Goal: Task Accomplishment & Management: Use online tool/utility

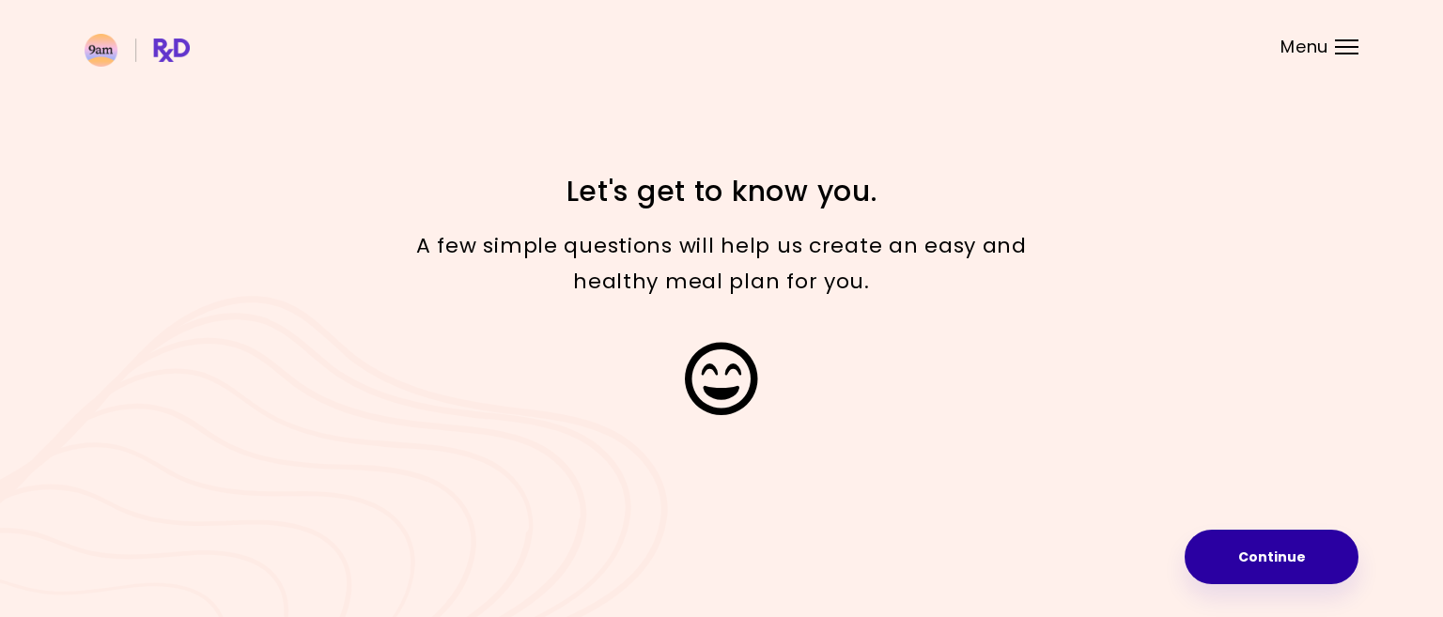
click at [1249, 549] on button "Continue" at bounding box center [1271, 557] width 174 height 54
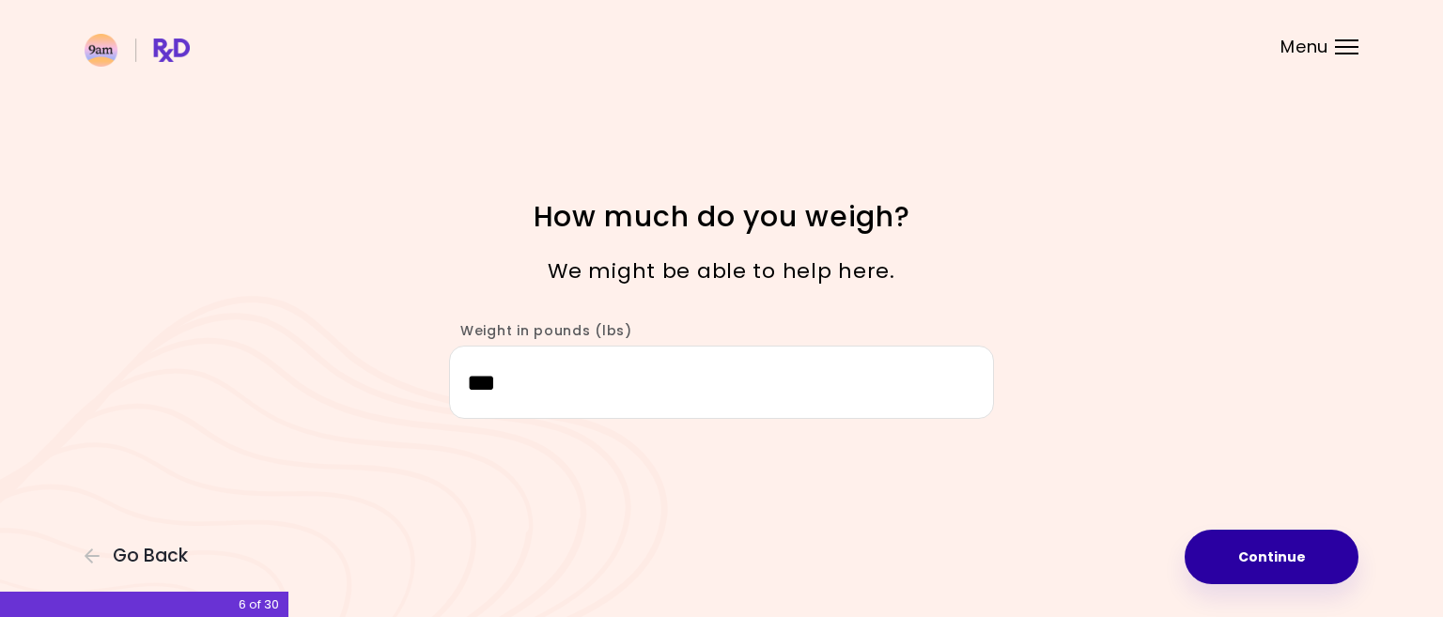
click at [1259, 549] on button "Continue" at bounding box center [1271, 557] width 174 height 54
select select "****"
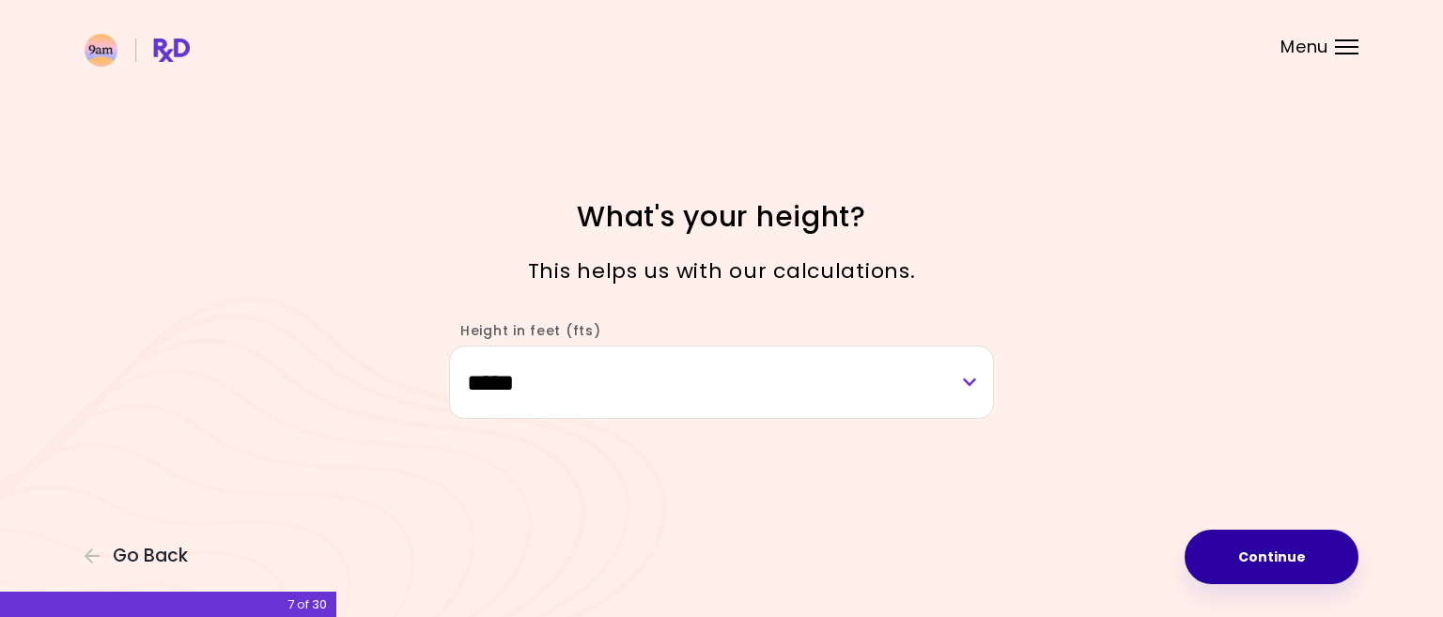
click at [1259, 548] on button "Continue" at bounding box center [1271, 557] width 174 height 54
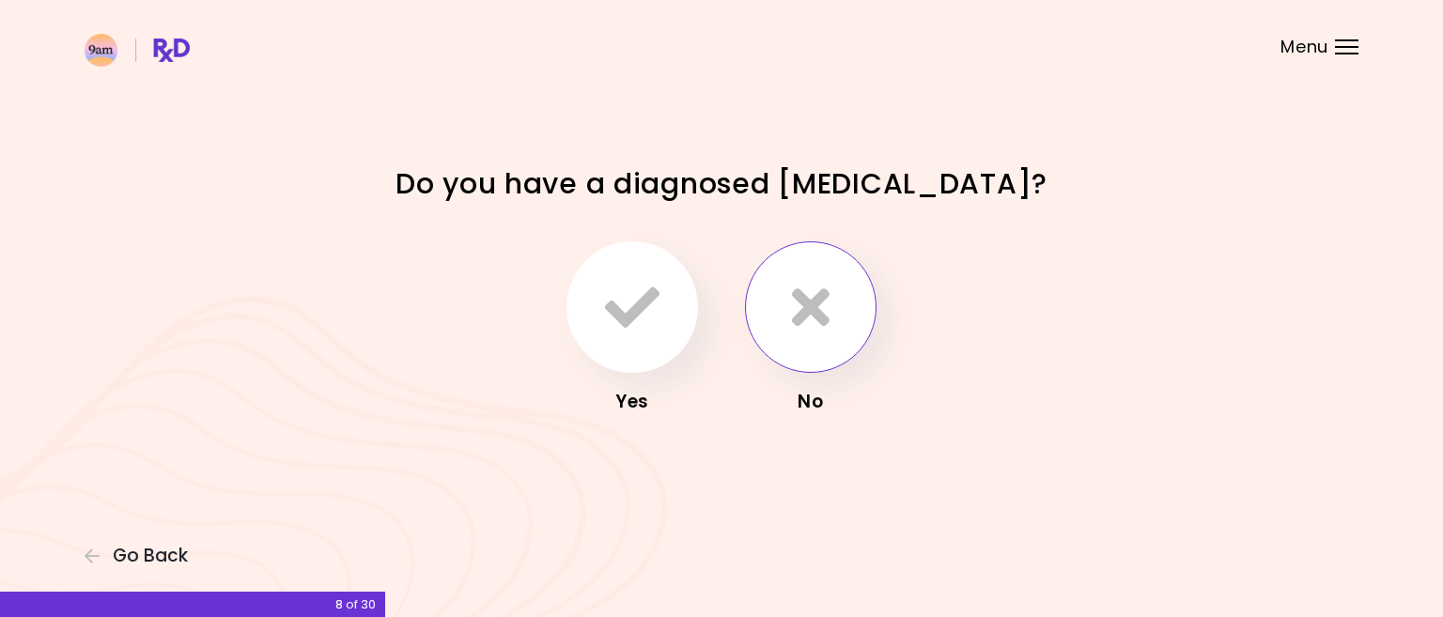
click at [812, 310] on icon "button" at bounding box center [811, 307] width 38 height 54
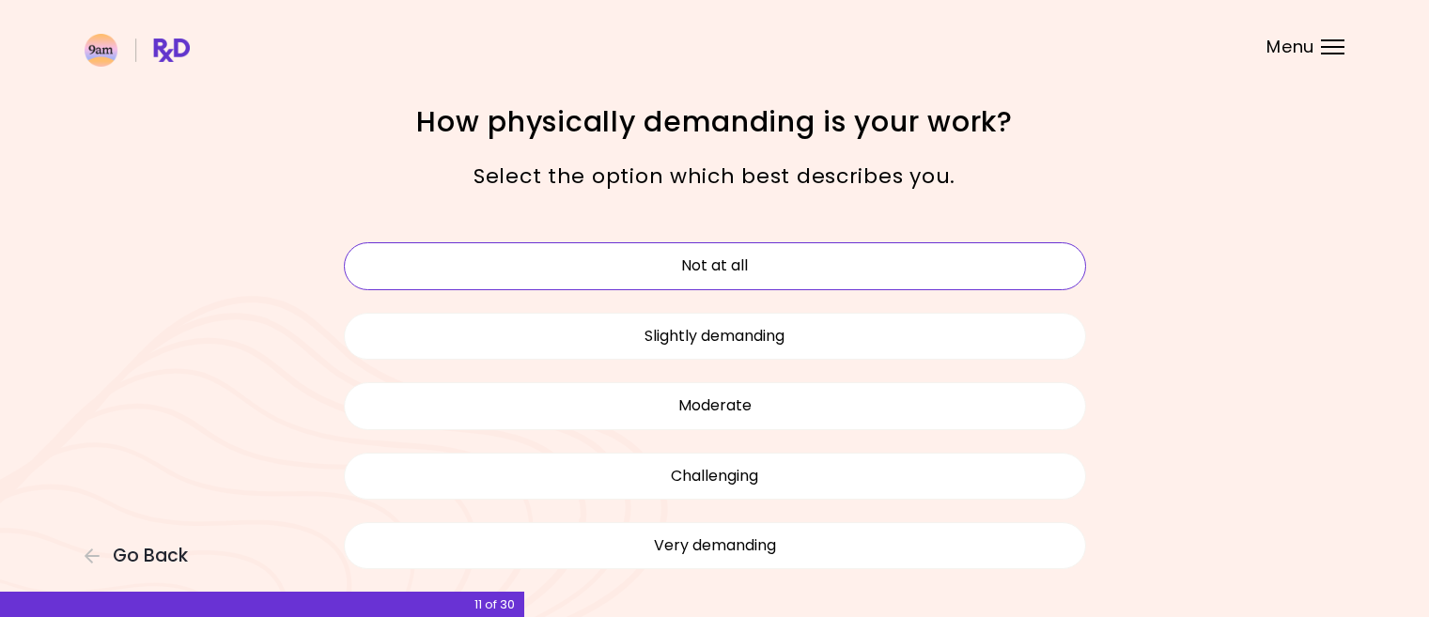
click at [746, 264] on button "Not at all" at bounding box center [715, 265] width 742 height 47
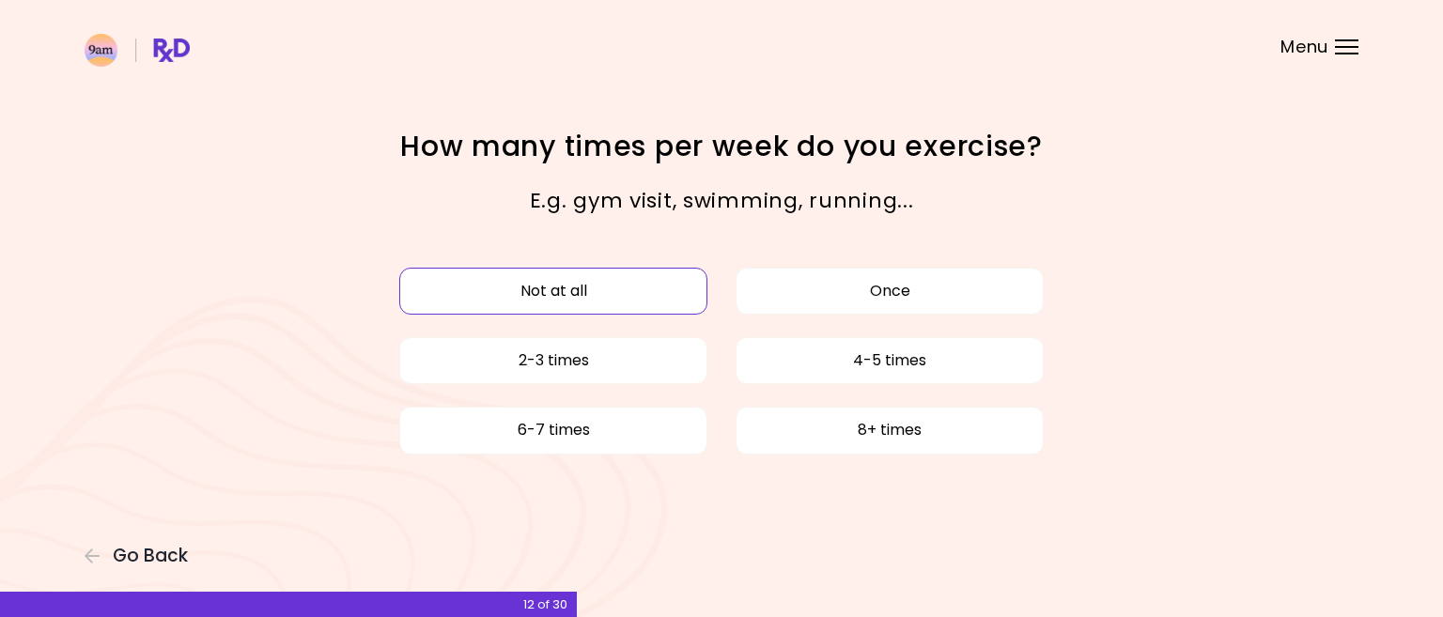
click at [623, 289] on button "Not at all" at bounding box center [553, 291] width 308 height 47
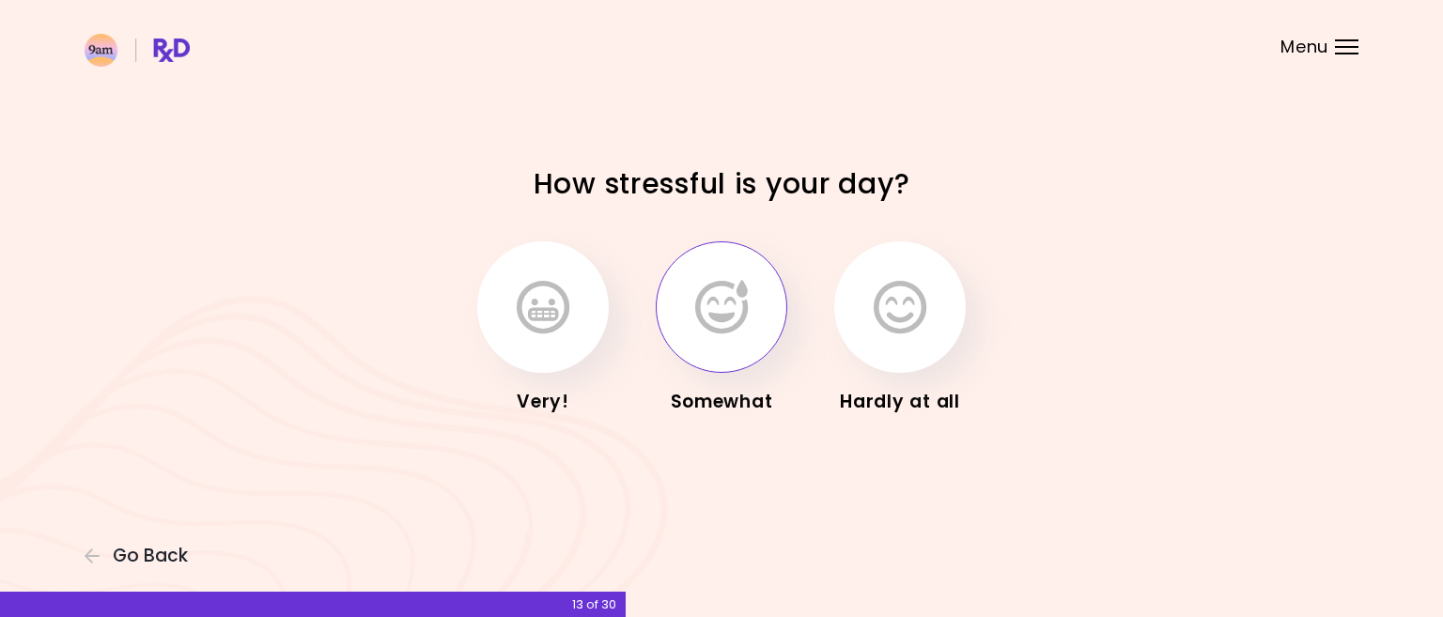
click at [718, 315] on icon "button" at bounding box center [721, 307] width 53 height 54
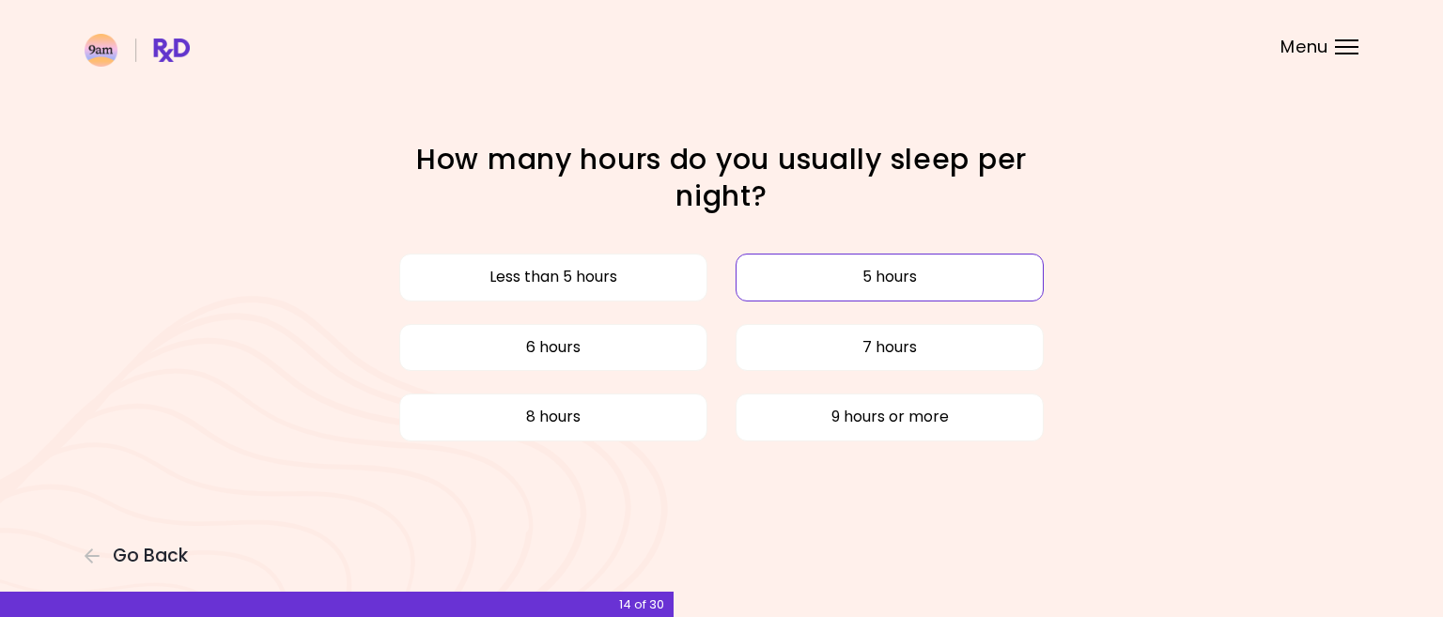
click at [890, 273] on button "5 hours" at bounding box center [889, 277] width 308 height 47
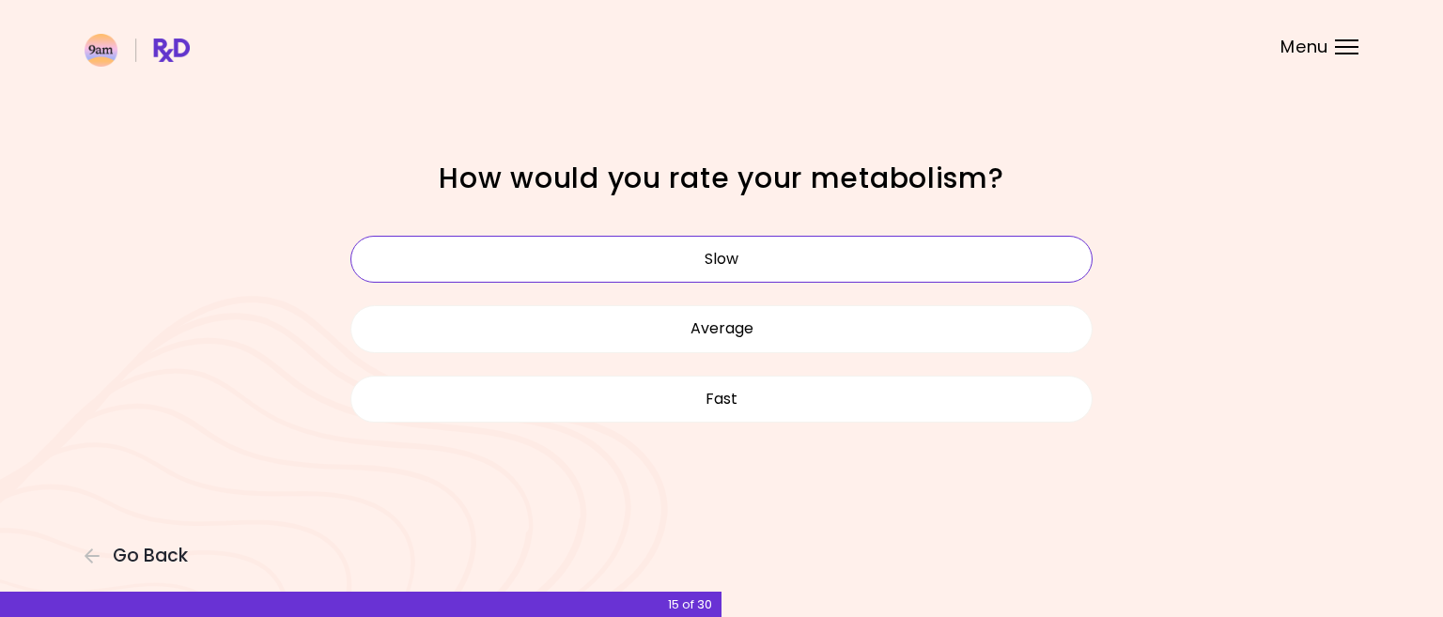
click at [718, 251] on button "Slow" at bounding box center [721, 259] width 742 height 47
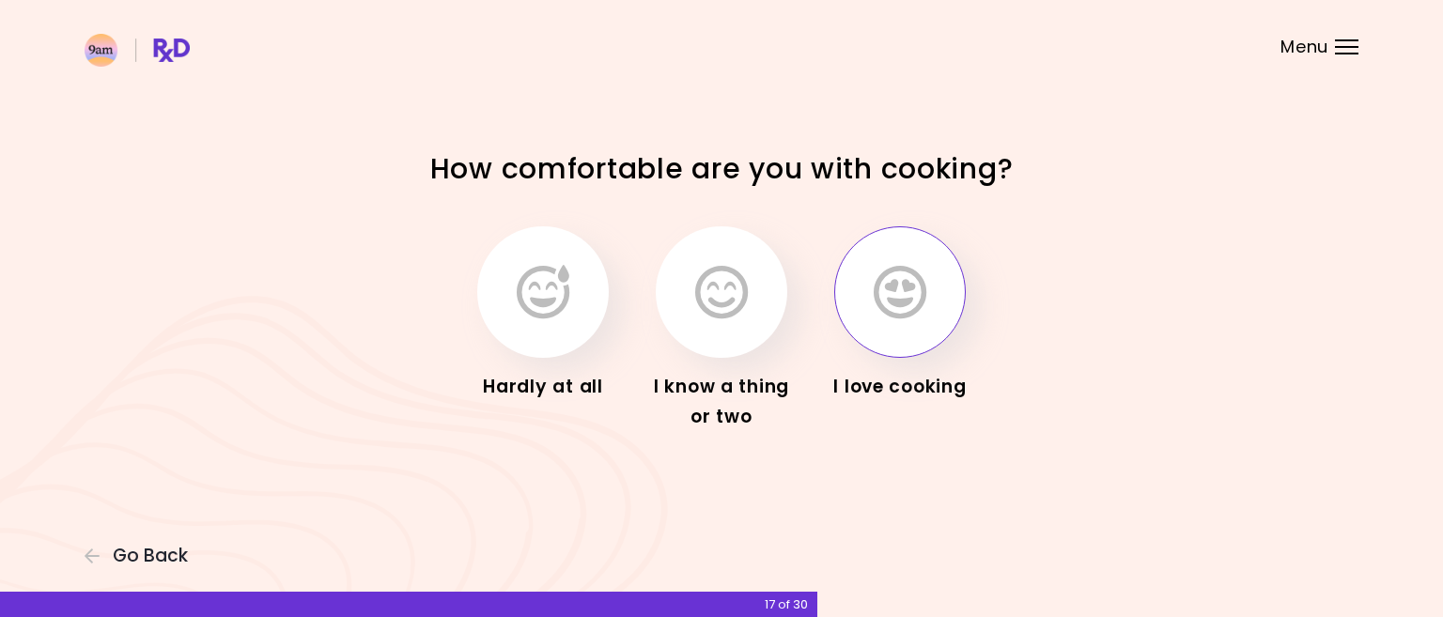
click at [904, 294] on icon "button" at bounding box center [899, 292] width 53 height 54
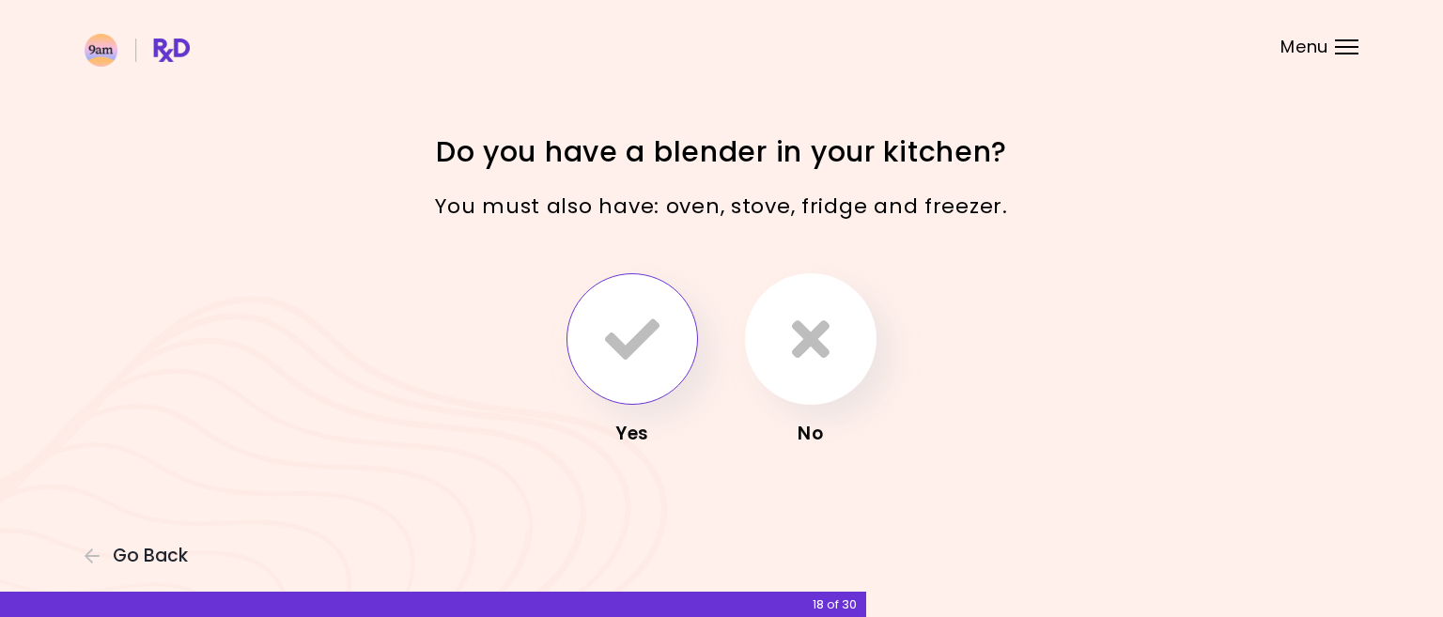
click at [651, 330] on icon "button" at bounding box center [632, 339] width 54 height 54
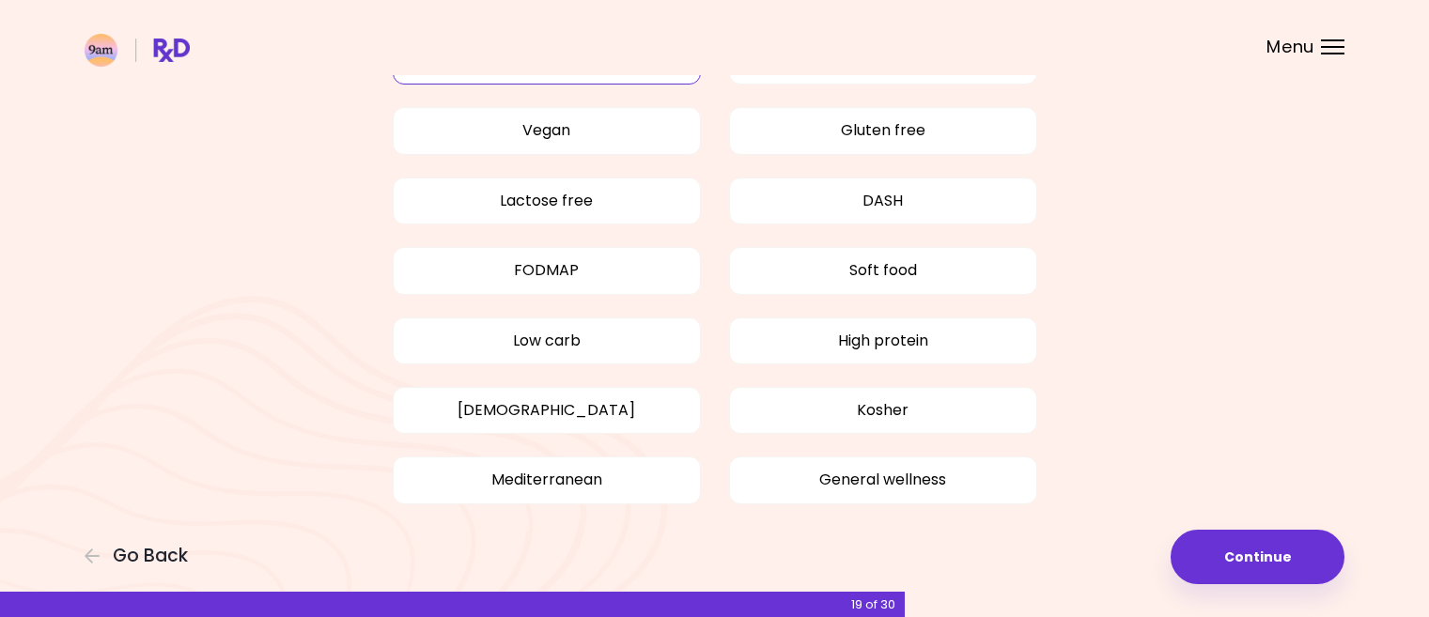
scroll to position [167, 0]
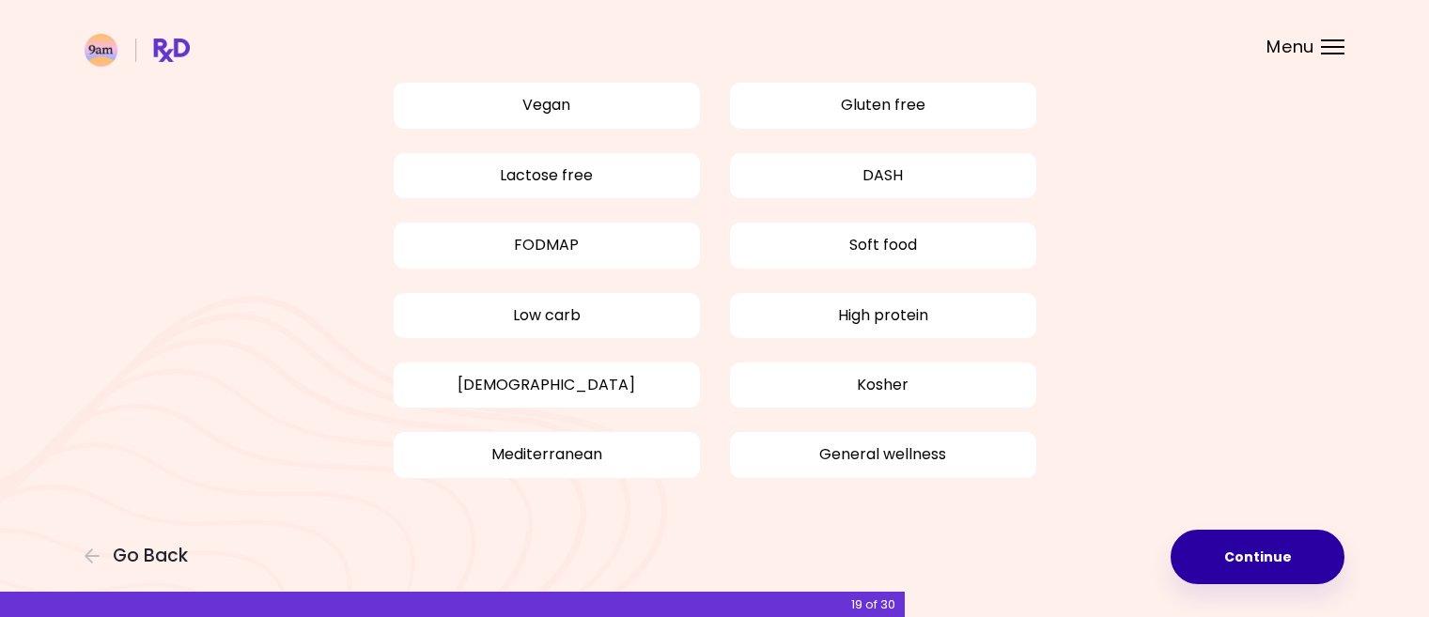
click at [1245, 556] on button "Continue" at bounding box center [1257, 557] width 174 height 54
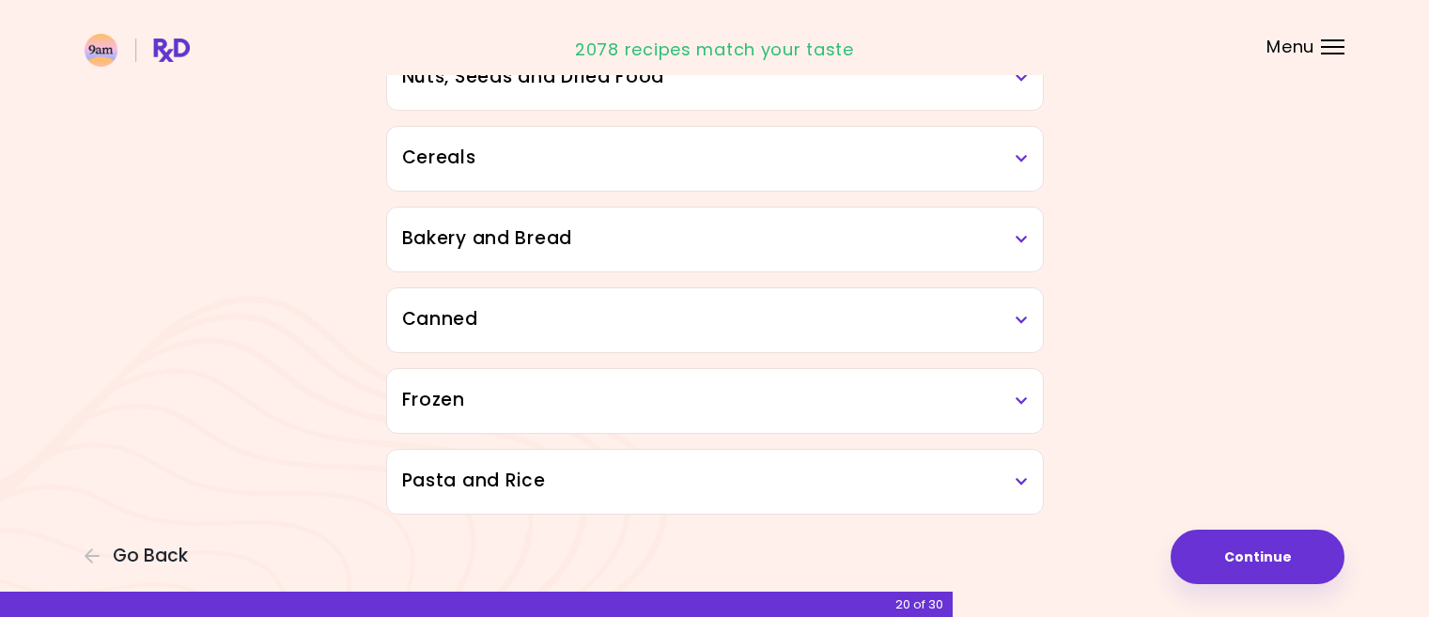
scroll to position [1040, 0]
click at [1230, 548] on button "Continue" at bounding box center [1257, 557] width 174 height 54
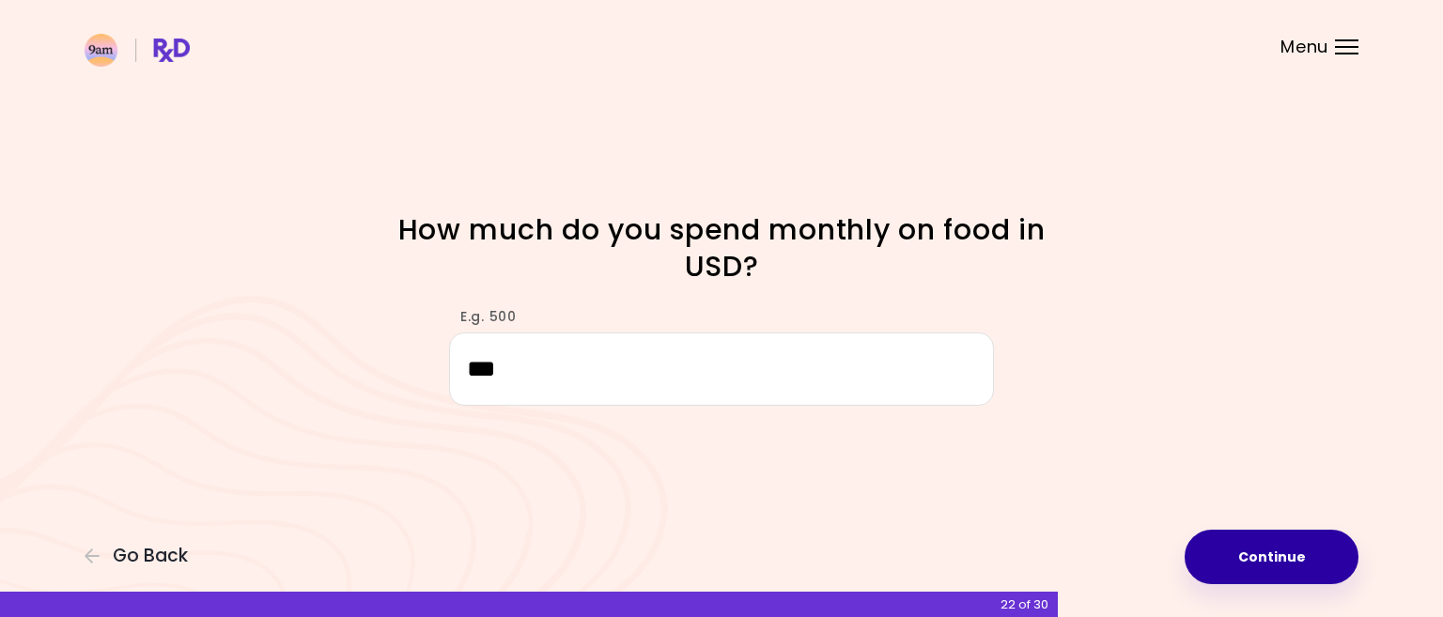
type input "***"
click at [1275, 551] on button "Continue" at bounding box center [1271, 557] width 174 height 54
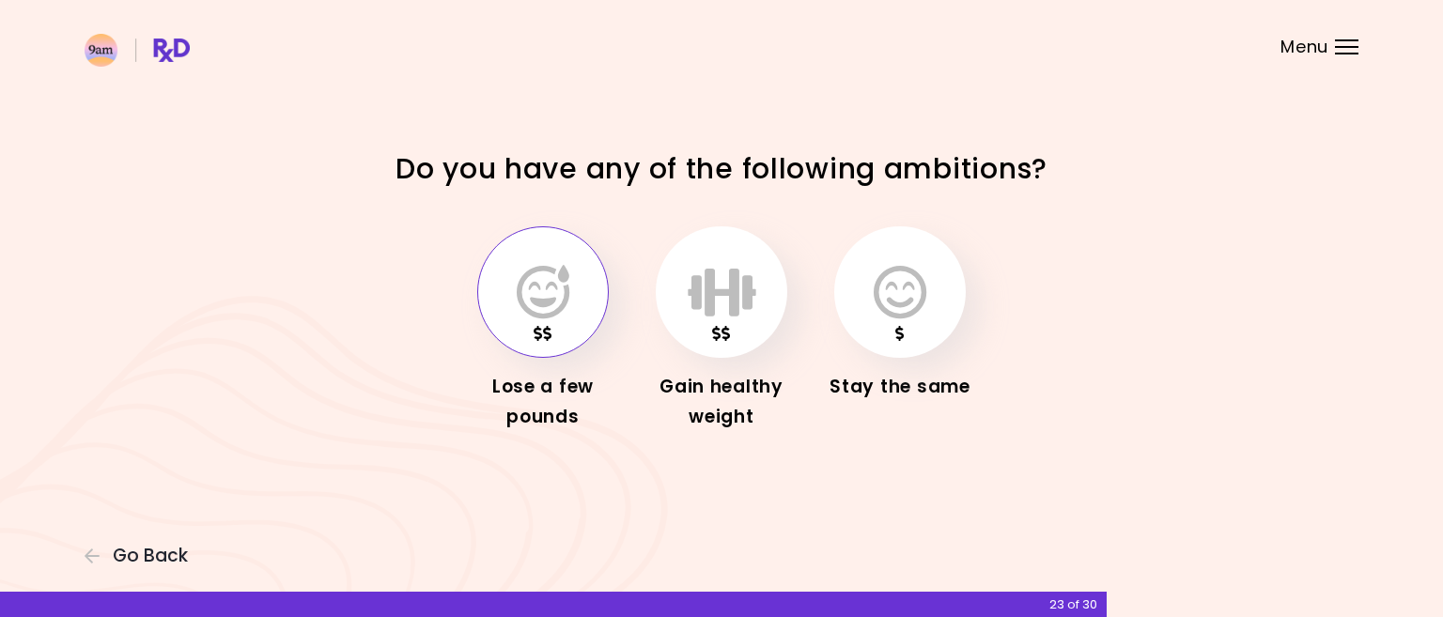
click at [544, 288] on icon "button" at bounding box center [543, 292] width 53 height 54
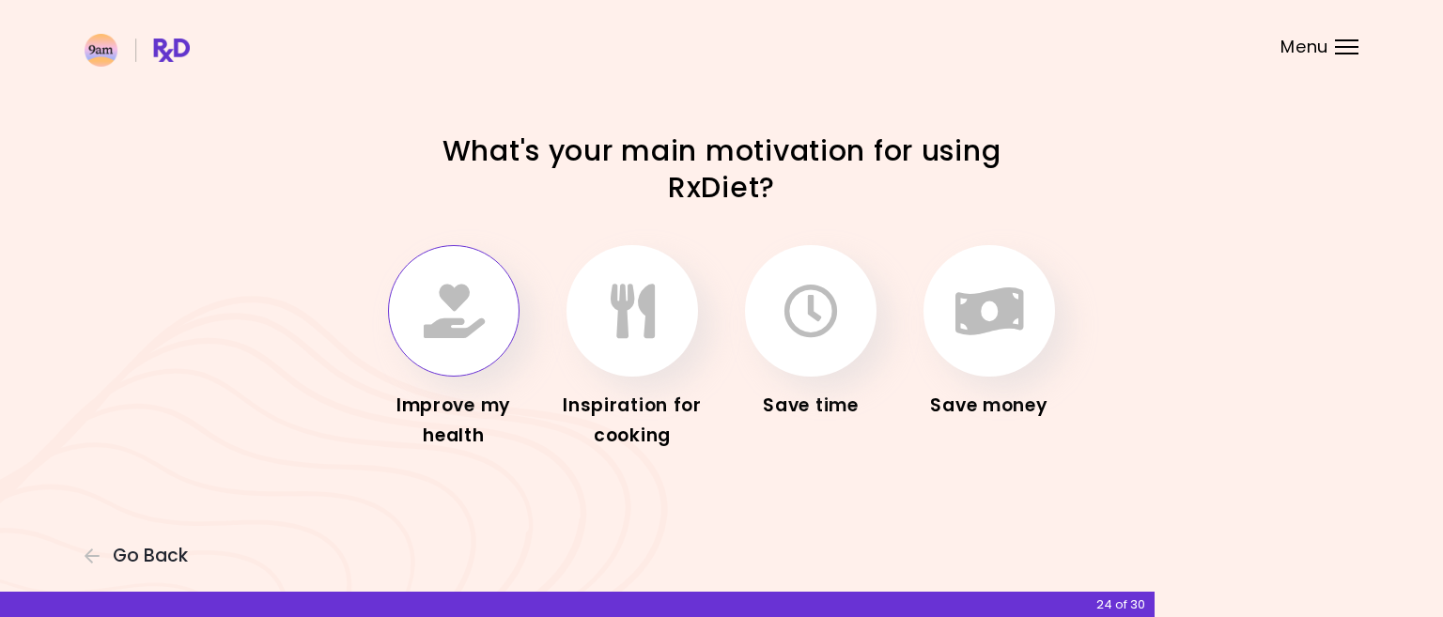
click at [440, 299] on icon "button" at bounding box center [454, 311] width 61 height 54
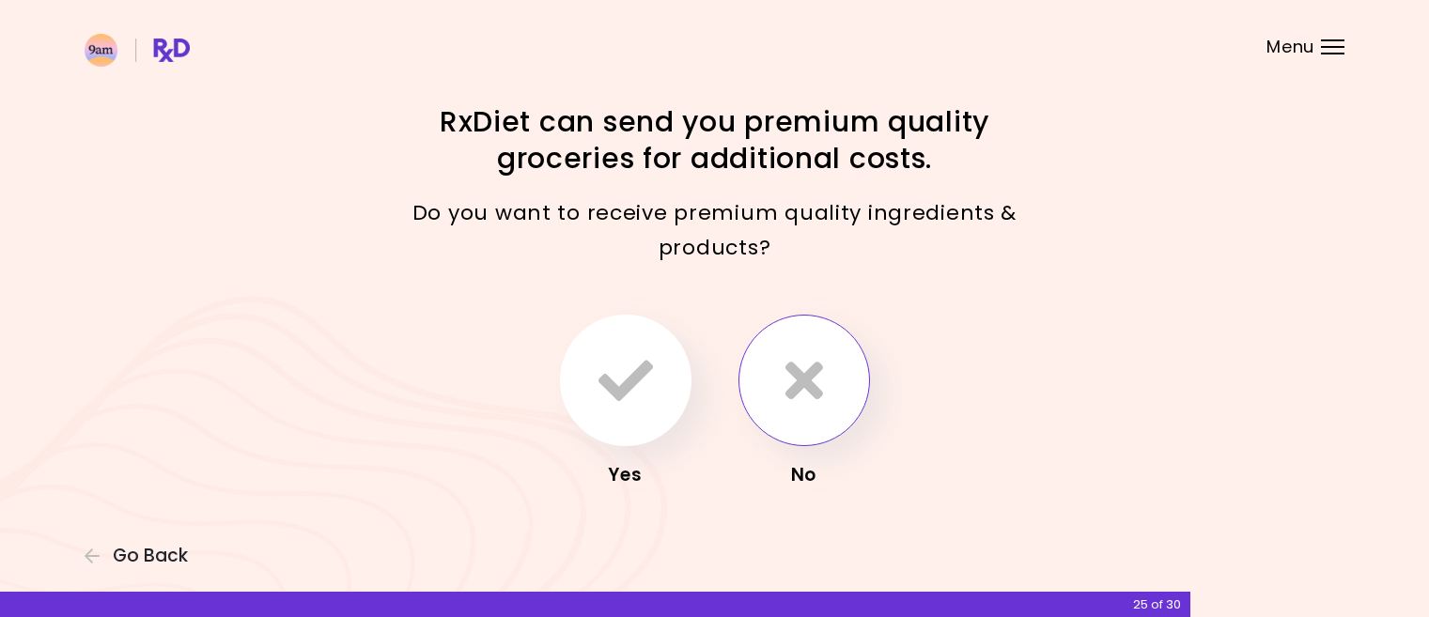
click at [788, 362] on icon "button" at bounding box center [804, 380] width 38 height 54
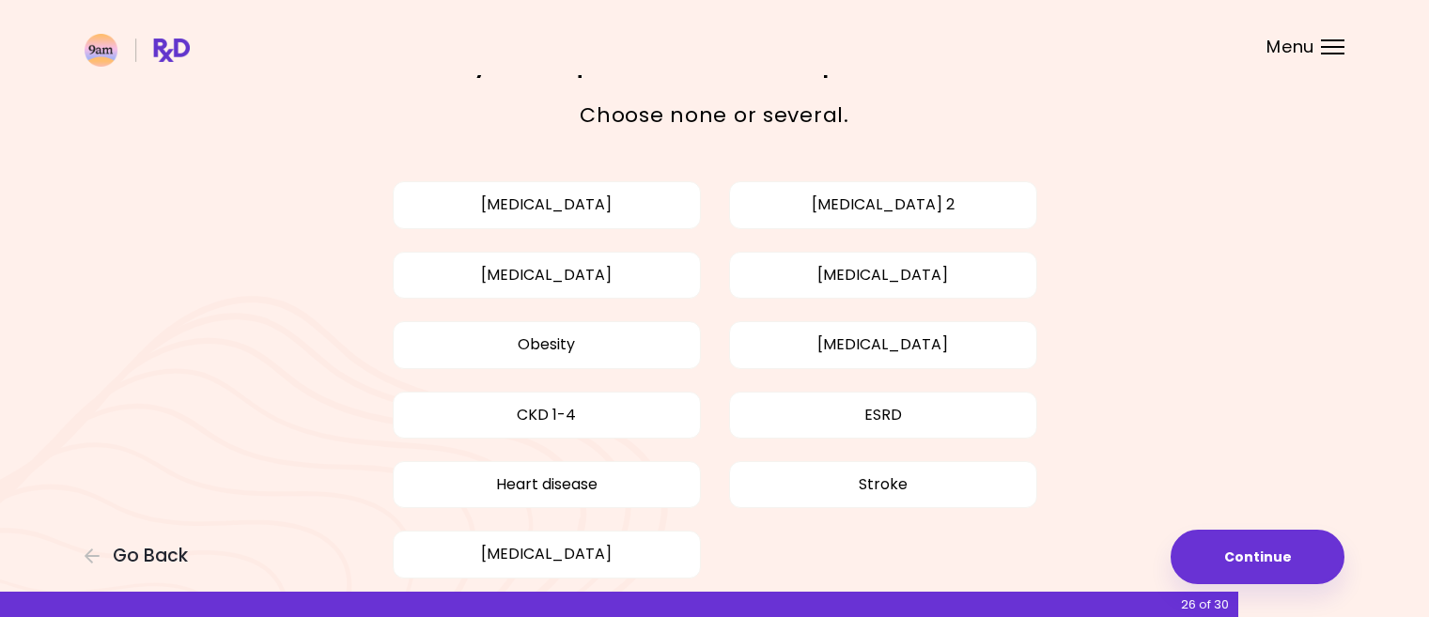
scroll to position [94, 0]
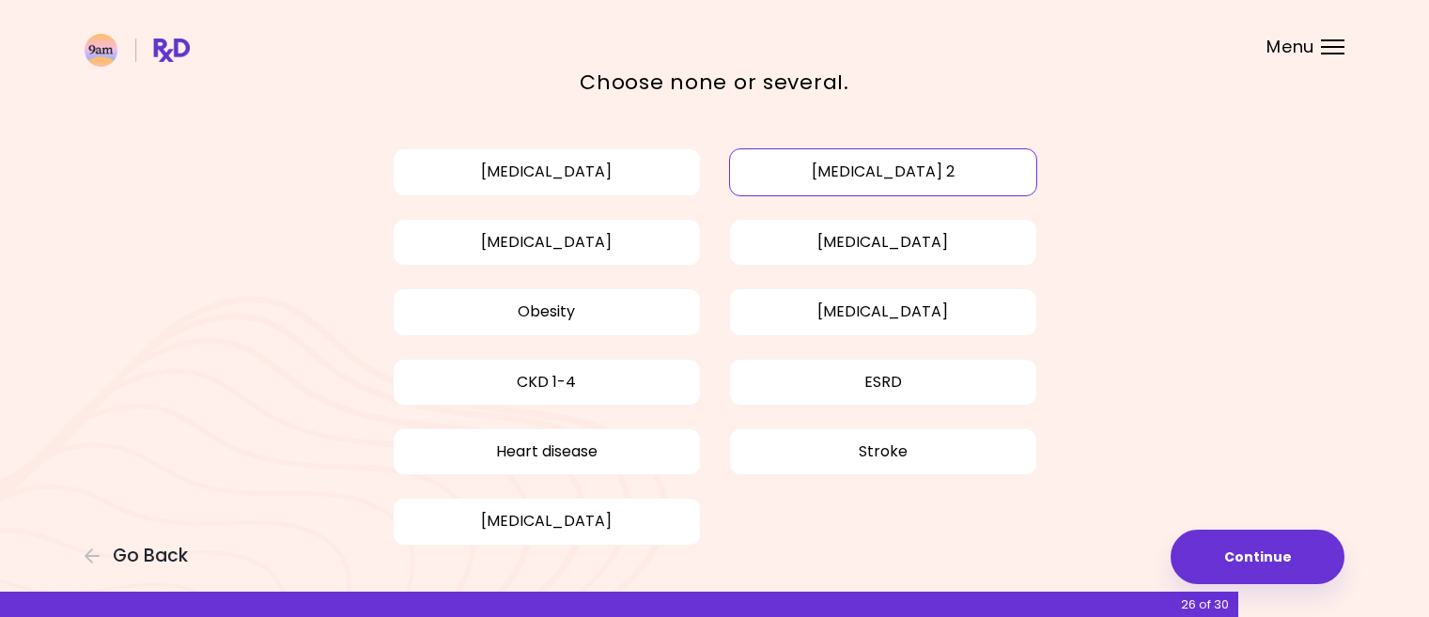
click at [902, 167] on button "Diabetes type 2" at bounding box center [883, 171] width 308 height 47
click at [595, 234] on button "High blood pressure" at bounding box center [547, 242] width 308 height 47
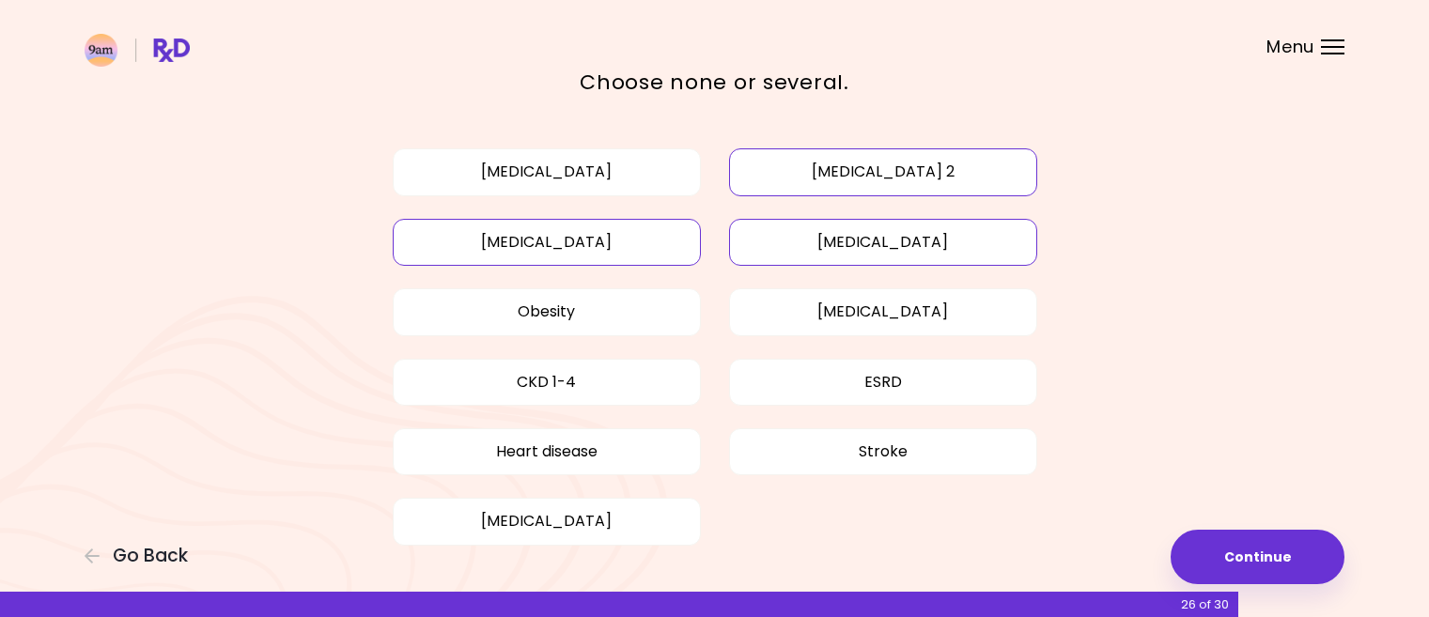
click at [889, 240] on button "High cholesterol" at bounding box center [883, 242] width 308 height 47
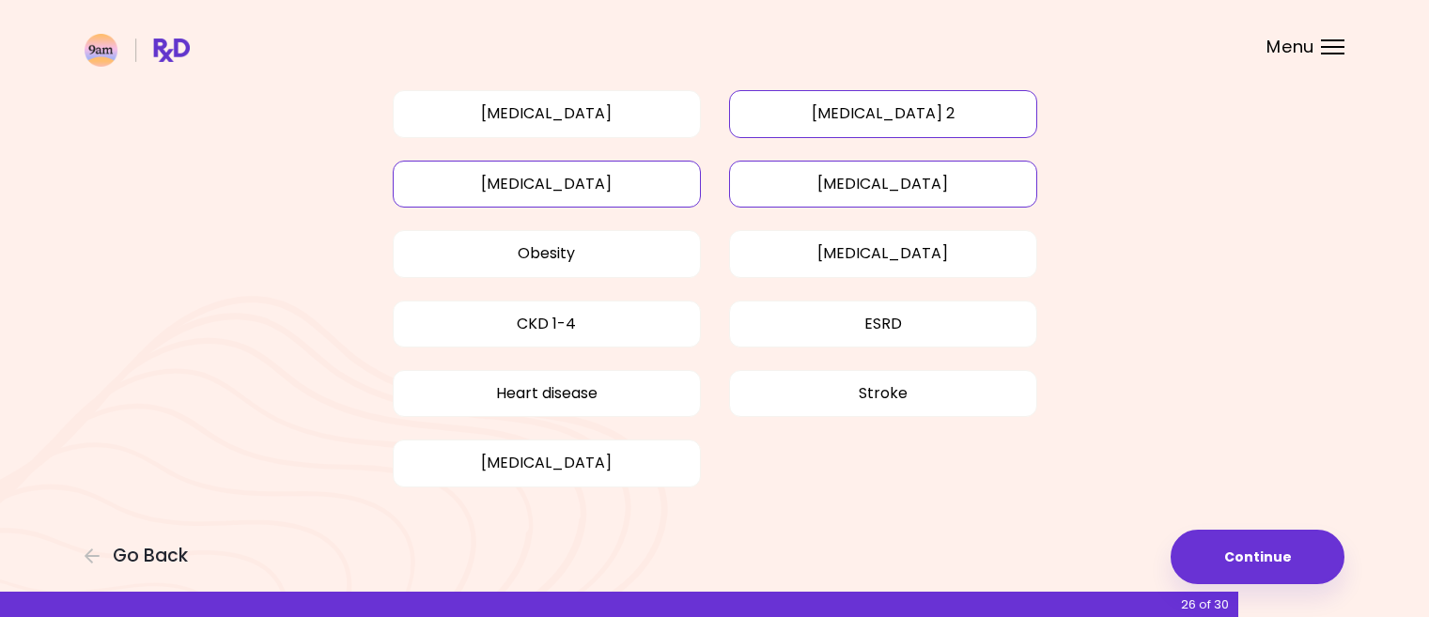
scroll to position [161, 0]
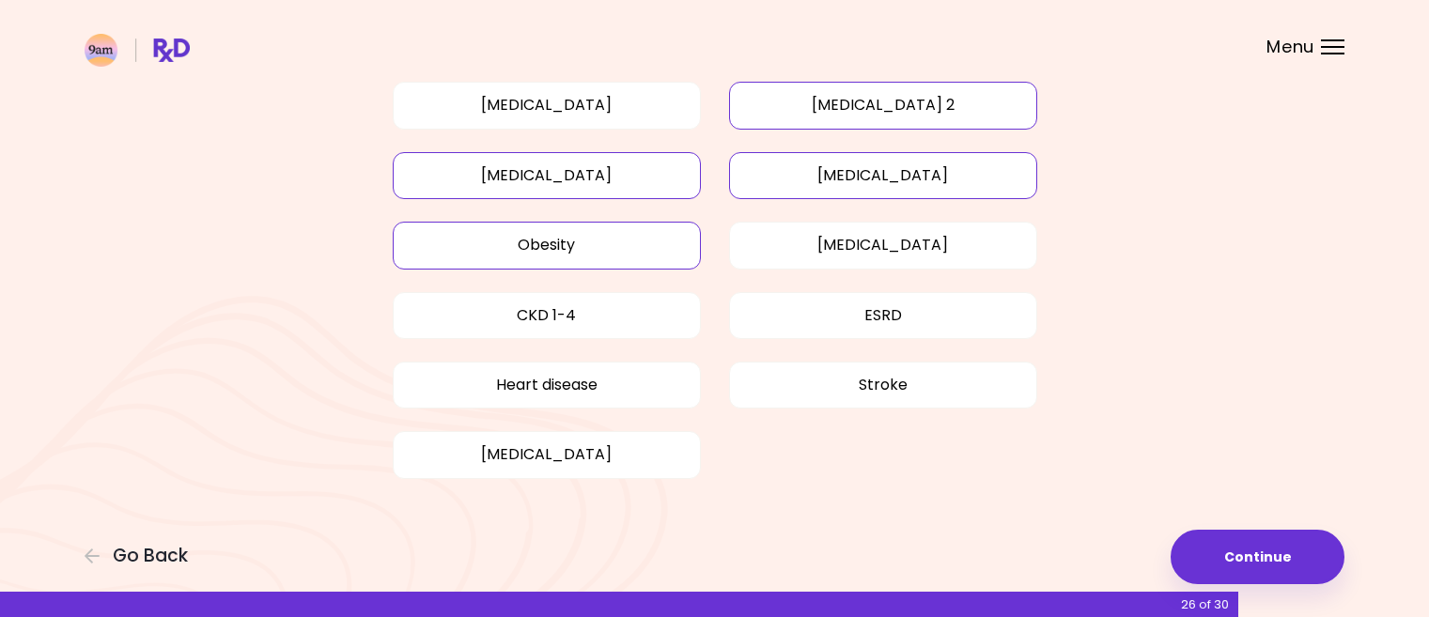
click at [656, 246] on button "Obesity" at bounding box center [547, 245] width 308 height 47
click at [1272, 550] on button "Continue" at bounding box center [1257, 557] width 174 height 54
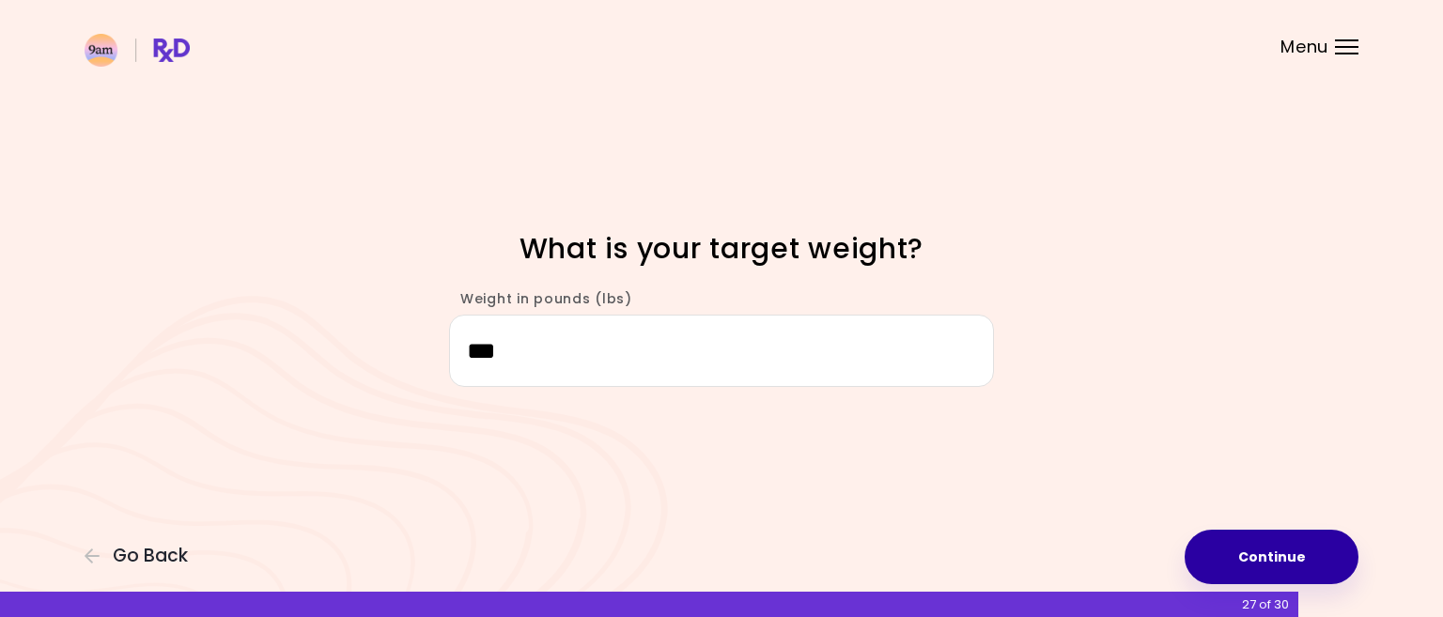
type input "***"
click at [1278, 548] on button "Continue" at bounding box center [1271, 557] width 174 height 54
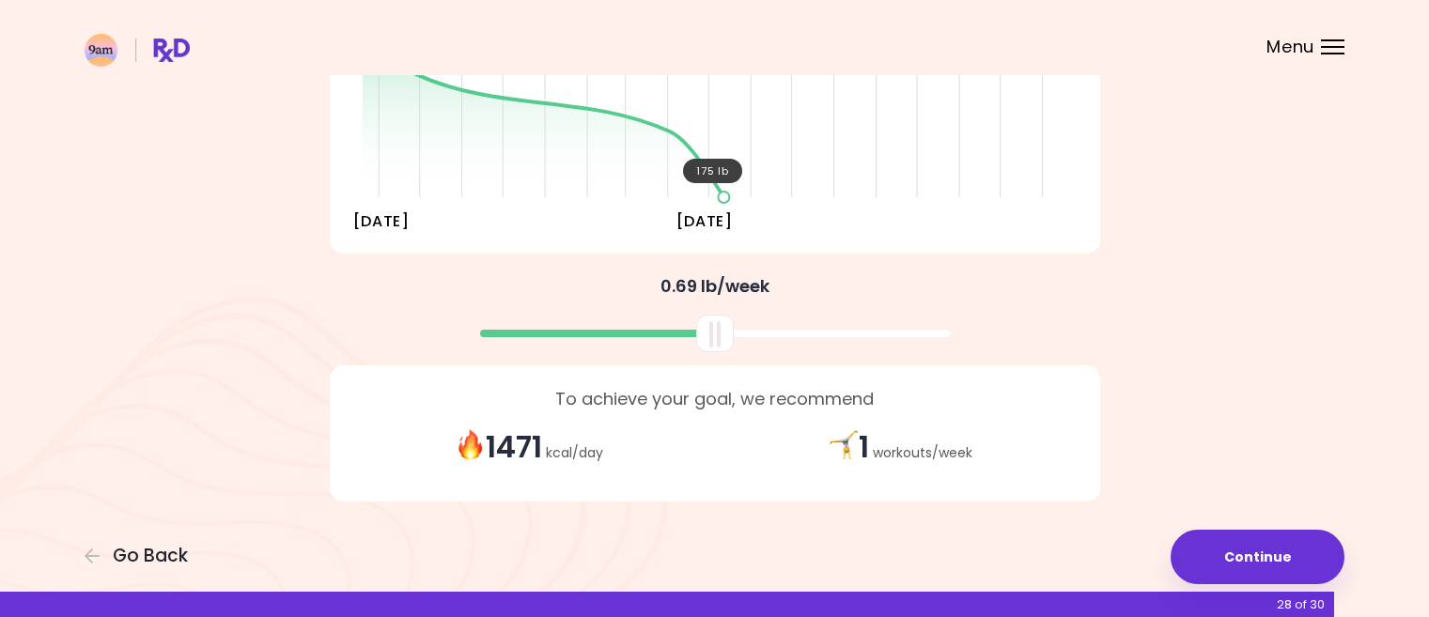
scroll to position [355, 0]
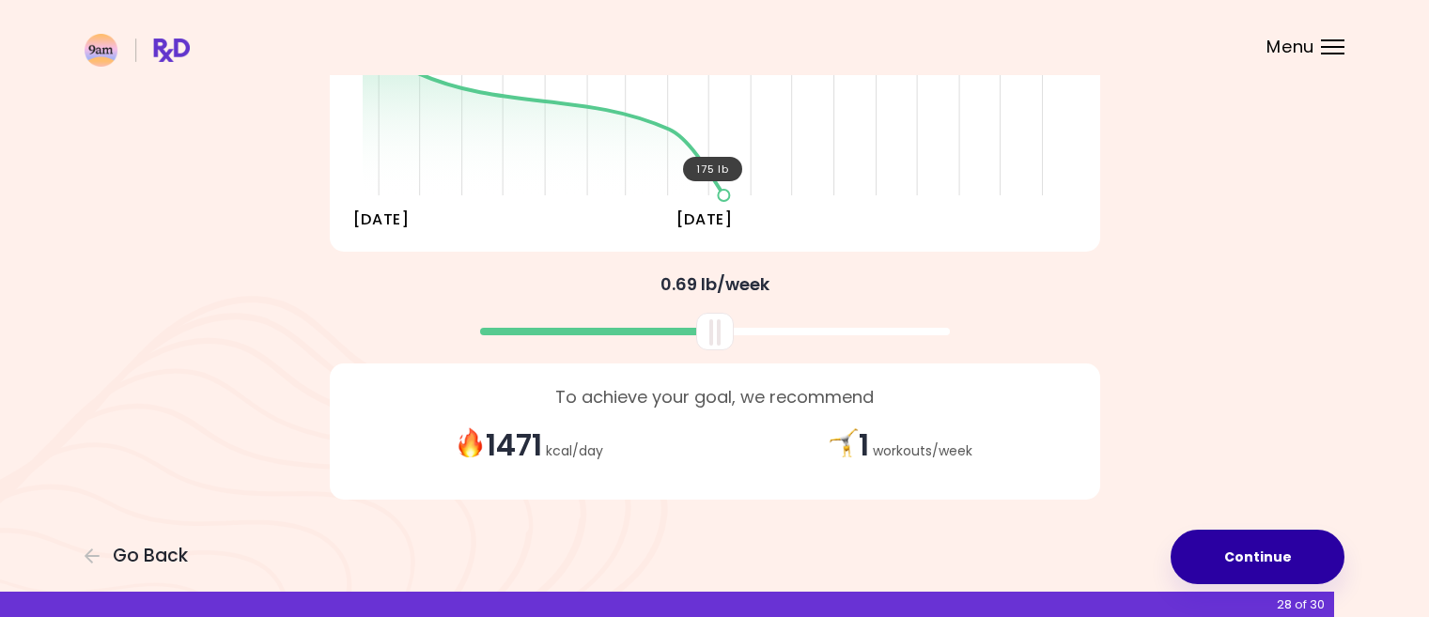
click at [1249, 542] on button "Continue" at bounding box center [1257, 557] width 174 height 54
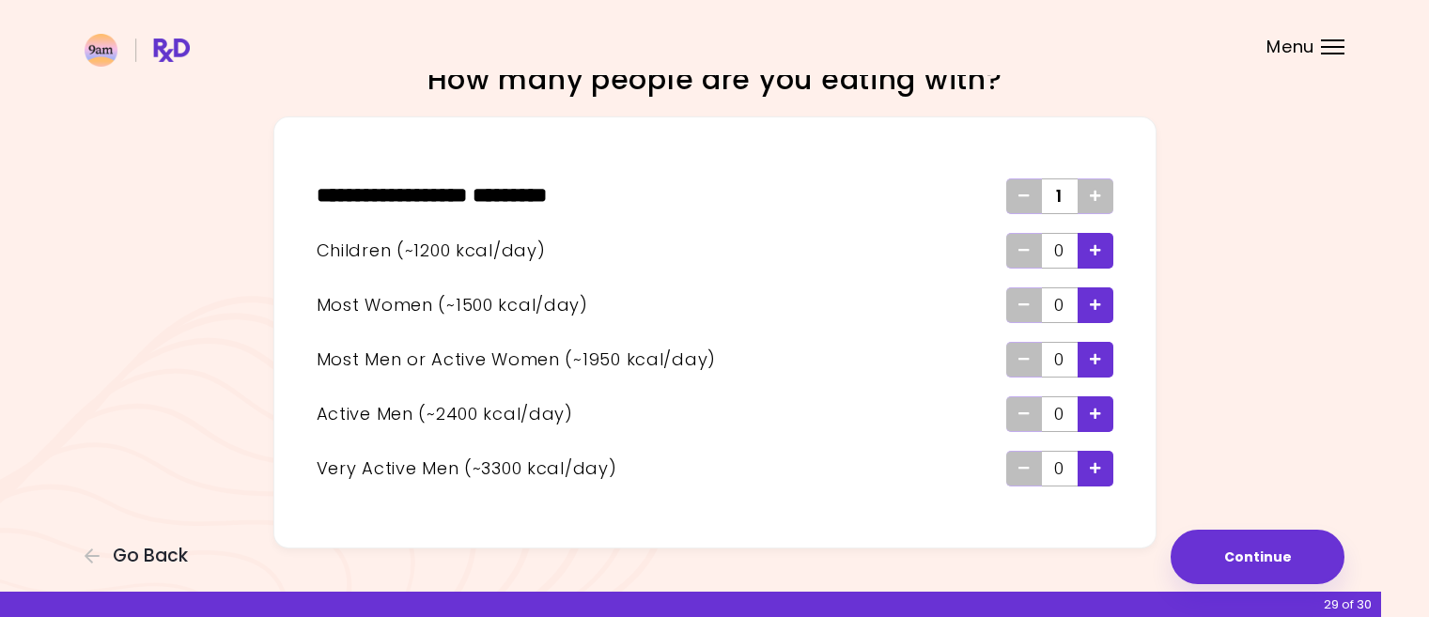
scroll to position [77, 0]
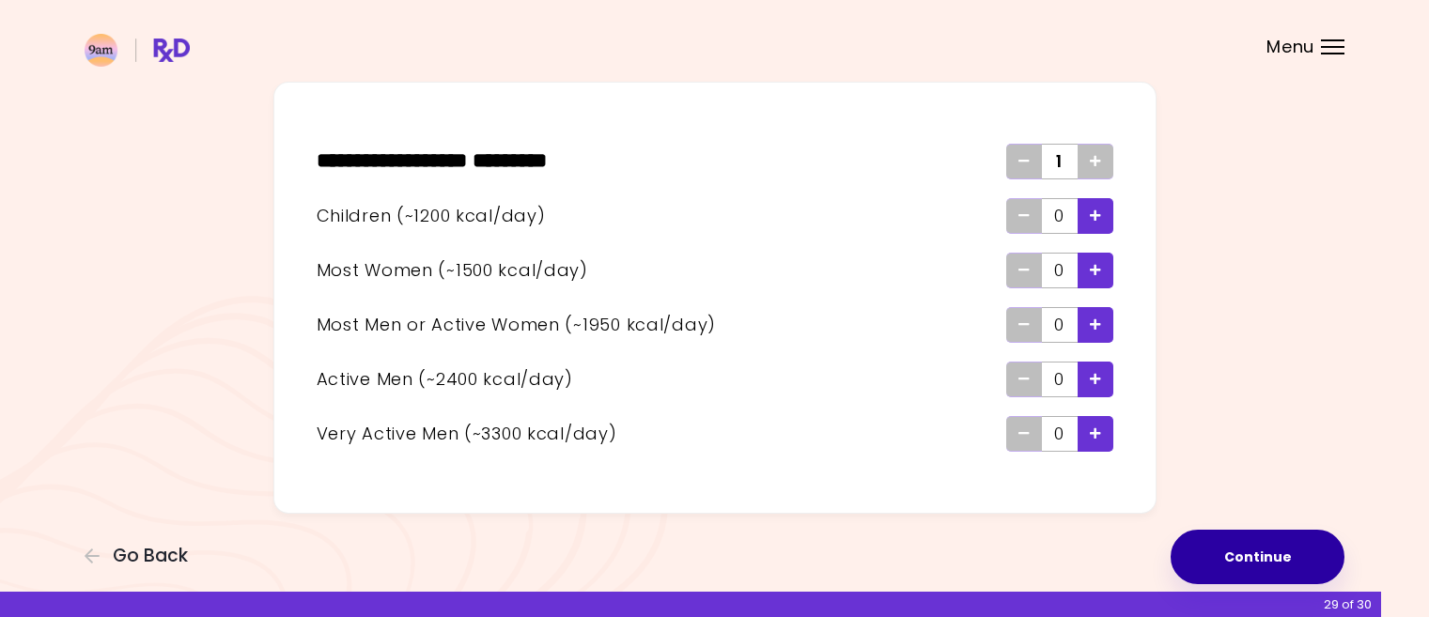
click at [1220, 552] on button "Continue" at bounding box center [1257, 557] width 174 height 54
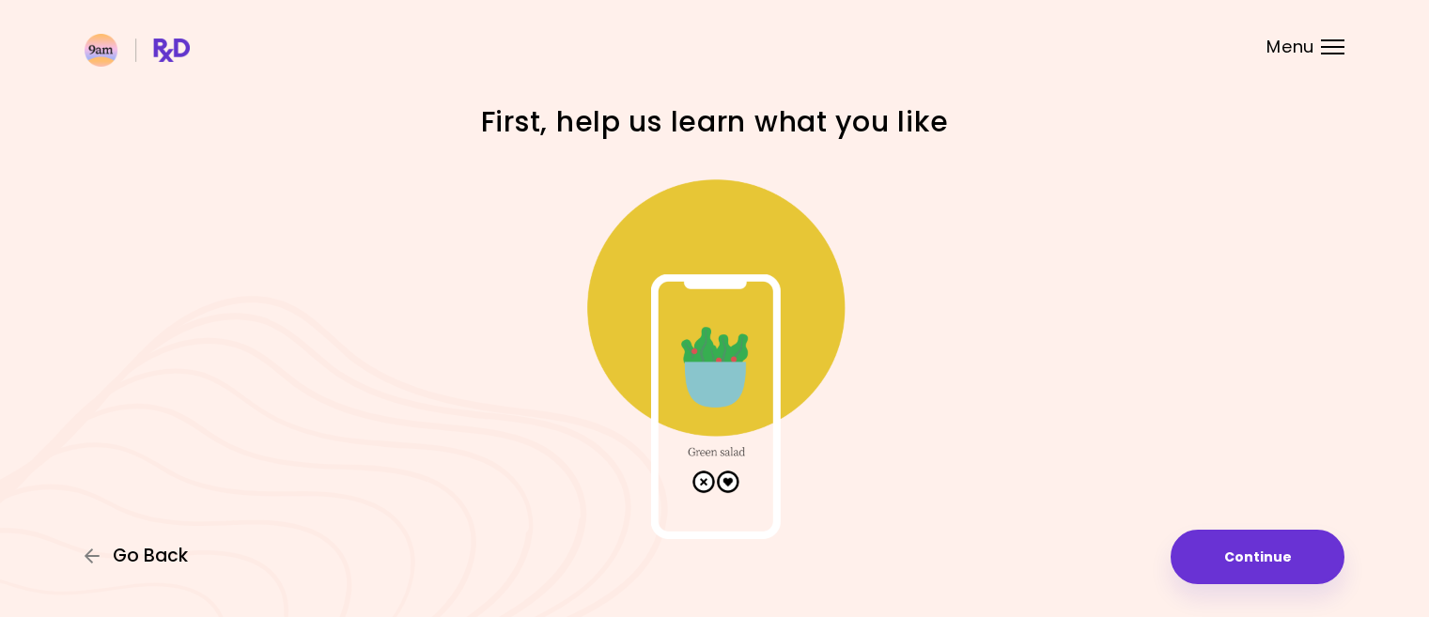
click at [120, 549] on span "Go Back" at bounding box center [150, 556] width 75 height 21
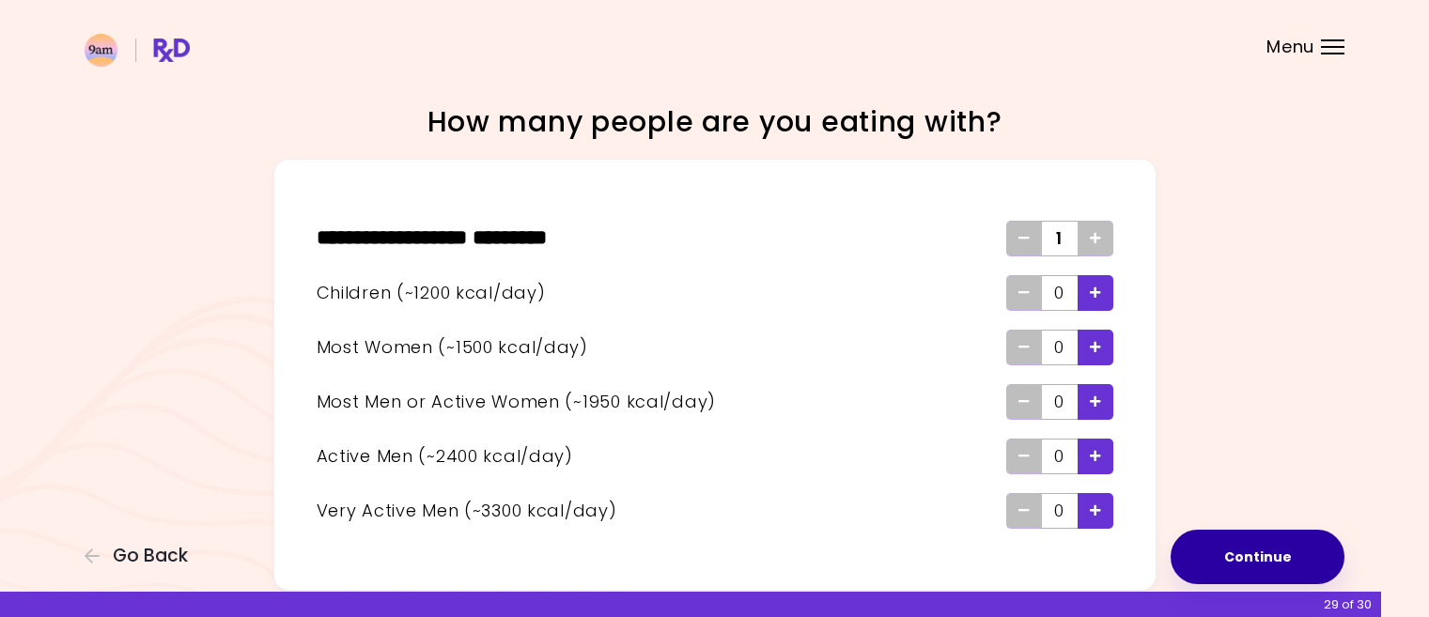
click at [1255, 546] on button "Continue" at bounding box center [1257, 557] width 174 height 54
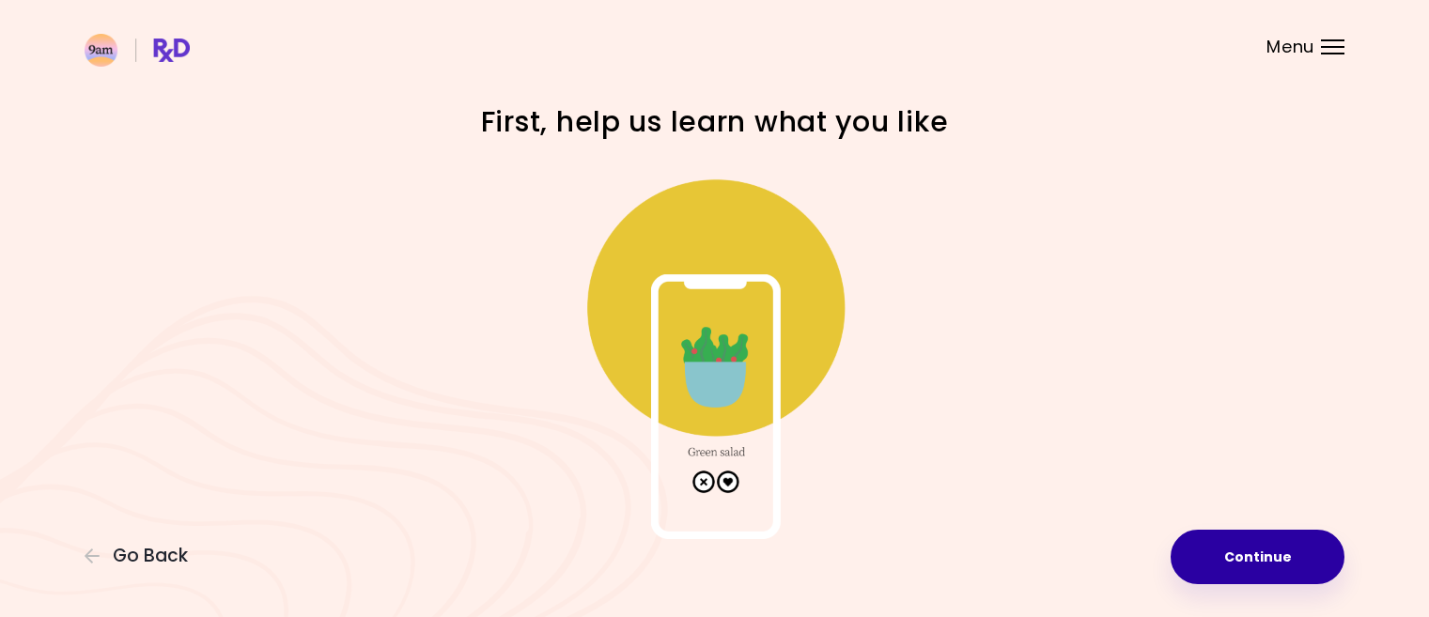
click at [1243, 561] on button "Continue" at bounding box center [1257, 557] width 174 height 54
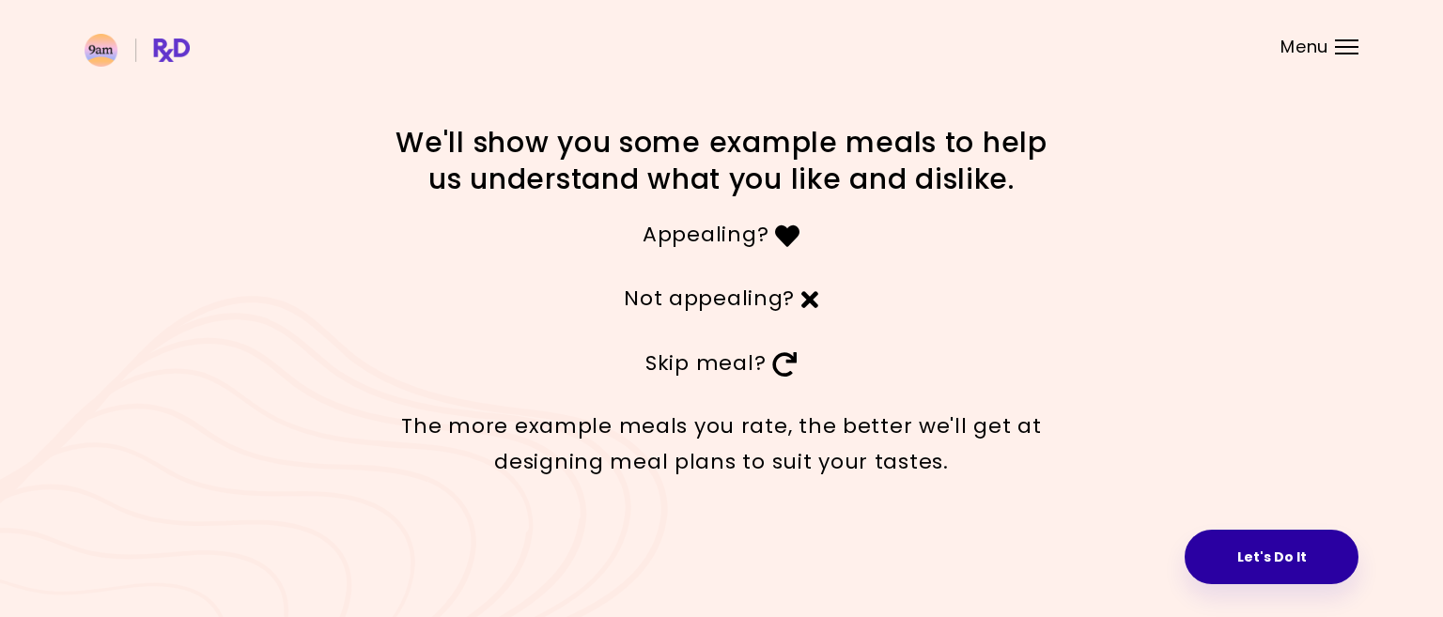
click at [1286, 548] on button "Let's Do It" at bounding box center [1271, 557] width 174 height 54
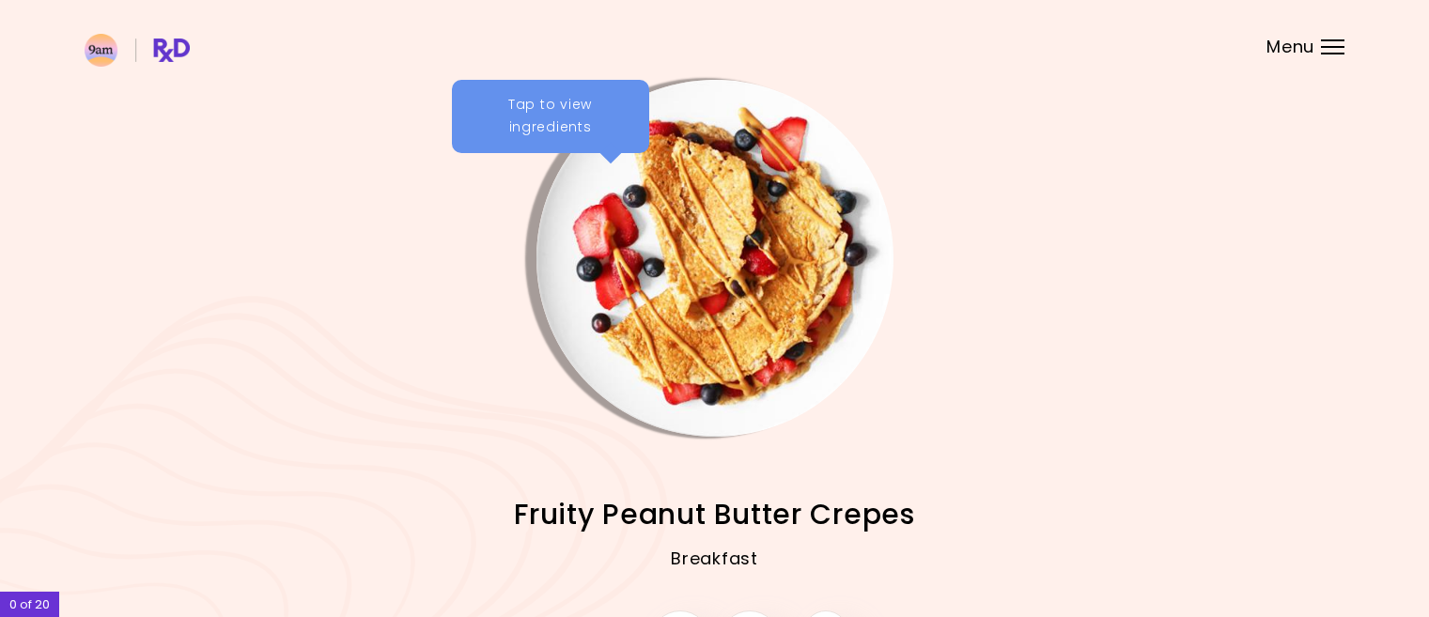
click at [571, 101] on div "Tap to view ingredients" at bounding box center [550, 116] width 197 height 73
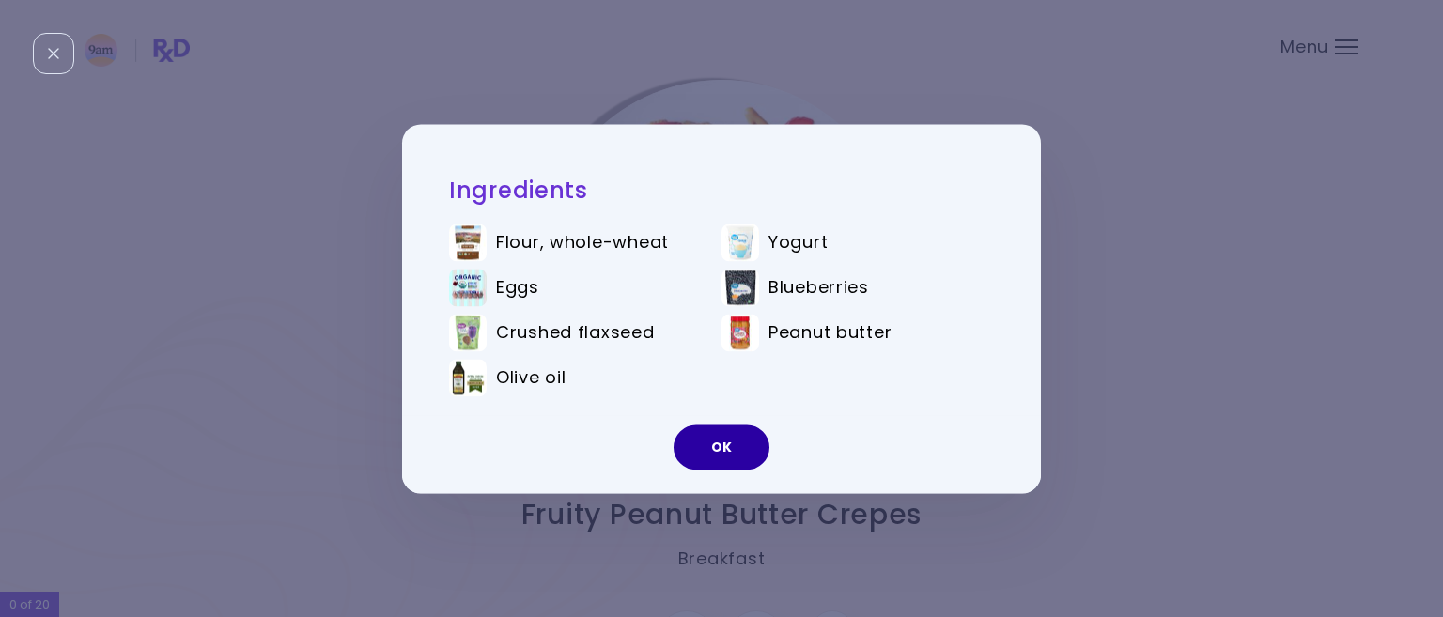
click at [744, 450] on button "OK" at bounding box center [721, 447] width 96 height 45
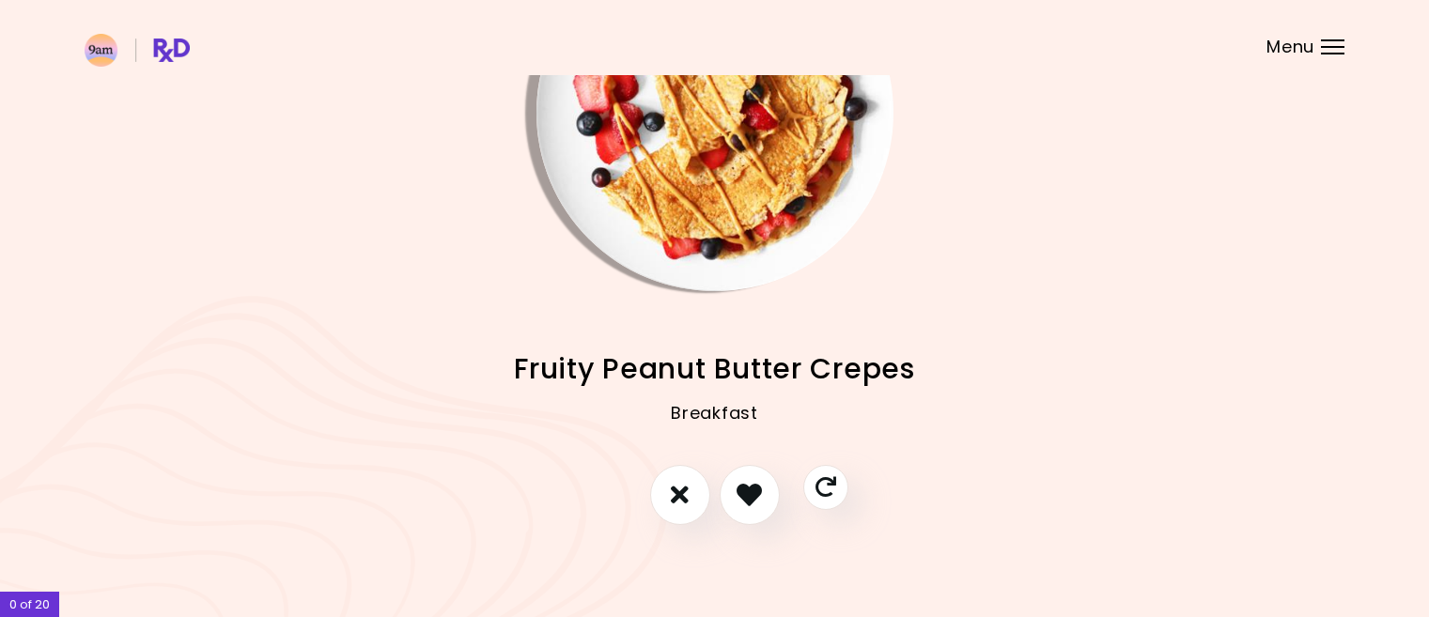
scroll to position [152, 0]
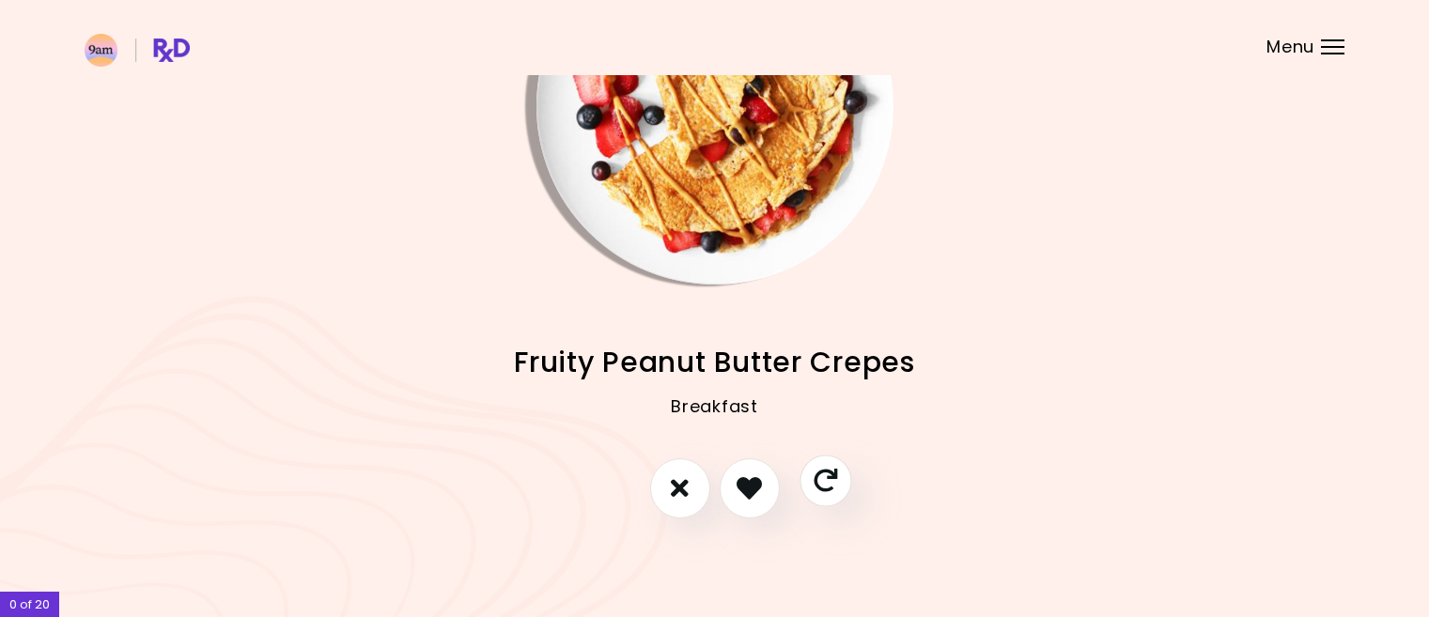
click at [831, 470] on icon "Skip" at bounding box center [824, 480] width 23 height 23
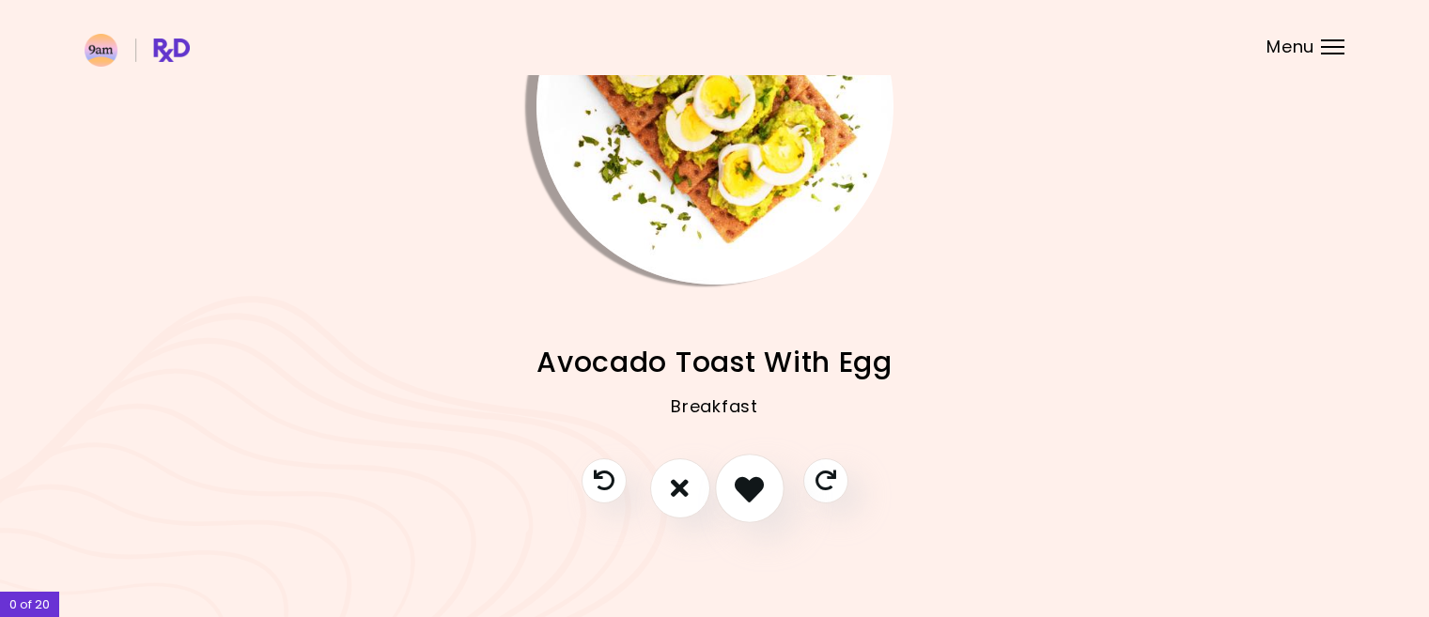
click at [756, 484] on icon "I like this recipe" at bounding box center [748, 487] width 29 height 29
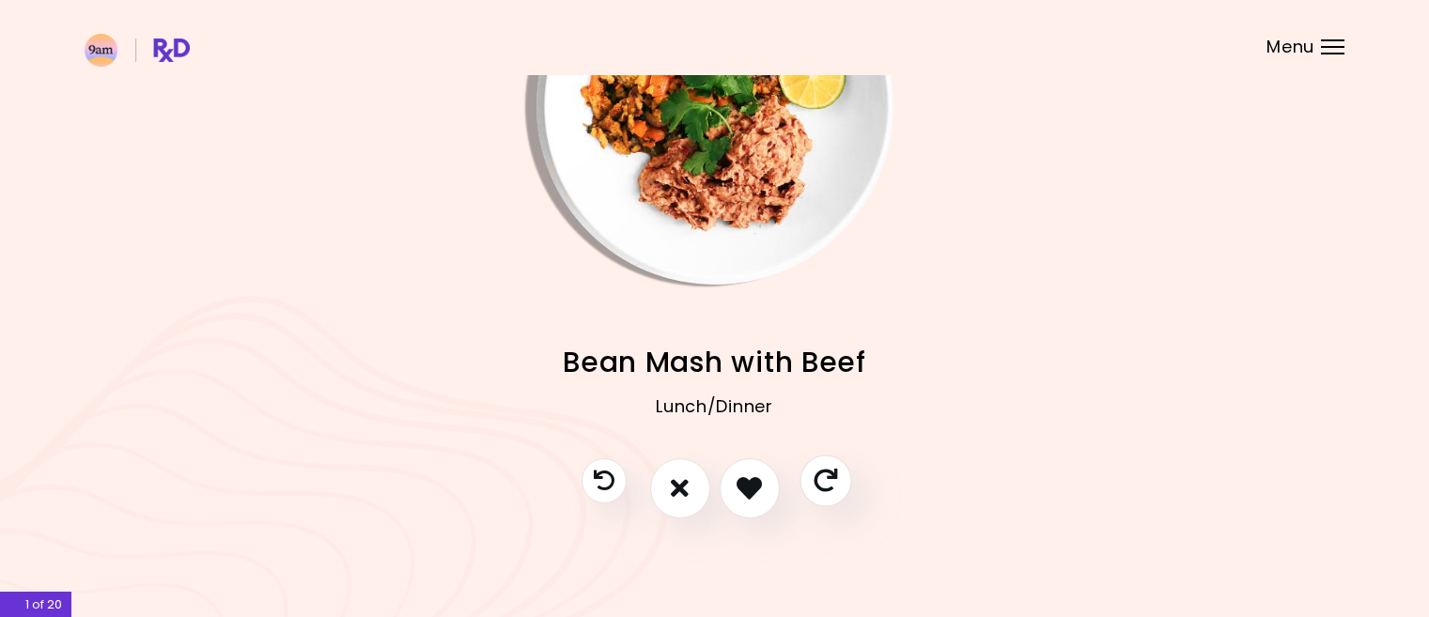
click at [822, 478] on icon "Skip" at bounding box center [824, 480] width 23 height 23
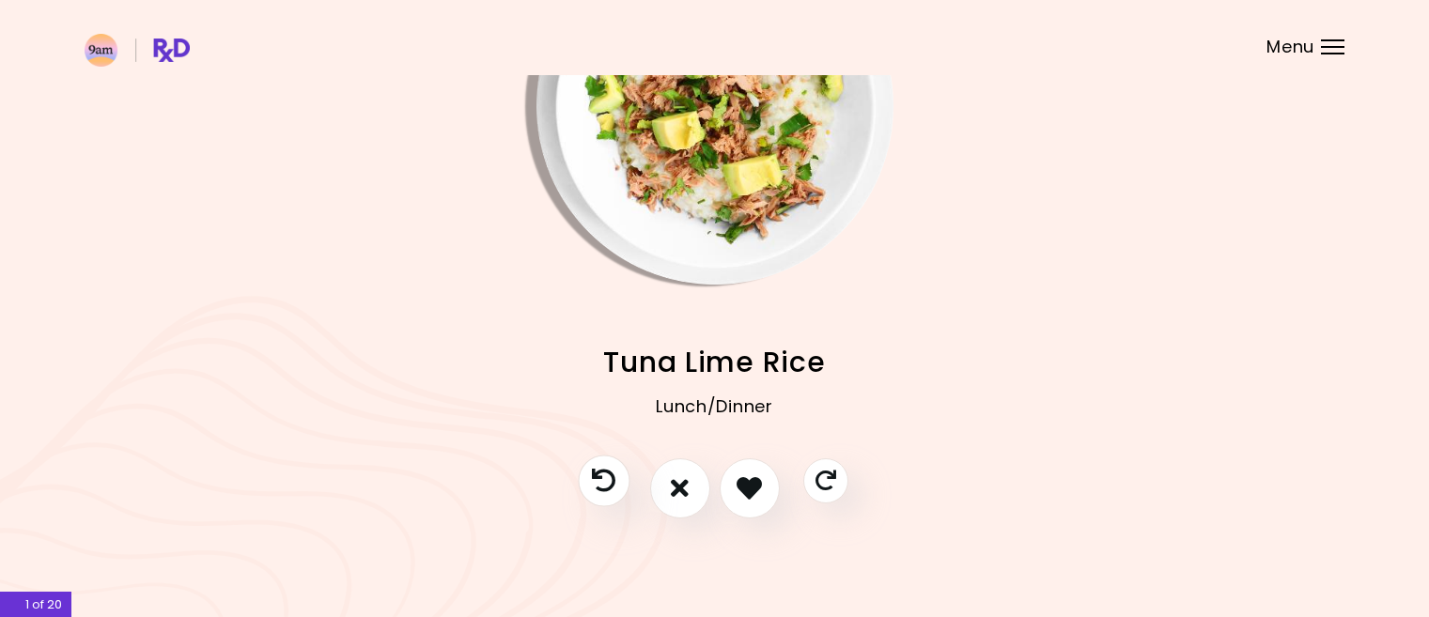
click at [610, 474] on icon "Previous recipe" at bounding box center [603, 480] width 23 height 23
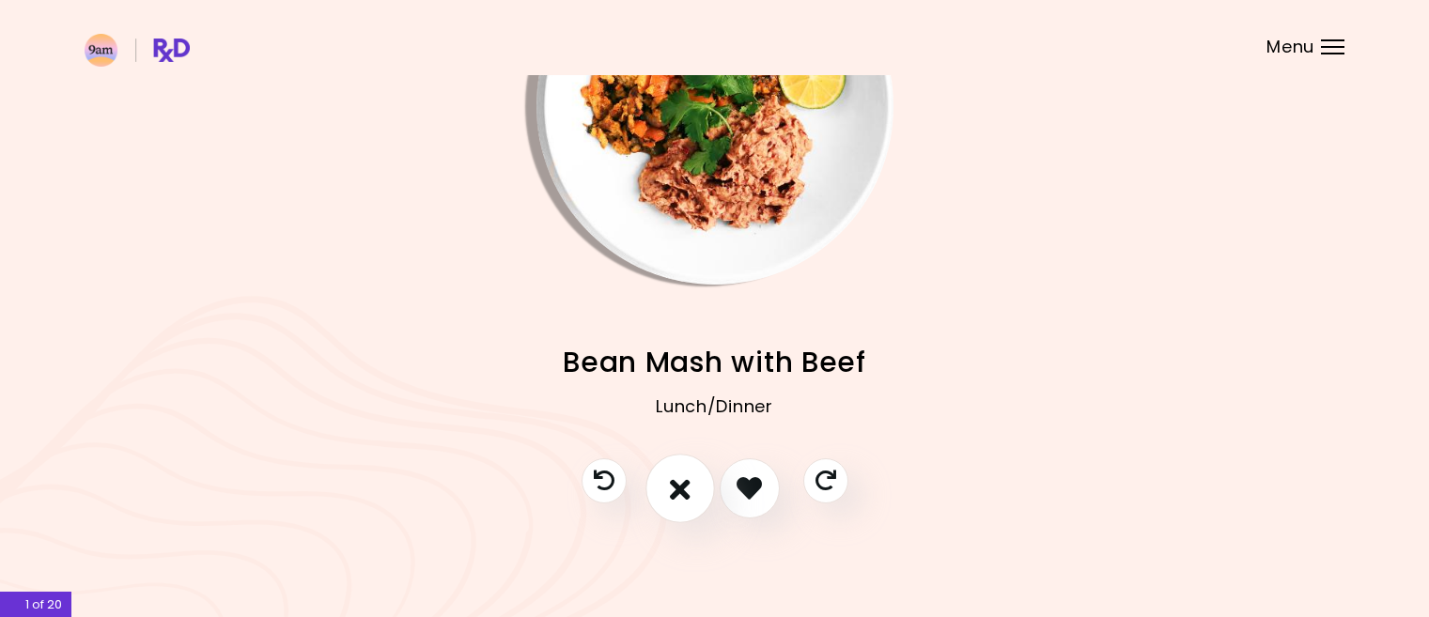
click at [675, 482] on icon "I don't like this recipe" at bounding box center [680, 487] width 21 height 29
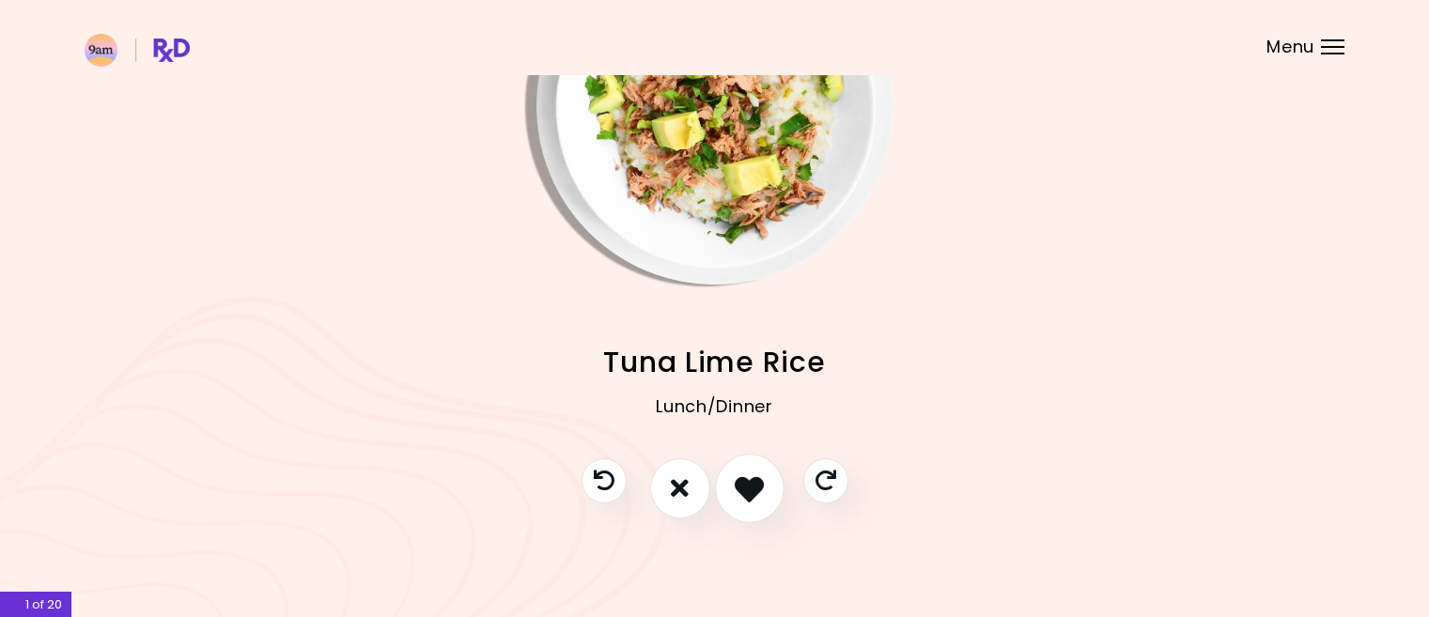
click at [747, 479] on icon "I like this recipe" at bounding box center [748, 487] width 29 height 29
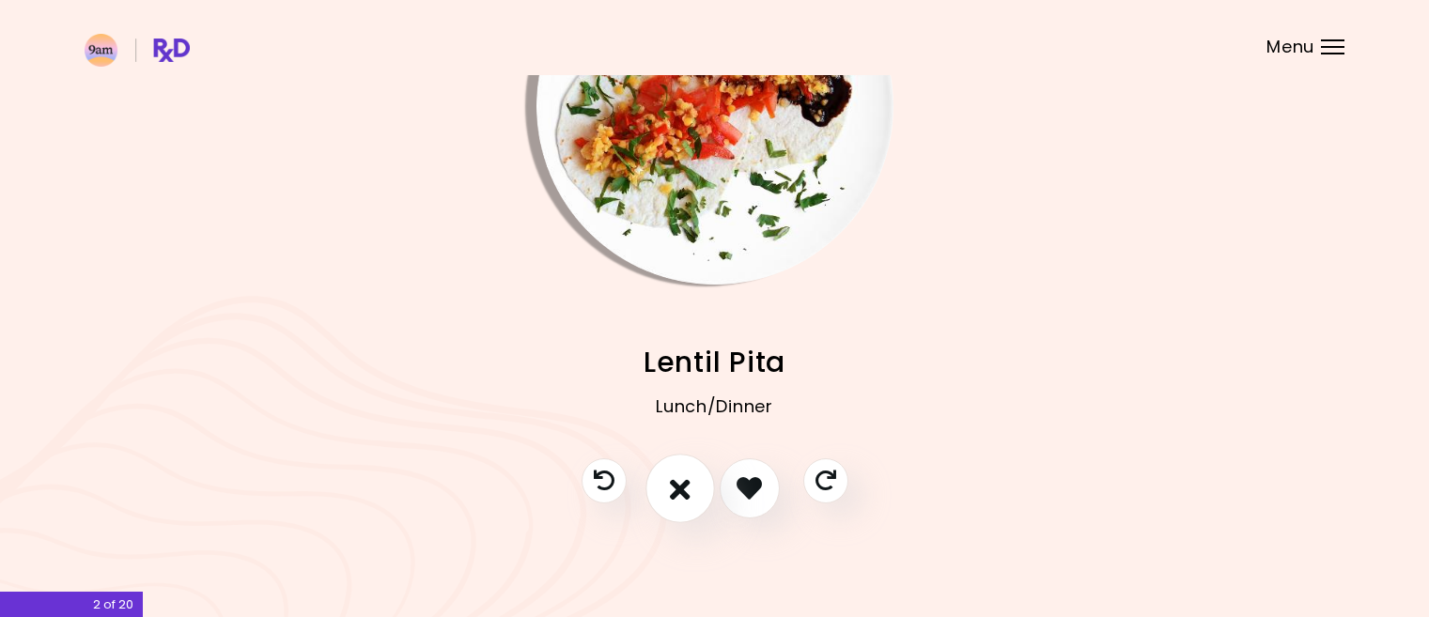
click at [672, 484] on icon "I don't like this recipe" at bounding box center [680, 487] width 21 height 29
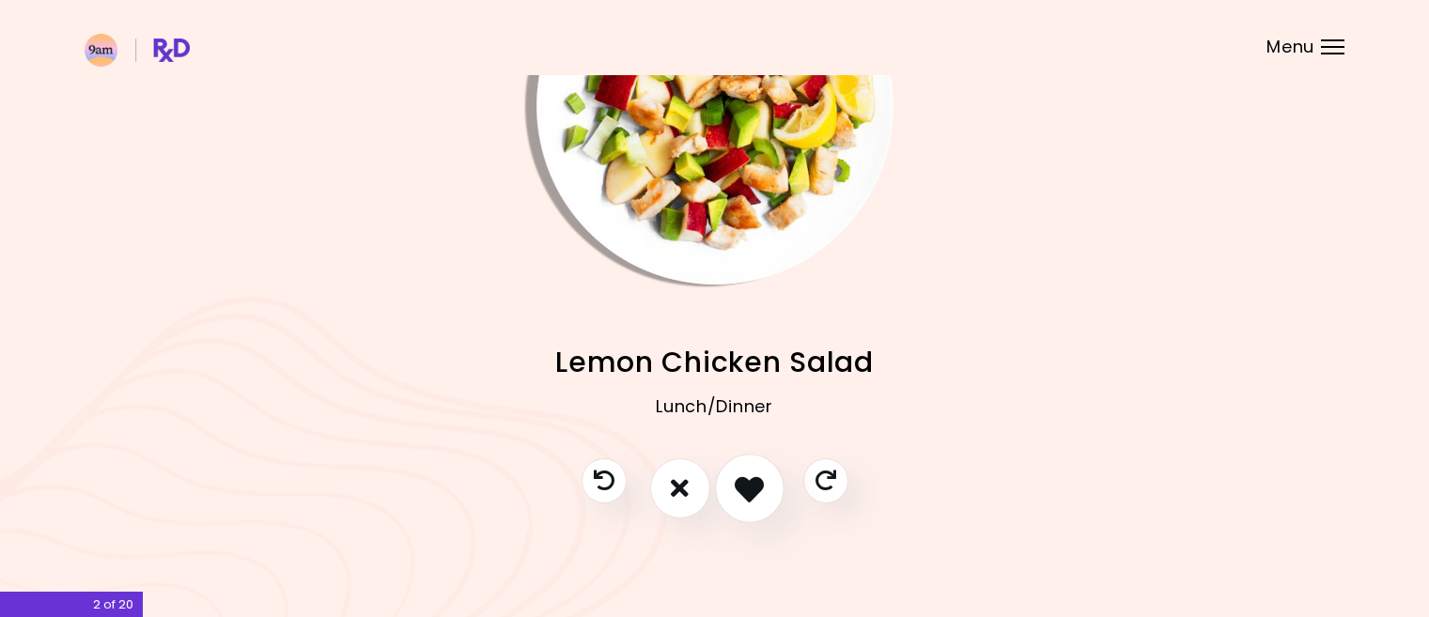
click at [756, 484] on icon "I like this recipe" at bounding box center [748, 487] width 29 height 29
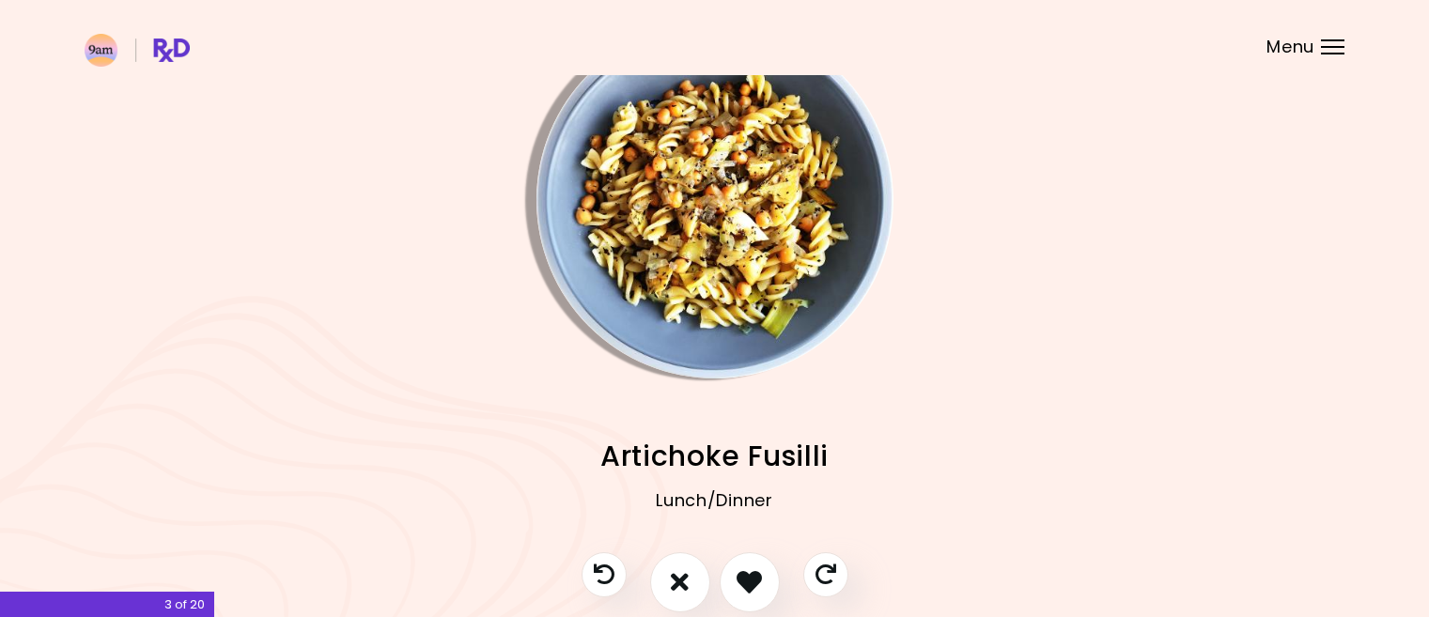
scroll to position [0, 0]
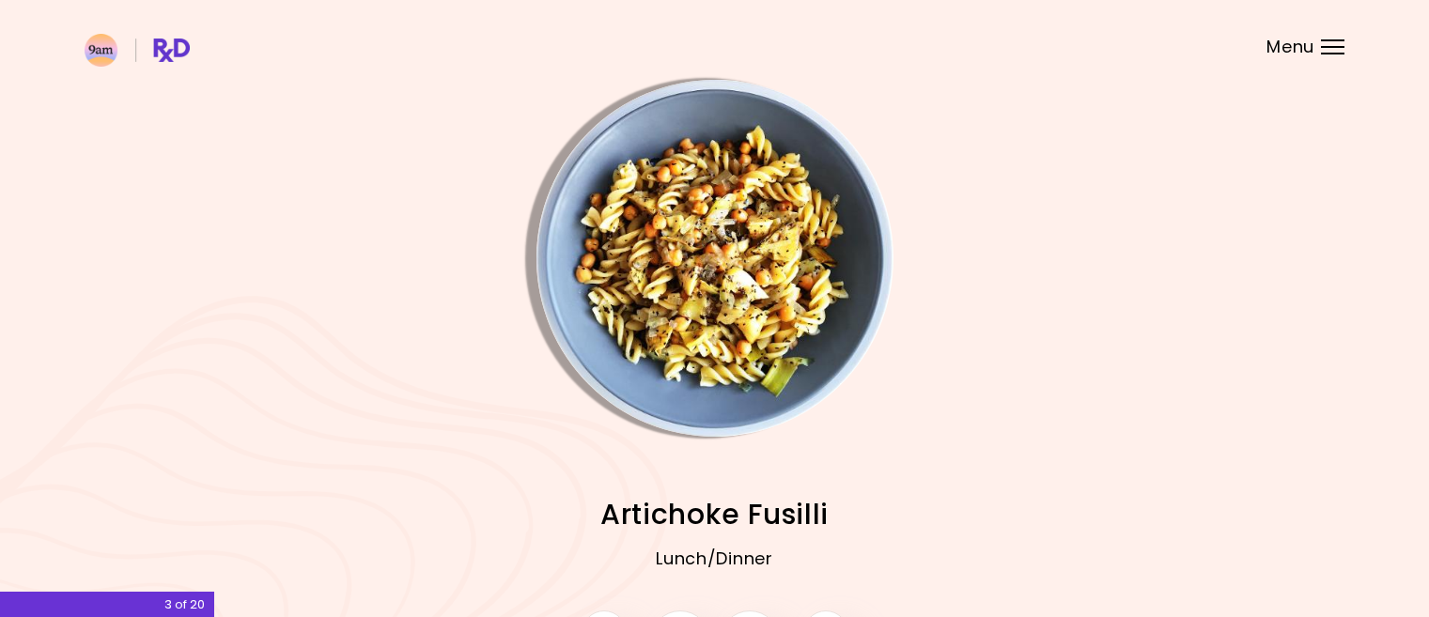
click at [626, 157] on img "Info - Artichoke Fusilli" at bounding box center [714, 258] width 357 height 357
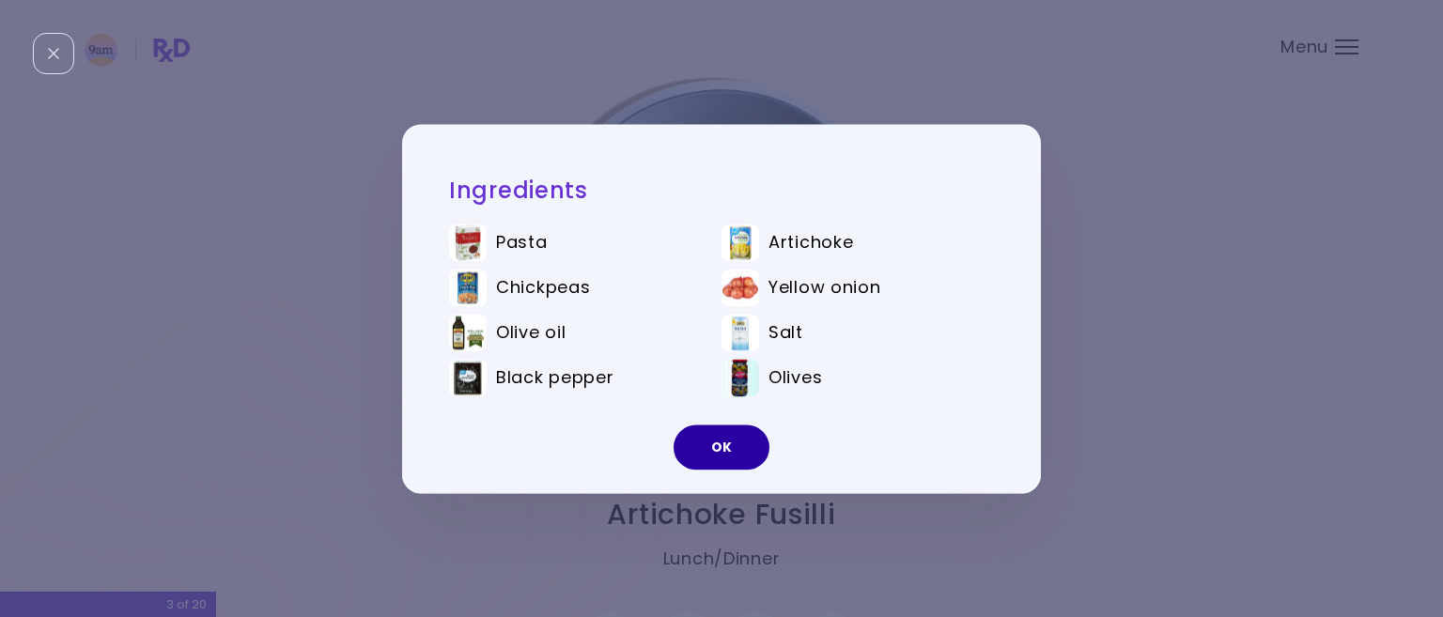
click at [707, 438] on button "OK" at bounding box center [721, 447] width 96 height 45
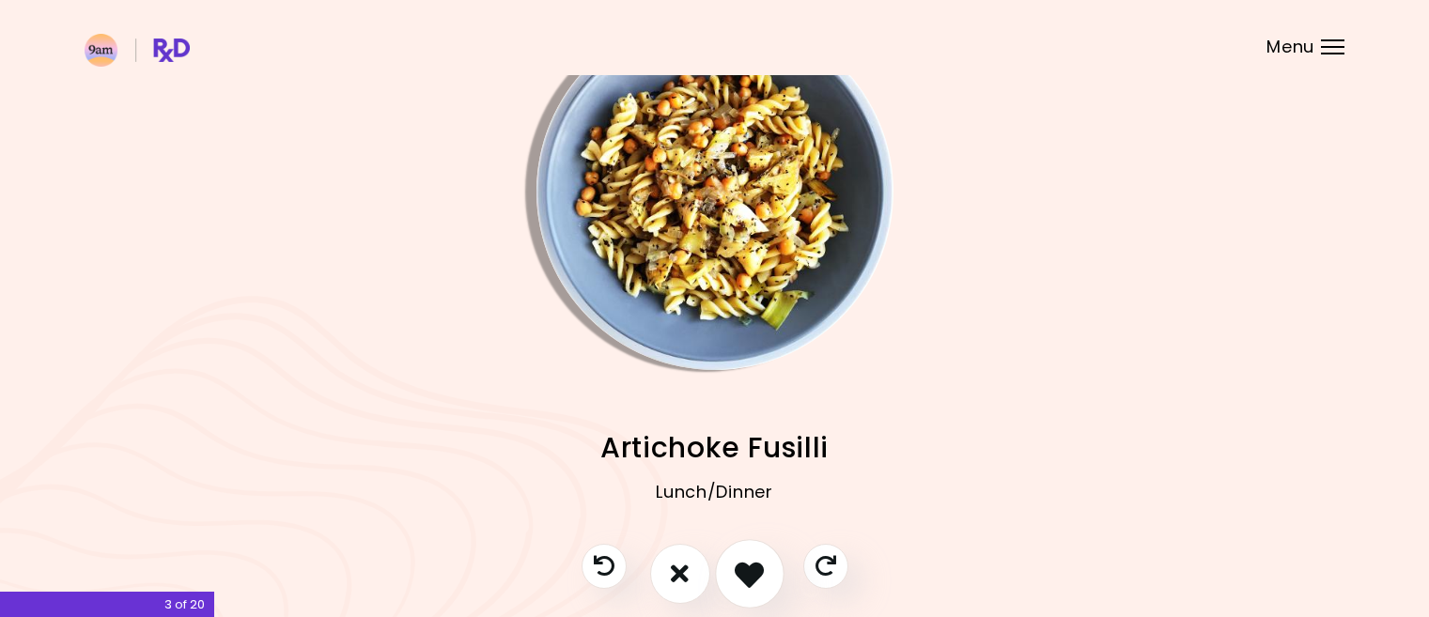
scroll to position [152, 0]
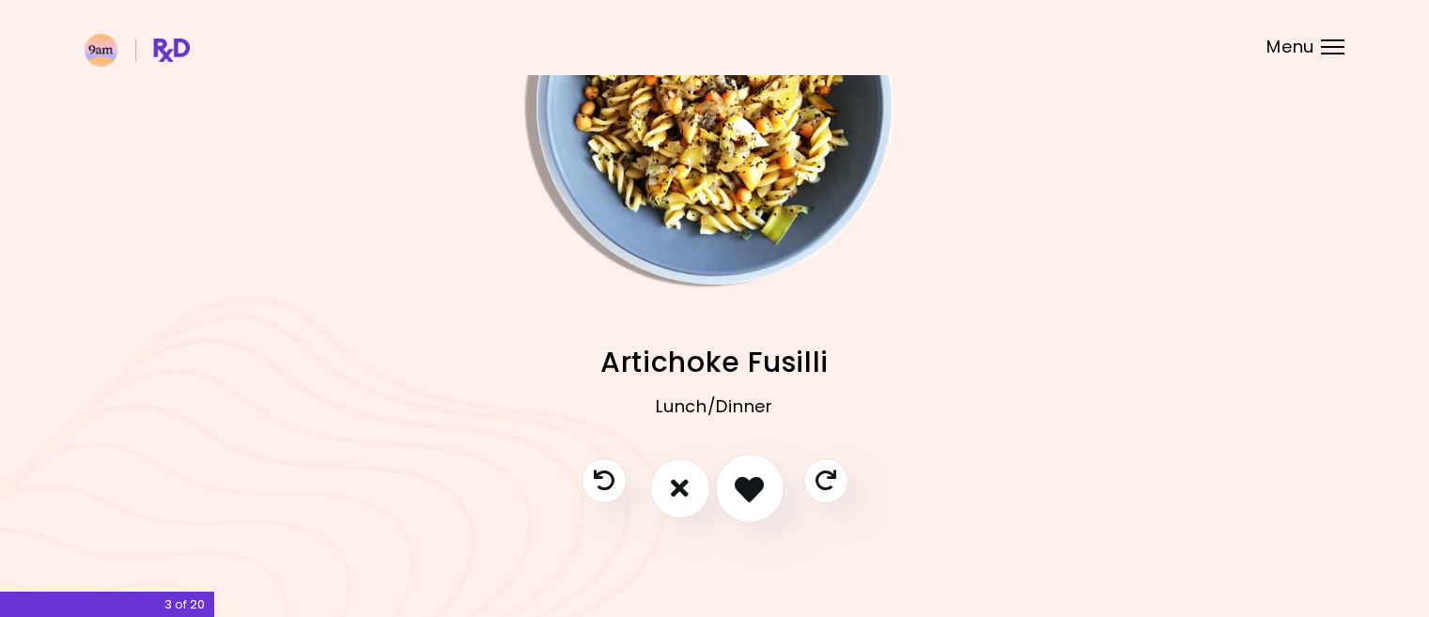
click at [759, 483] on icon "I like this recipe" at bounding box center [748, 487] width 29 height 29
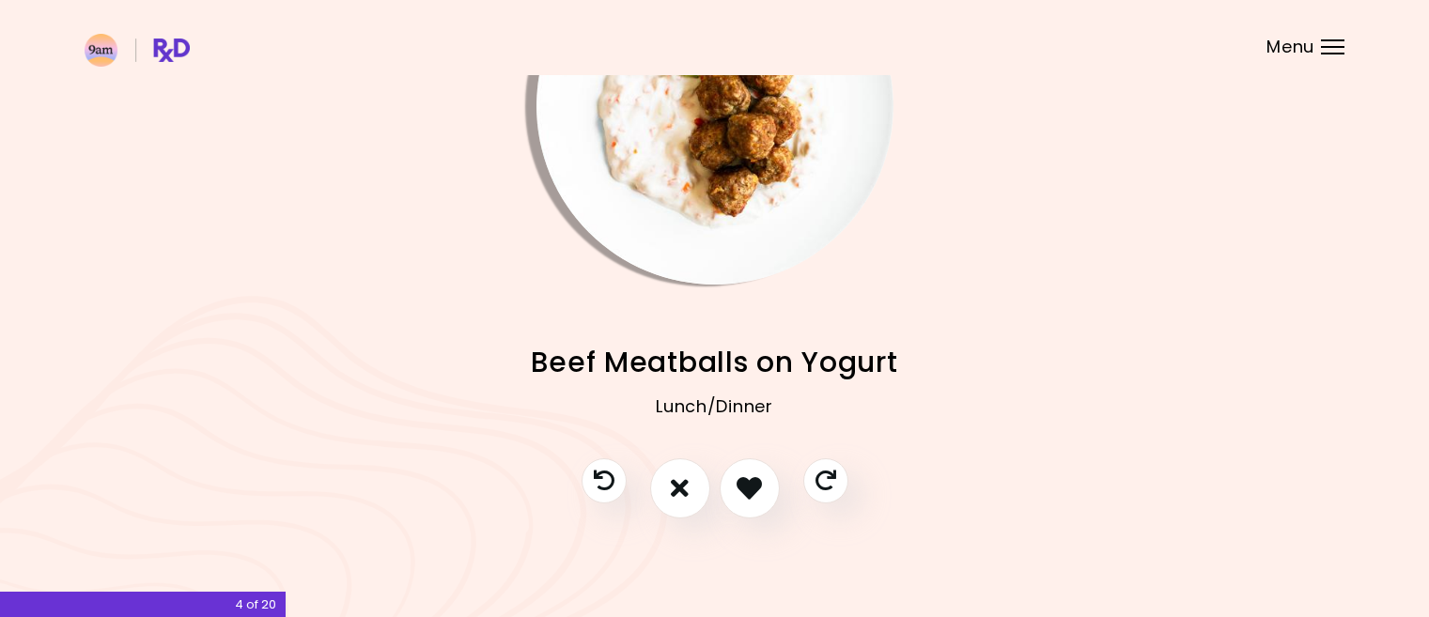
click at [733, 108] on img "Info - Beef Meatballs on Yogurt" at bounding box center [714, 106] width 357 height 357
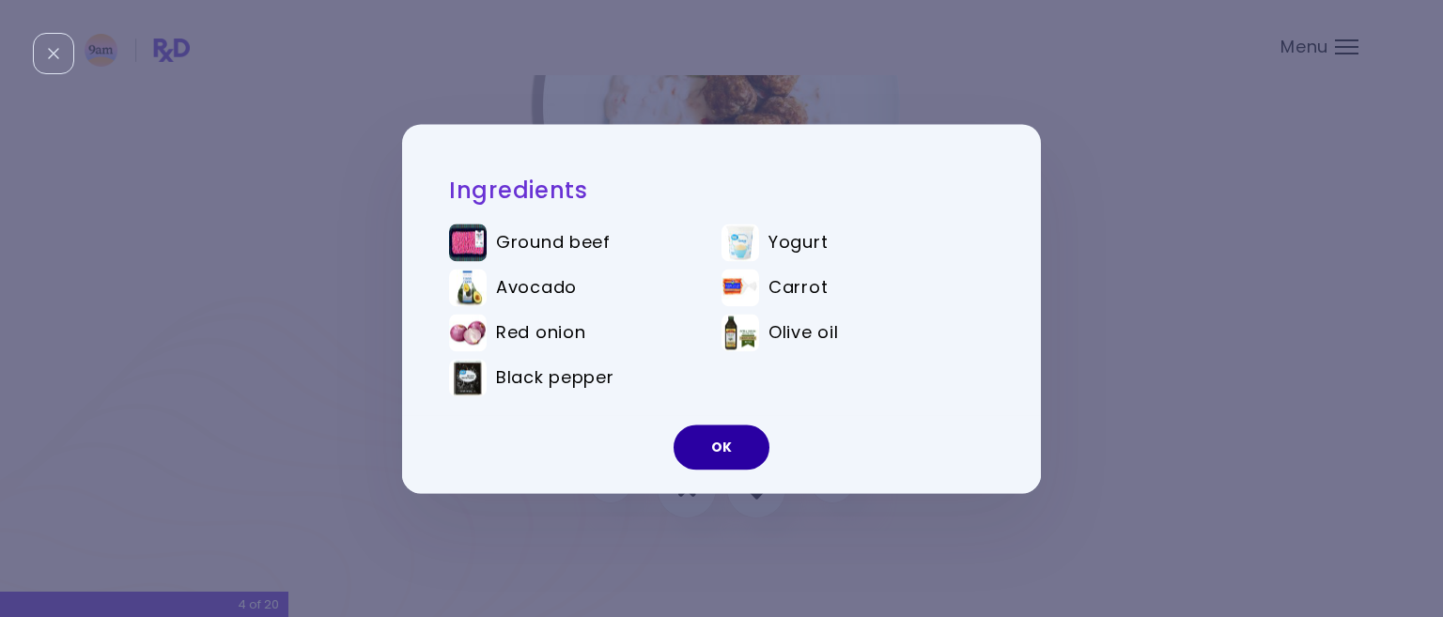
click at [716, 445] on button "OK" at bounding box center [721, 447] width 96 height 45
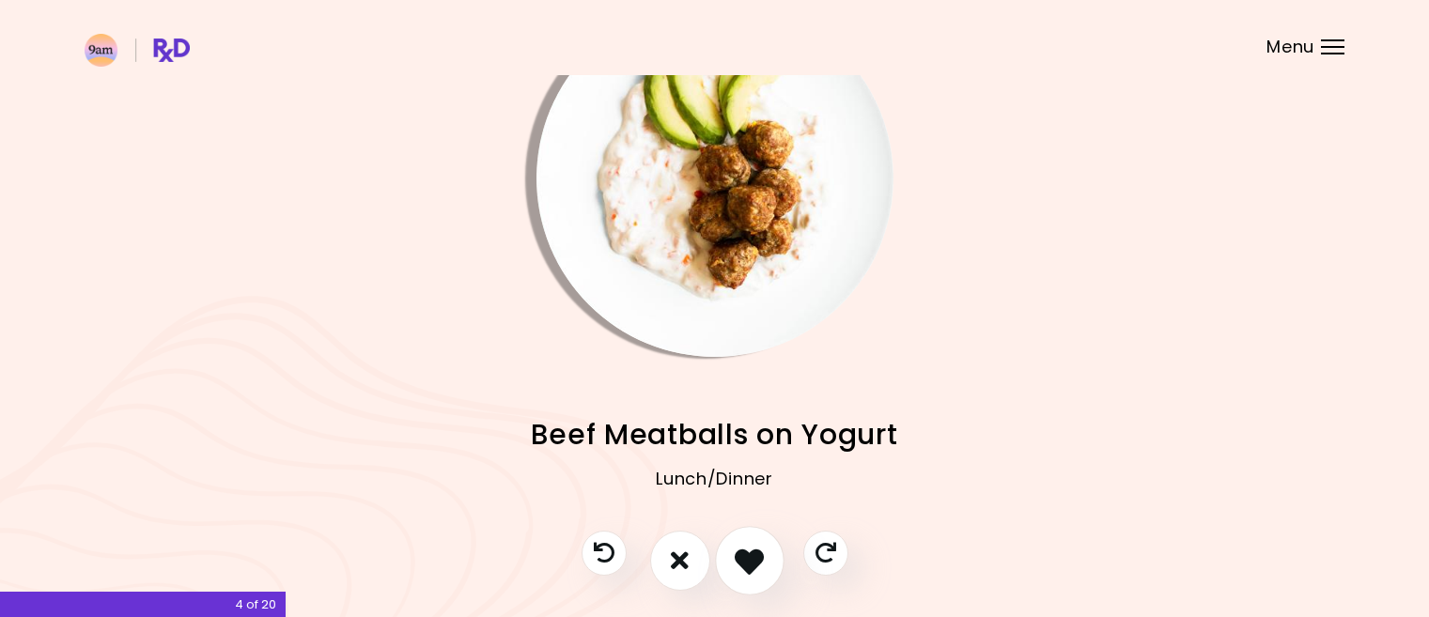
click at [745, 560] on icon "I like this recipe" at bounding box center [748, 560] width 29 height 29
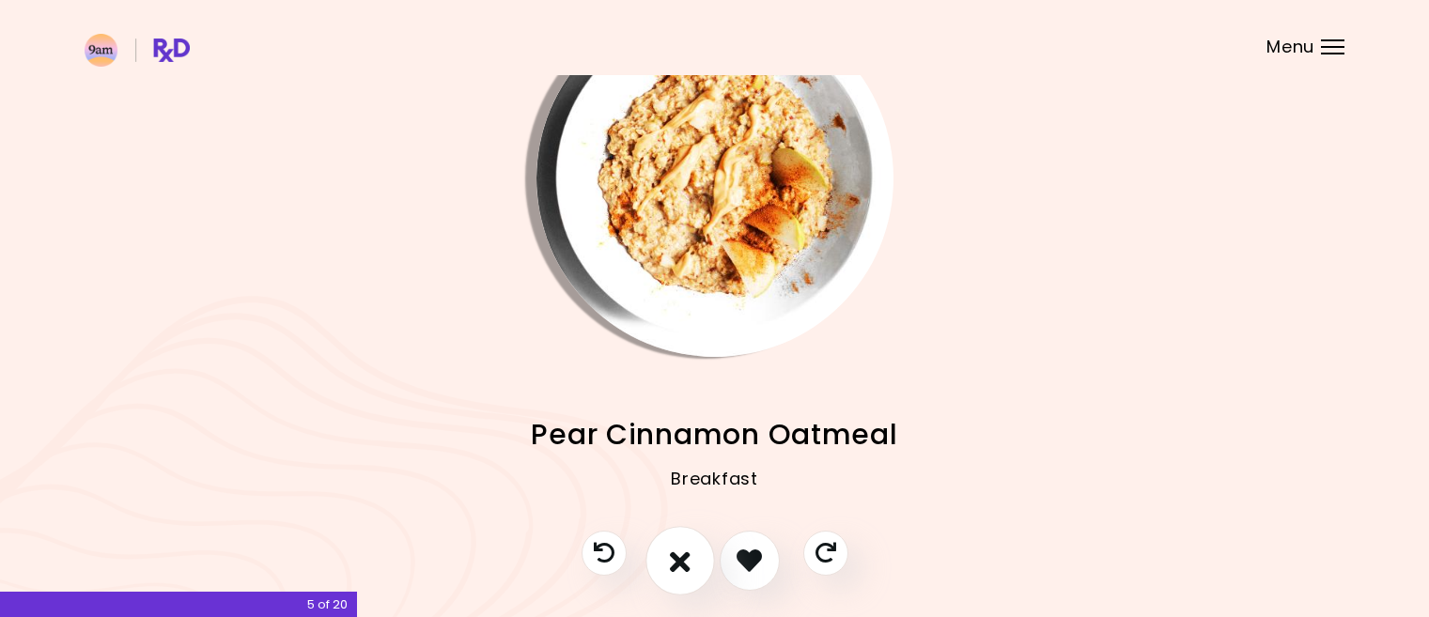
click at [677, 561] on icon "I don't like this recipe" at bounding box center [680, 560] width 21 height 29
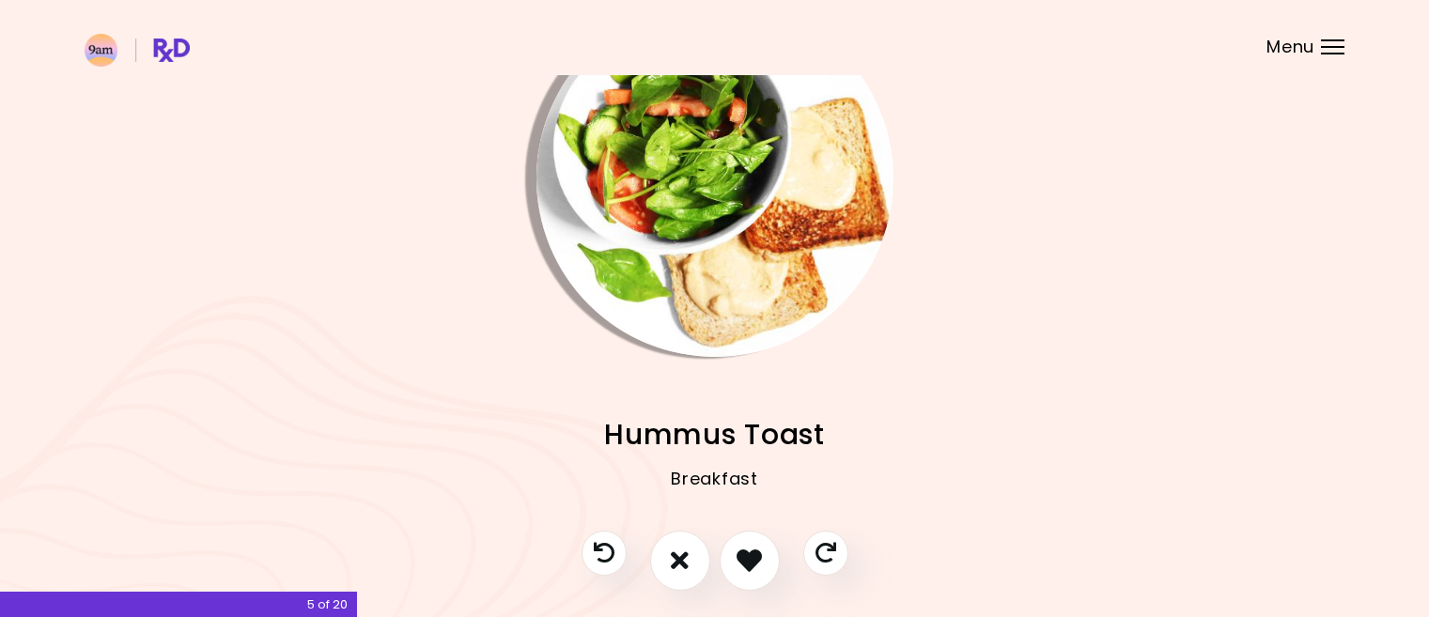
click at [679, 194] on img "Info - Hummus Toast" at bounding box center [714, 178] width 357 height 357
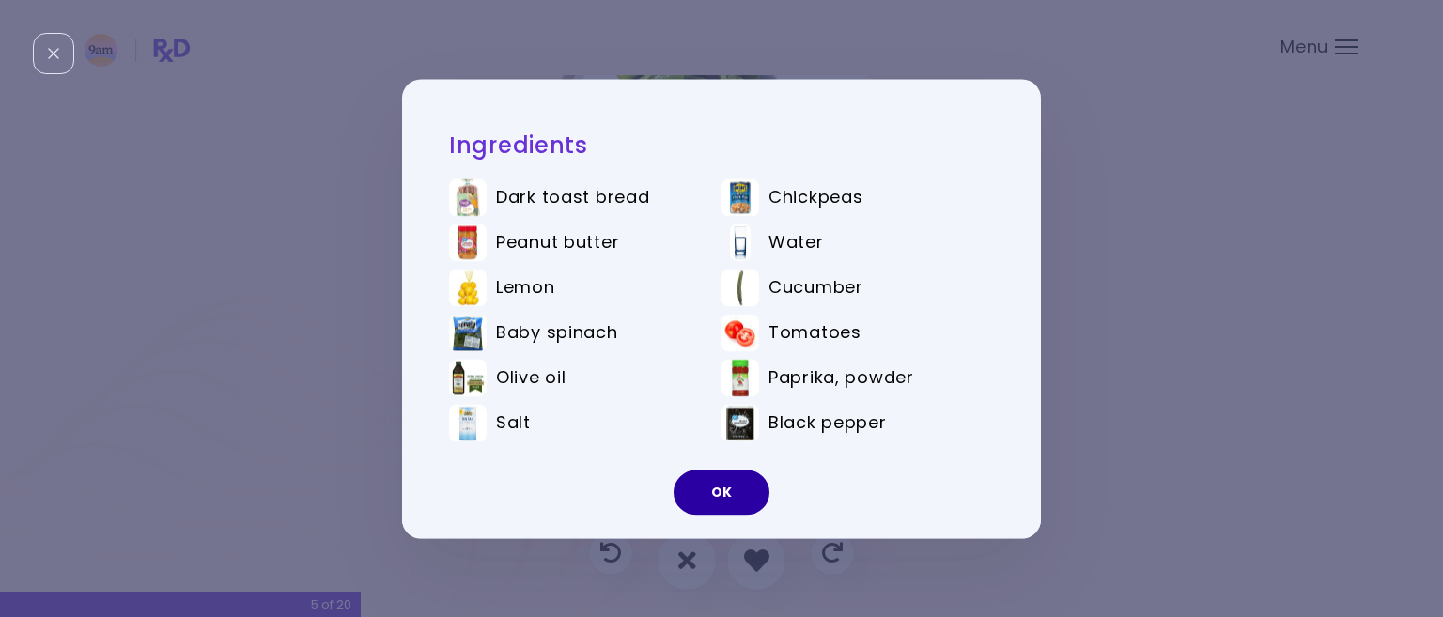
click at [684, 485] on button "OK" at bounding box center [721, 492] width 96 height 45
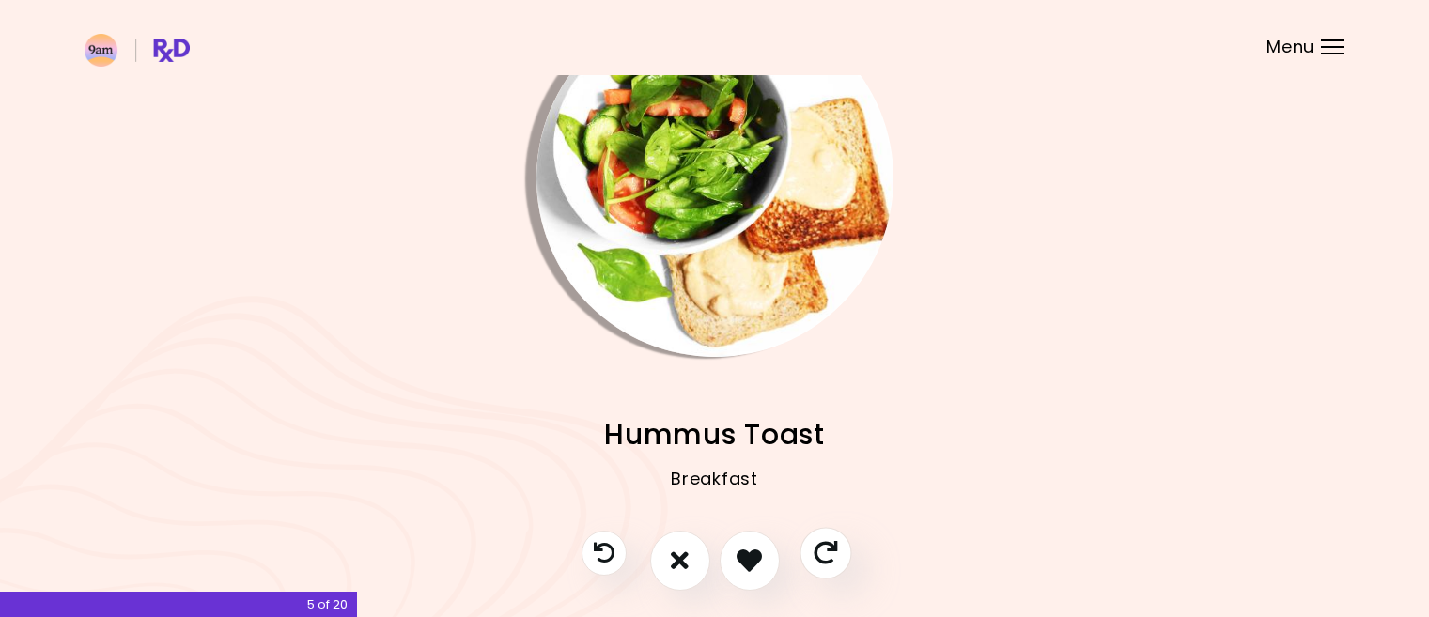
click at [817, 555] on icon "Skip" at bounding box center [824, 552] width 23 height 23
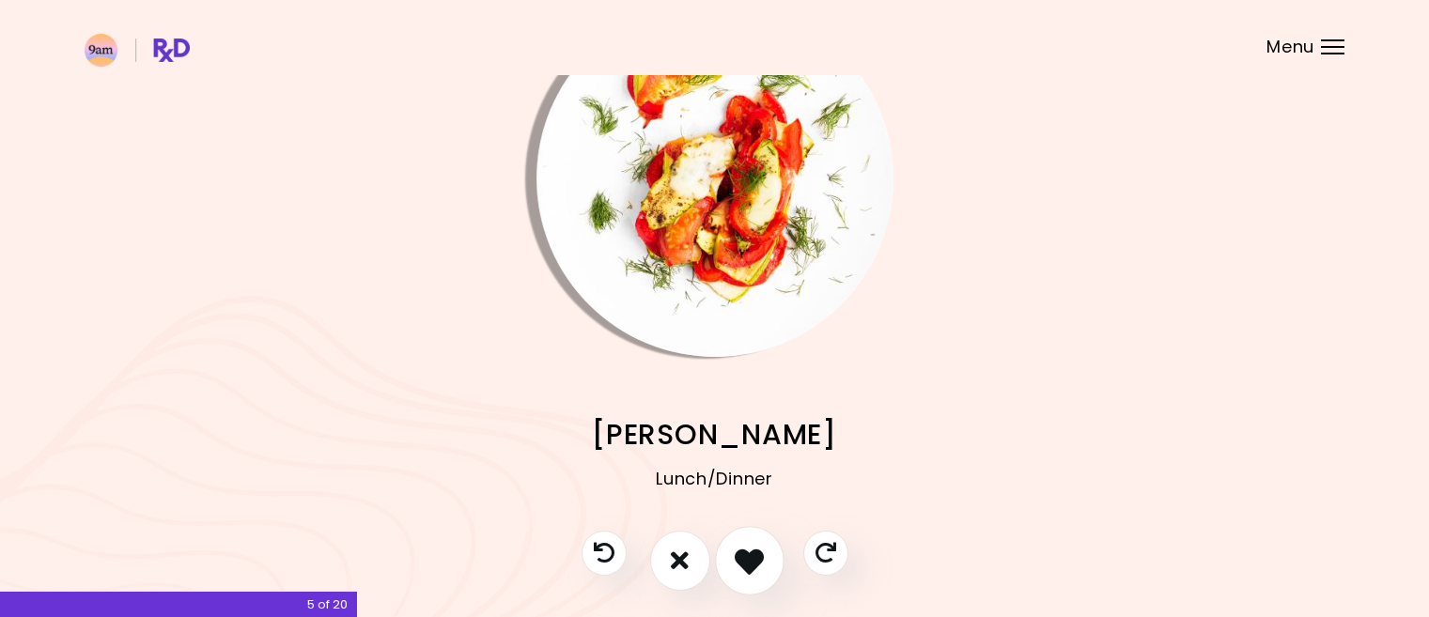
click at [745, 553] on icon "I like this recipe" at bounding box center [748, 560] width 29 height 29
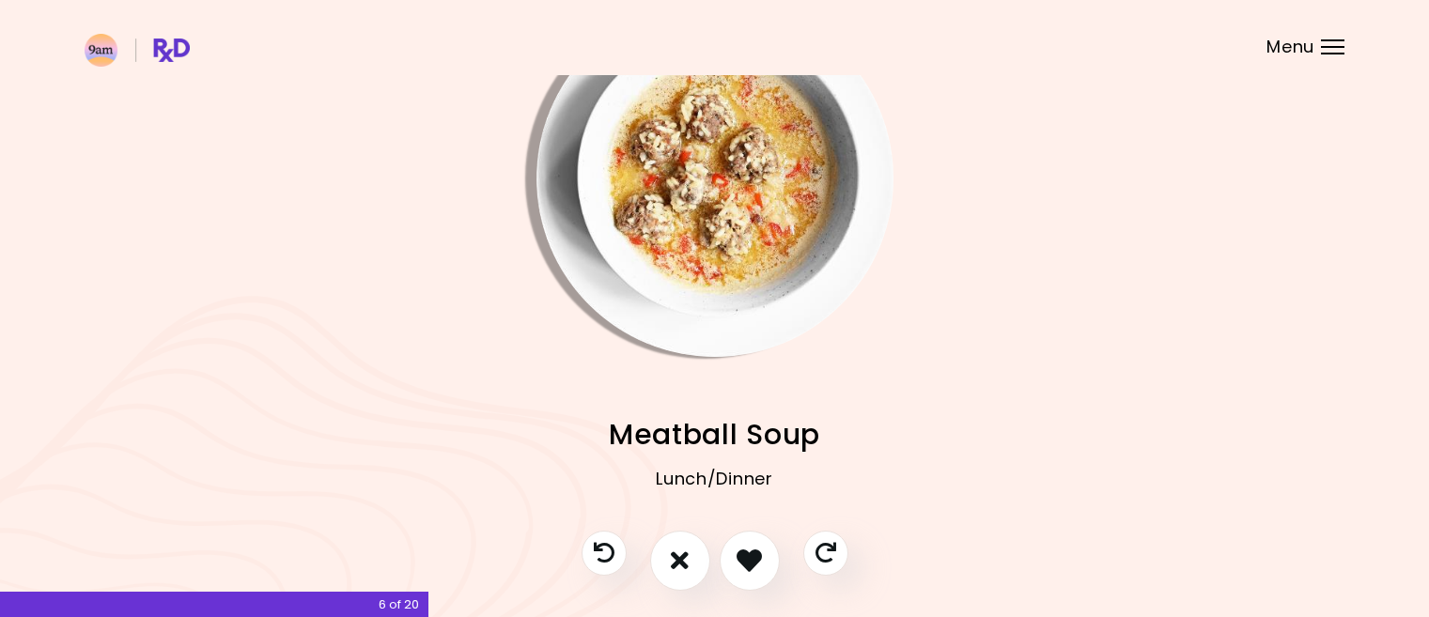
click at [716, 195] on img "Info - Meatball Soup" at bounding box center [714, 178] width 357 height 357
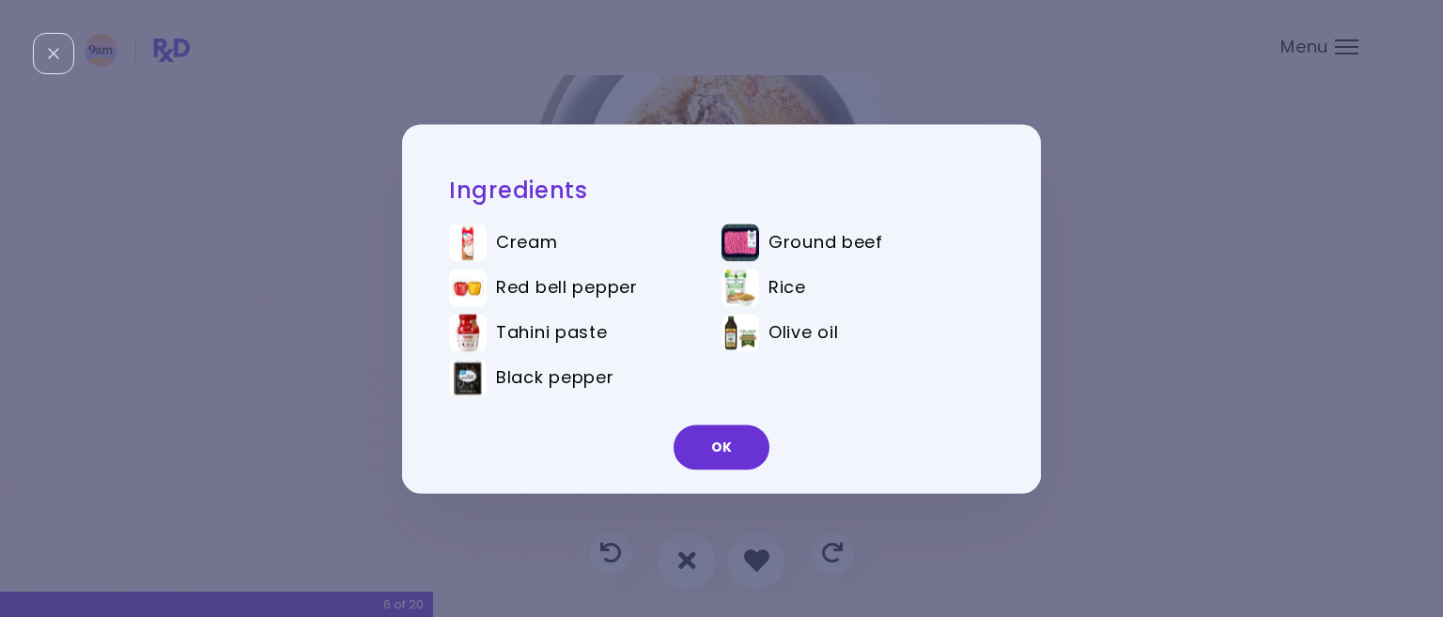
click at [718, 447] on button "OK" at bounding box center [721, 447] width 96 height 45
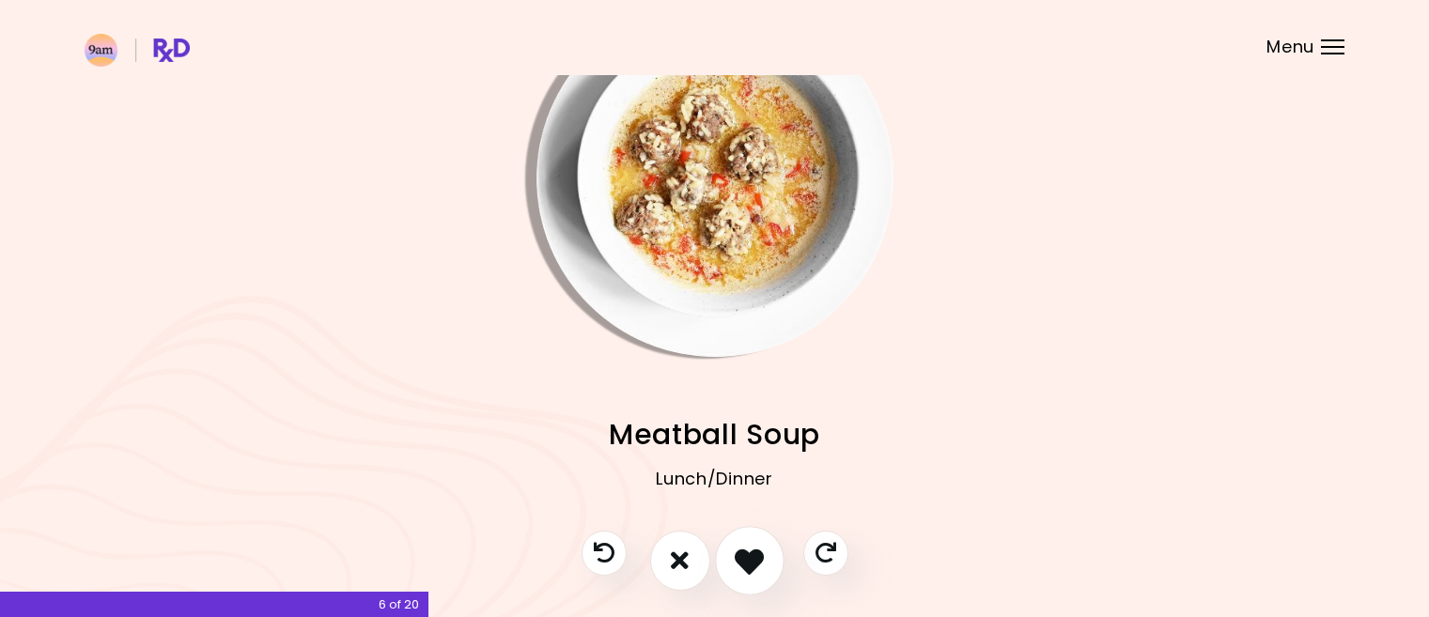
click at [748, 564] on icon "I like this recipe" at bounding box center [748, 560] width 29 height 29
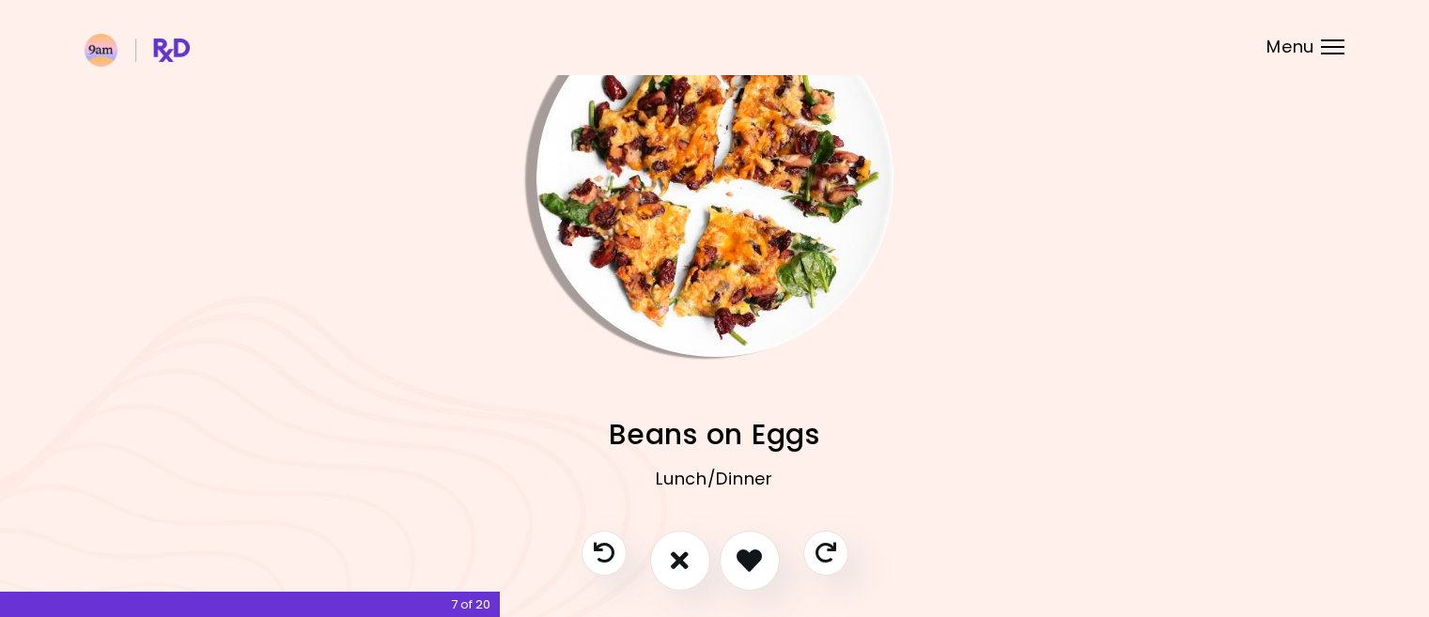
click at [718, 273] on img "Info - Beans on Eggs" at bounding box center [714, 178] width 357 height 357
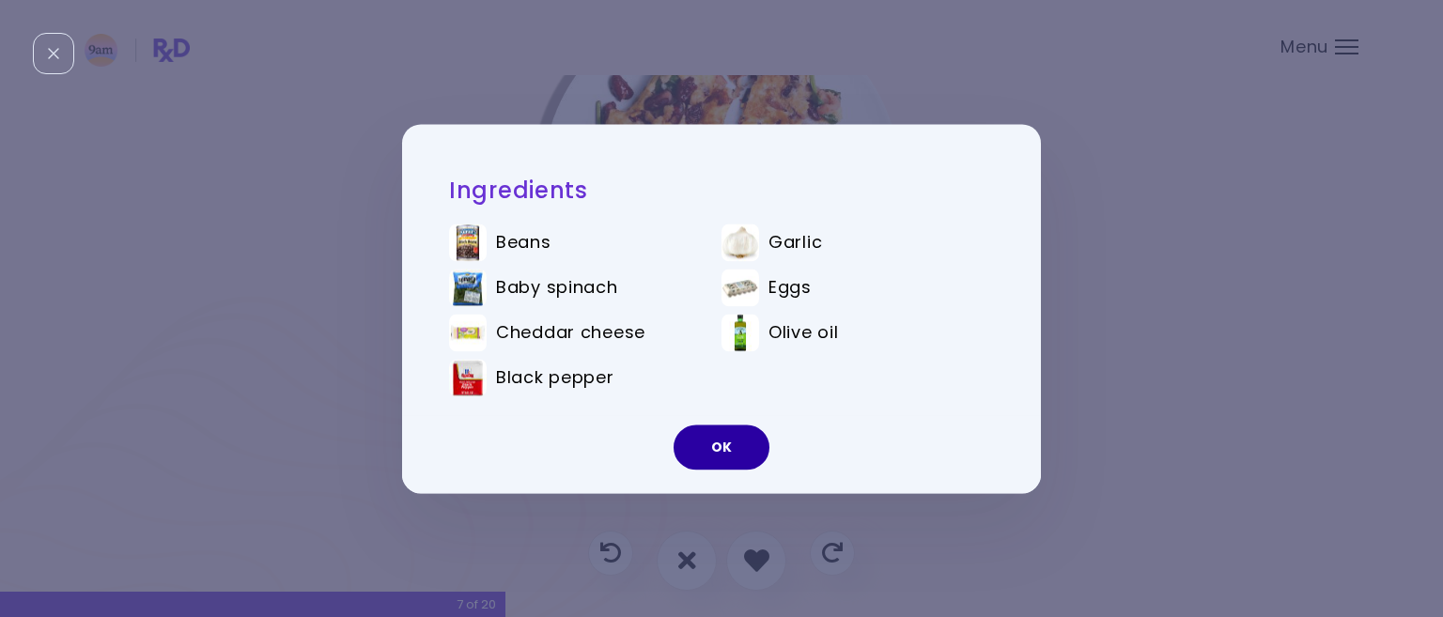
click at [724, 443] on button "OK" at bounding box center [721, 447] width 96 height 45
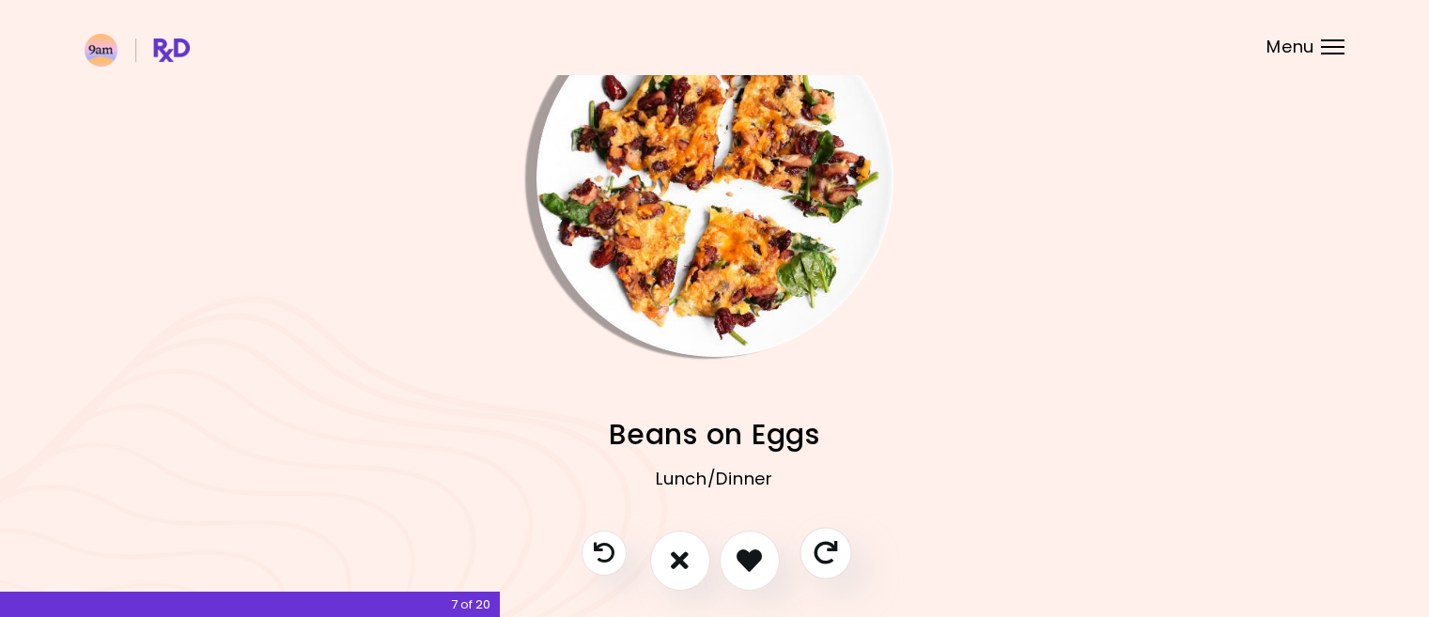
click at [833, 550] on icon "Skip" at bounding box center [824, 552] width 23 height 23
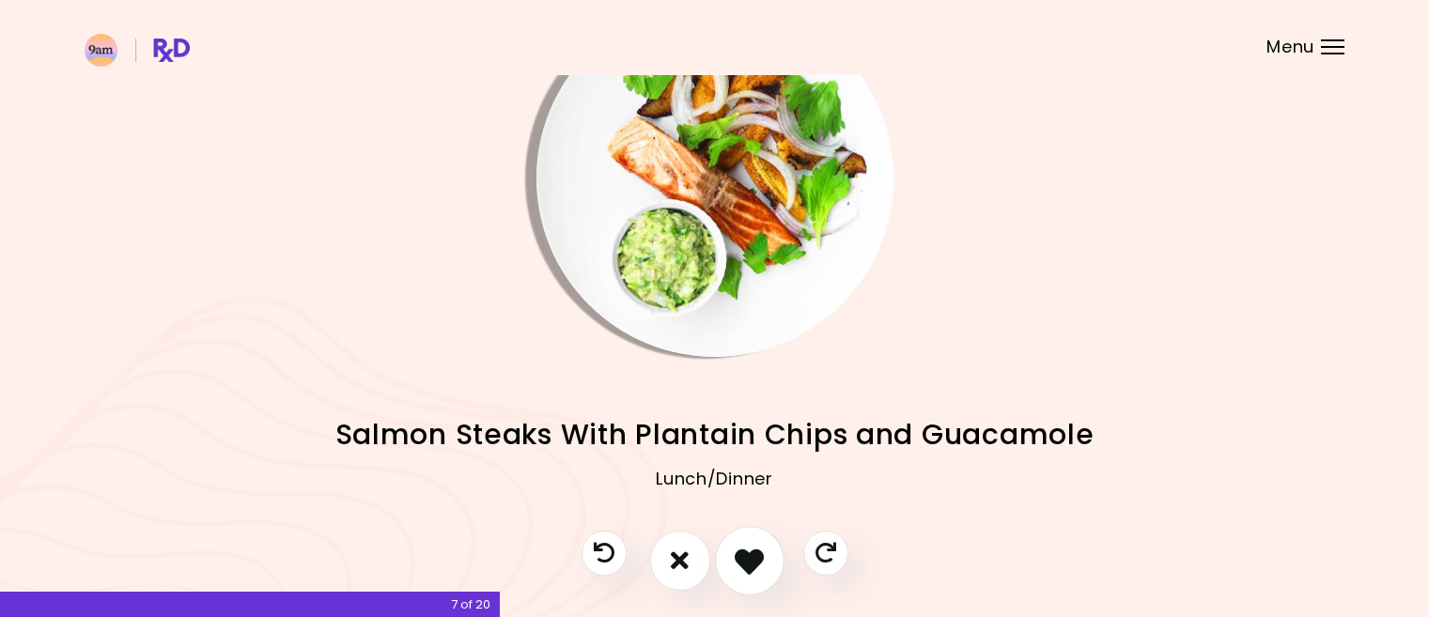
click at [740, 559] on icon "I like this recipe" at bounding box center [748, 560] width 29 height 29
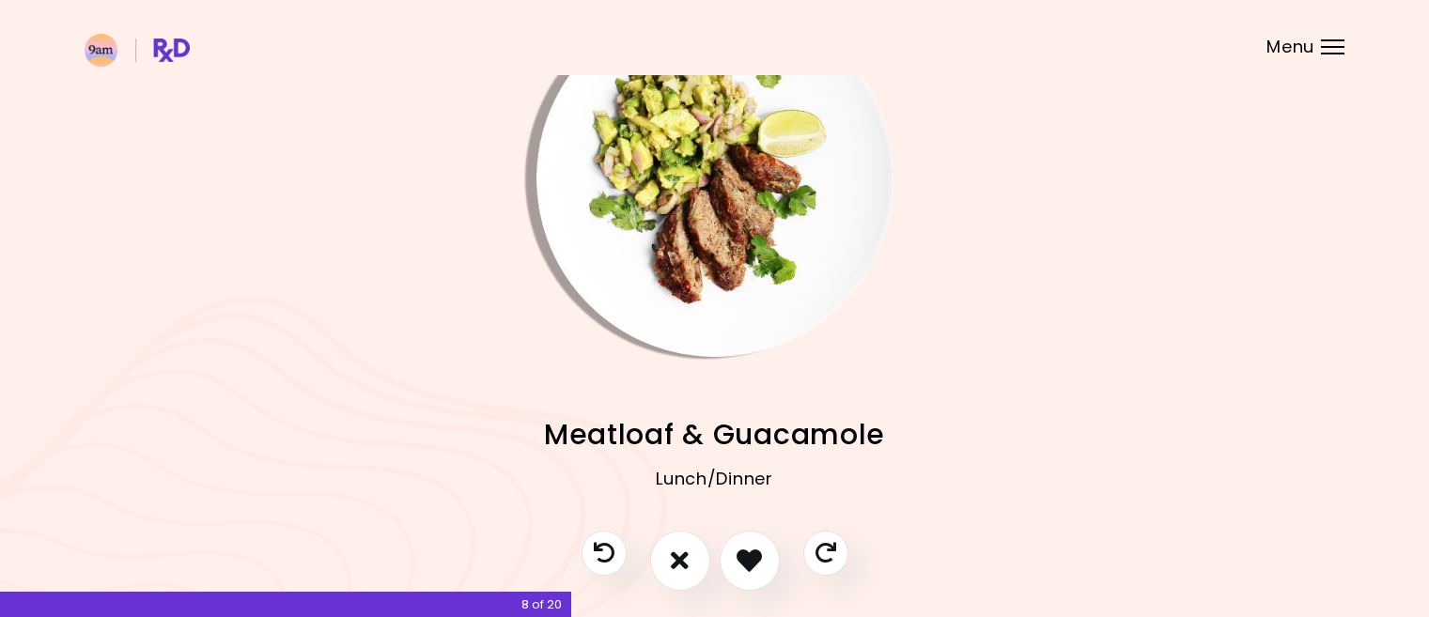
click at [717, 173] on img "Info - Meatloaf & Guacamole" at bounding box center [714, 178] width 357 height 357
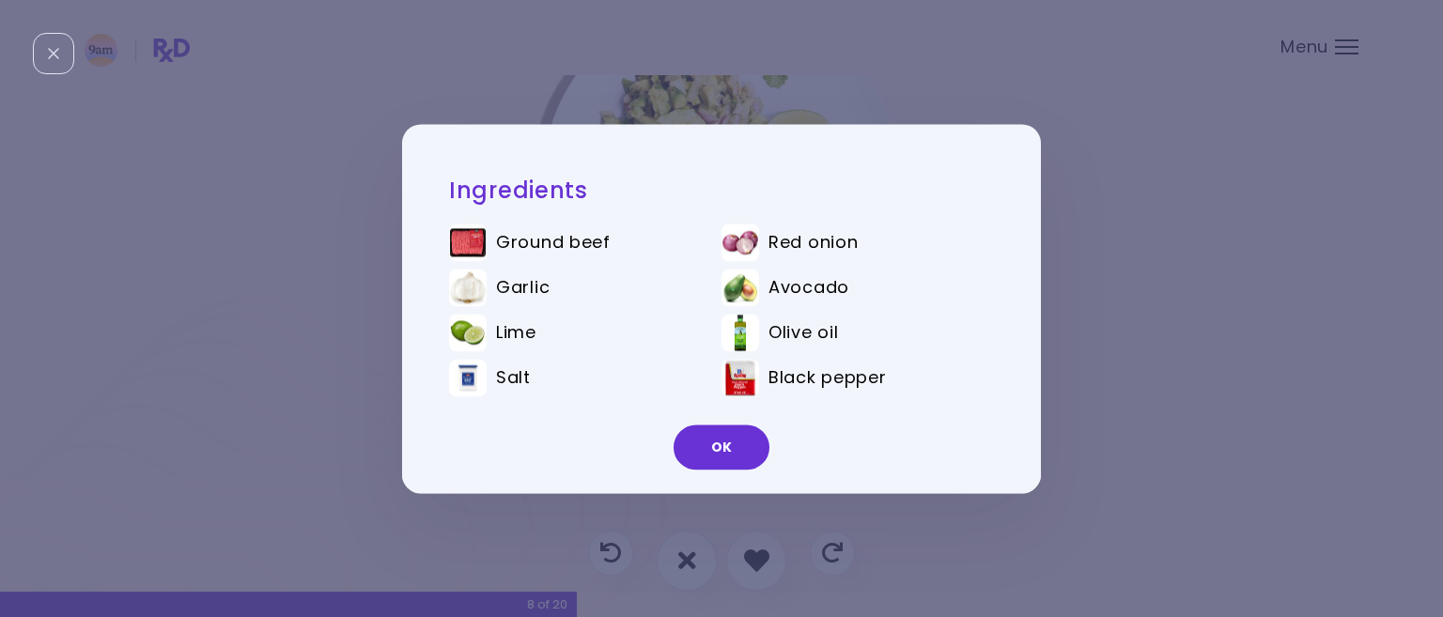
click at [726, 445] on button "OK" at bounding box center [721, 447] width 96 height 45
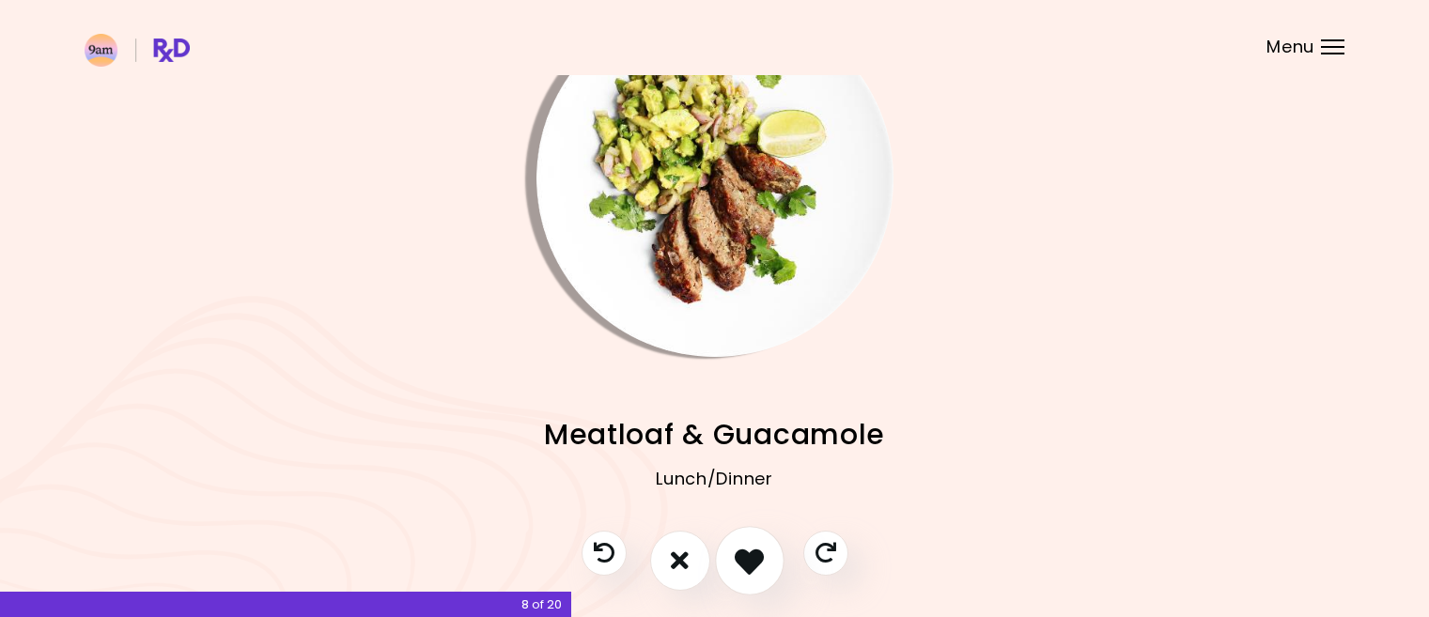
click at [740, 561] on icon "I like this recipe" at bounding box center [748, 560] width 29 height 29
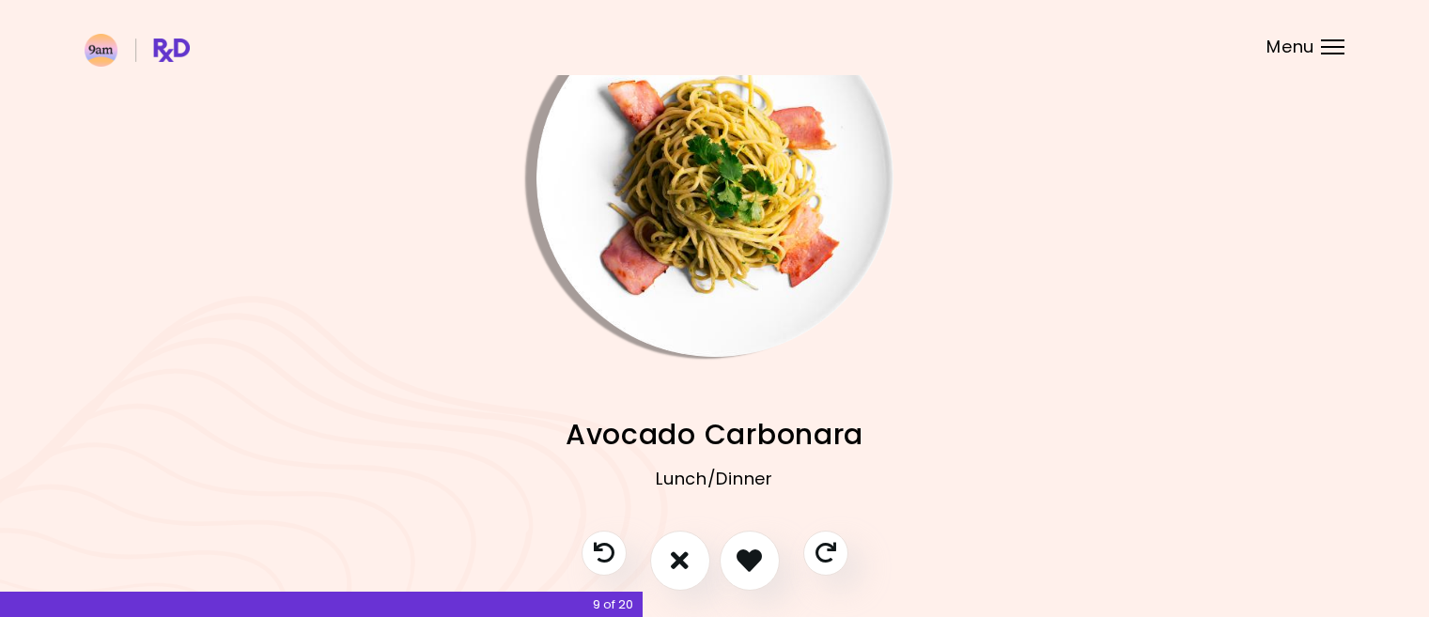
click at [729, 187] on img "Info - Avocado Carbonara" at bounding box center [714, 178] width 357 height 357
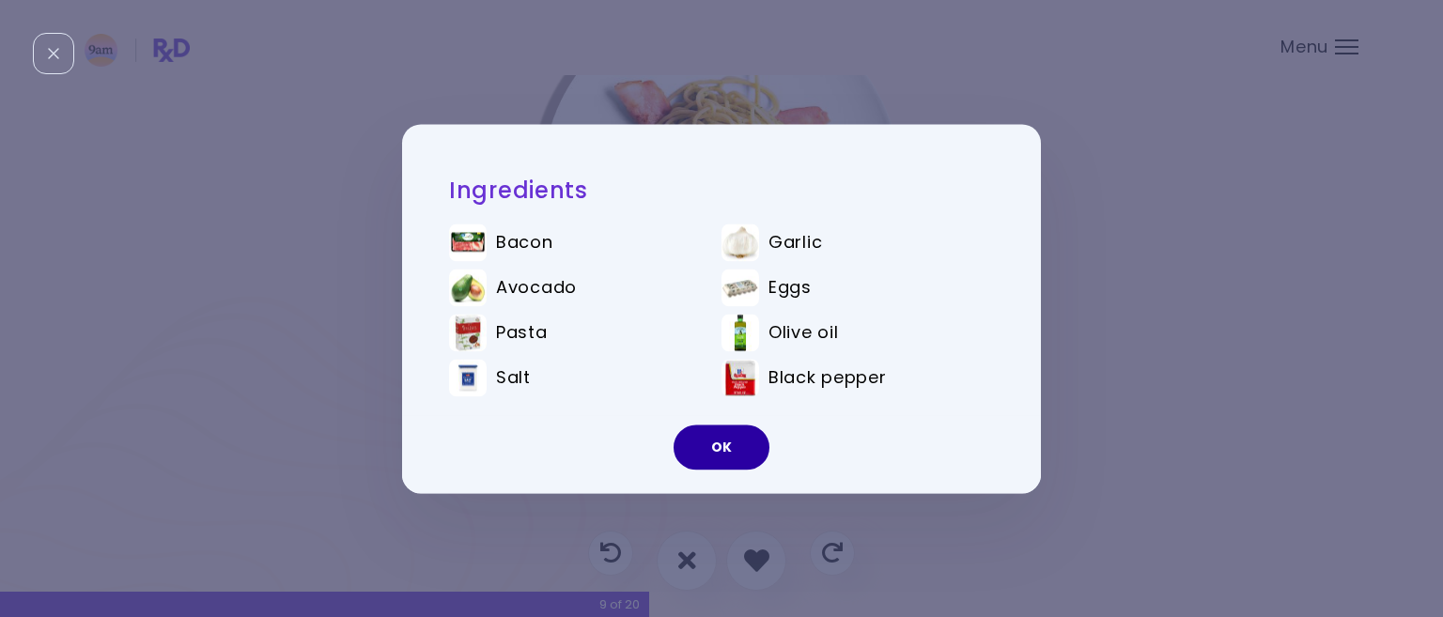
click at [720, 439] on button "OK" at bounding box center [721, 447] width 96 height 45
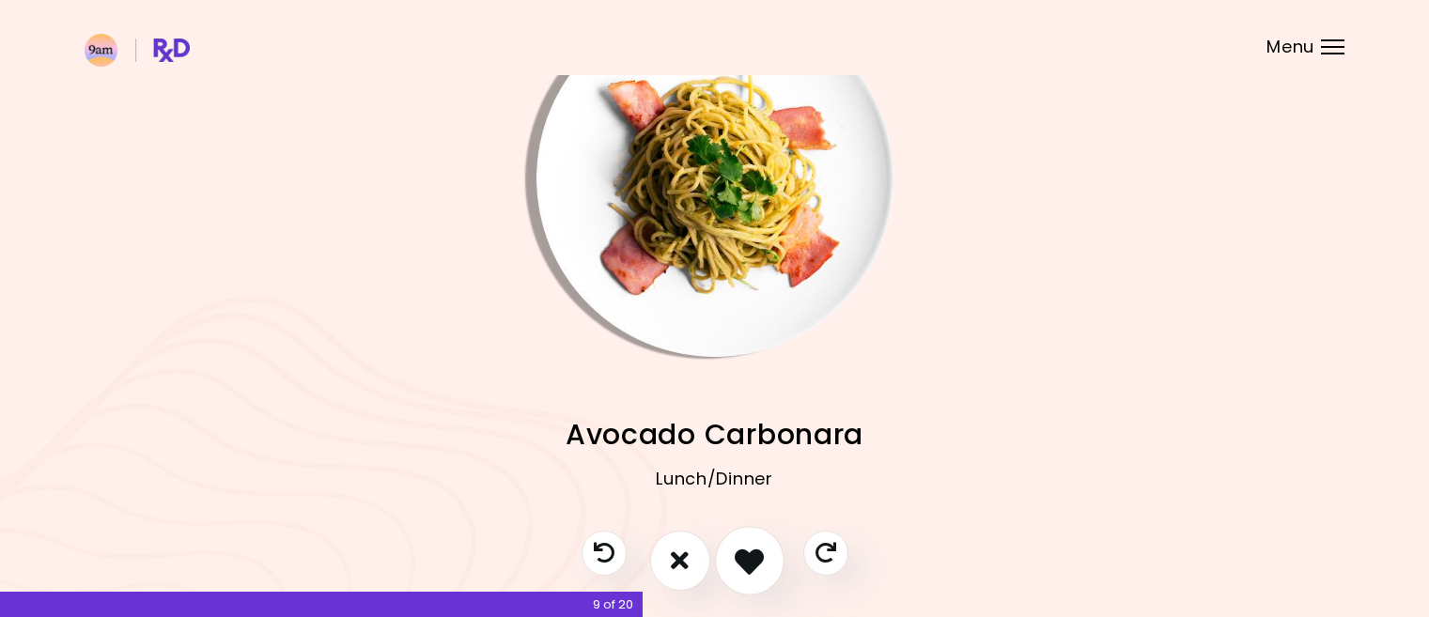
click at [756, 553] on icon "I like this recipe" at bounding box center [748, 560] width 29 height 29
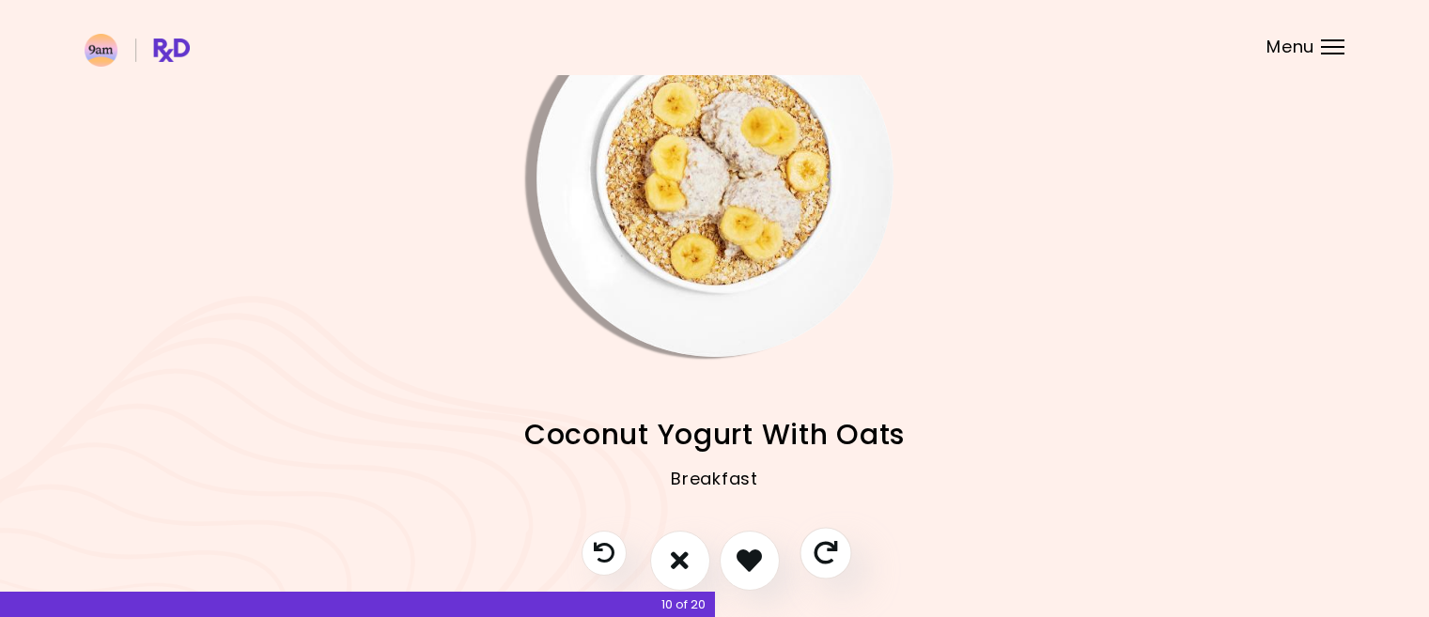
click at [826, 549] on icon "Skip" at bounding box center [824, 552] width 23 height 23
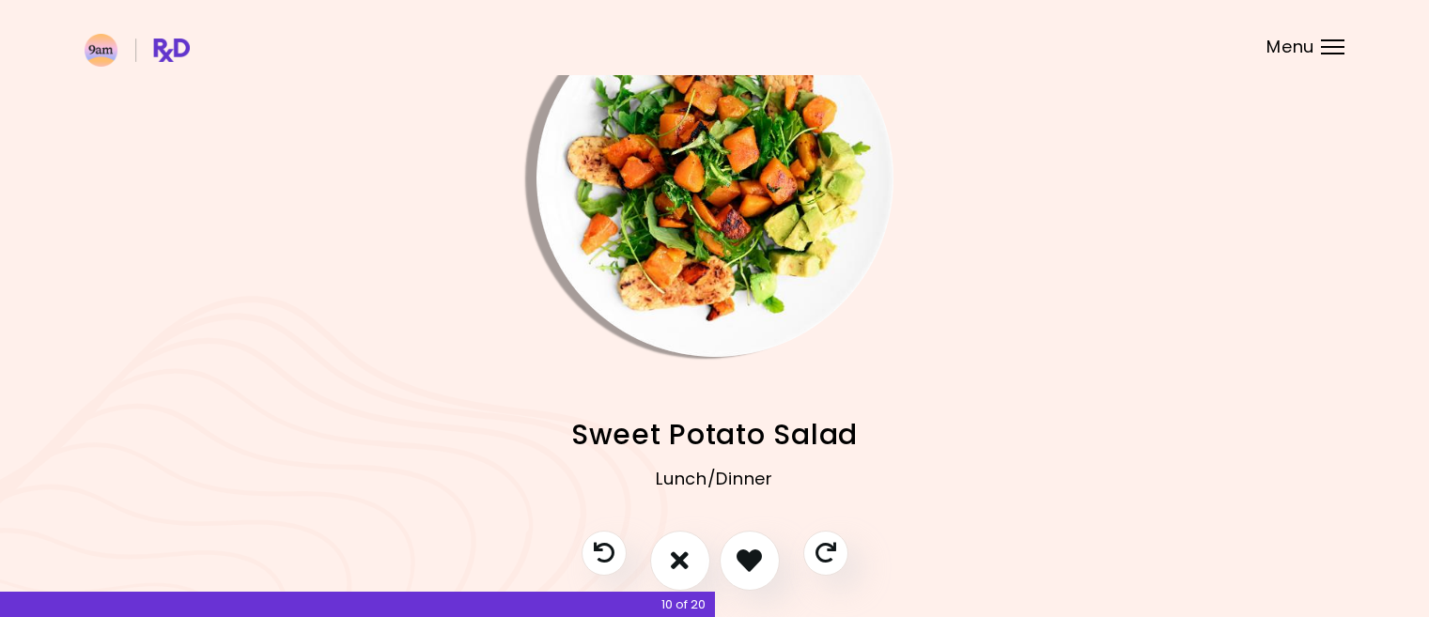
click at [754, 178] on img "Info - Sweet Potato Salad" at bounding box center [714, 178] width 357 height 357
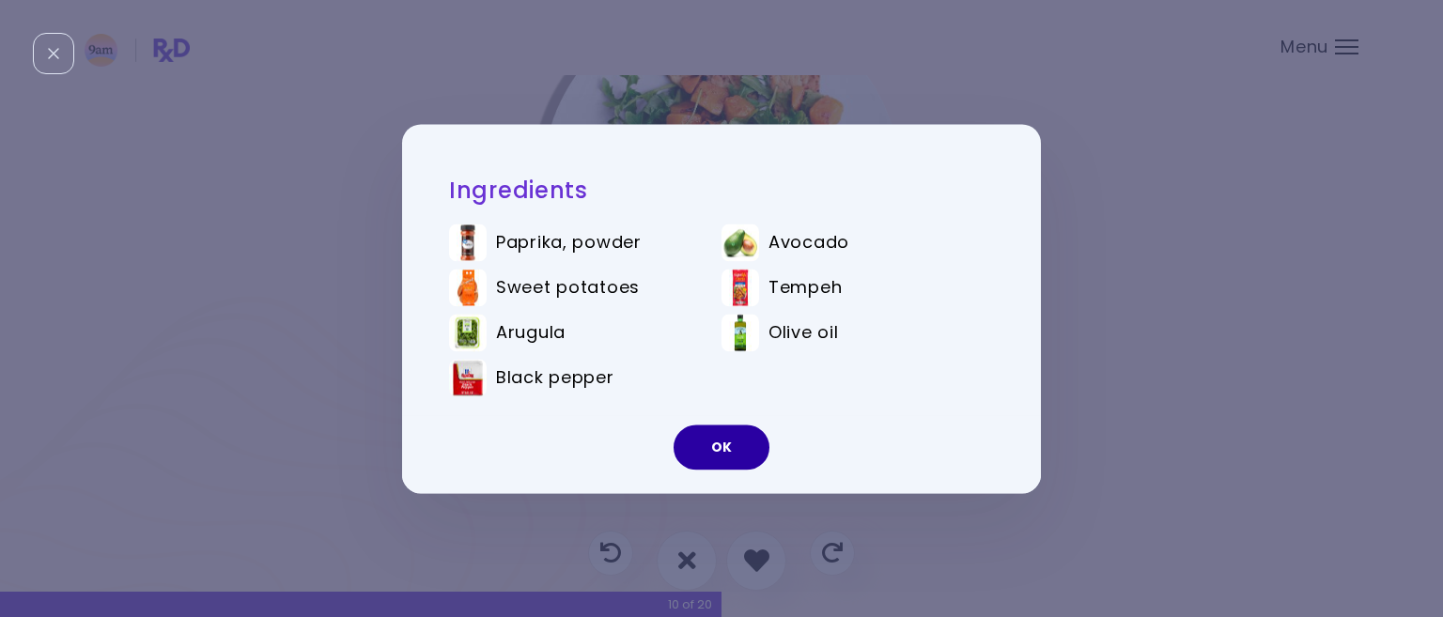
click at [724, 446] on button "OK" at bounding box center [721, 447] width 96 height 45
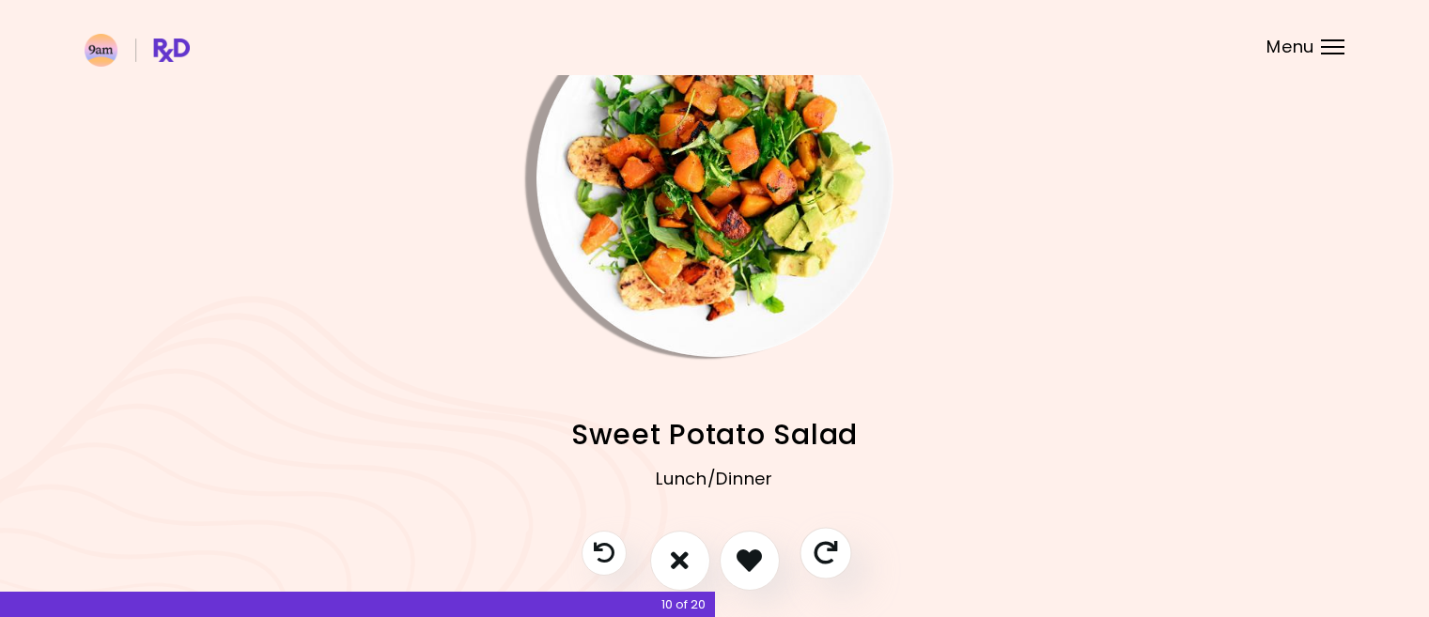
click at [829, 552] on icon "Skip" at bounding box center [824, 552] width 23 height 23
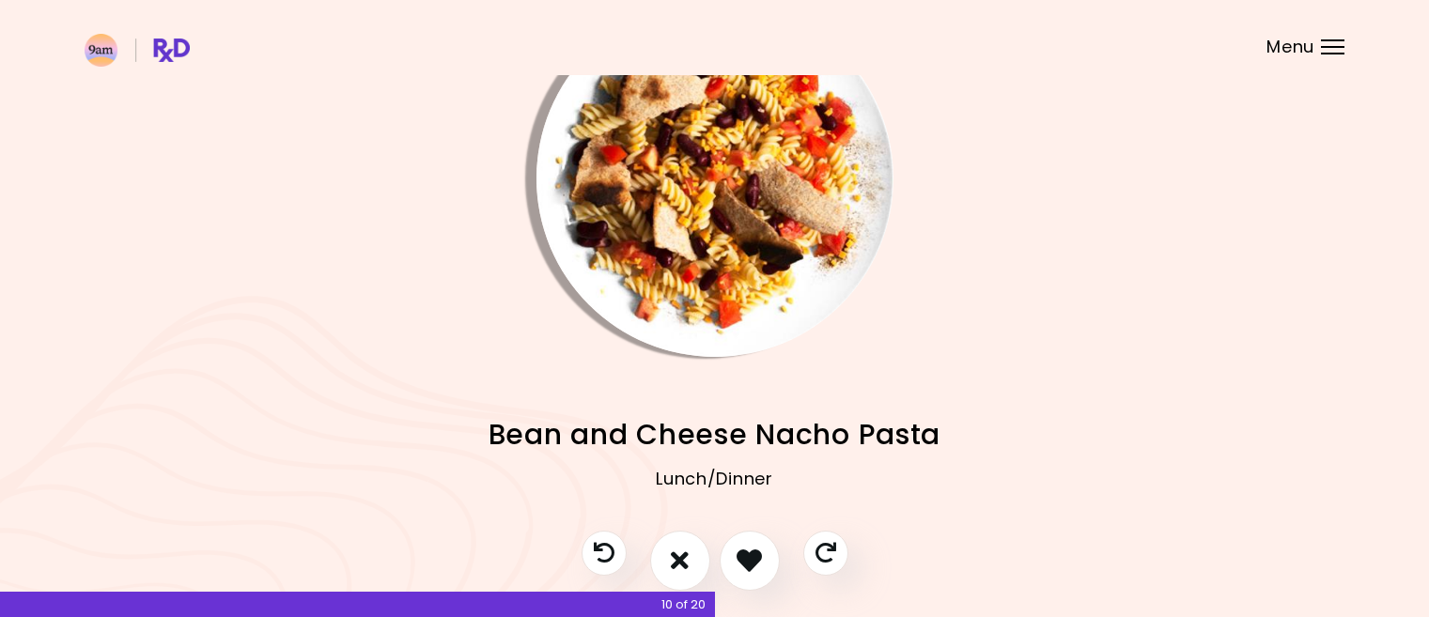
click at [698, 182] on img "Info - Bean and Cheese Nacho Pasta" at bounding box center [714, 178] width 357 height 357
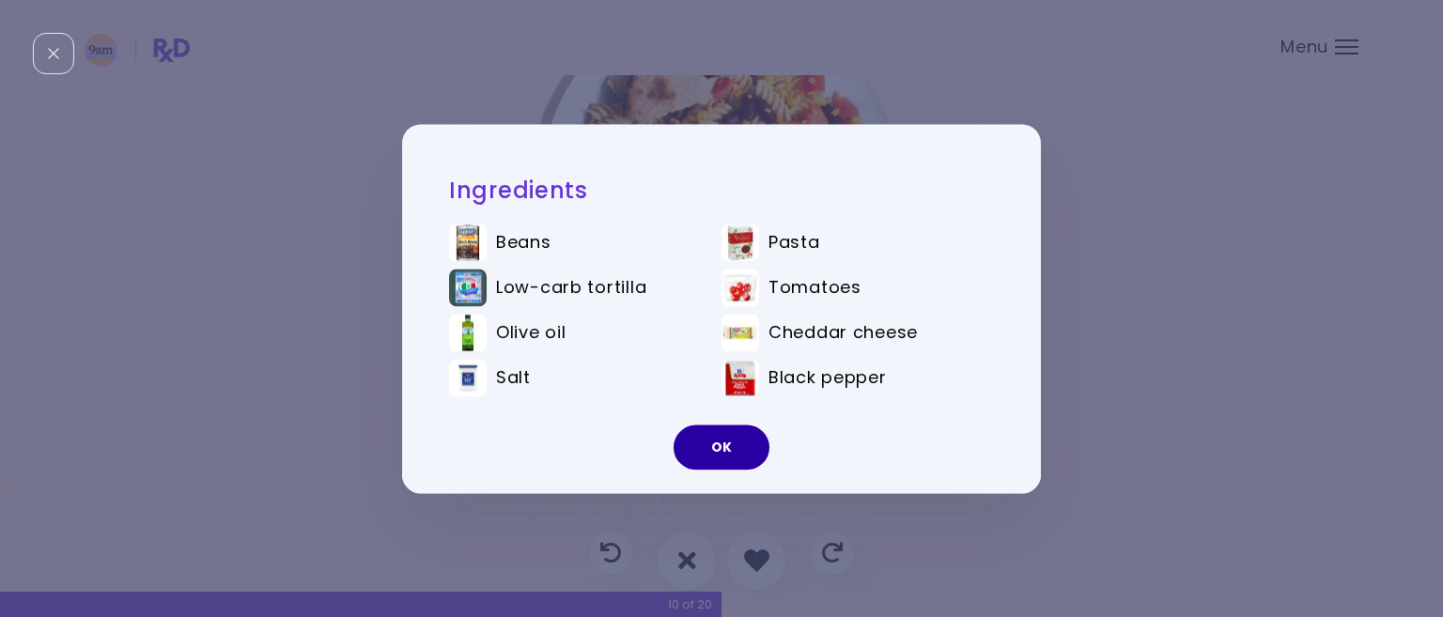
click at [711, 437] on button "OK" at bounding box center [721, 447] width 96 height 45
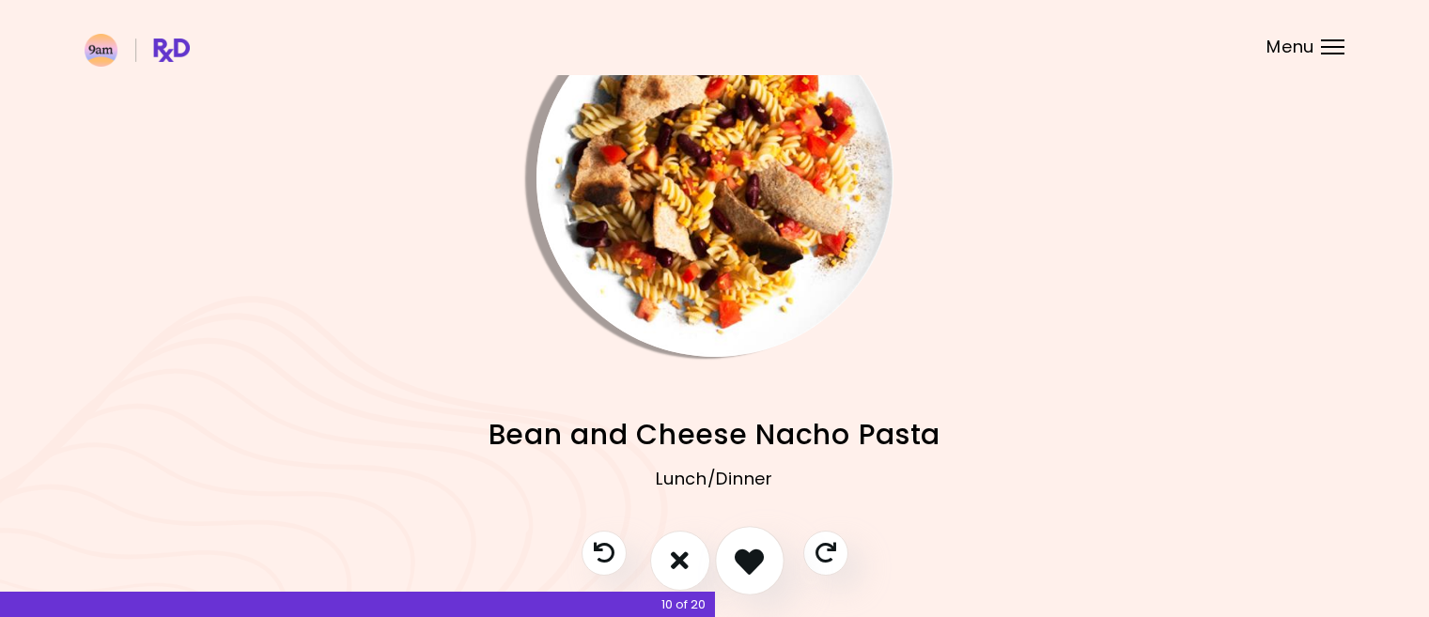
click at [742, 557] on icon "I like this recipe" at bounding box center [748, 560] width 29 height 29
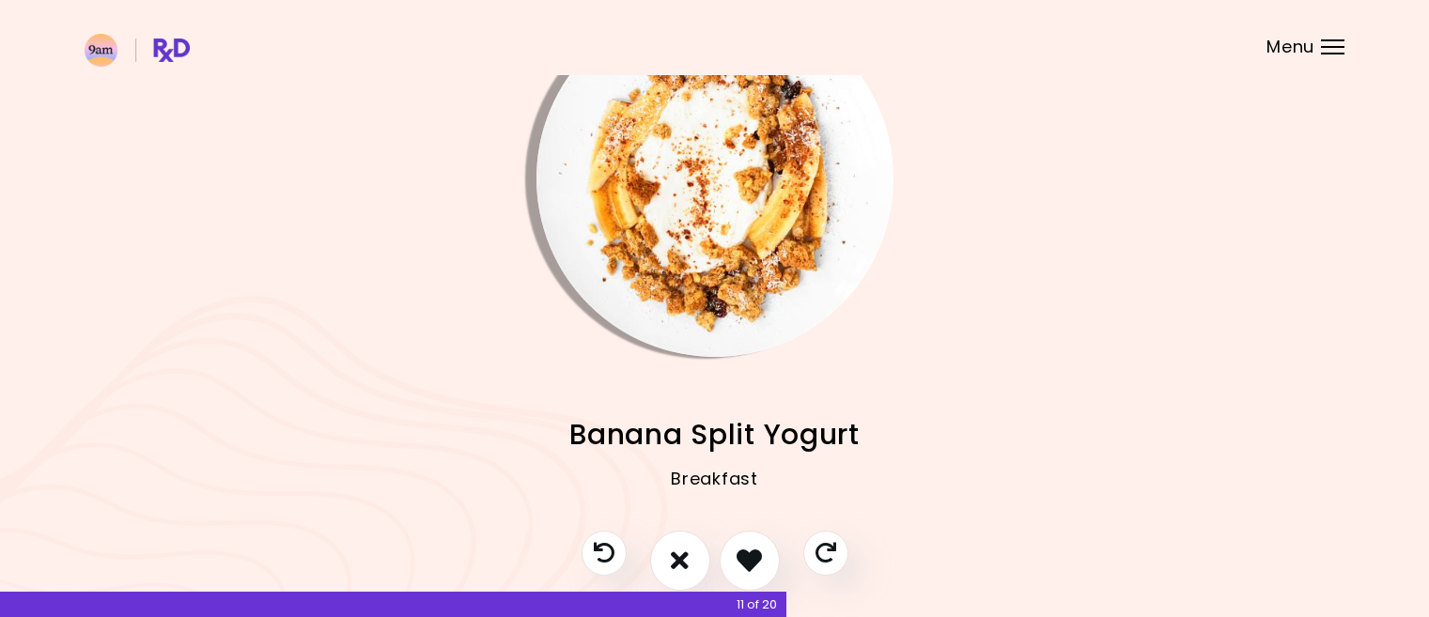
click at [720, 179] on img "Info - Banana Split Yogurt" at bounding box center [714, 178] width 357 height 357
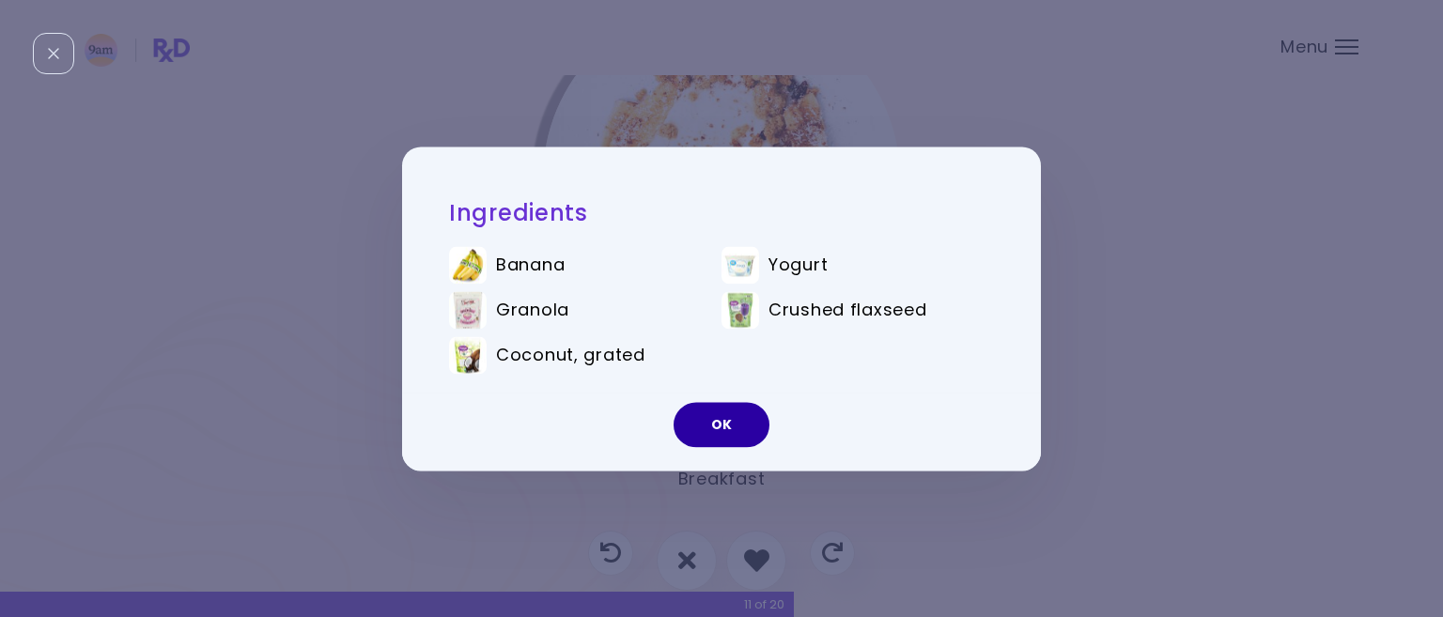
click at [728, 423] on button "OK" at bounding box center [721, 424] width 96 height 45
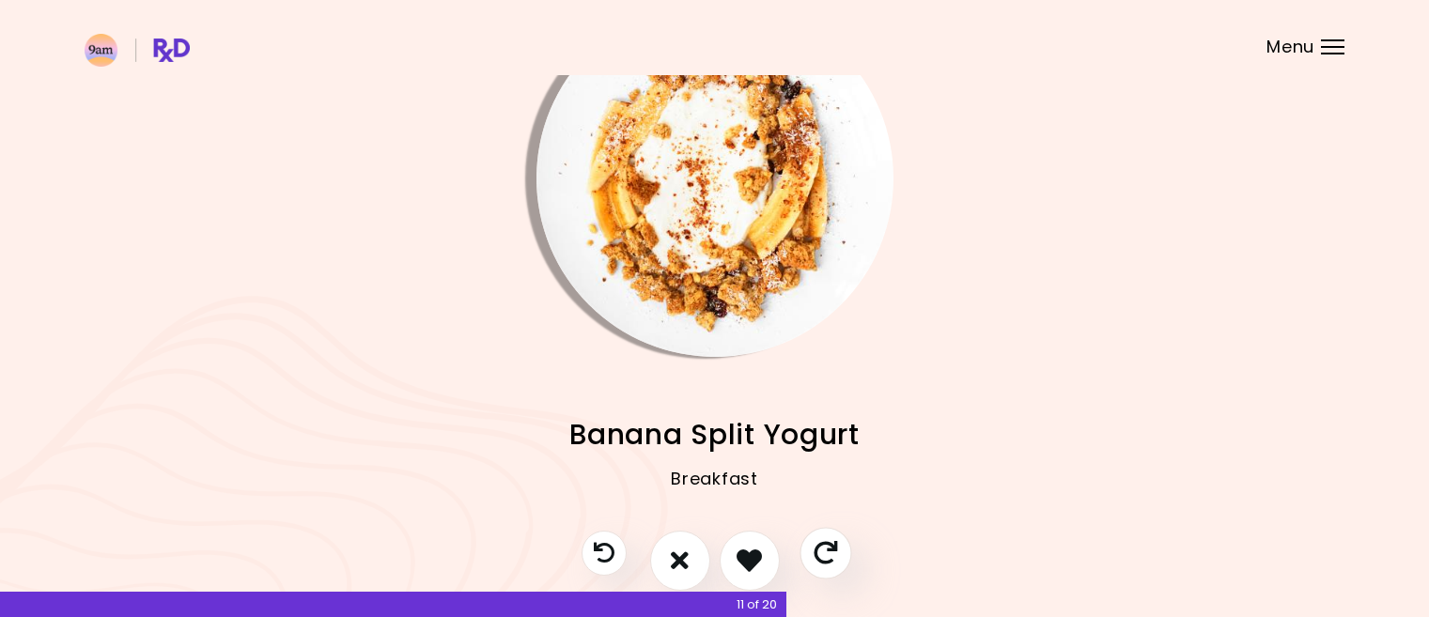
drag, startPoint x: 831, startPoint y: 545, endPoint x: 822, endPoint y: 547, distance: 9.6
click at [831, 547] on icon "Skip" at bounding box center [824, 552] width 23 height 23
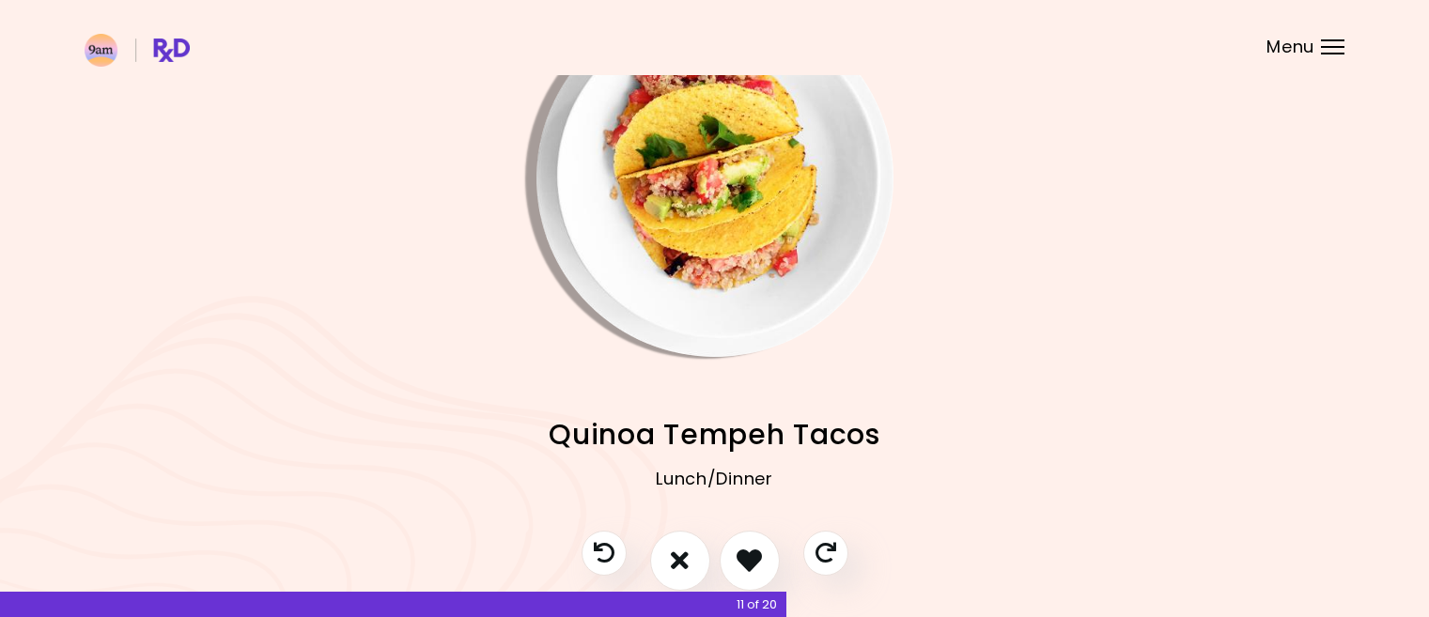
click at [699, 191] on img "Info - Quinoa Tempeh Tacos" at bounding box center [714, 178] width 357 height 357
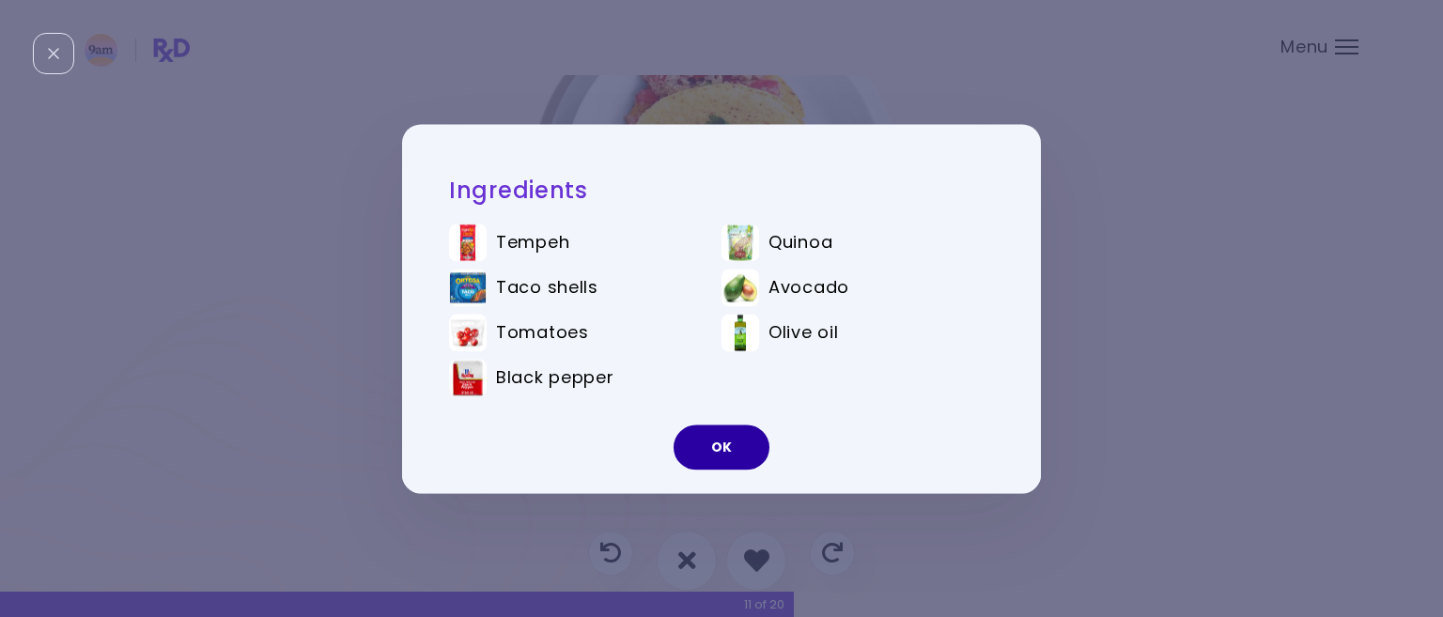
click at [730, 450] on button "OK" at bounding box center [721, 447] width 96 height 45
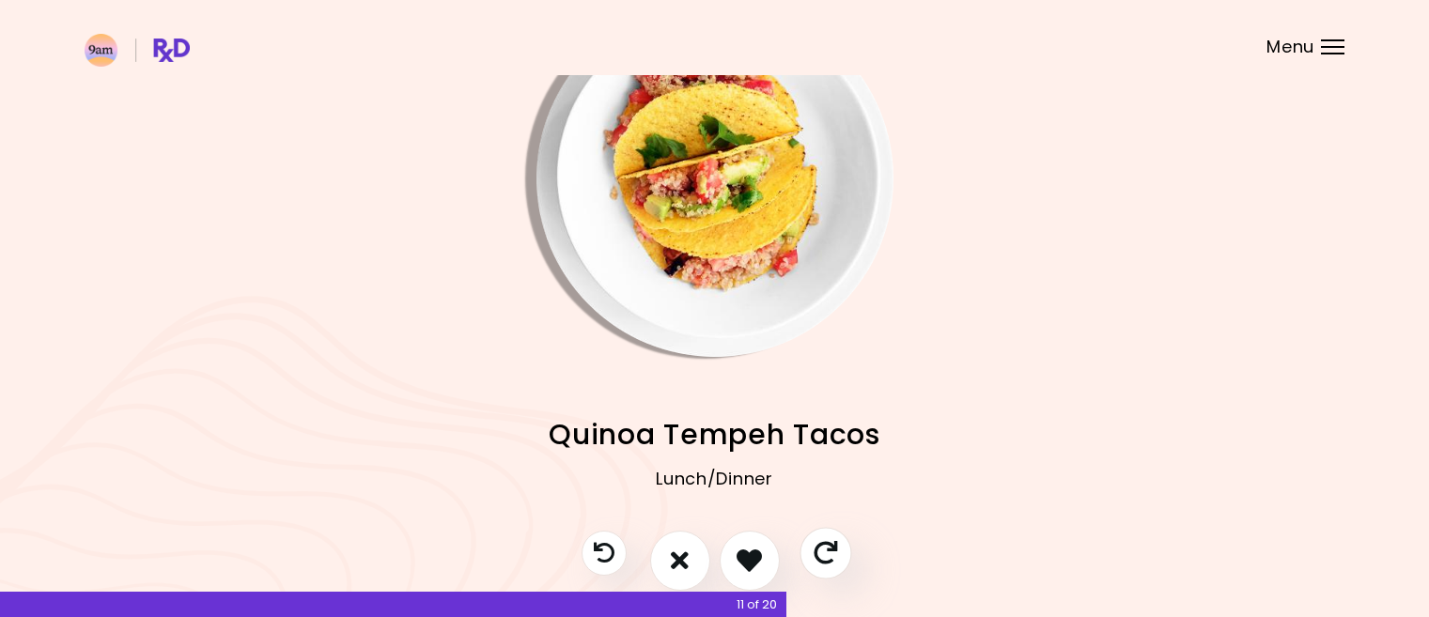
click at [830, 550] on icon "Skip" at bounding box center [824, 552] width 23 height 23
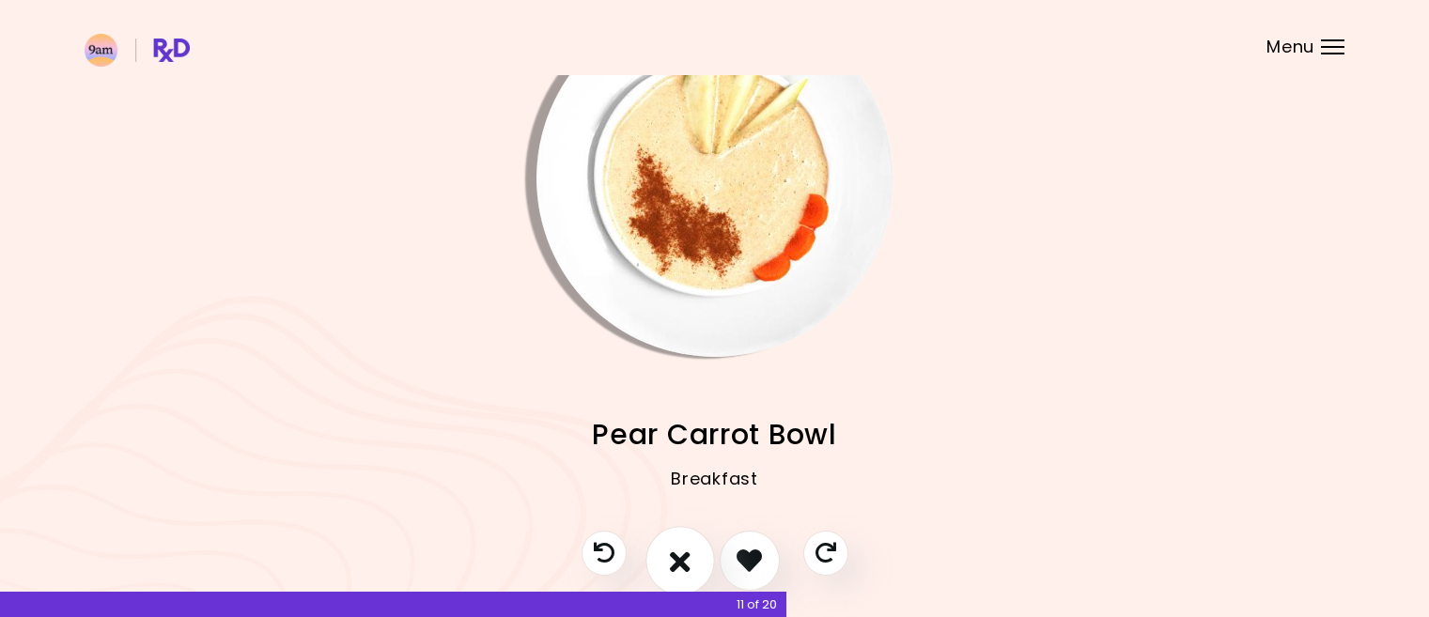
click at [675, 569] on icon "I don't like this recipe" at bounding box center [680, 560] width 21 height 29
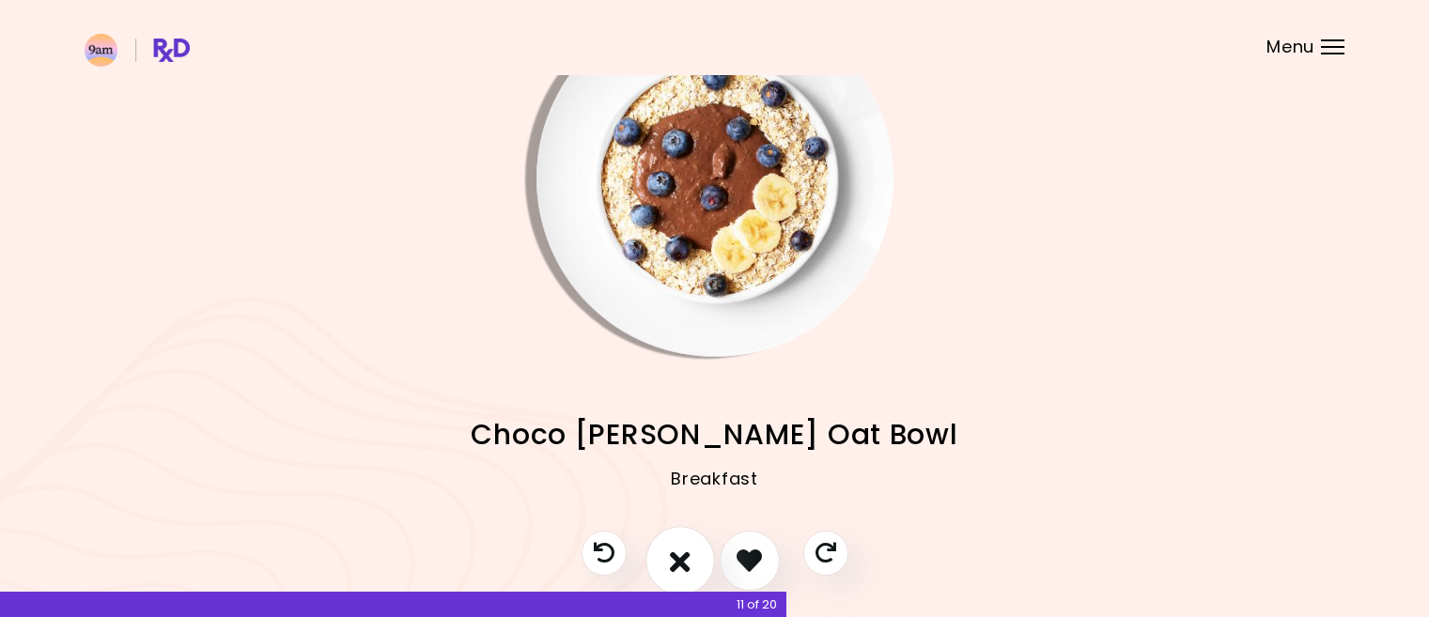
click at [676, 565] on icon "I don't like this recipe" at bounding box center [680, 560] width 21 height 29
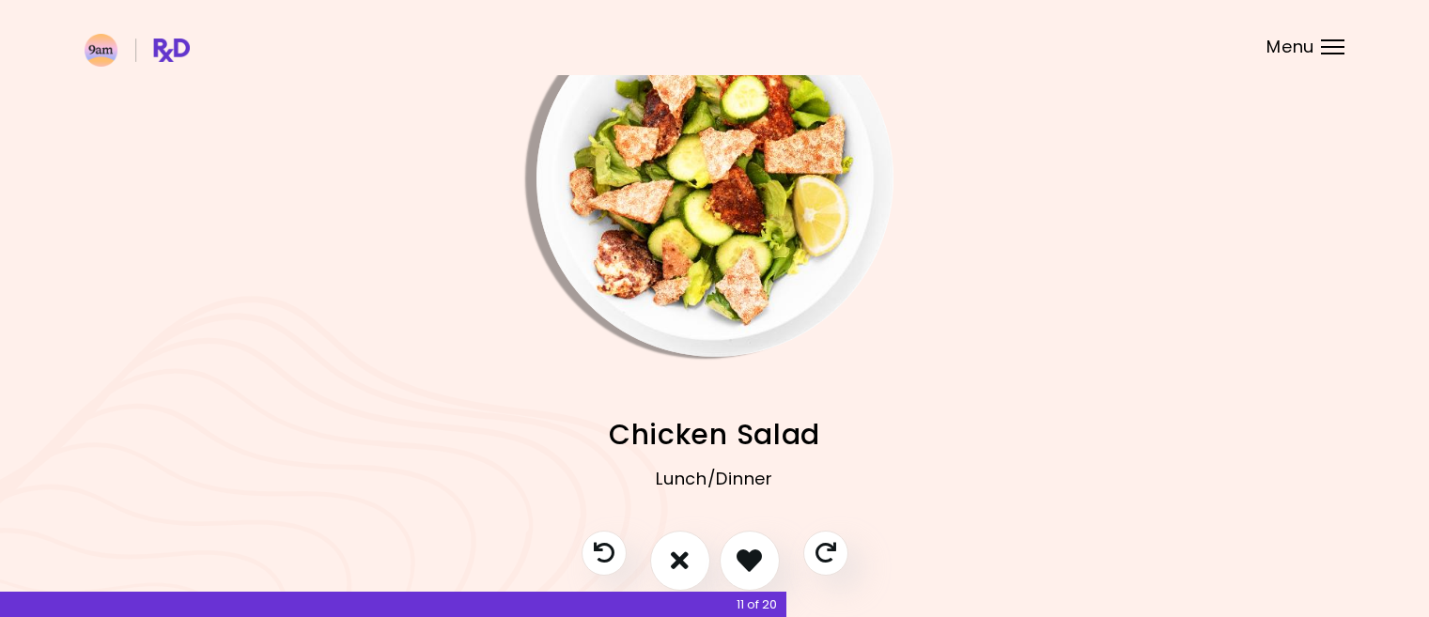
click at [731, 213] on img "Info - Chicken Salad" at bounding box center [714, 178] width 357 height 357
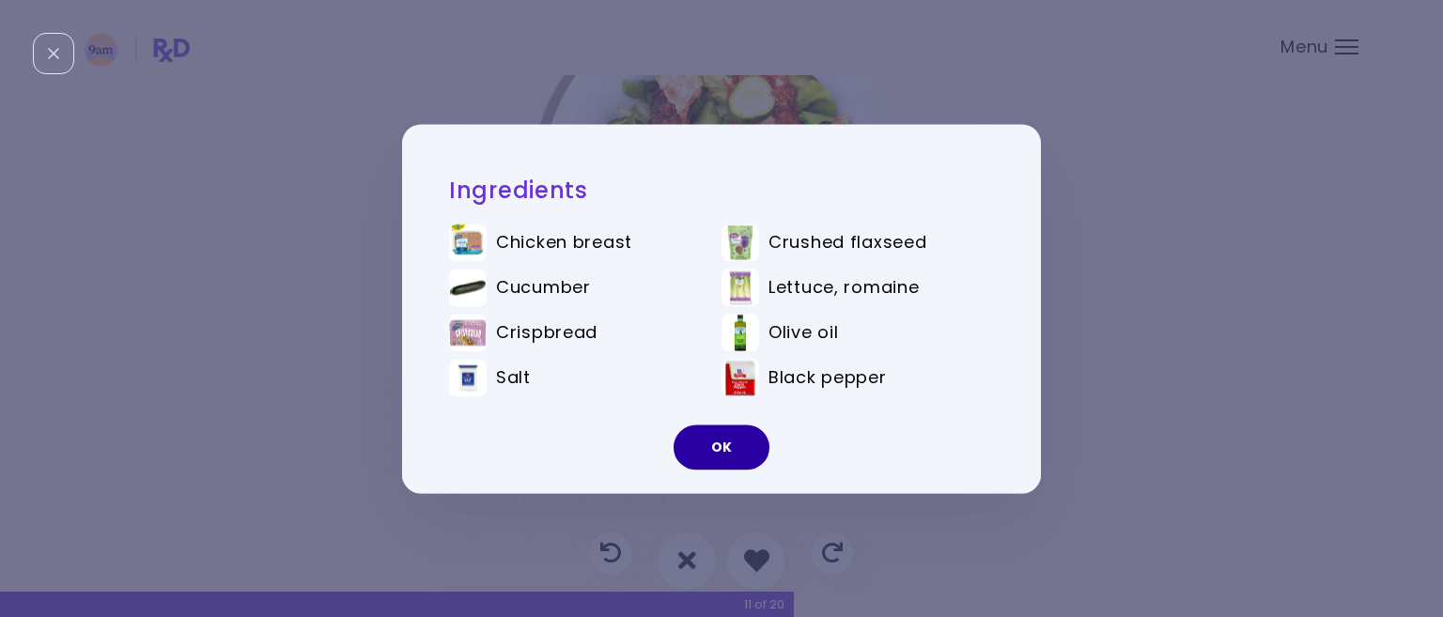
click at [721, 442] on button "OK" at bounding box center [721, 447] width 96 height 45
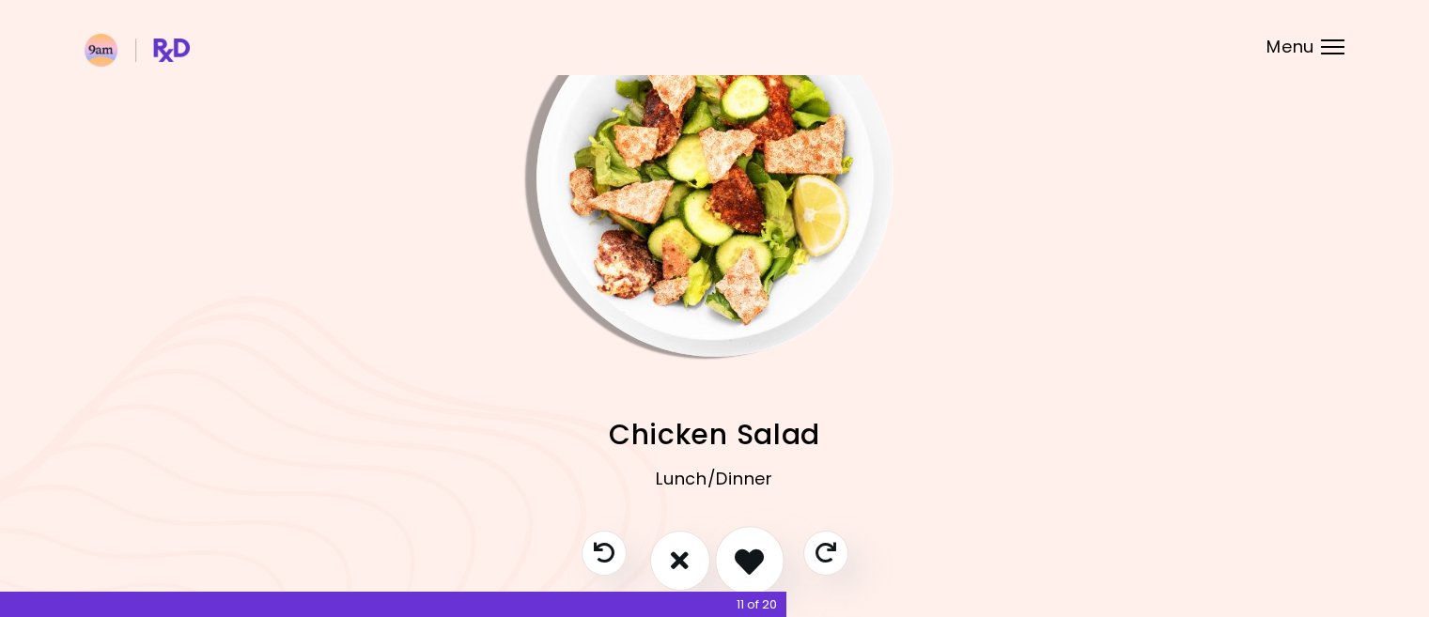
click at [747, 558] on icon "I like this recipe" at bounding box center [748, 560] width 29 height 29
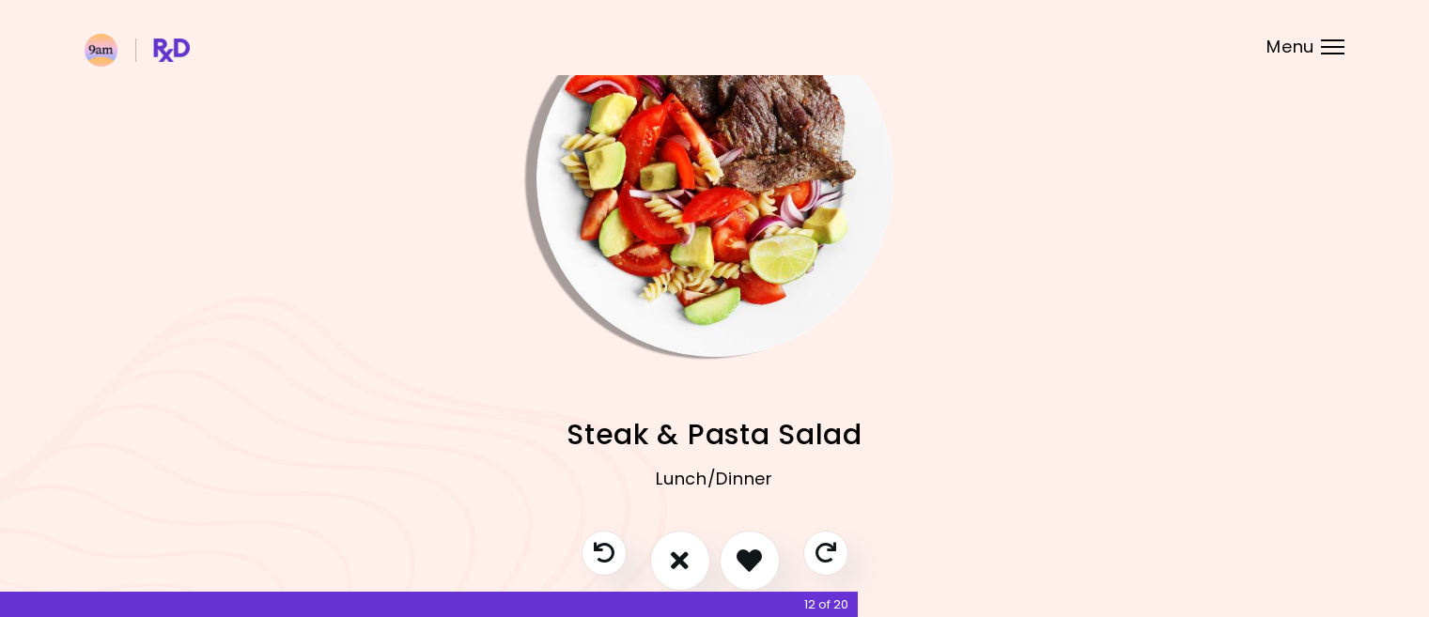
click at [656, 204] on img "Info - Steak & Pasta Salad" at bounding box center [714, 178] width 357 height 357
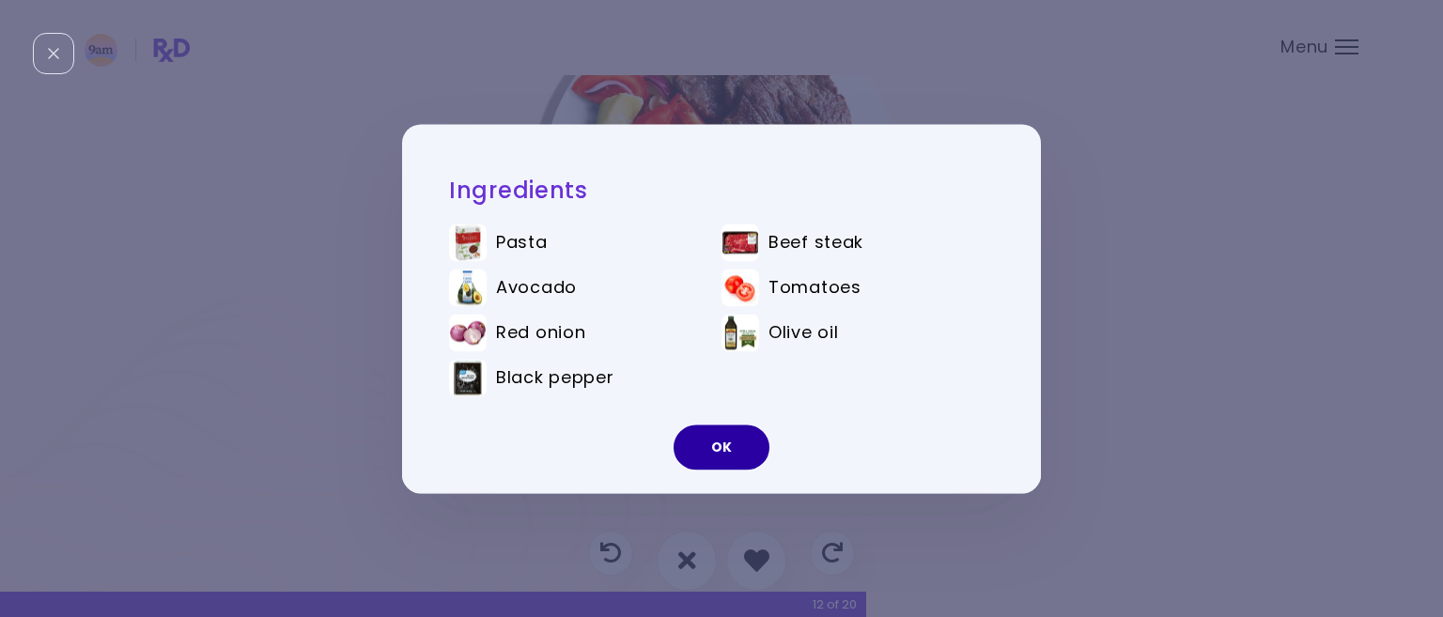
click at [729, 440] on button "OK" at bounding box center [721, 447] width 96 height 45
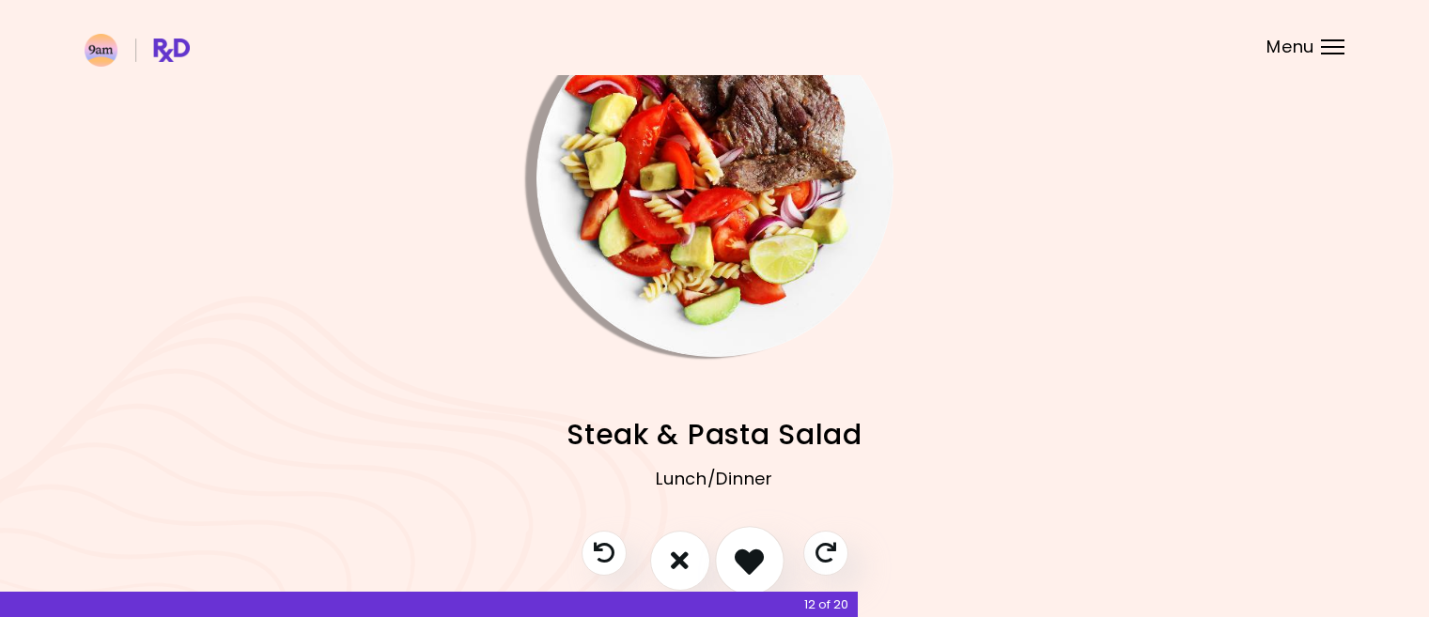
click at [748, 553] on icon "I like this recipe" at bounding box center [748, 560] width 29 height 29
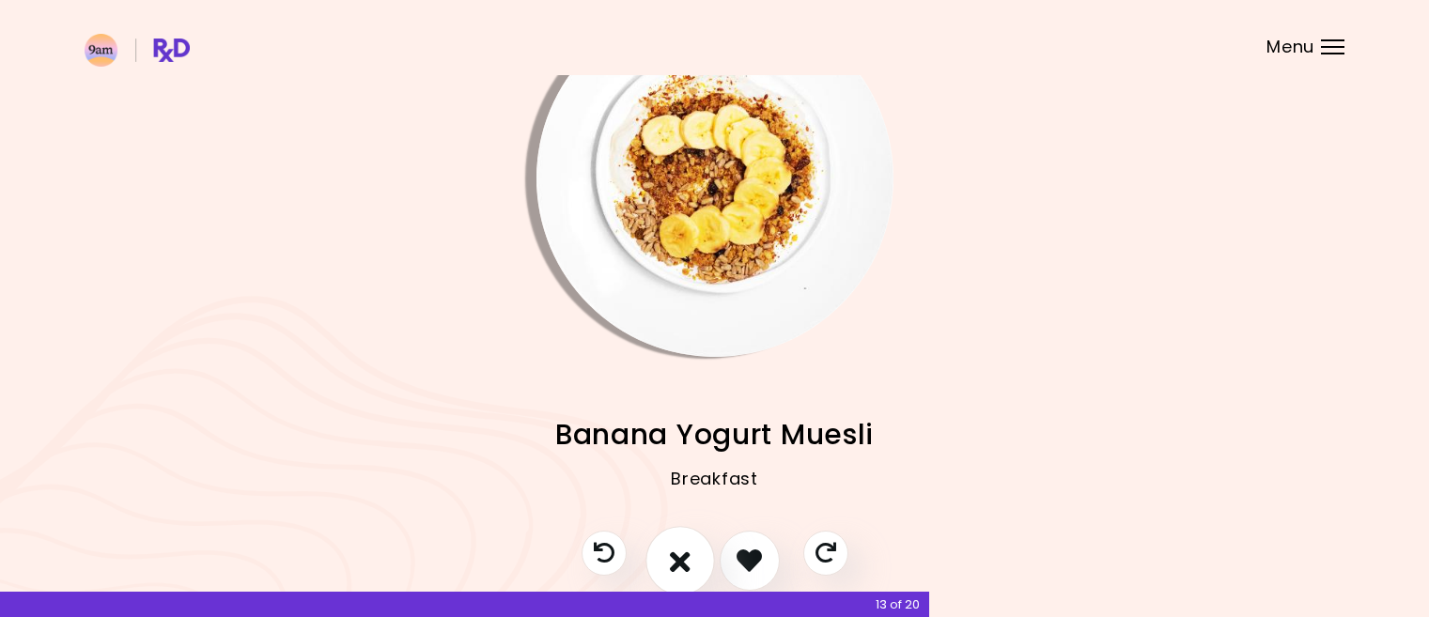
click at [680, 555] on icon "I don't like this recipe" at bounding box center [680, 560] width 21 height 29
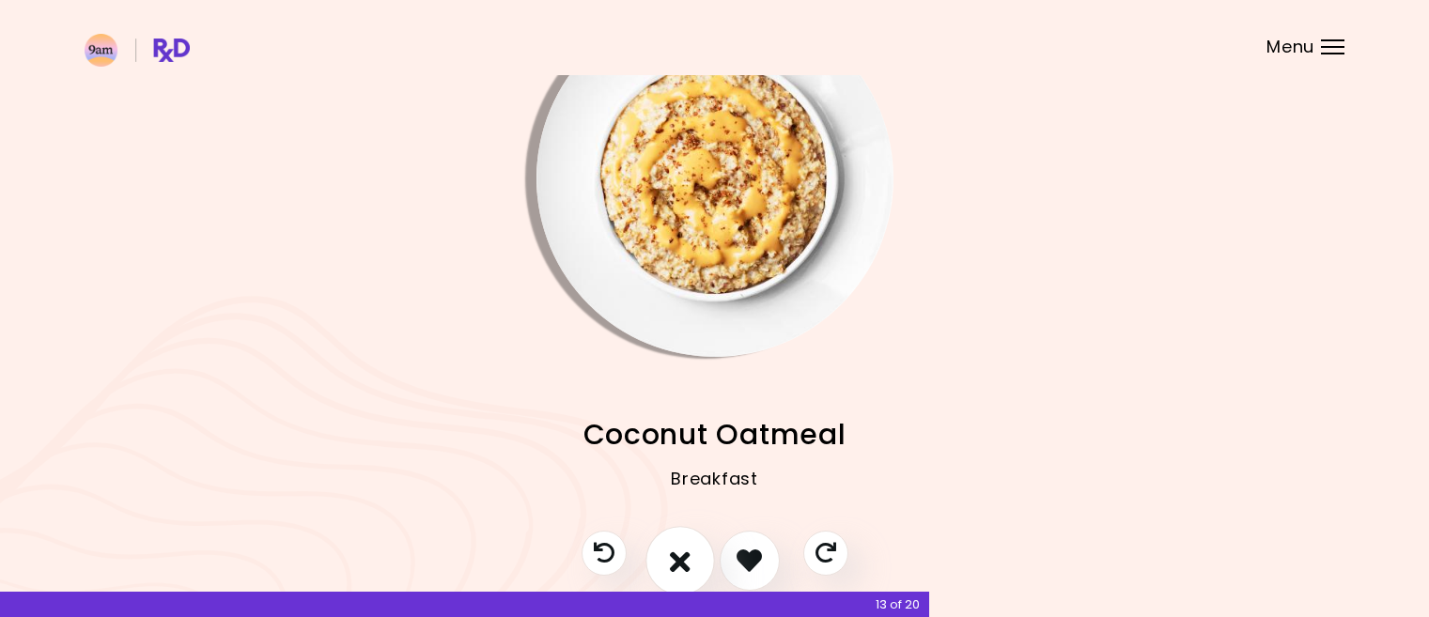
click at [682, 556] on icon "I don't like this recipe" at bounding box center [680, 560] width 21 height 29
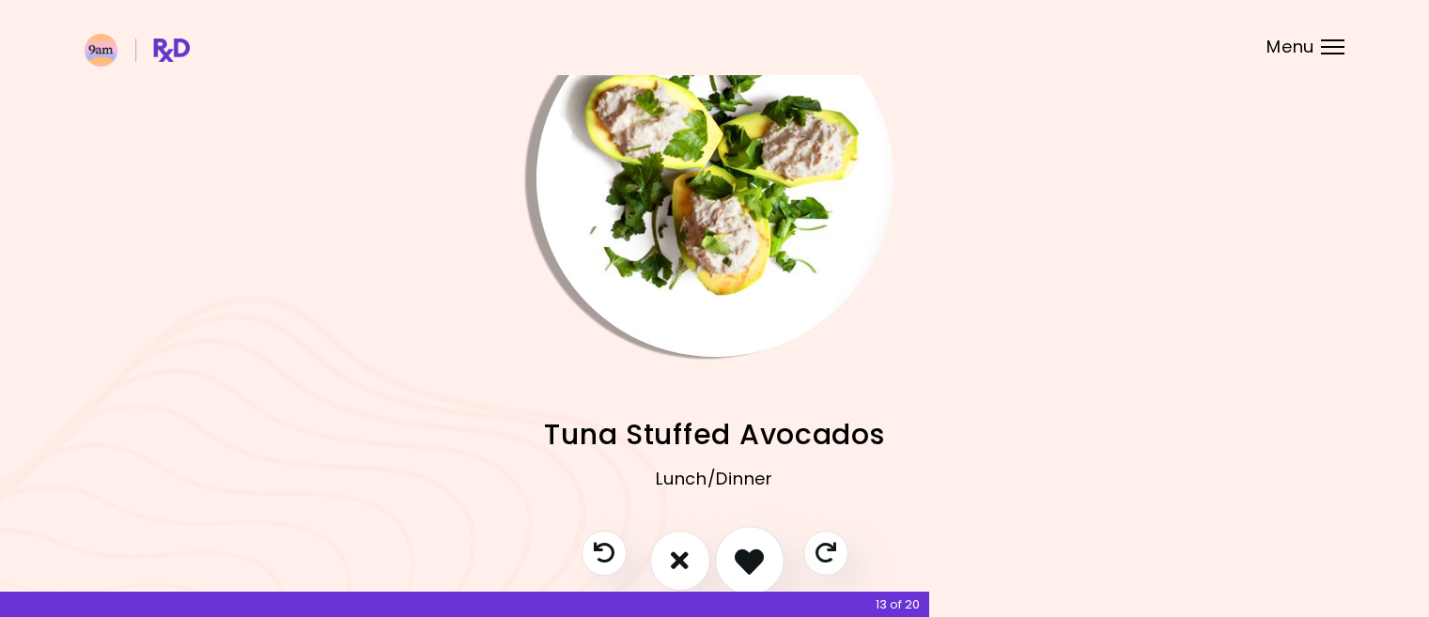
click at [749, 555] on icon "I like this recipe" at bounding box center [748, 560] width 29 height 29
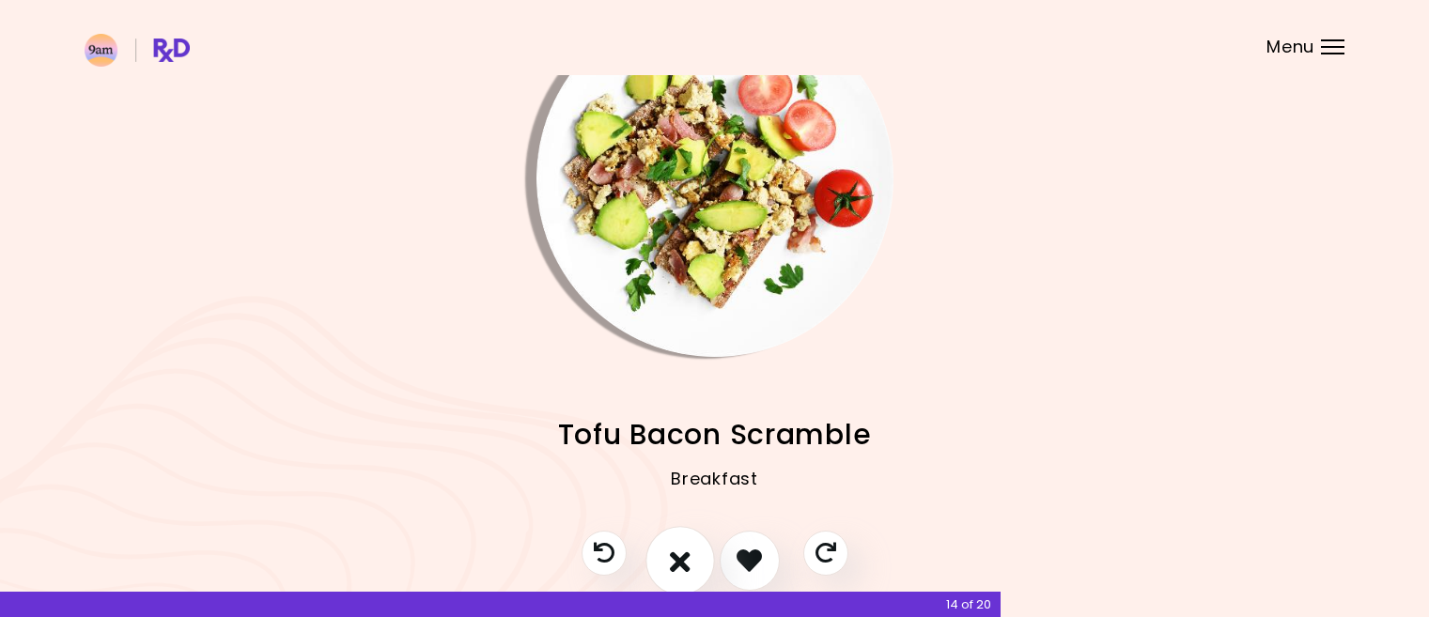
click at [683, 555] on icon "I don't like this recipe" at bounding box center [680, 560] width 21 height 29
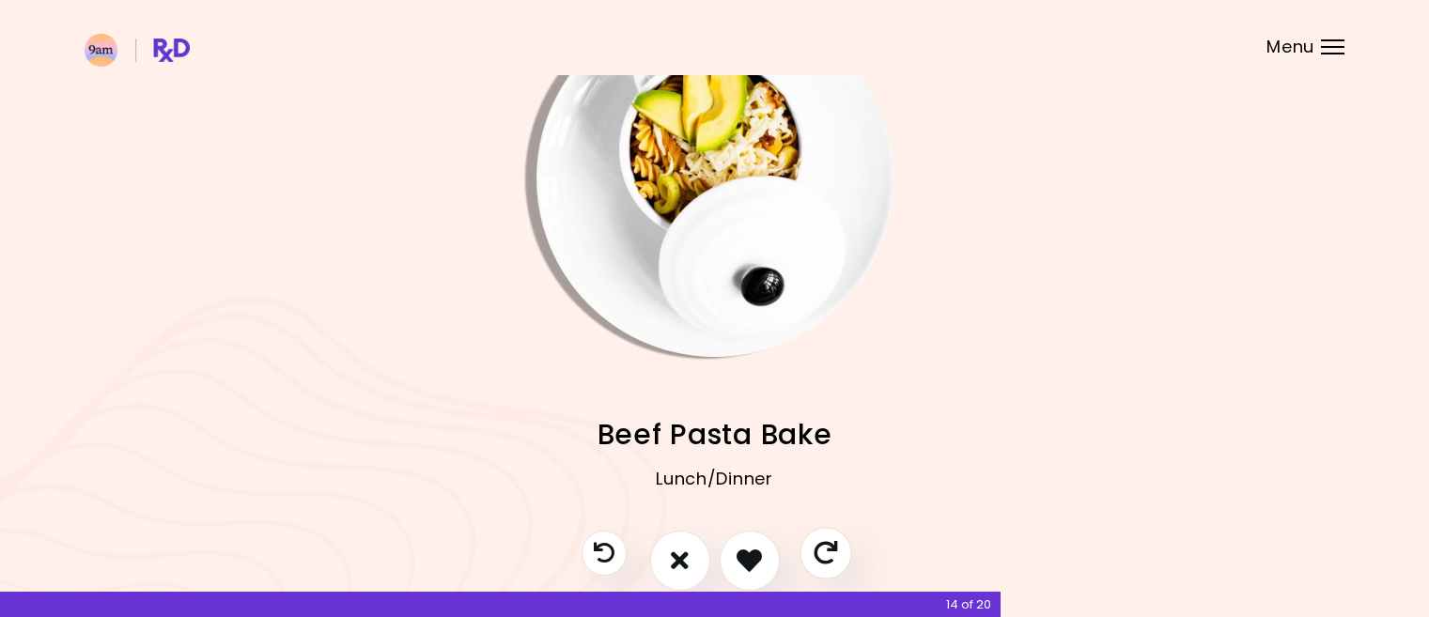
click at [824, 544] on icon "Skip" at bounding box center [824, 552] width 23 height 23
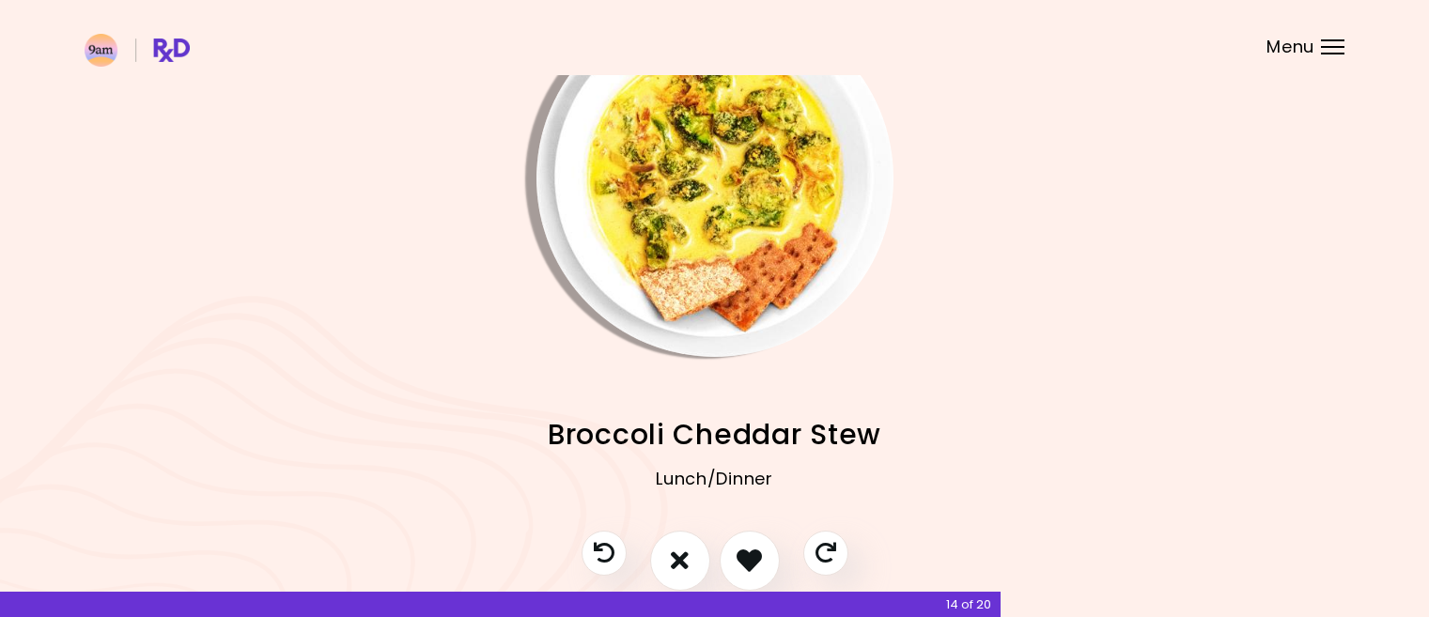
click at [687, 158] on img "Info - Broccoli Cheddar Stew" at bounding box center [714, 178] width 357 height 357
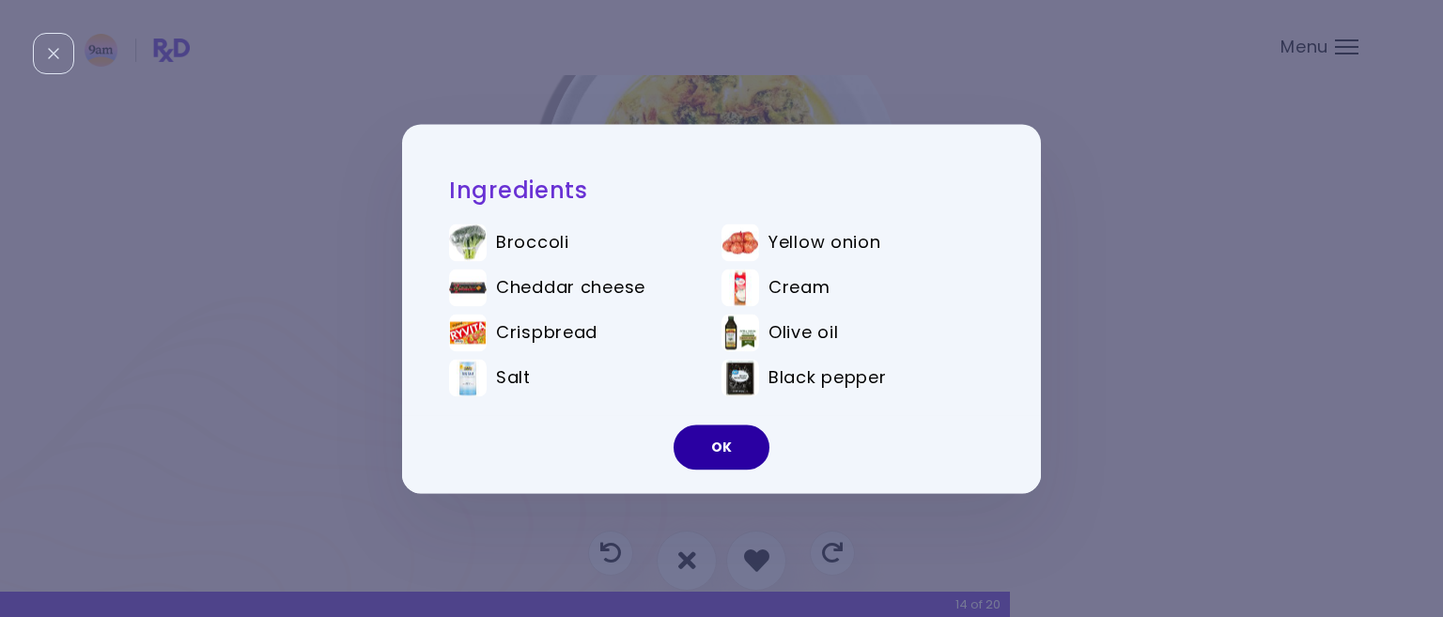
click at [718, 433] on button "OK" at bounding box center [721, 447] width 96 height 45
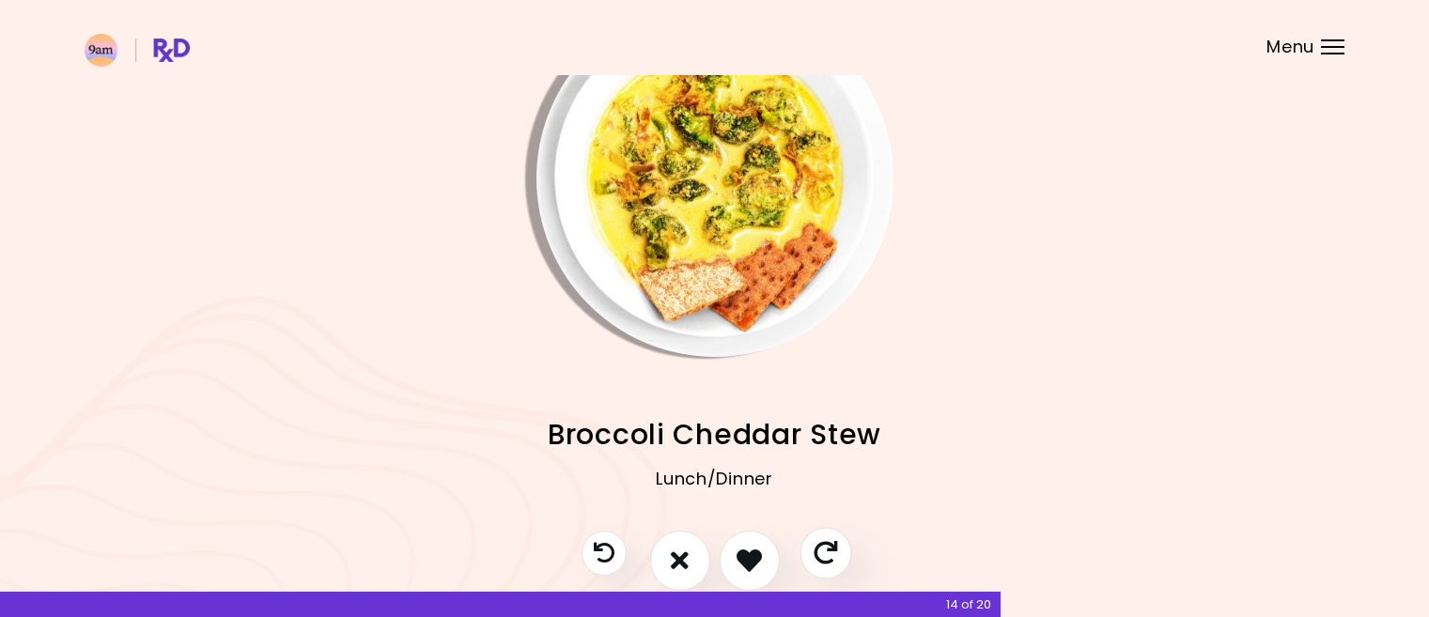
click at [818, 552] on icon "Skip" at bounding box center [824, 552] width 23 height 23
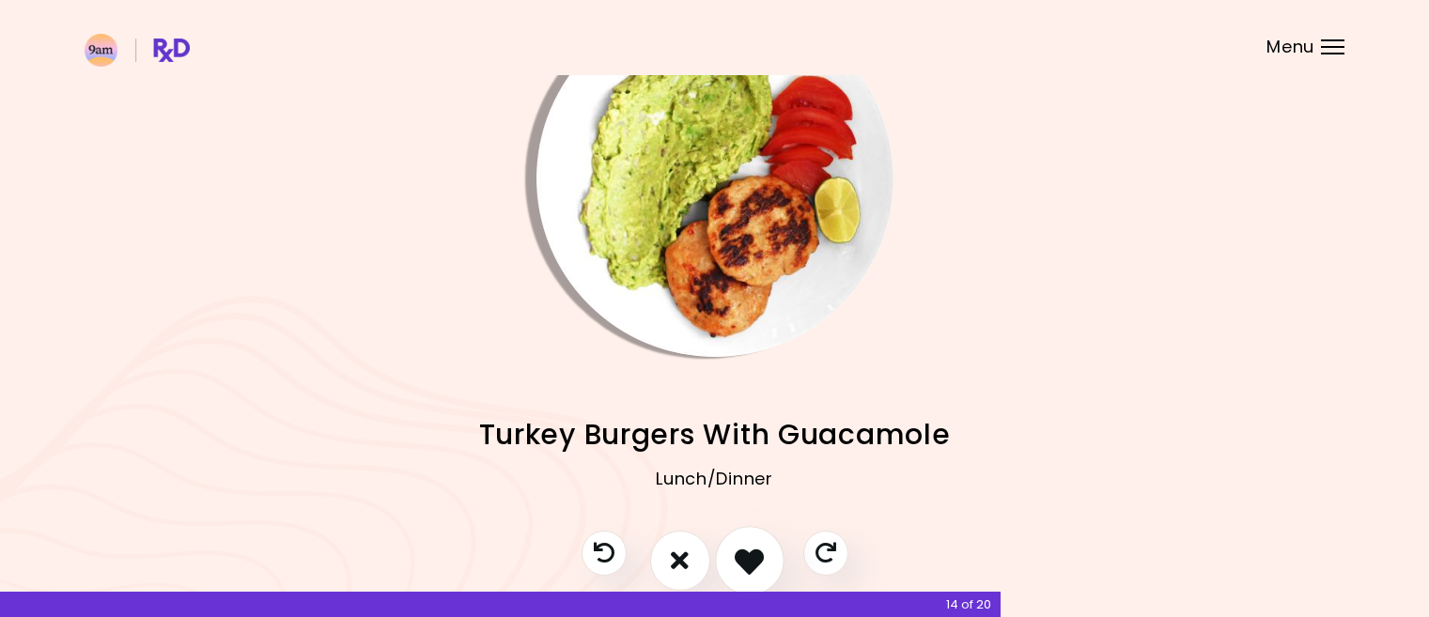
click at [743, 550] on icon "I like this recipe" at bounding box center [748, 560] width 29 height 29
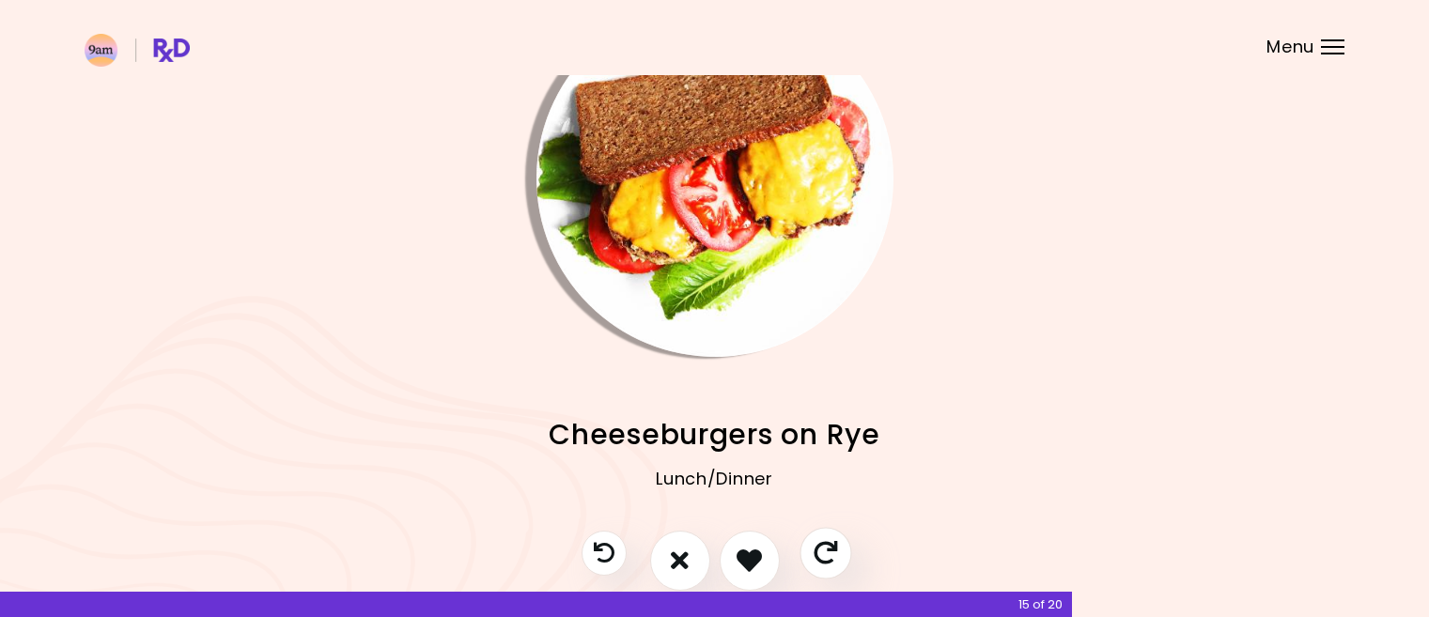
click at [828, 537] on button "Skip" at bounding box center [825, 553] width 52 height 52
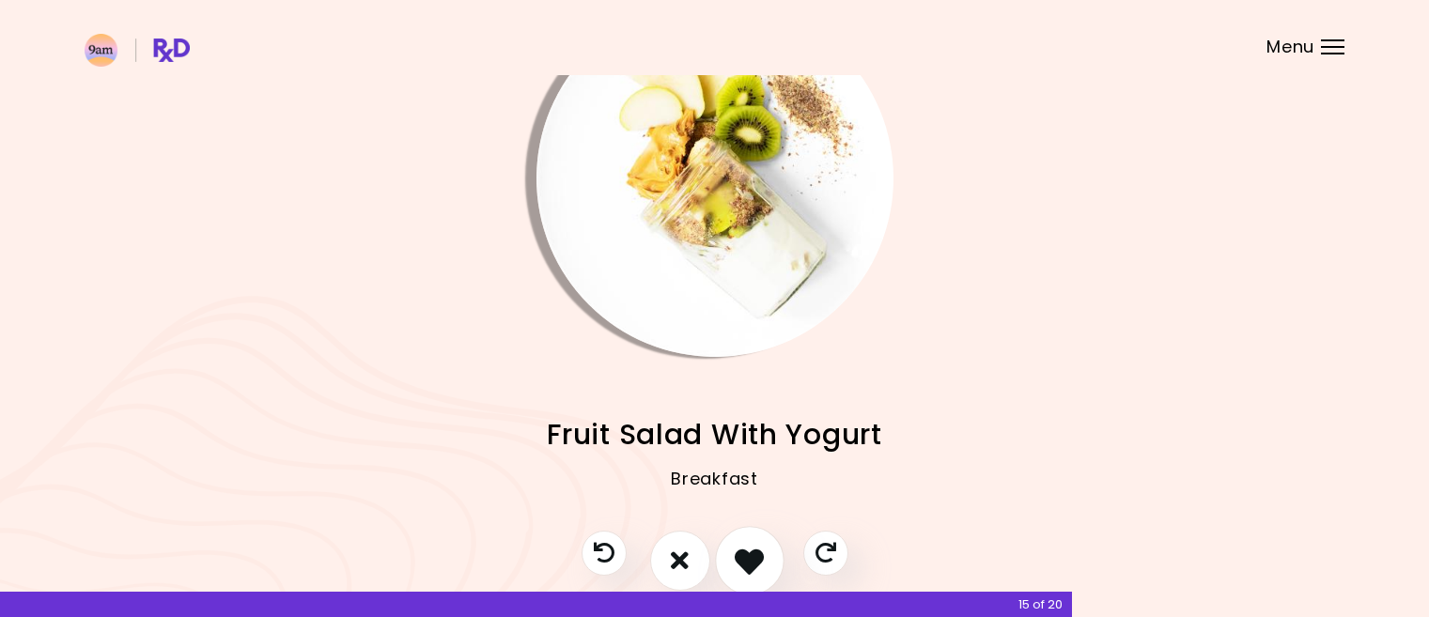
click at [748, 557] on icon "I like this recipe" at bounding box center [748, 560] width 29 height 29
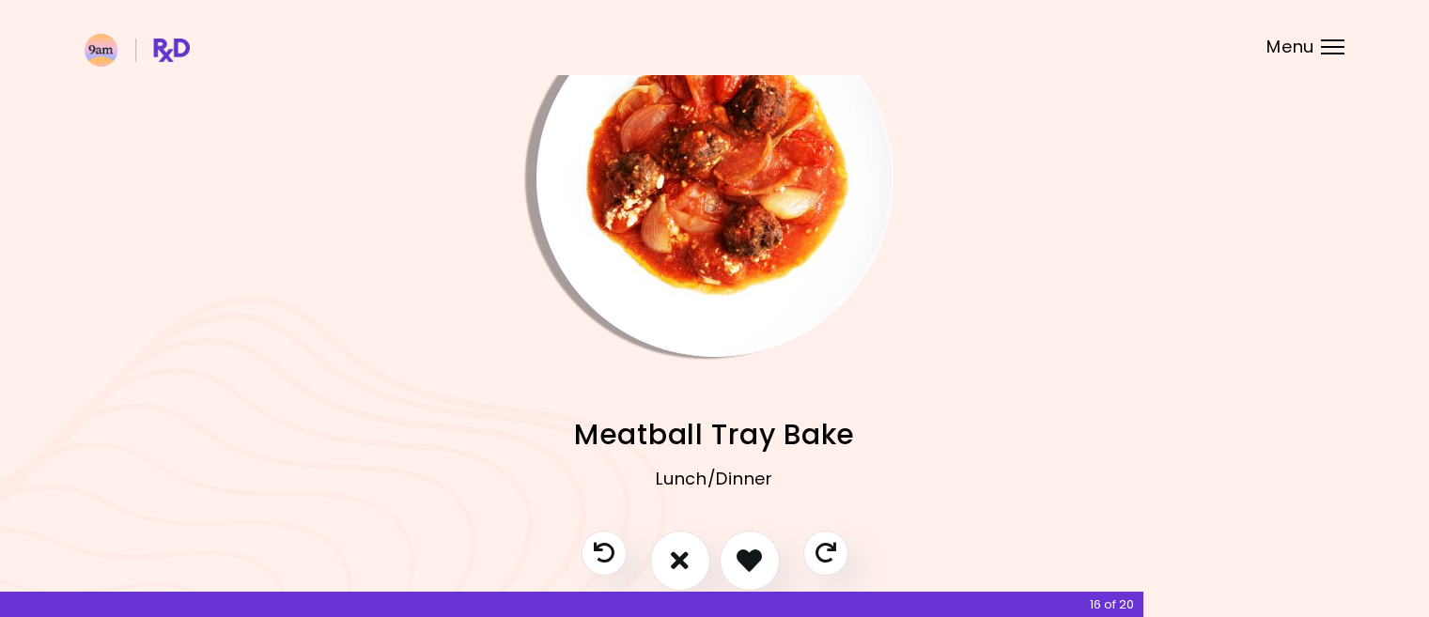
click at [763, 194] on img "Info - Meatball Tray Bake" at bounding box center [714, 178] width 357 height 357
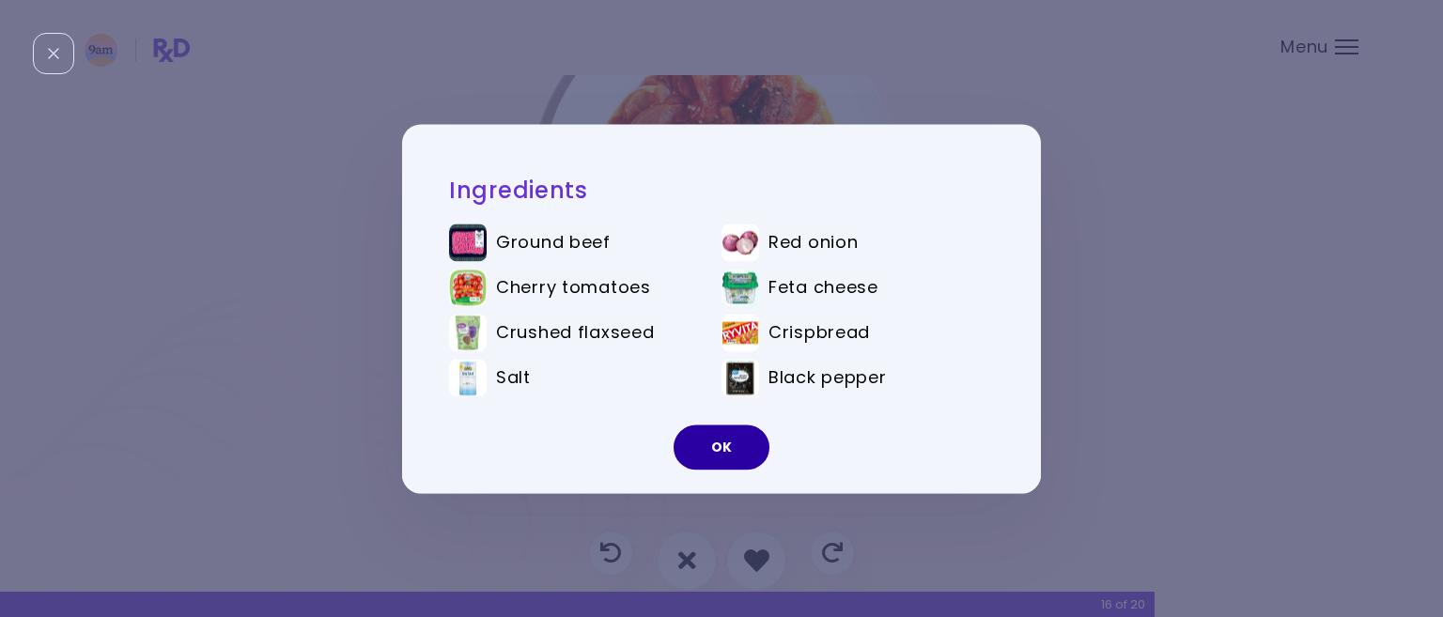
click at [723, 442] on button "OK" at bounding box center [721, 447] width 96 height 45
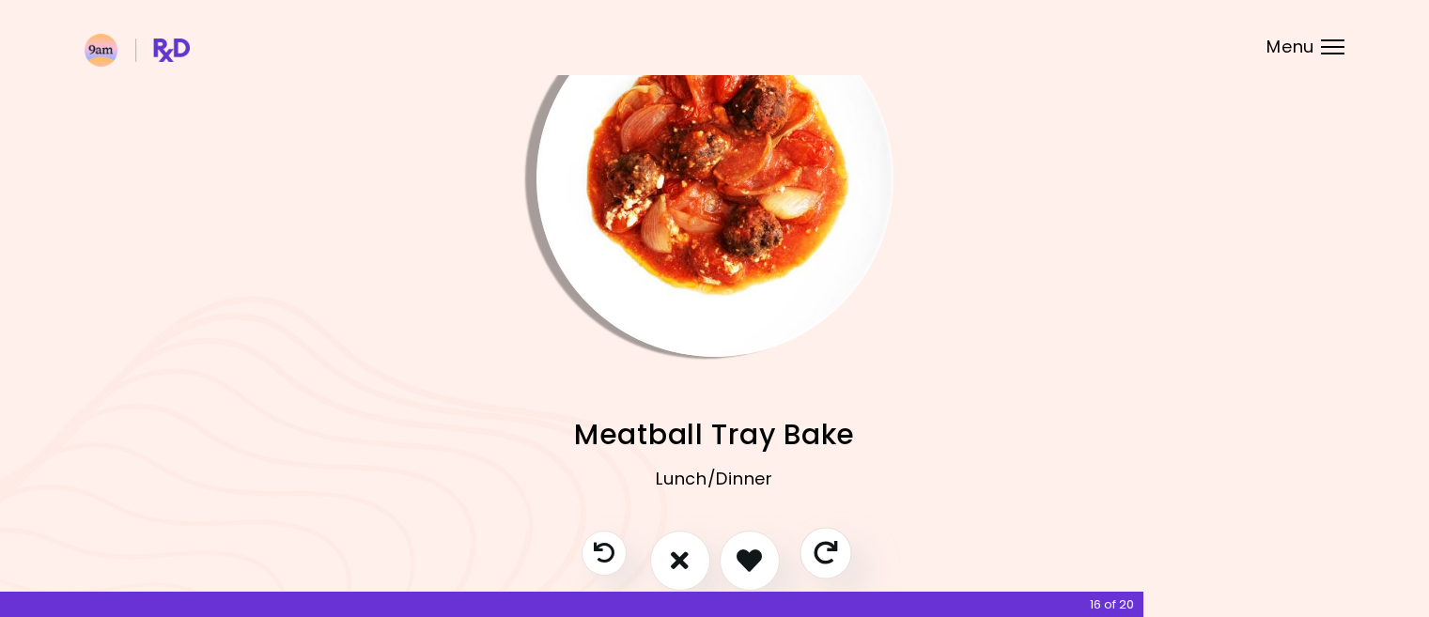
click at [821, 543] on icon "Skip" at bounding box center [824, 552] width 23 height 23
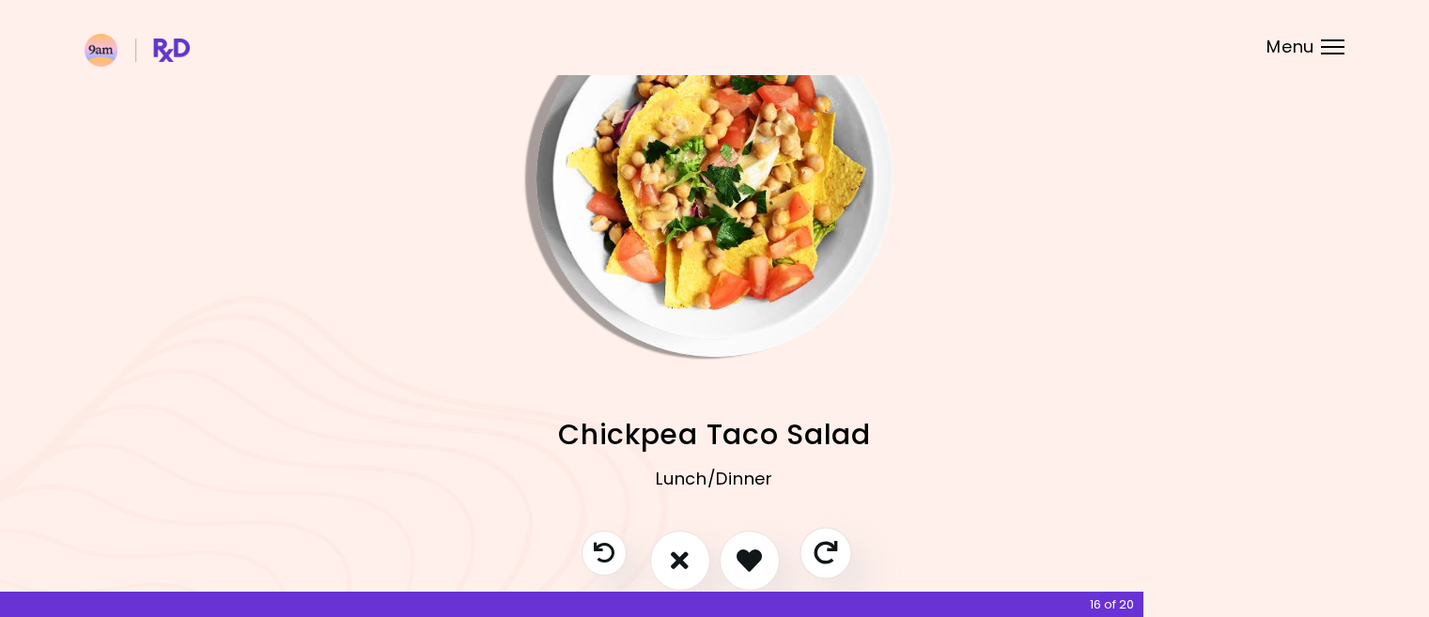
click at [823, 544] on icon "Skip" at bounding box center [824, 552] width 23 height 23
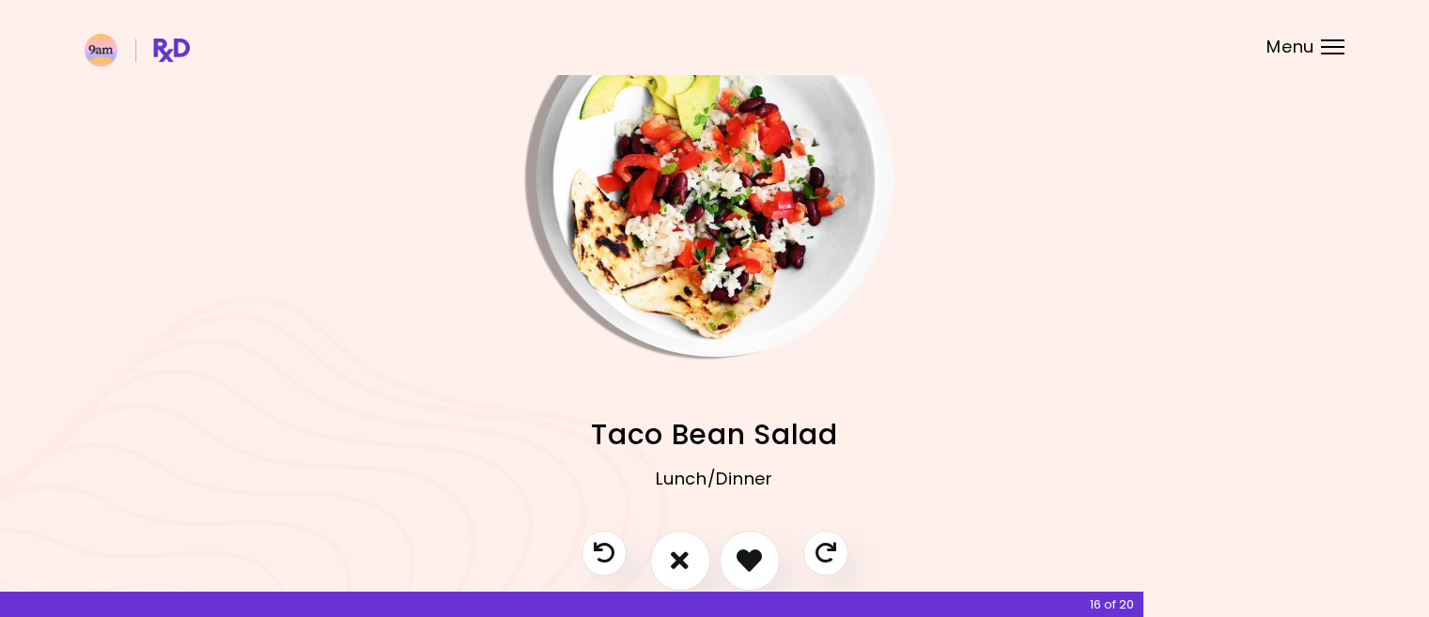
click at [737, 209] on img "Info - Taco Bean Salad" at bounding box center [714, 178] width 357 height 357
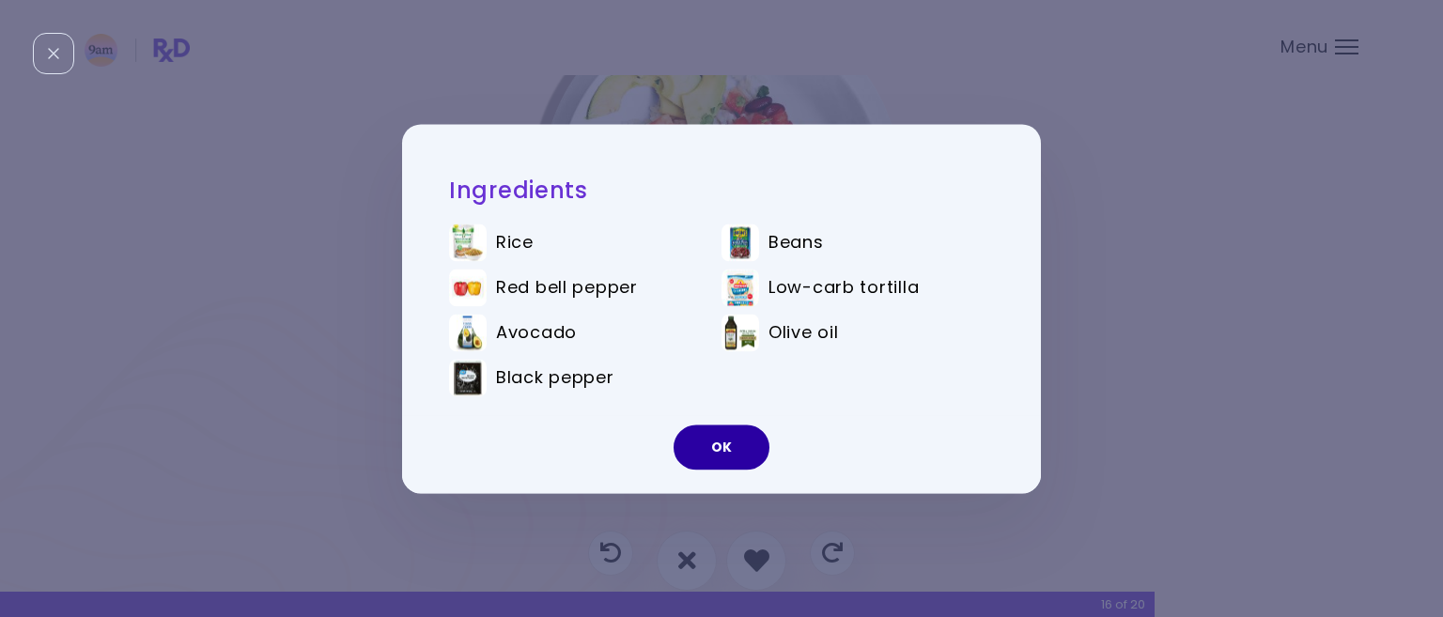
click at [718, 442] on button "OK" at bounding box center [721, 447] width 96 height 45
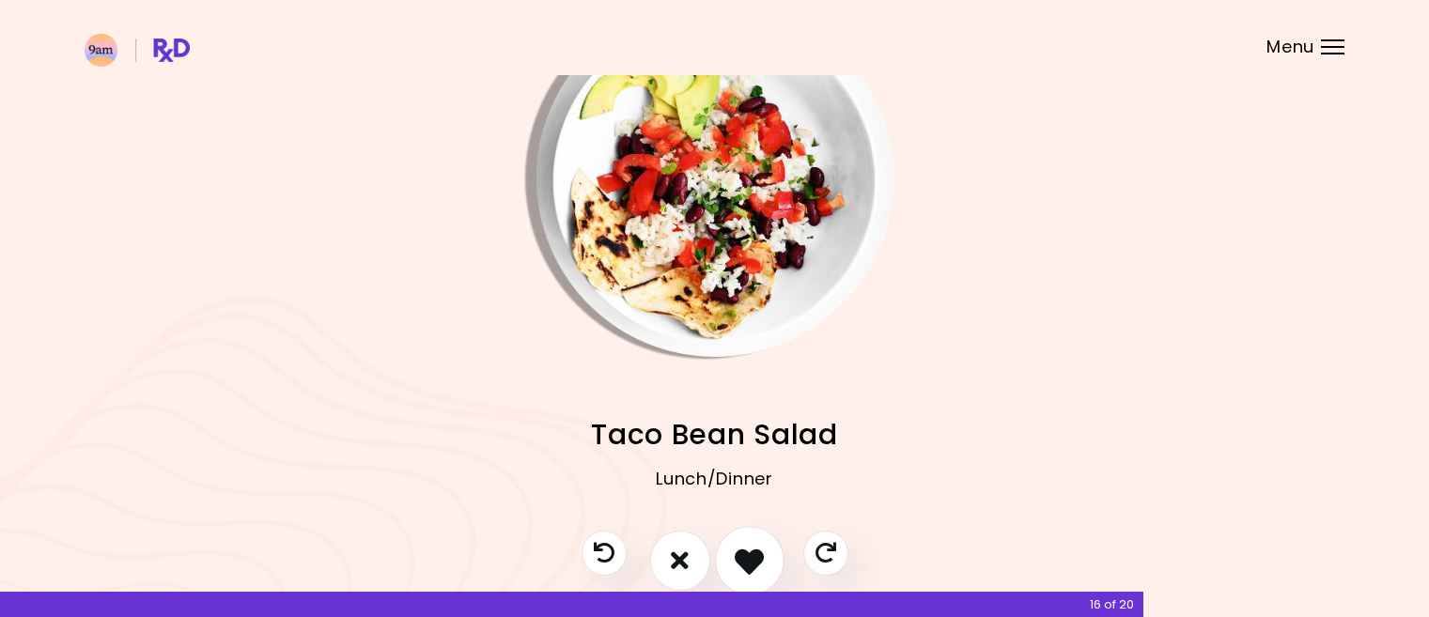
click at [742, 552] on icon "I like this recipe" at bounding box center [748, 560] width 29 height 29
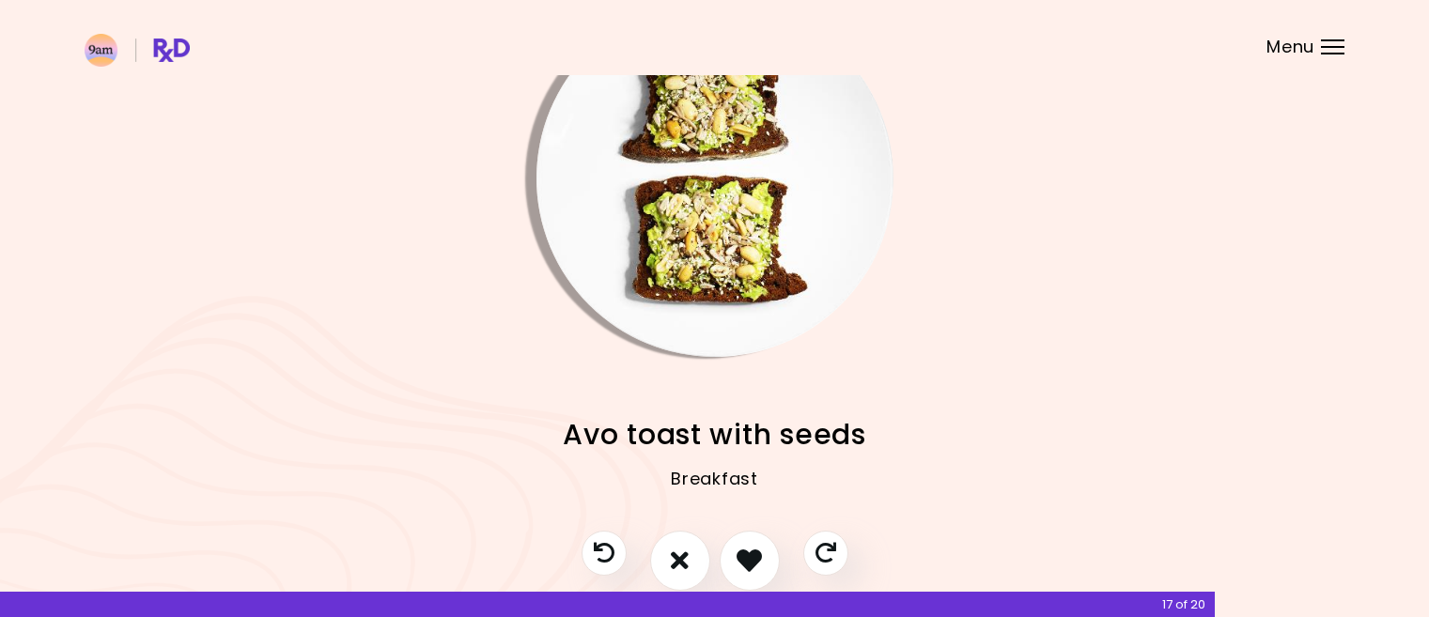
click at [734, 252] on img "Info - Avo toast with seeds" at bounding box center [714, 178] width 357 height 357
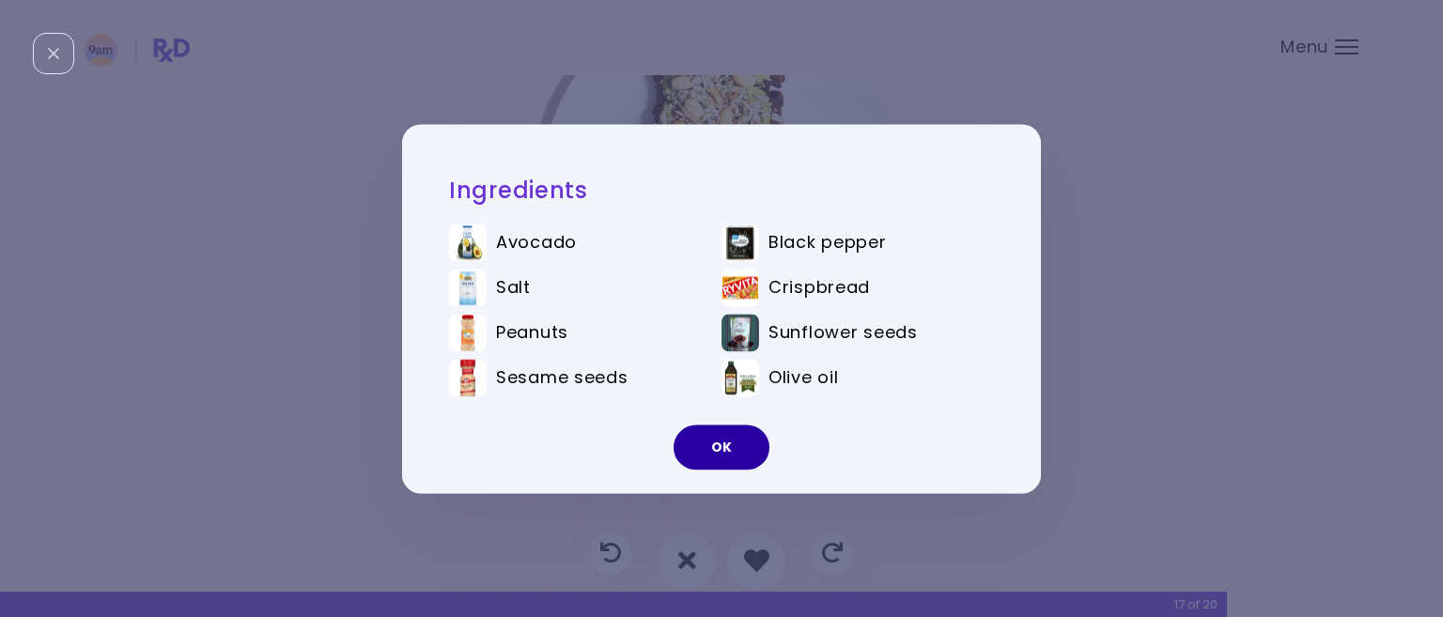
click at [718, 440] on button "OK" at bounding box center [721, 447] width 96 height 45
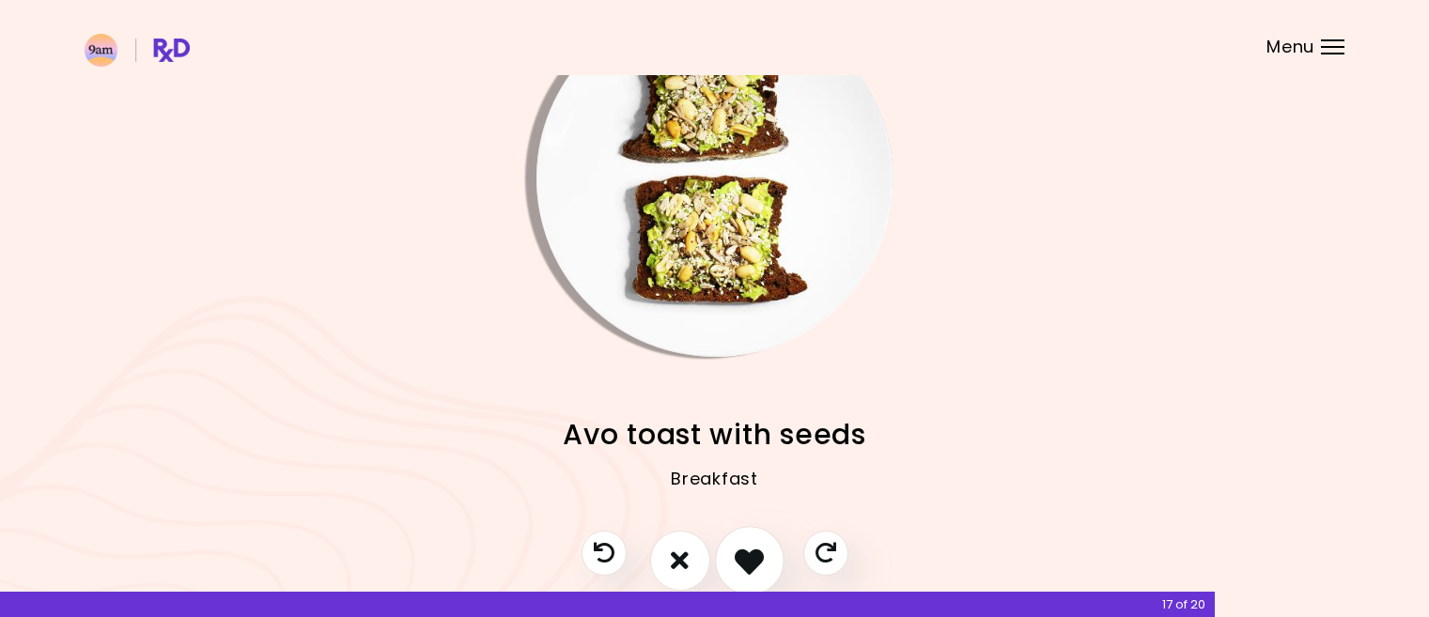
click at [746, 553] on icon "I like this recipe" at bounding box center [748, 560] width 29 height 29
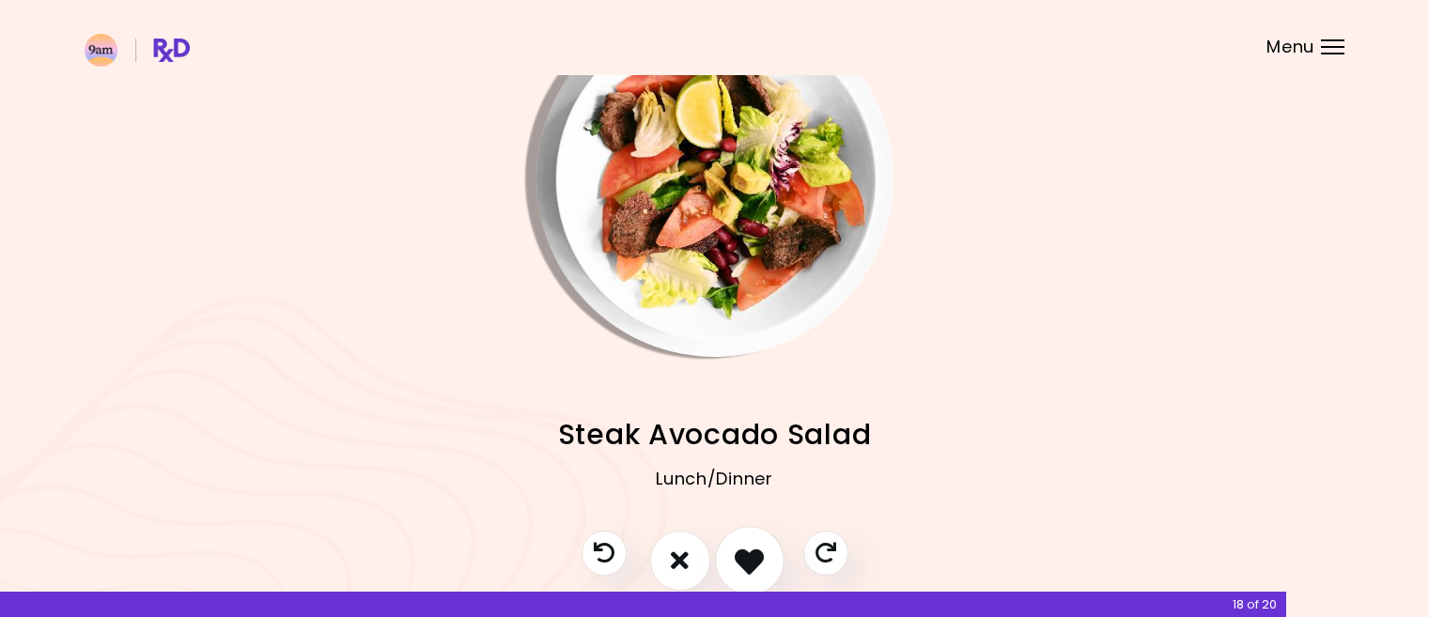
click at [740, 554] on icon "I like this recipe" at bounding box center [748, 560] width 29 height 29
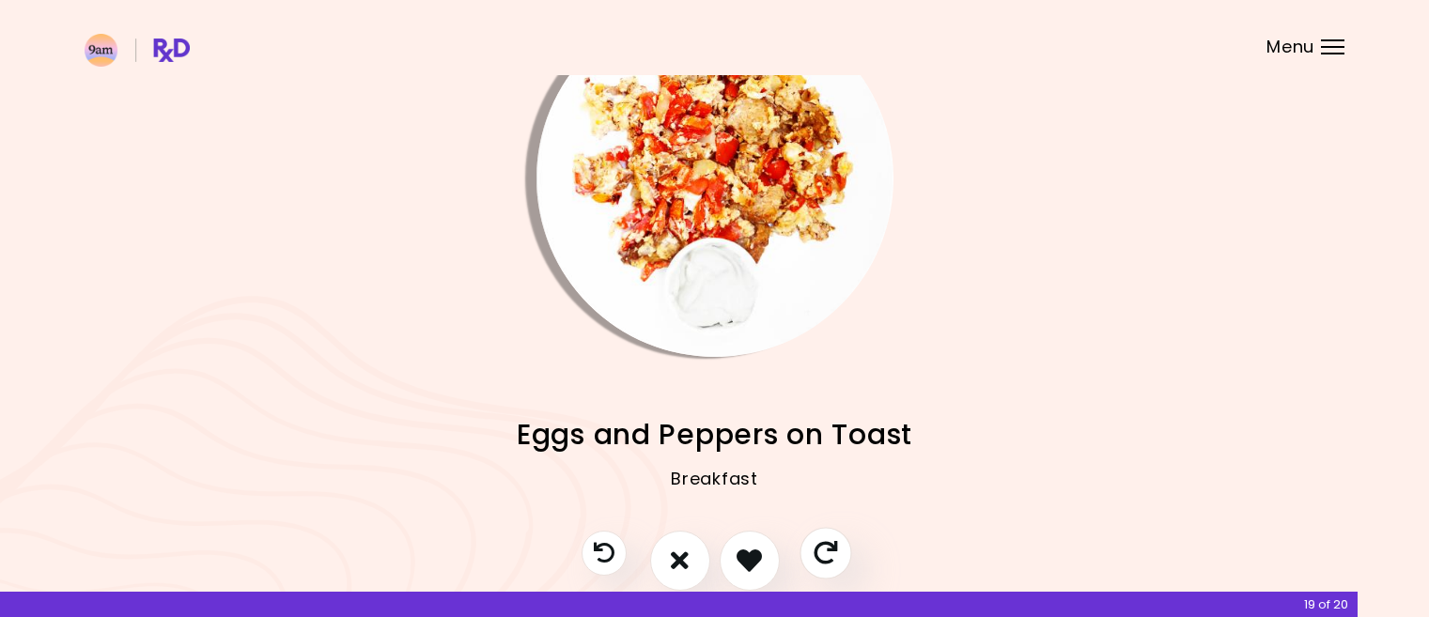
click at [828, 551] on icon "Skip" at bounding box center [824, 552] width 23 height 23
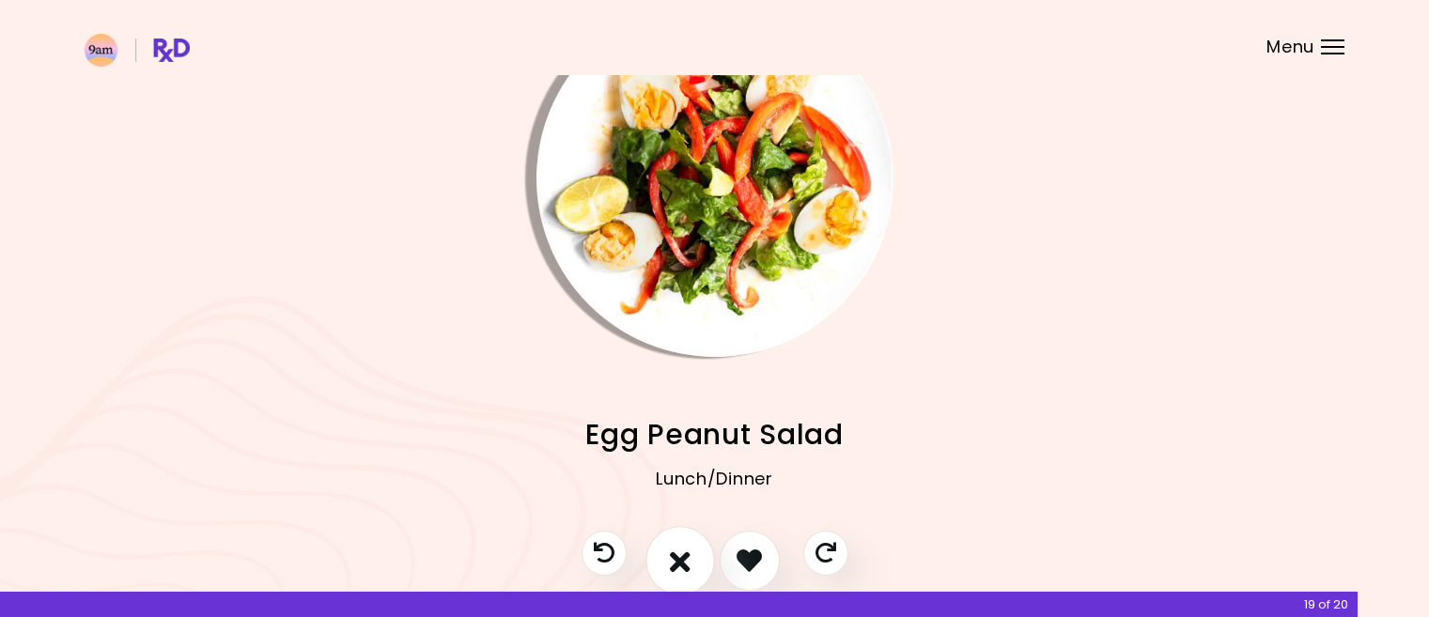
click at [669, 554] on button "I don't like this recipe" at bounding box center [680, 561] width 70 height 70
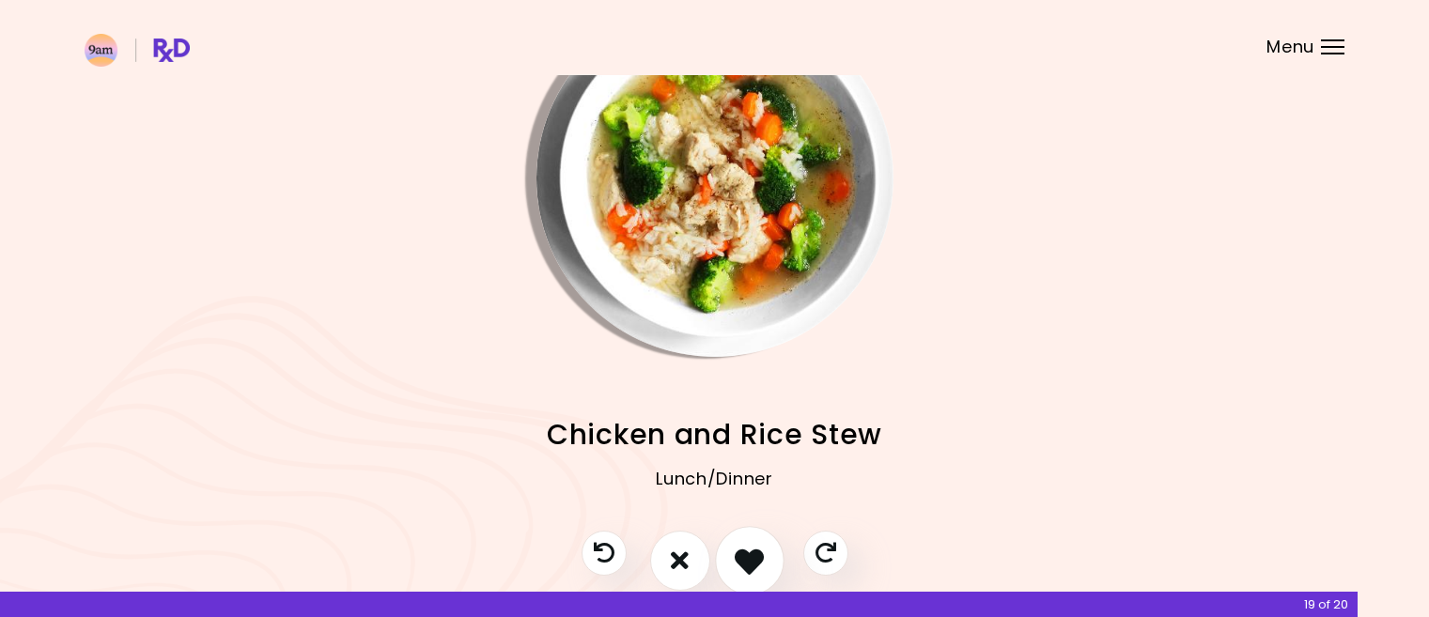
click at [756, 551] on icon "I like this recipe" at bounding box center [748, 560] width 29 height 29
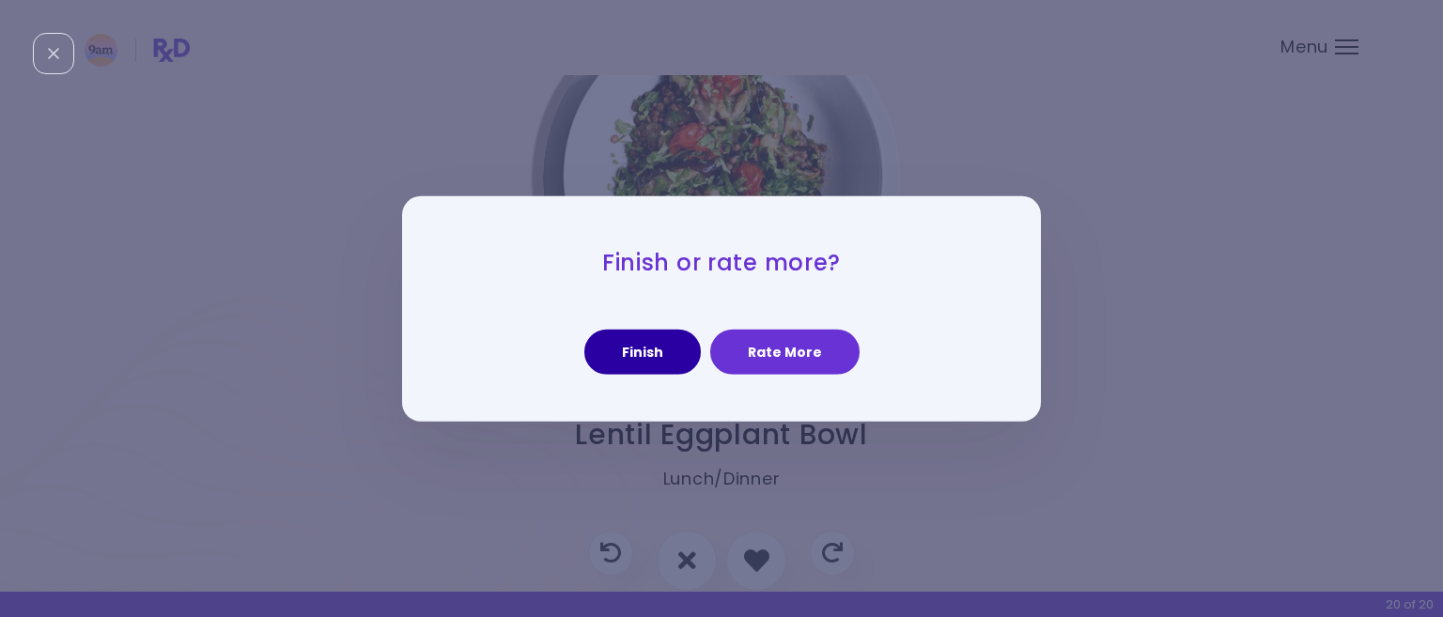
click at [662, 348] on button "Finish" at bounding box center [642, 352] width 116 height 45
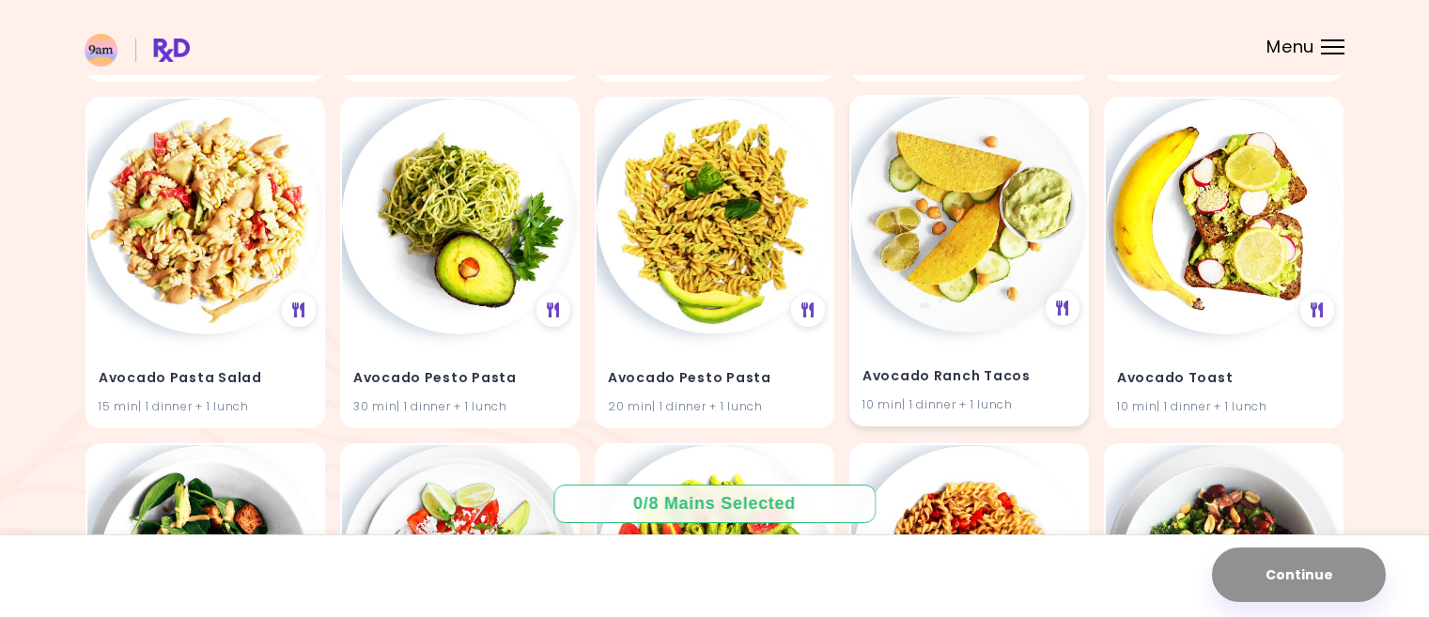
scroll to position [1221, 0]
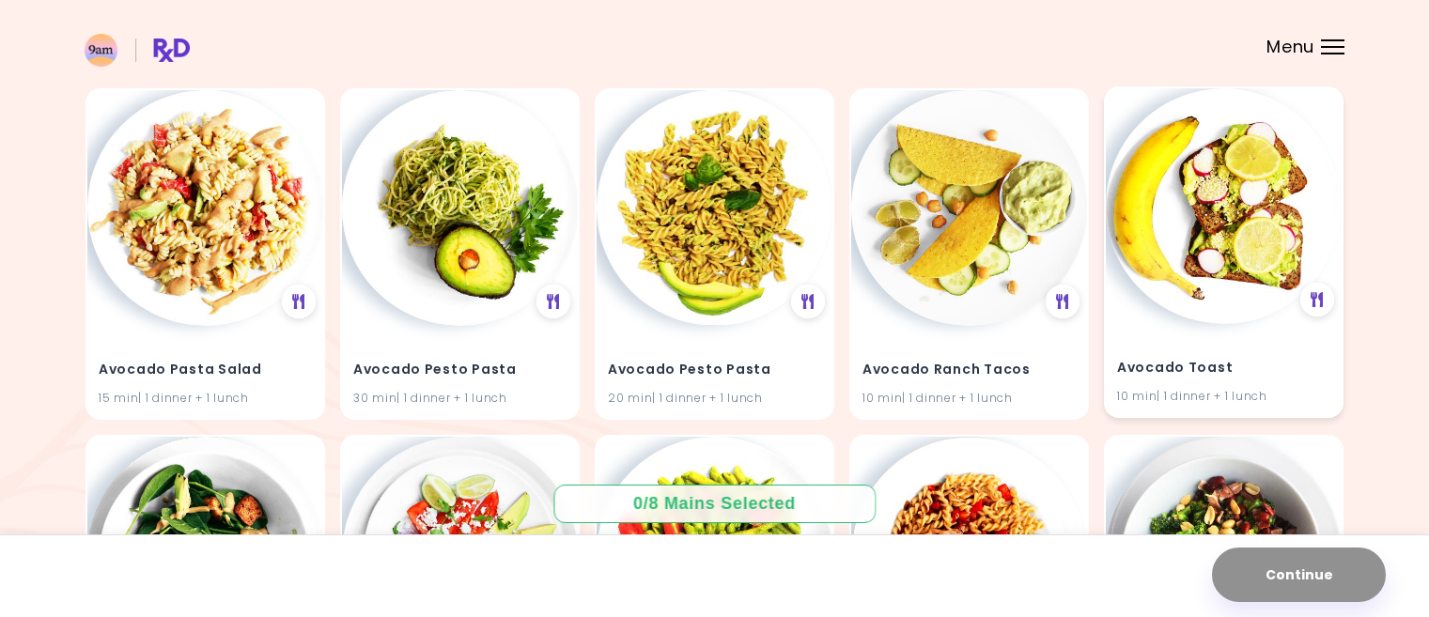
click at [1220, 263] on img at bounding box center [1223, 206] width 236 height 236
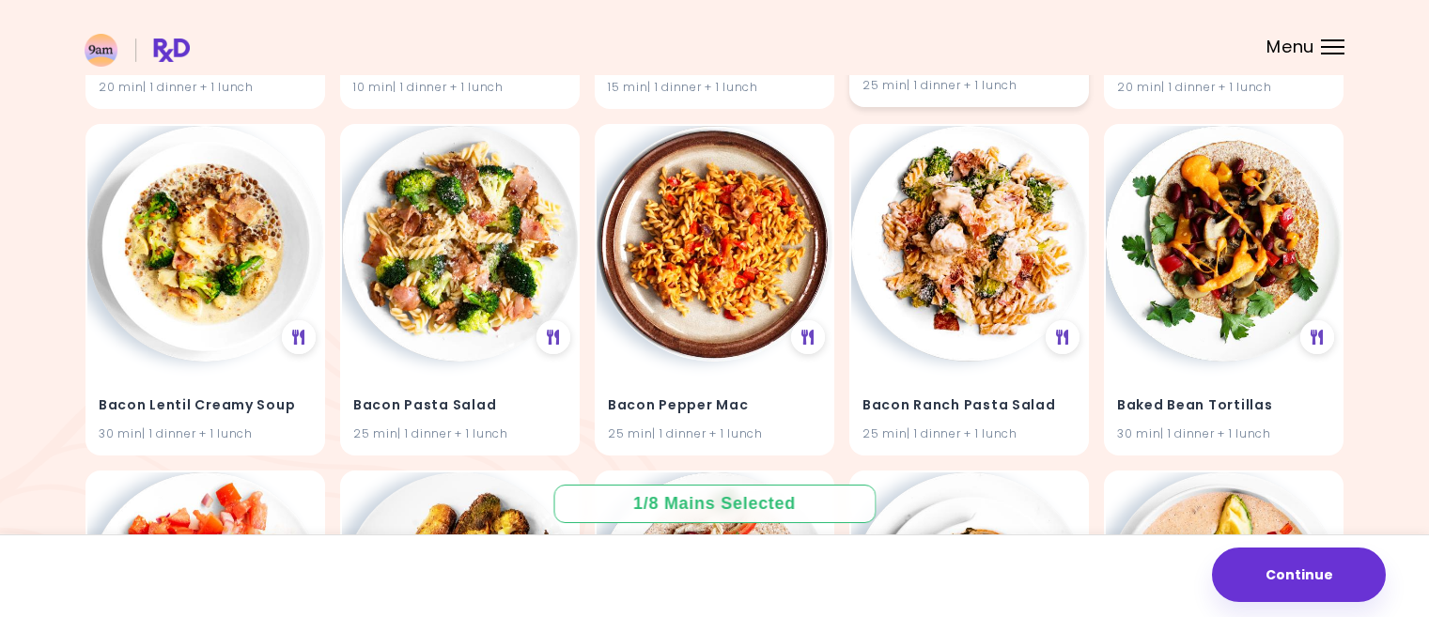
scroll to position [1972, 0]
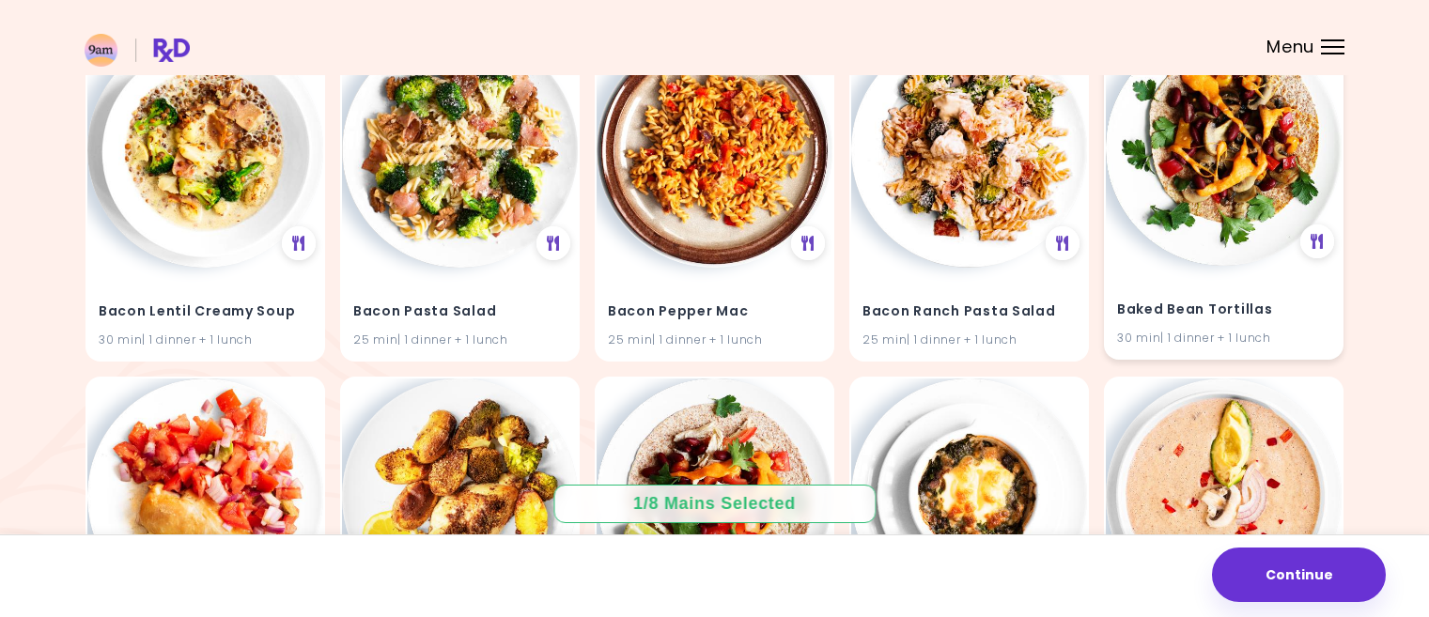
click at [1217, 172] on img at bounding box center [1223, 148] width 236 height 236
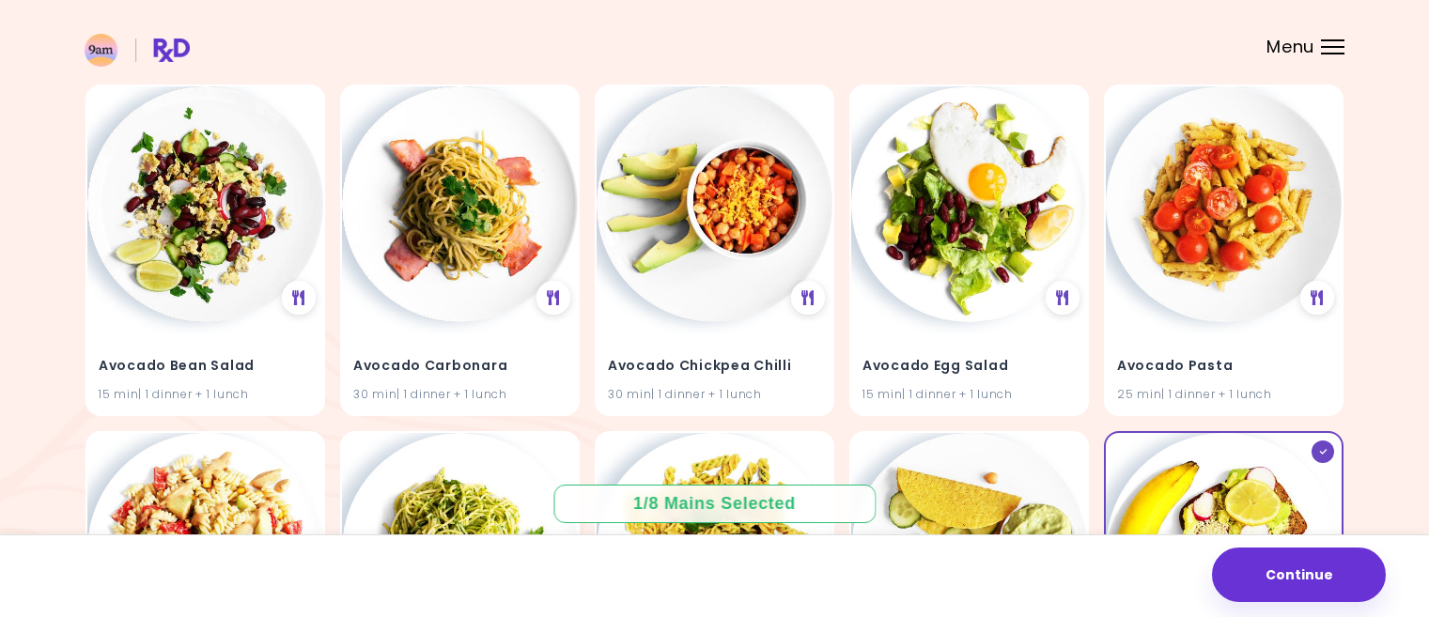
scroll to position [845, 0]
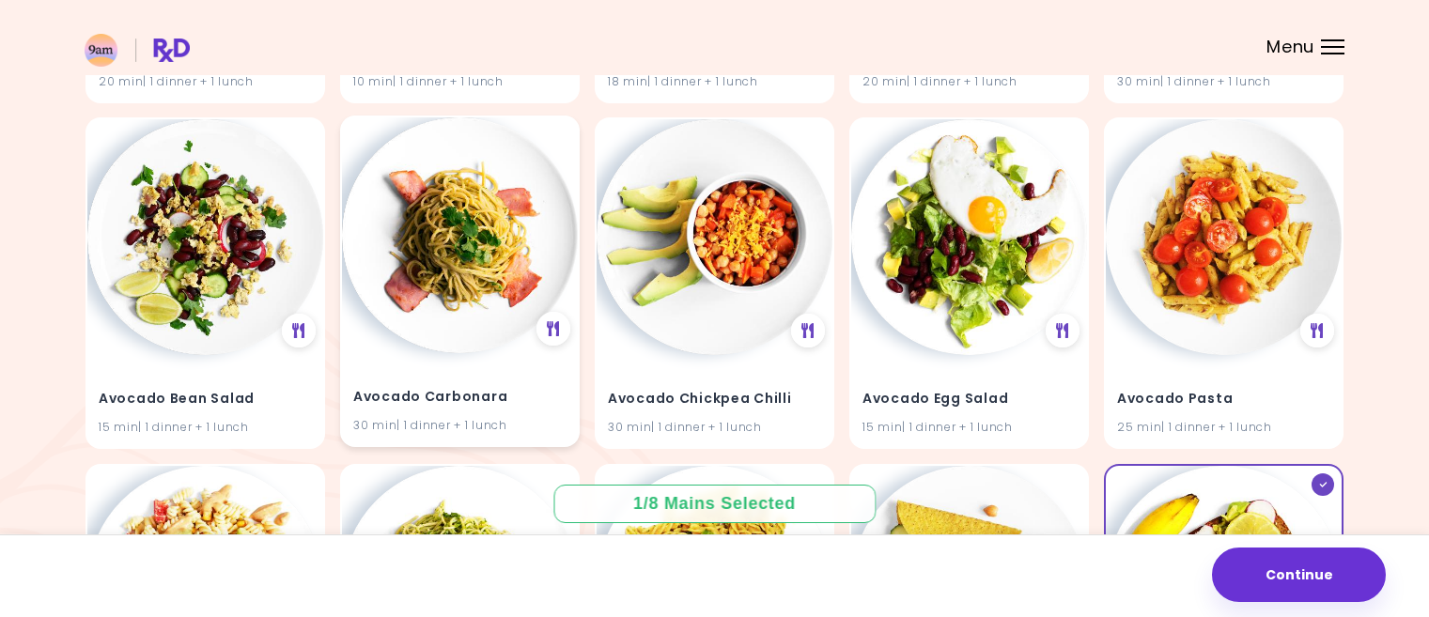
click at [486, 276] on img at bounding box center [460, 235] width 236 height 236
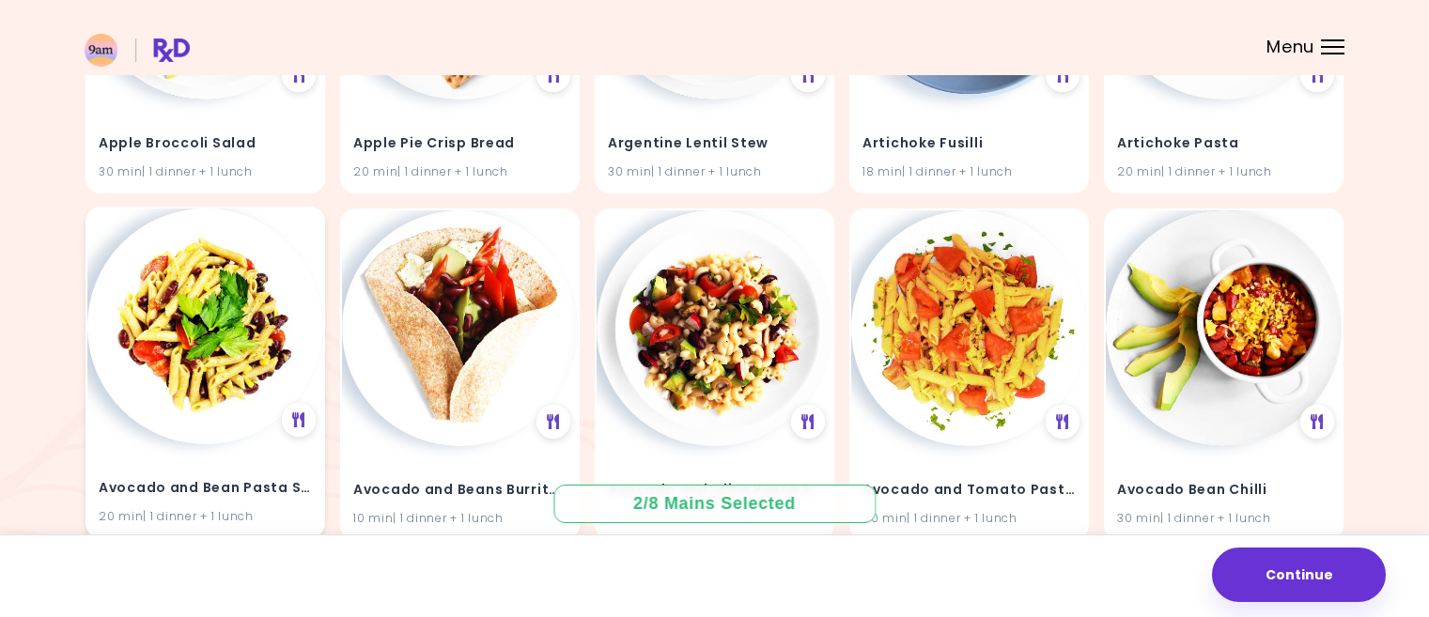
scroll to position [376, 0]
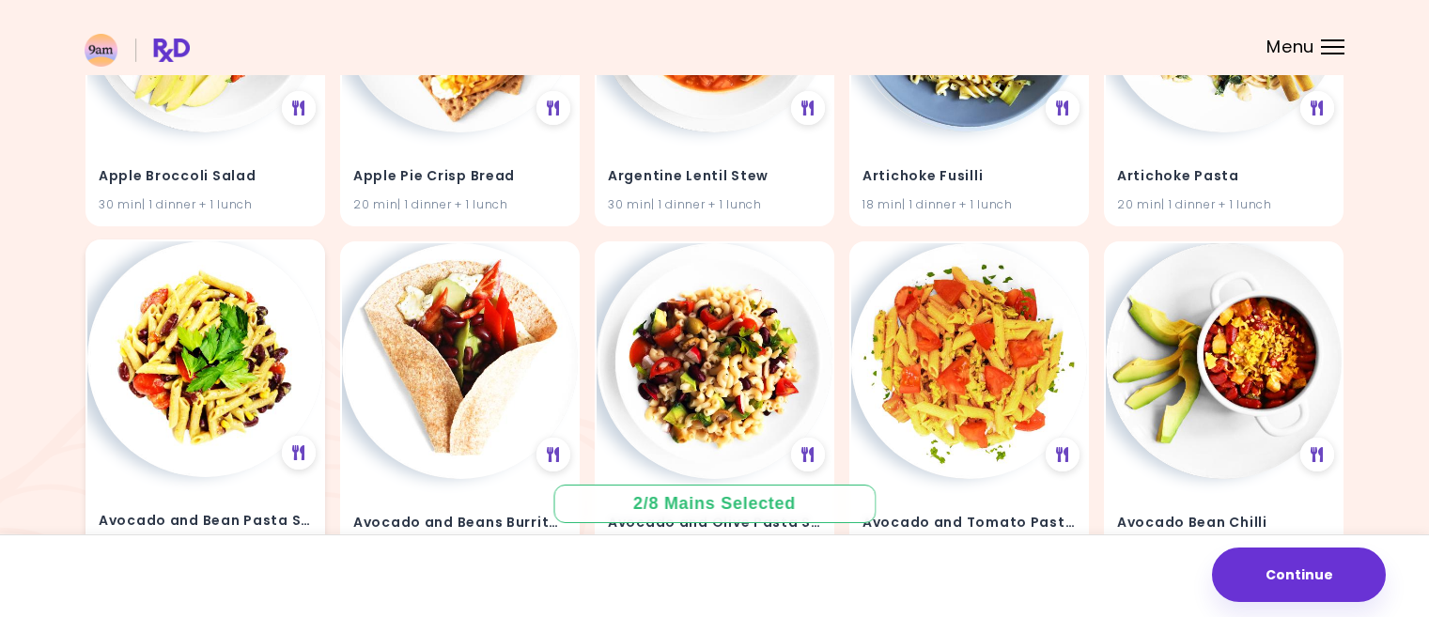
click at [235, 302] on img at bounding box center [205, 359] width 236 height 236
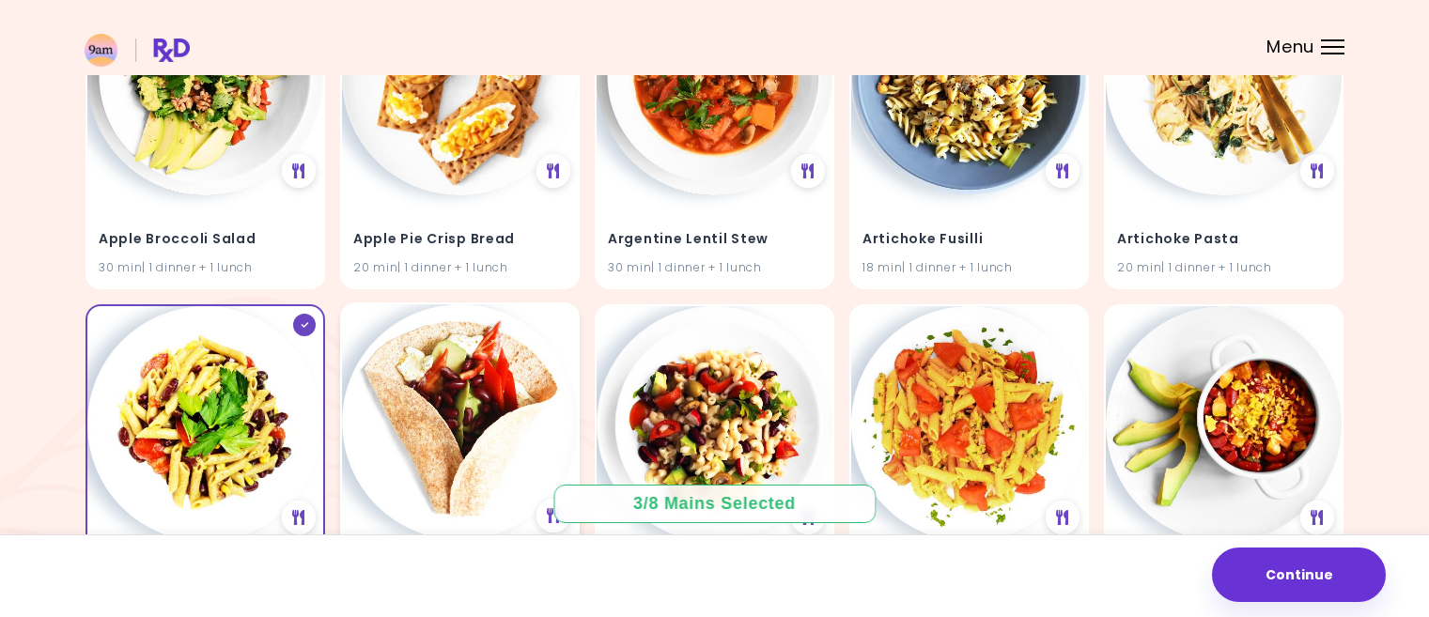
scroll to position [188, 0]
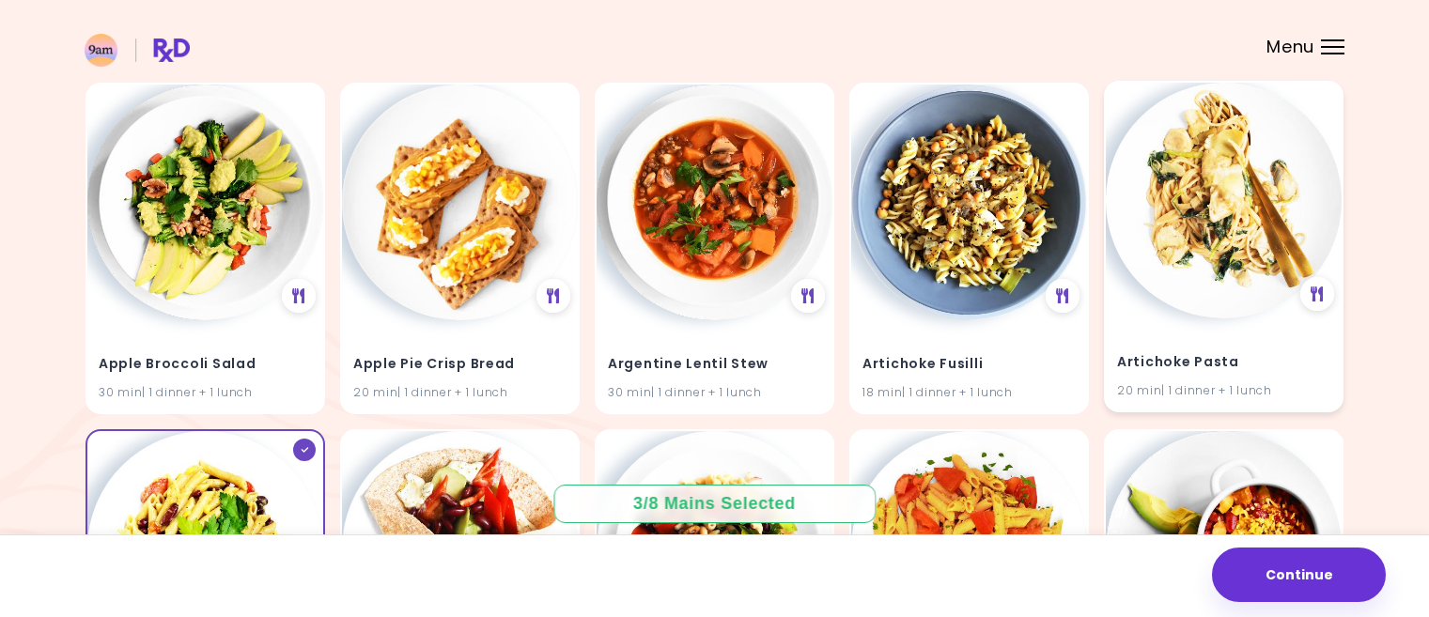
click at [1221, 224] on img at bounding box center [1223, 201] width 236 height 236
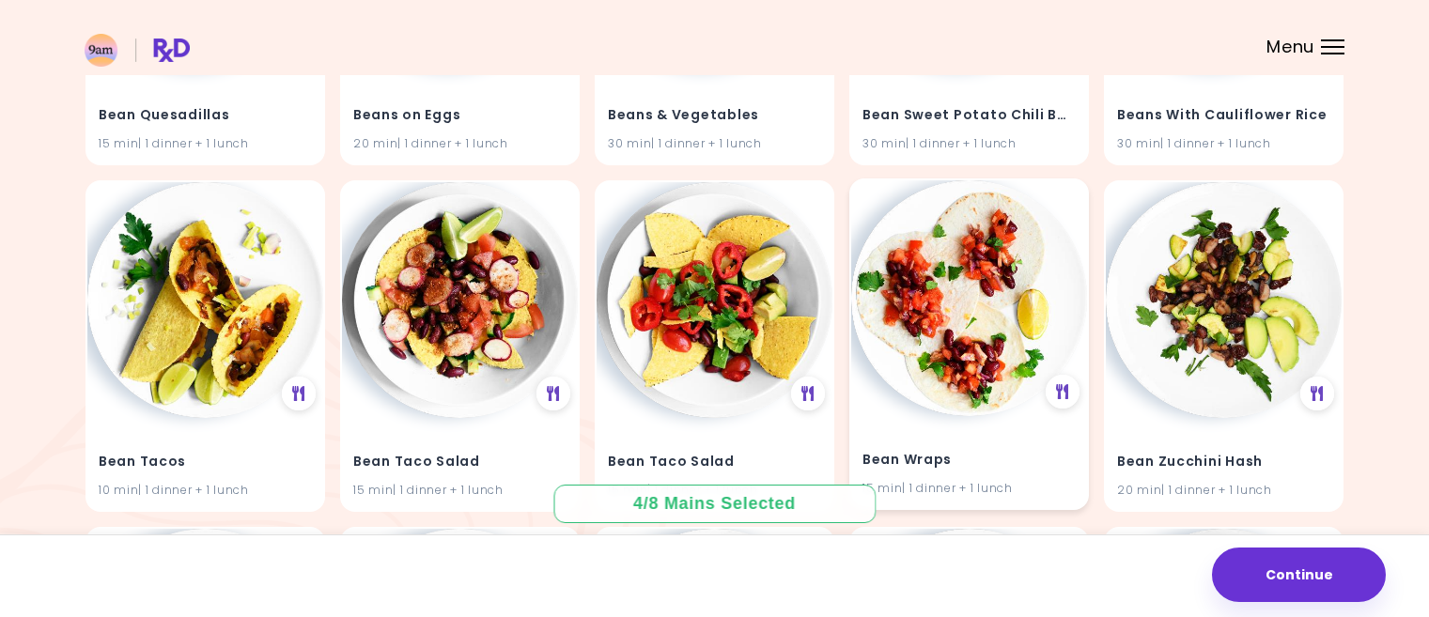
scroll to position [4978, 0]
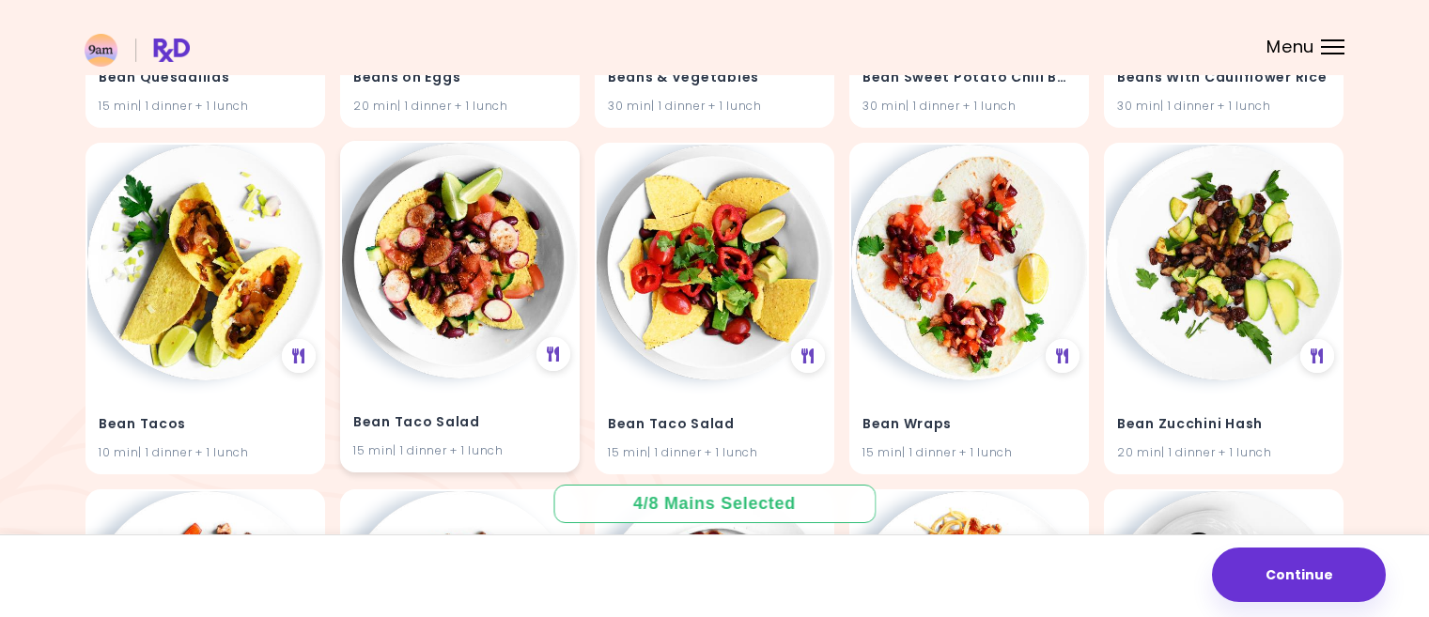
click at [446, 264] on img at bounding box center [460, 261] width 236 height 236
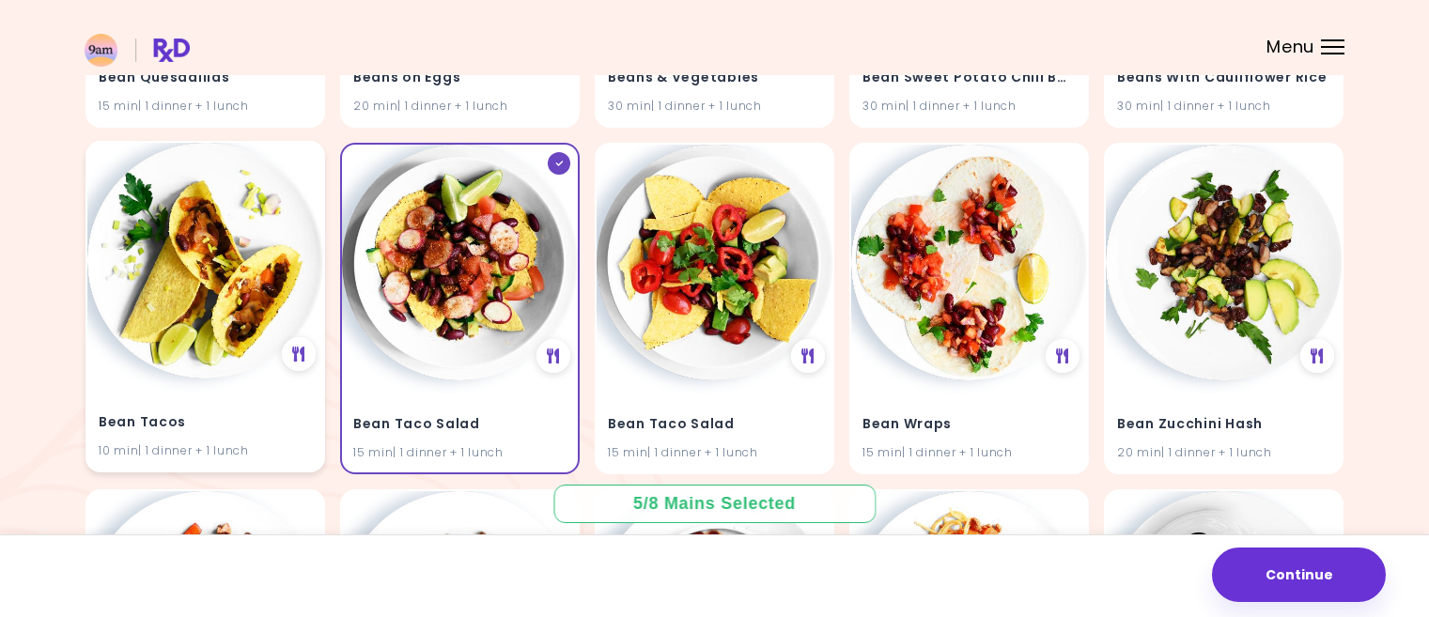
click at [219, 241] on img at bounding box center [205, 261] width 236 height 236
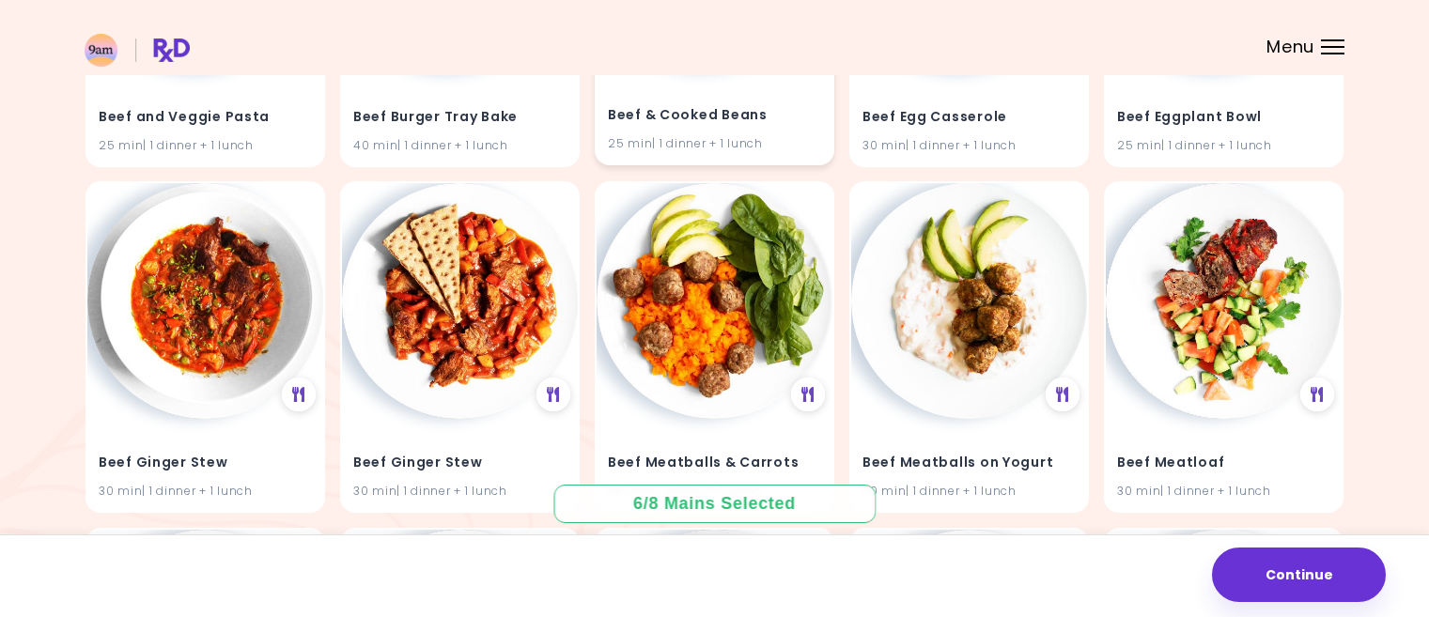
scroll to position [6011, 0]
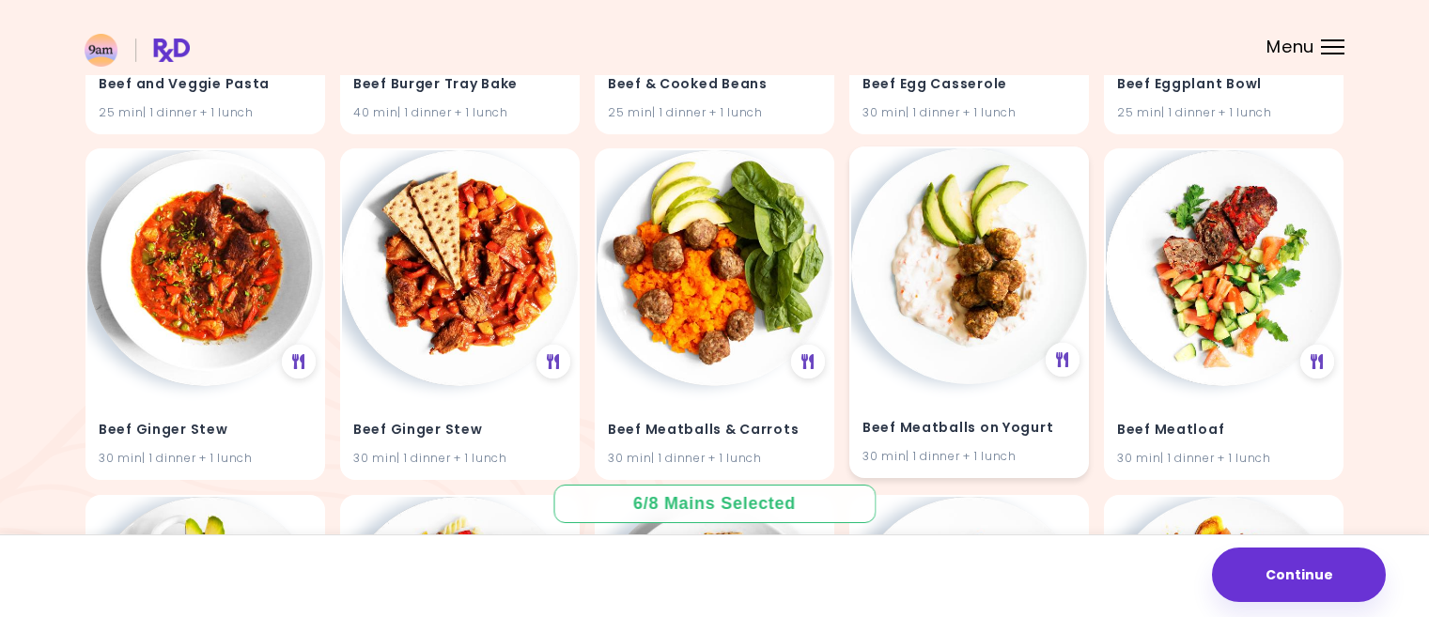
click at [975, 239] on img at bounding box center [969, 266] width 236 height 236
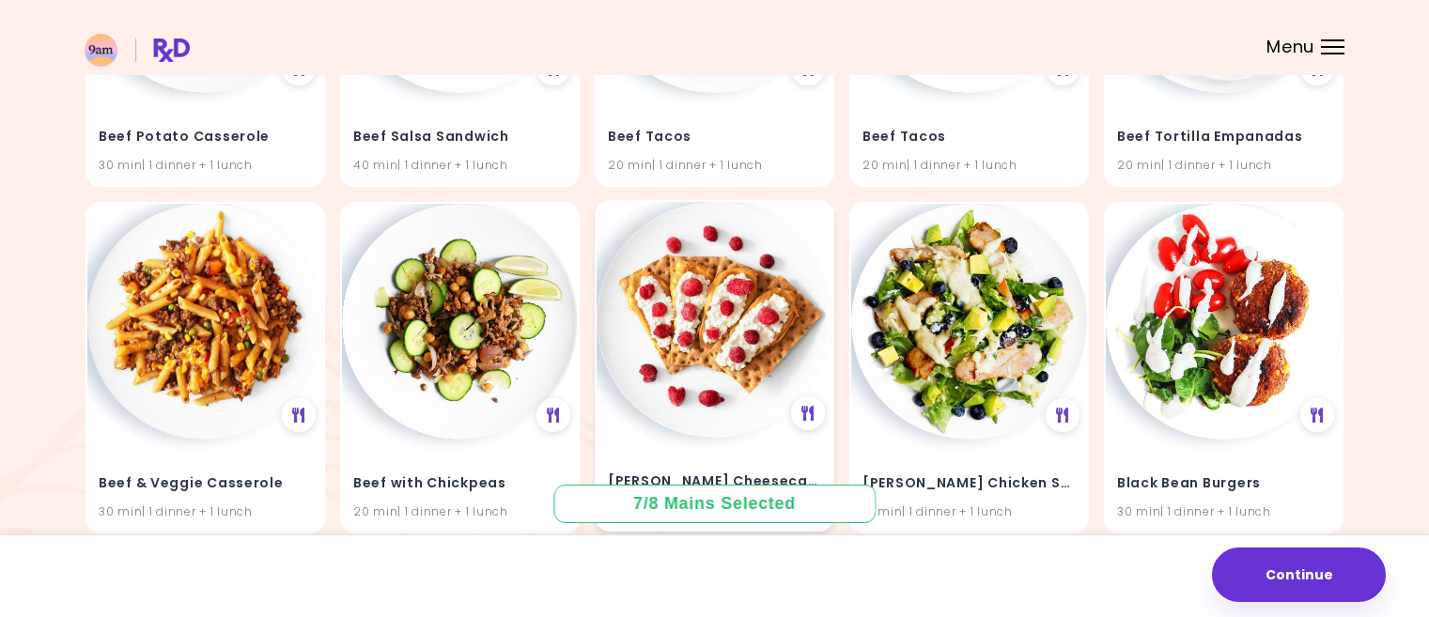
scroll to position [7044, 0]
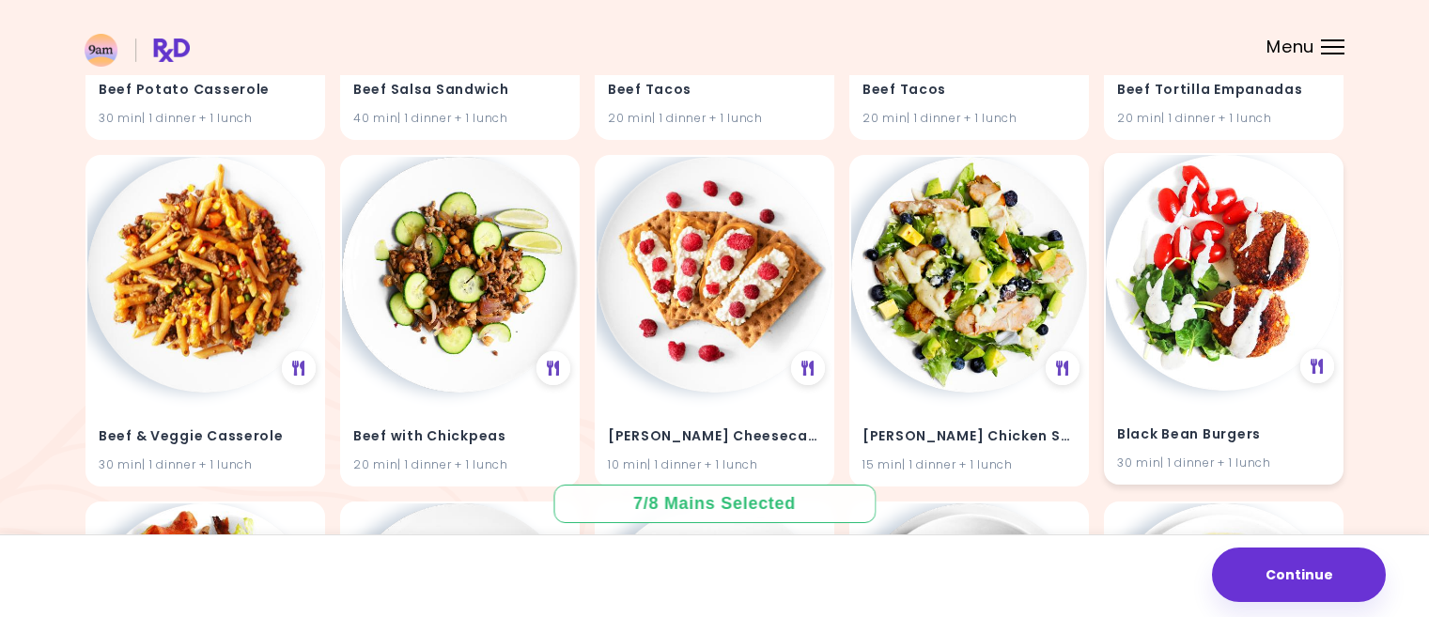
click at [1182, 265] on img at bounding box center [1223, 273] width 236 height 236
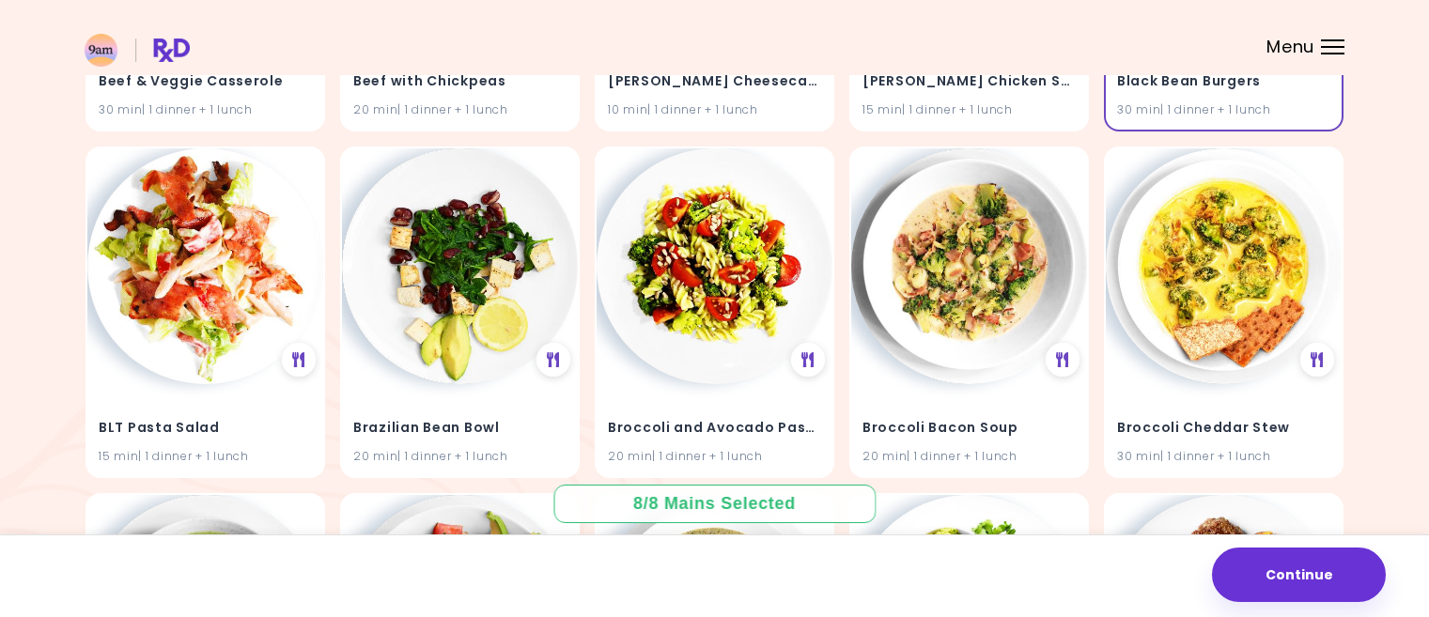
scroll to position [7514, 0]
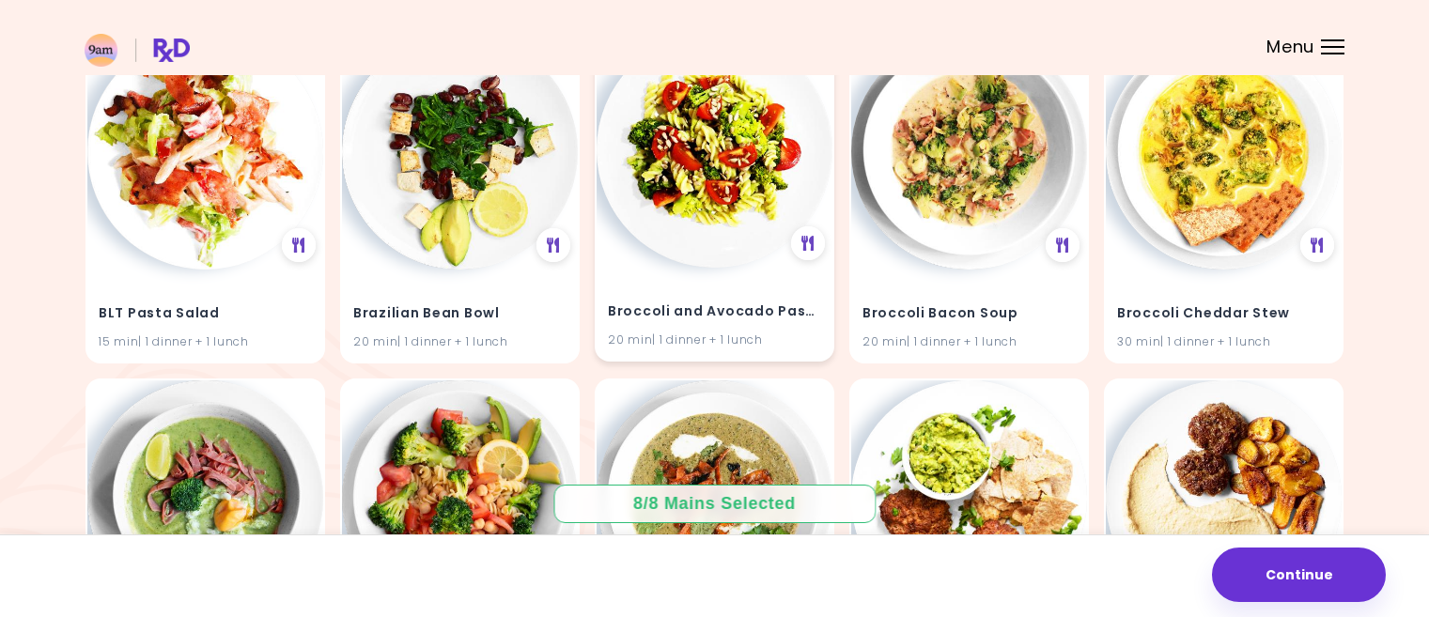
click at [729, 197] on img at bounding box center [714, 150] width 236 height 236
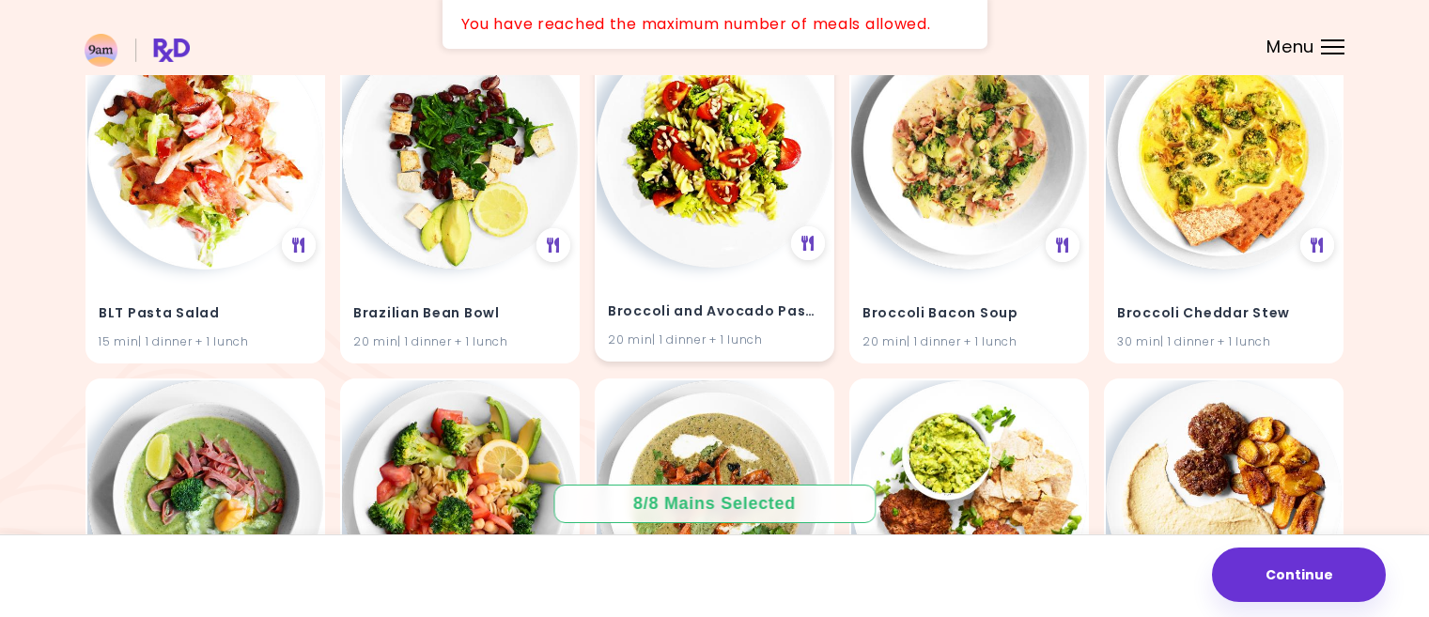
click at [716, 215] on img at bounding box center [714, 150] width 236 height 236
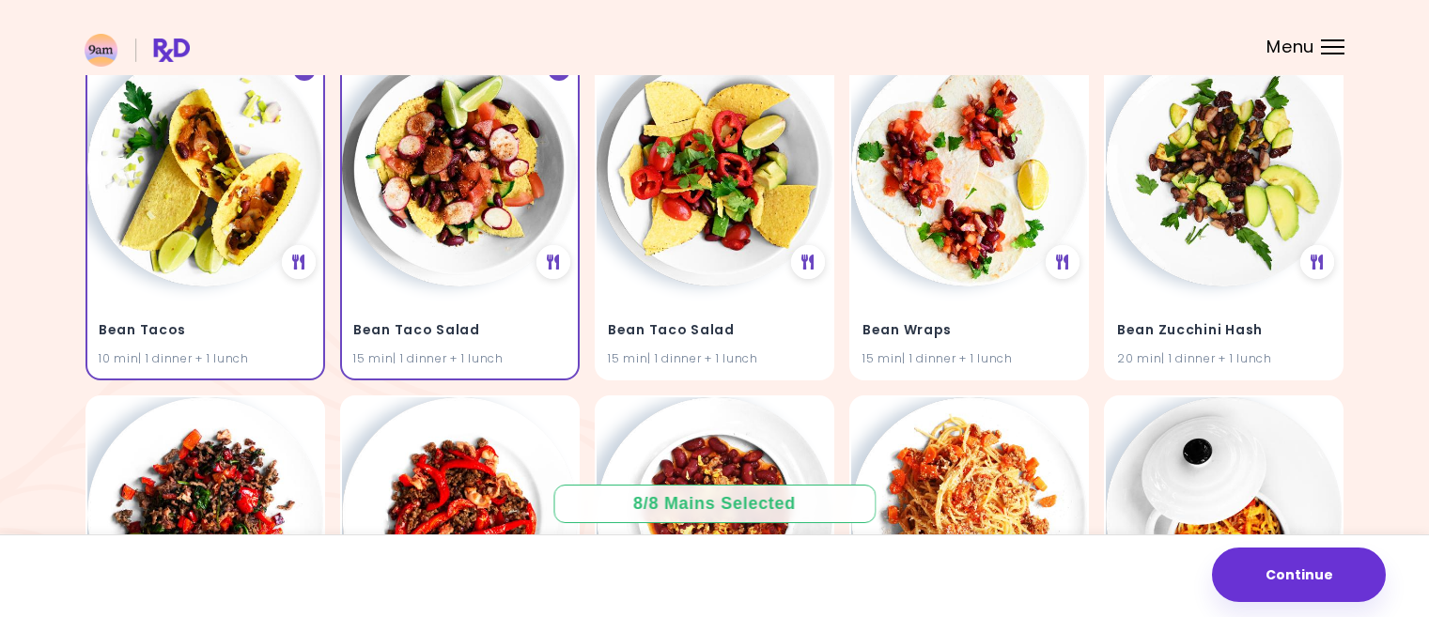
scroll to position [4978, 0]
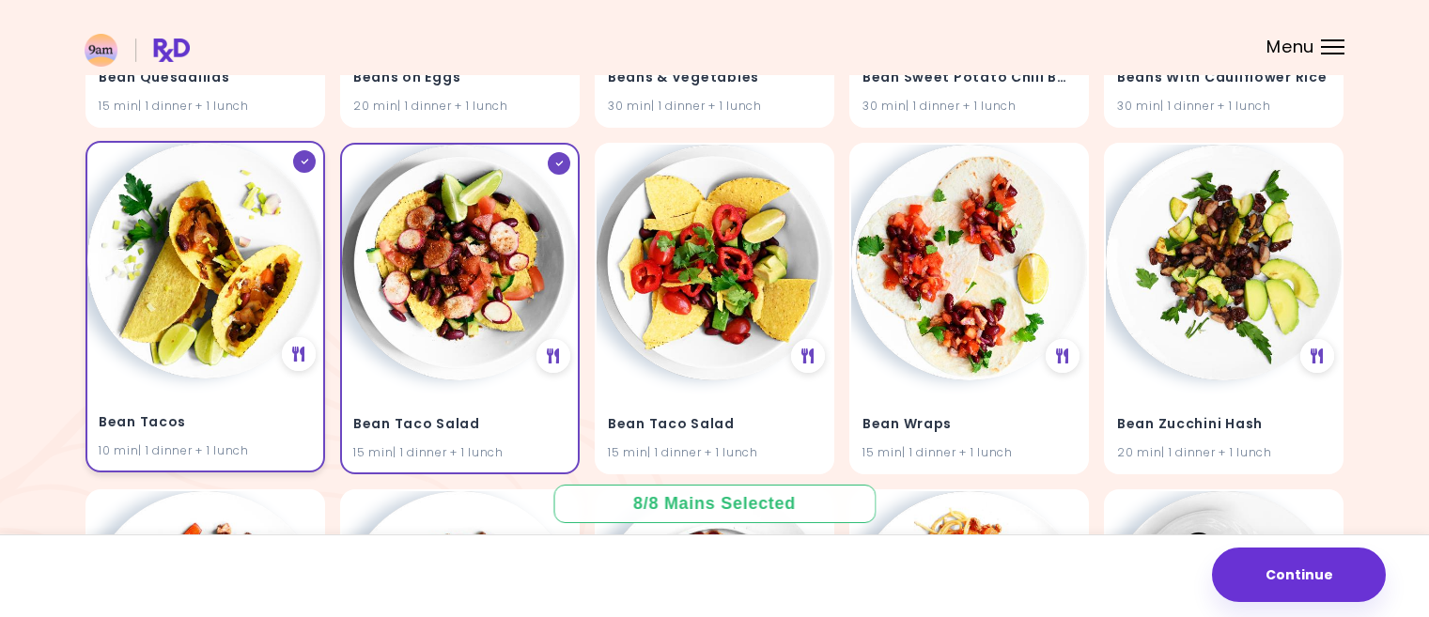
click at [230, 278] on img at bounding box center [205, 261] width 236 height 236
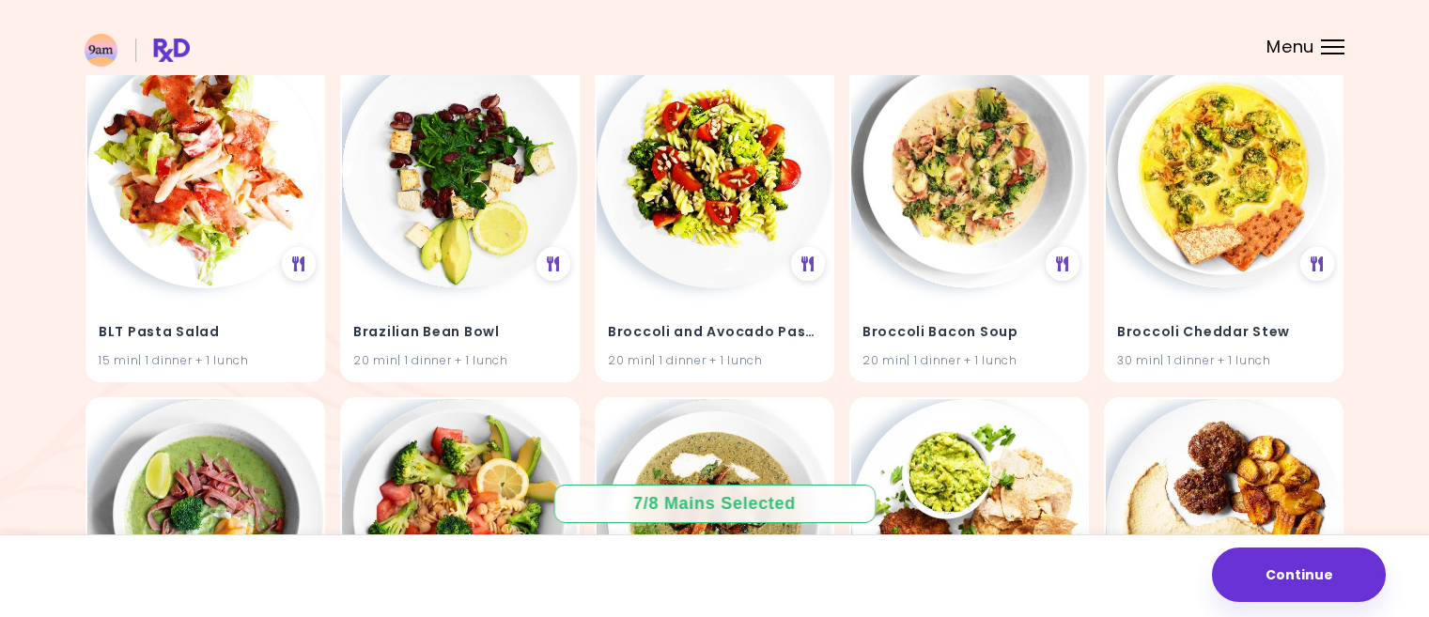
scroll to position [7514, 0]
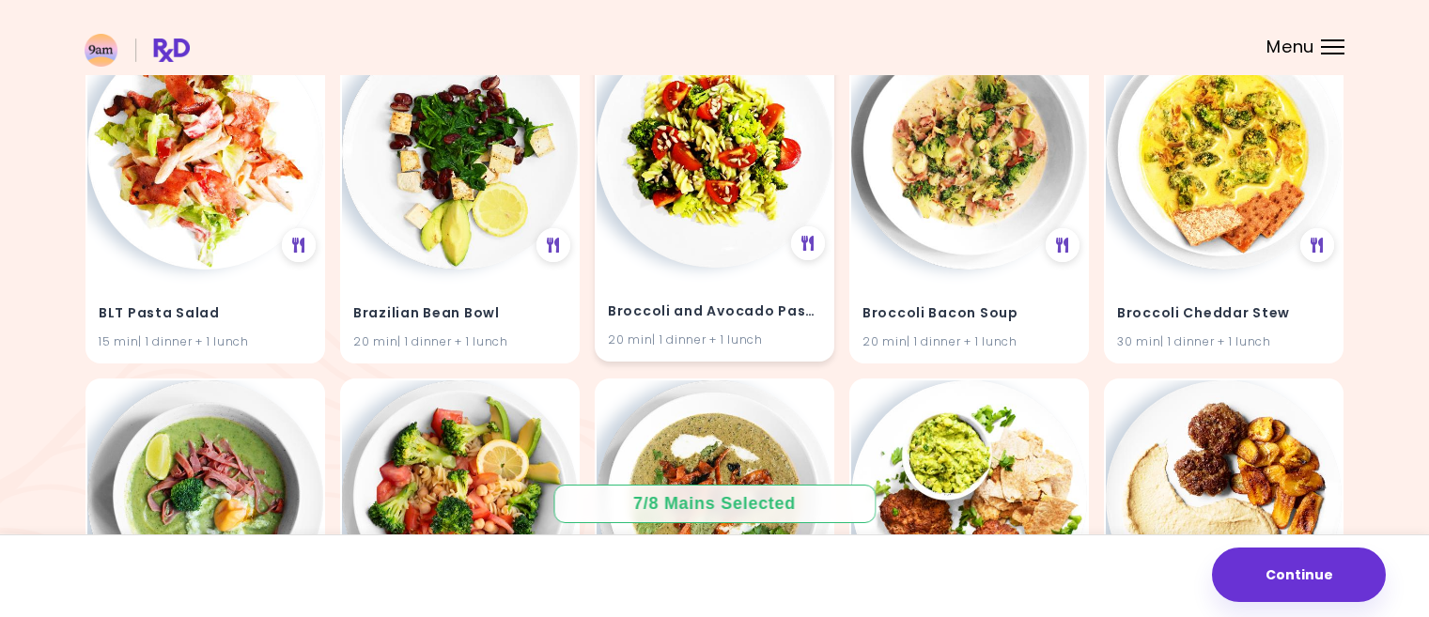
click at [715, 186] on img at bounding box center [714, 150] width 236 height 236
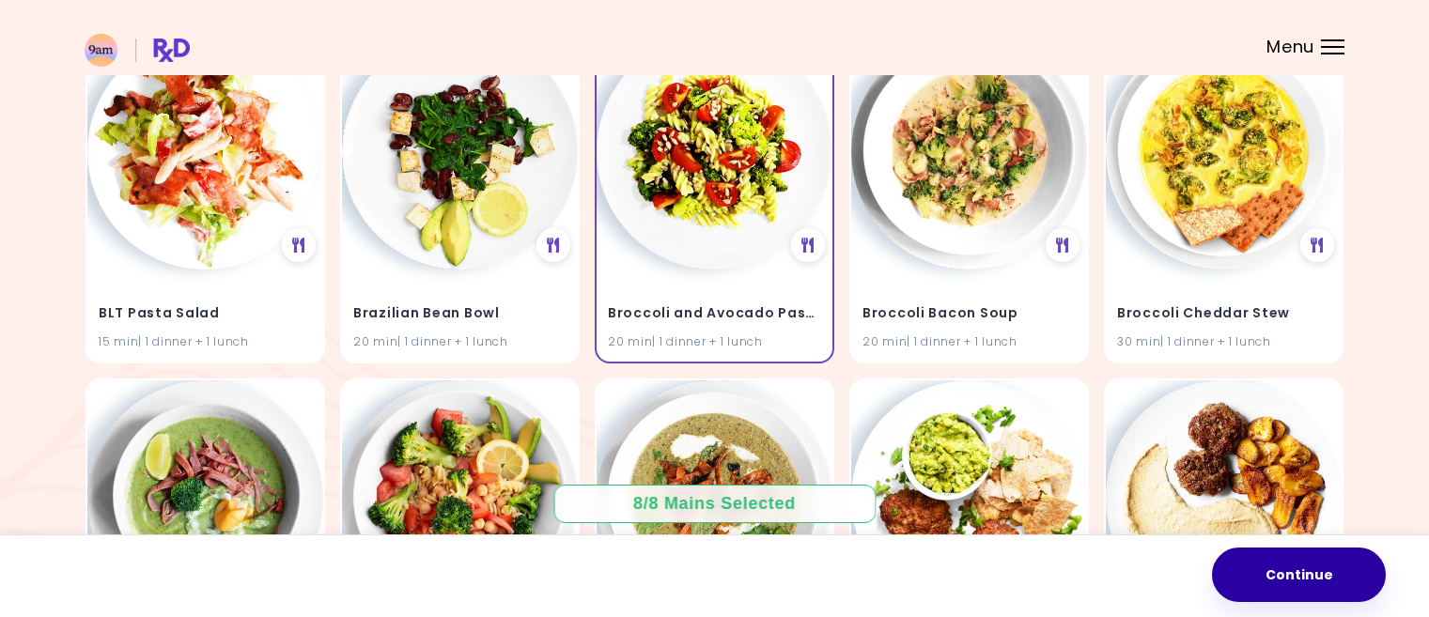
click at [1282, 569] on button "Continue" at bounding box center [1299, 575] width 174 height 54
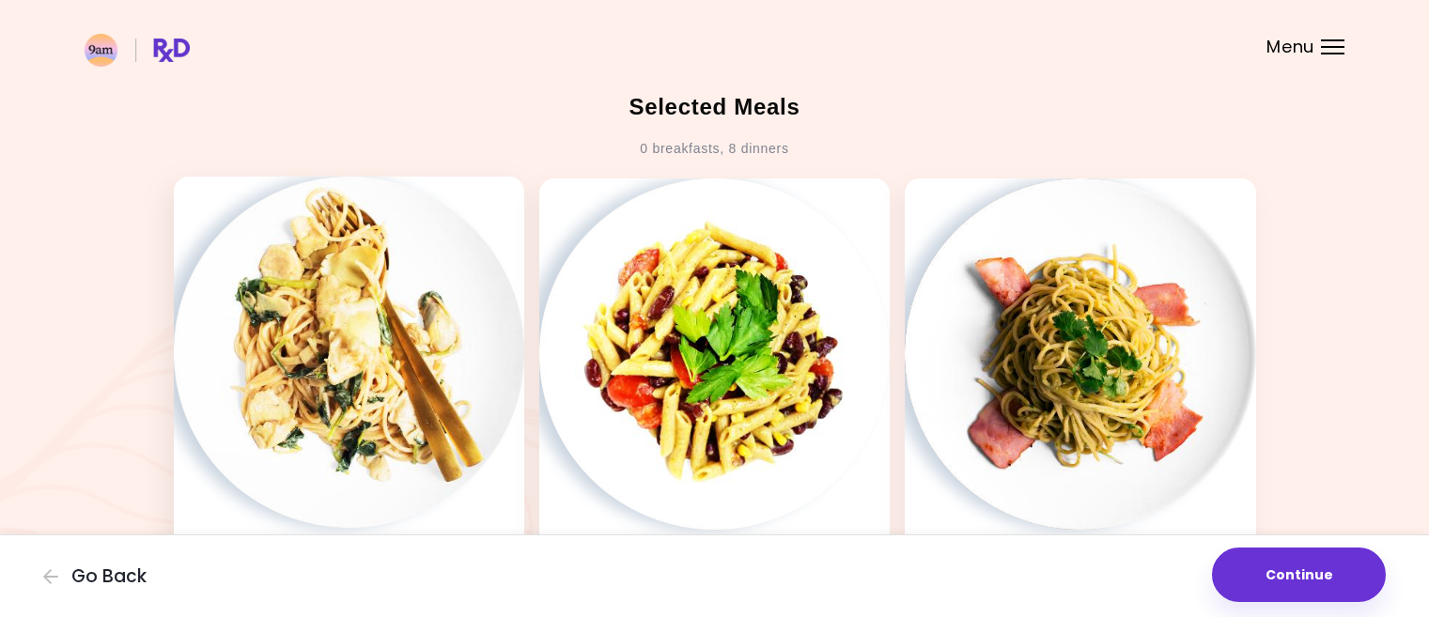
click at [463, 410] on img at bounding box center [349, 352] width 350 height 350
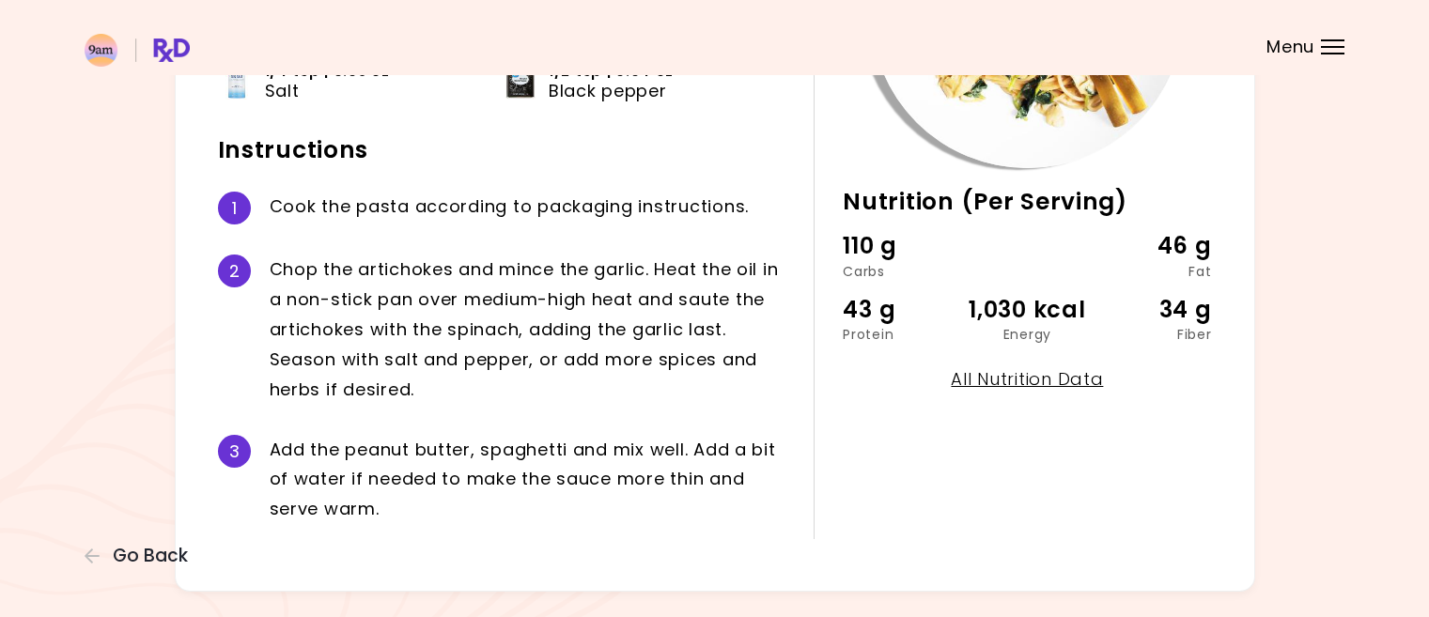
scroll to position [389, 0]
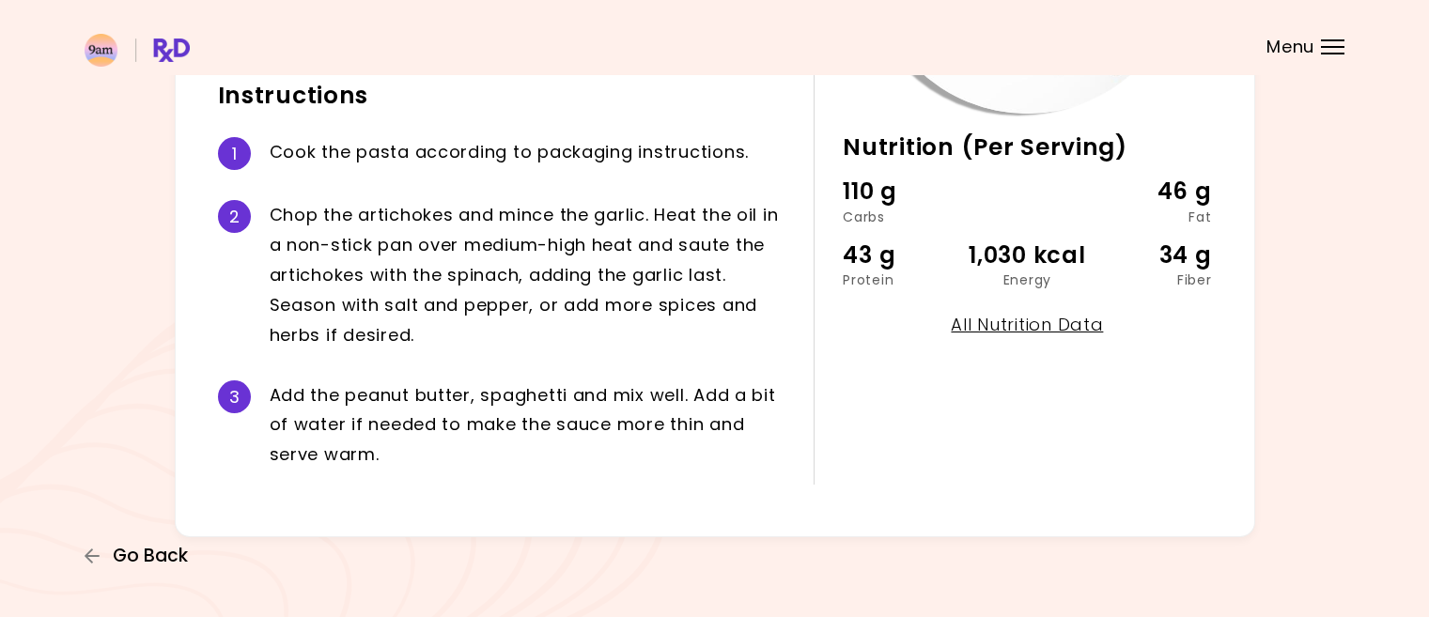
click at [132, 552] on span "Go Back" at bounding box center [150, 556] width 75 height 21
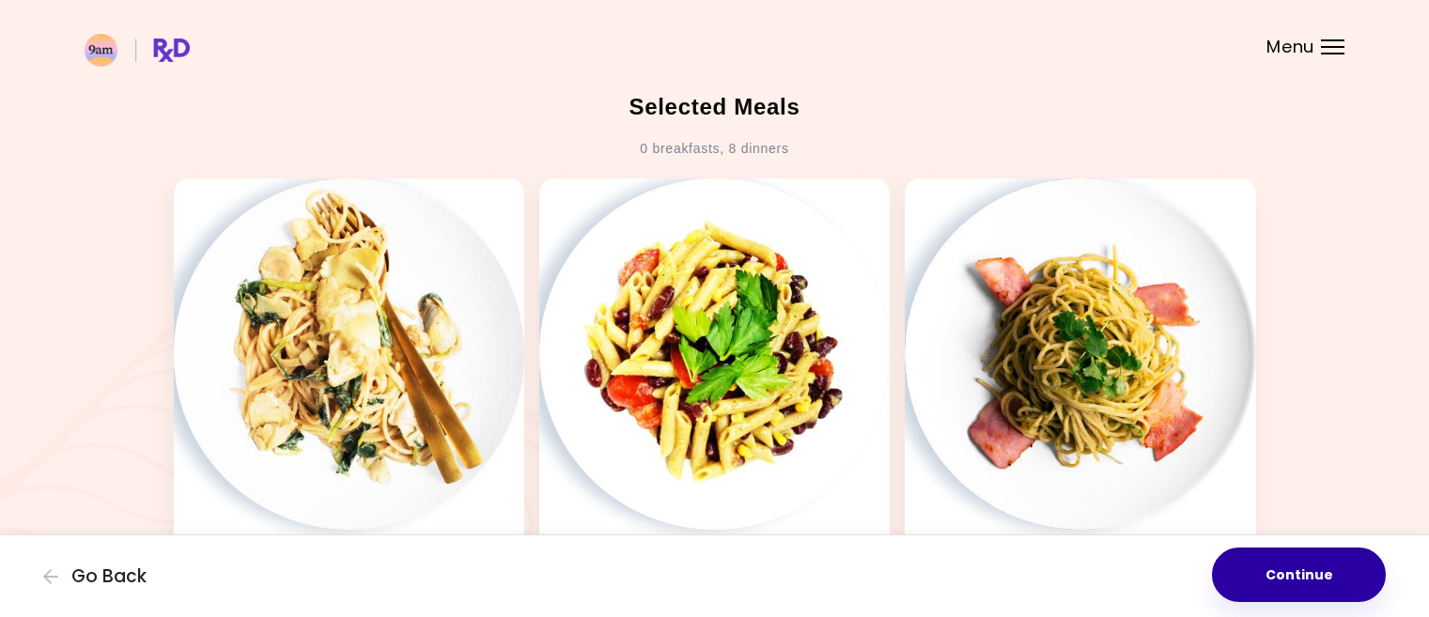
click at [1275, 562] on button "Continue" at bounding box center [1299, 575] width 174 height 54
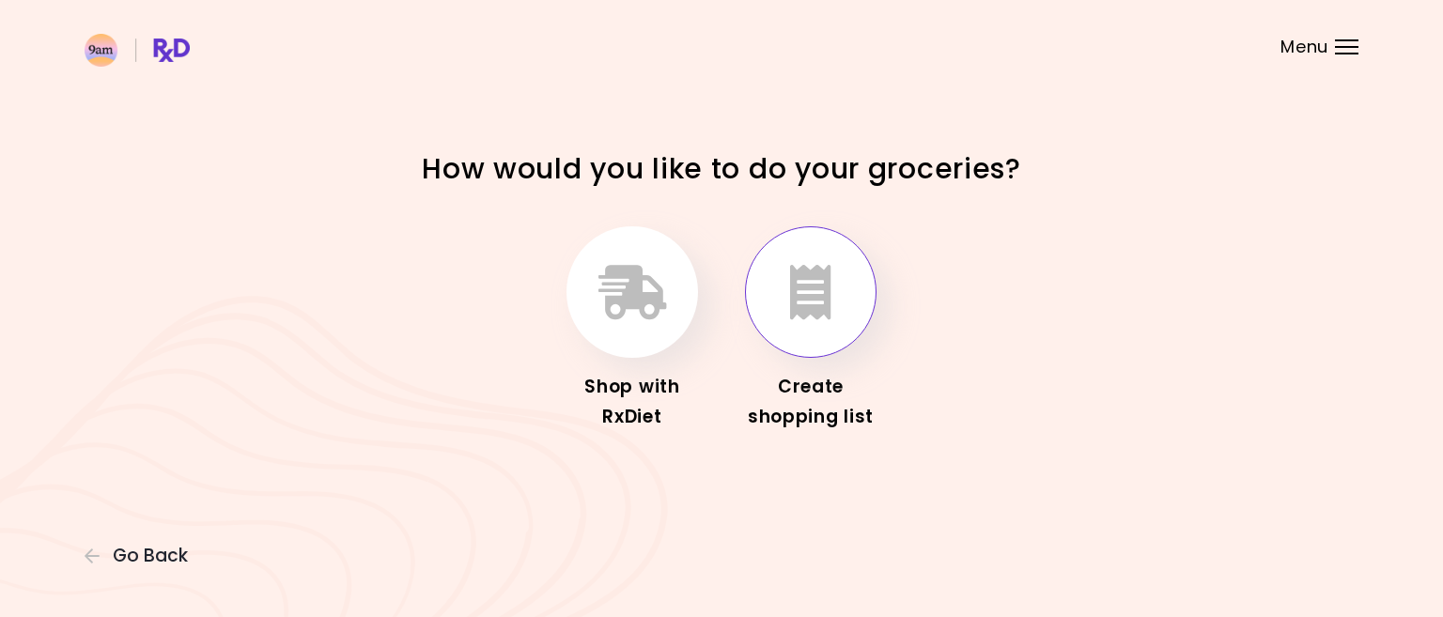
click at [803, 308] on icon "button" at bounding box center [810, 292] width 41 height 54
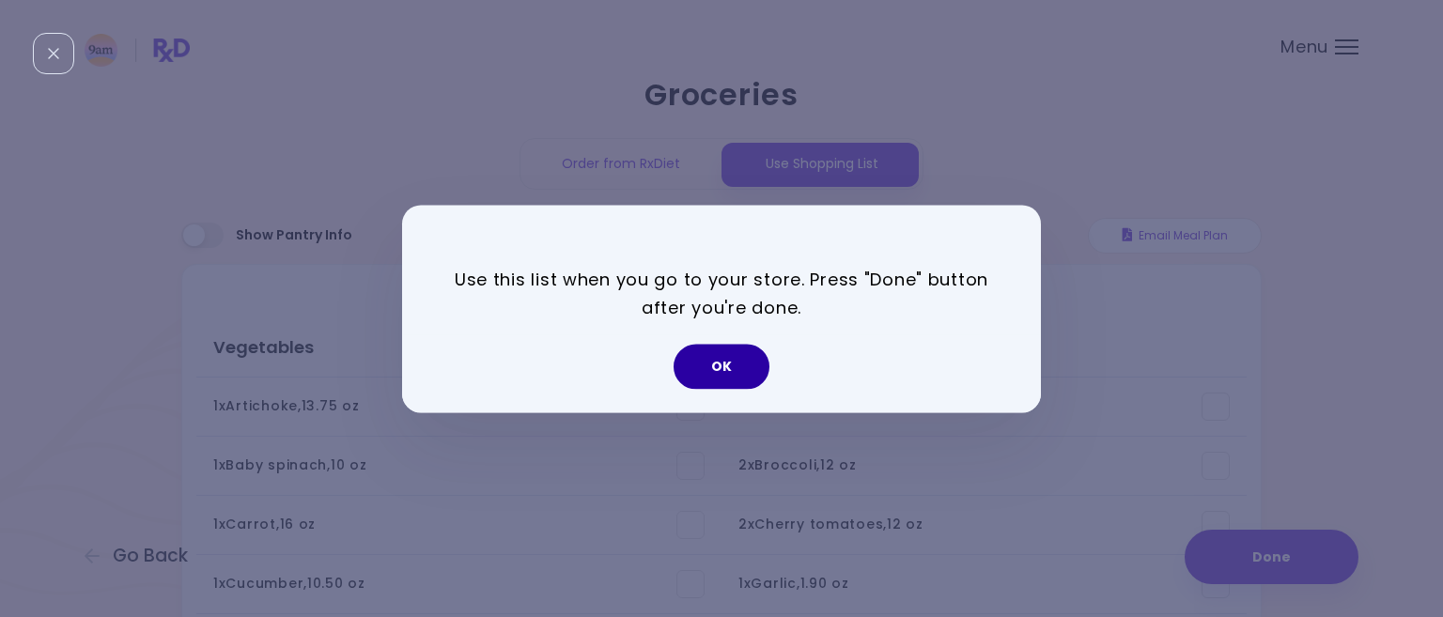
click at [708, 367] on button "OK" at bounding box center [721, 366] width 96 height 45
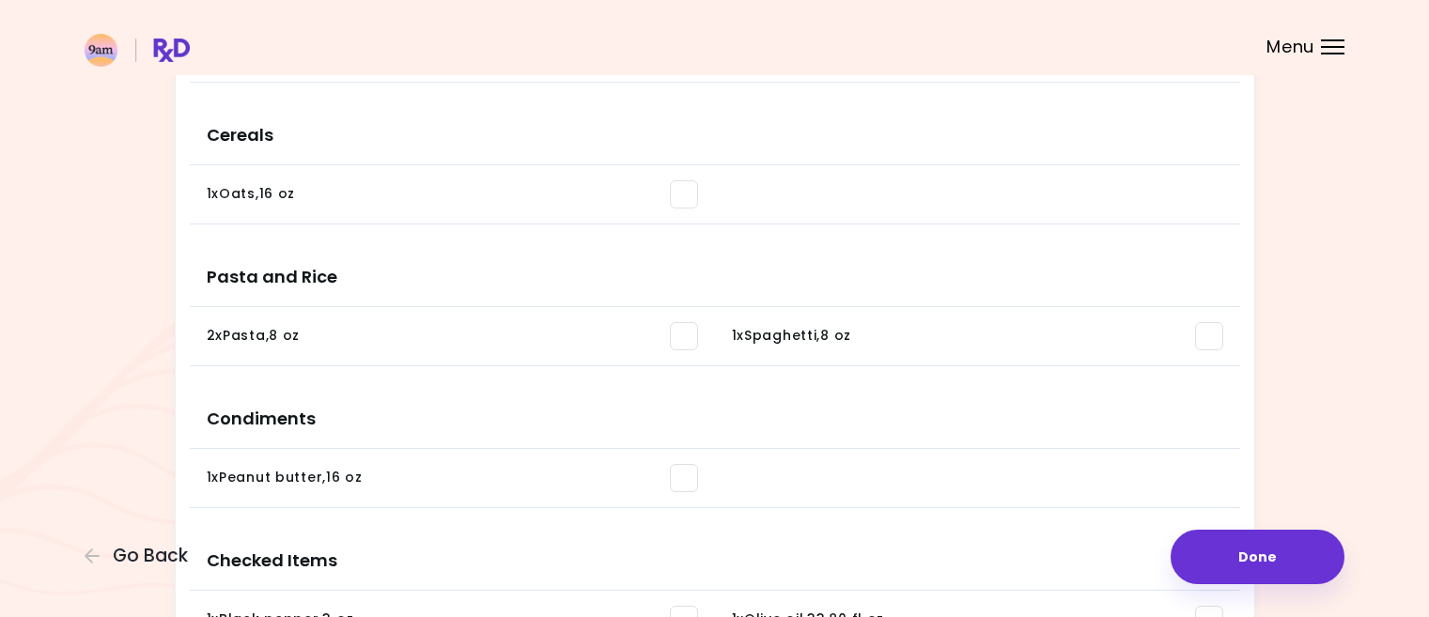
scroll to position [1637, 0]
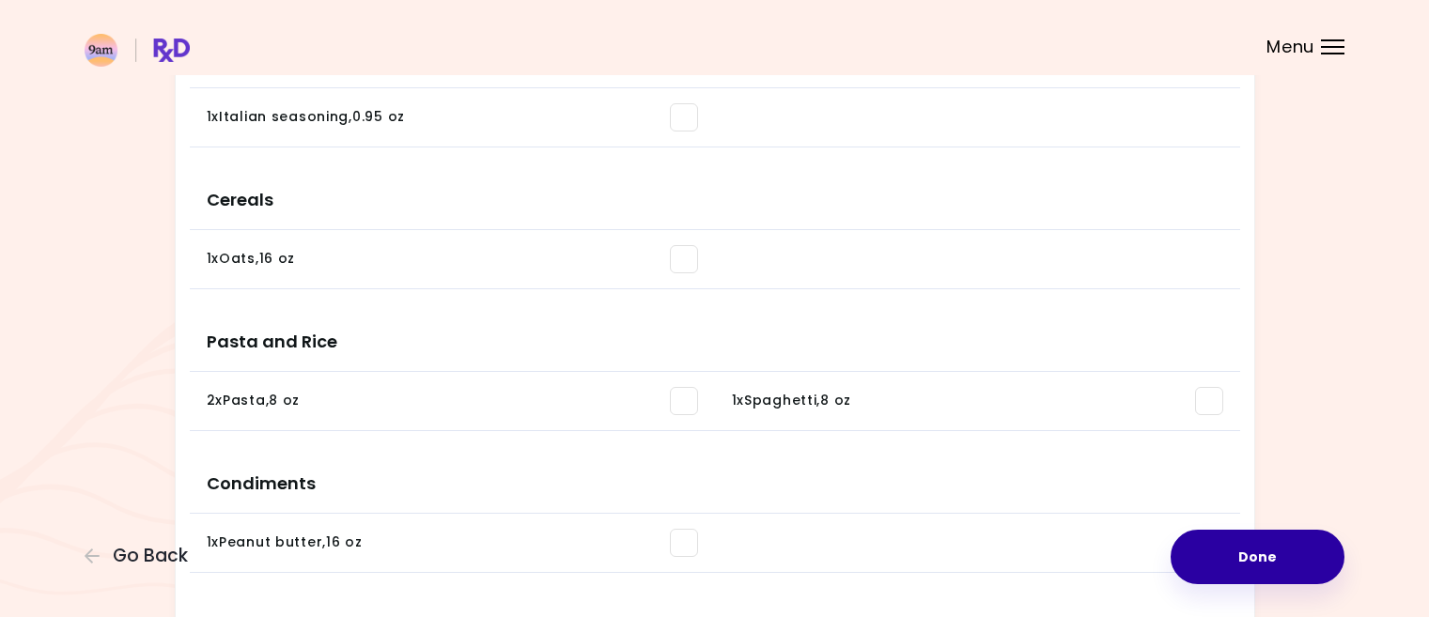
click at [1270, 552] on button "Done" at bounding box center [1257, 557] width 174 height 54
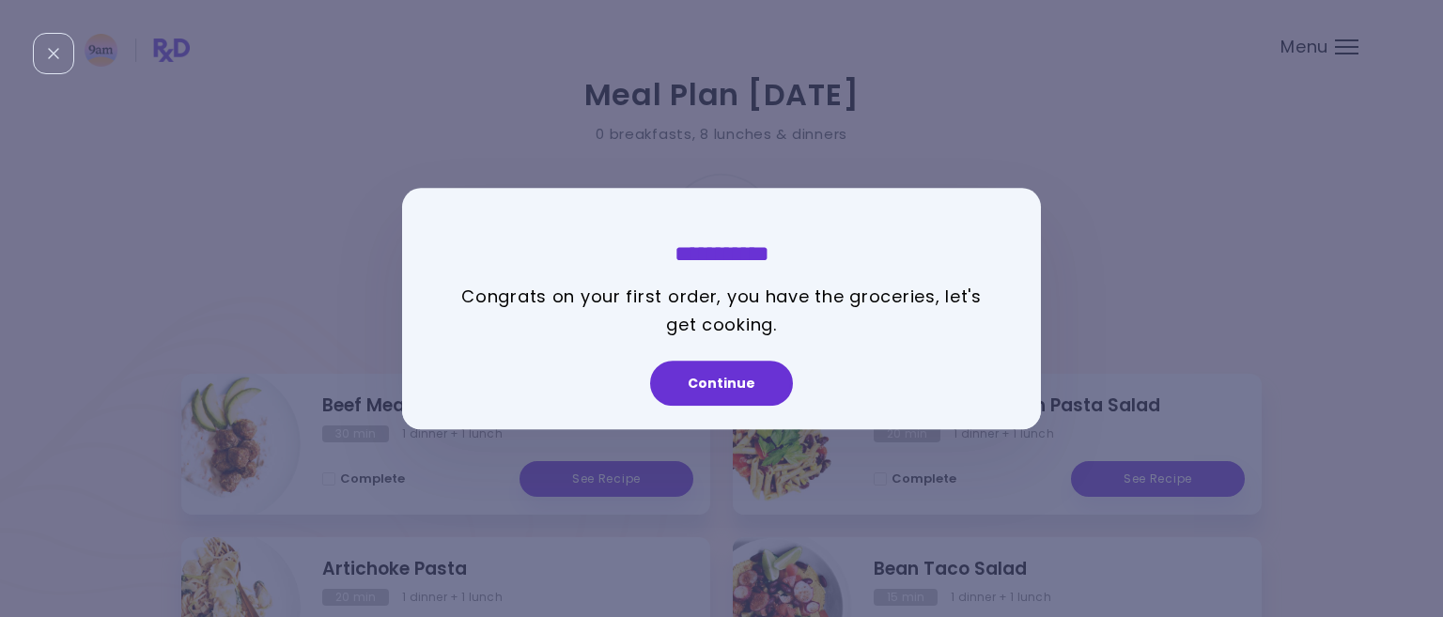
click at [729, 378] on button "Continue" at bounding box center [721, 383] width 143 height 45
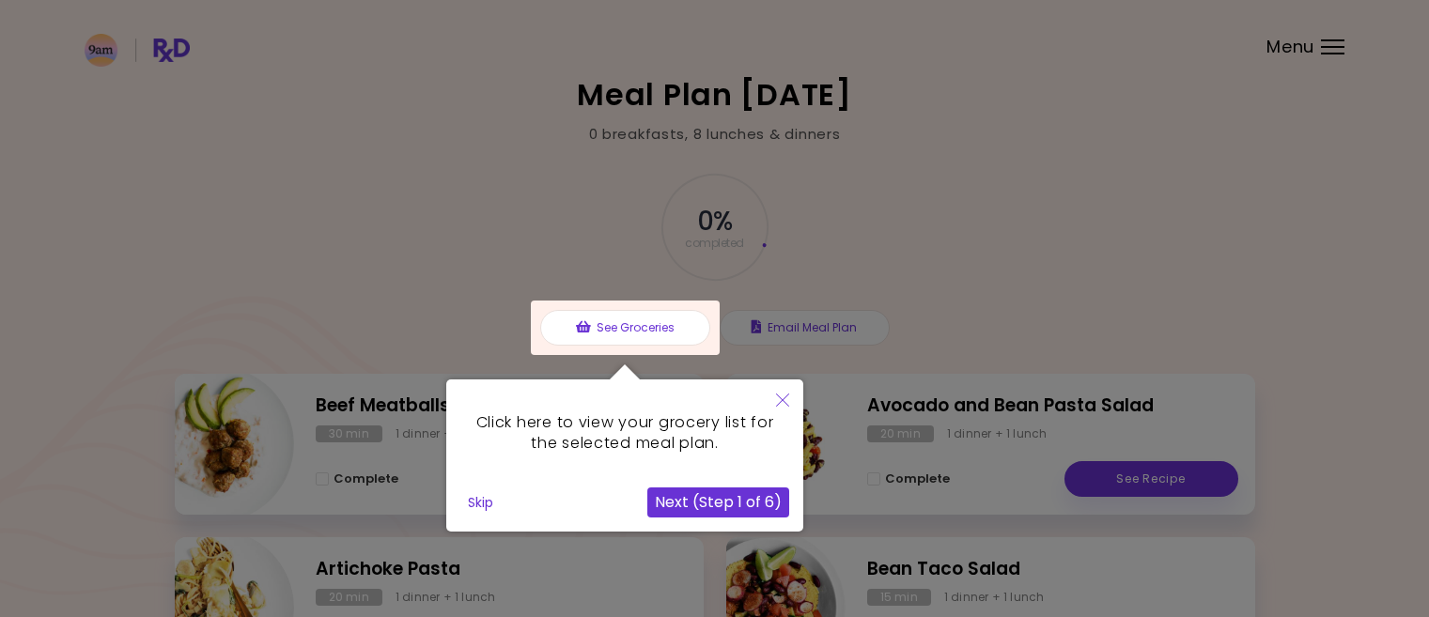
click at [710, 498] on button "Next (Step 1 of 6)" at bounding box center [718, 502] width 142 height 30
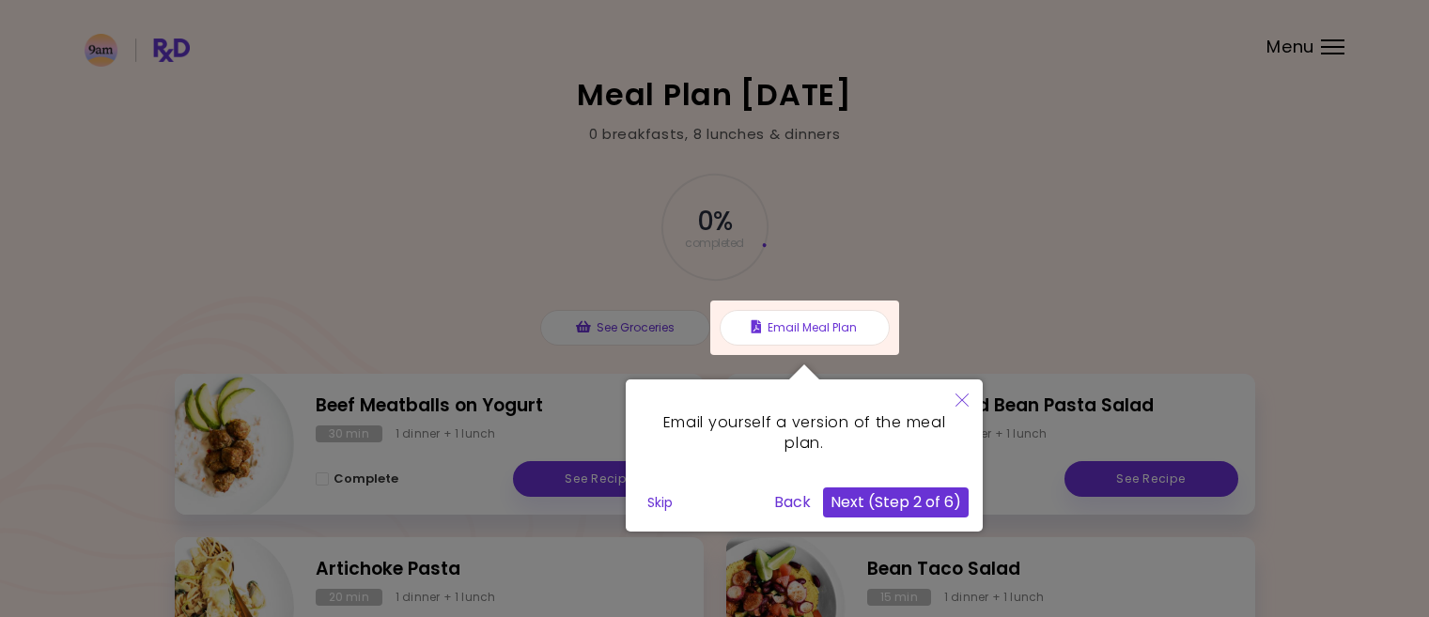
click at [804, 320] on div at bounding box center [804, 328] width 189 height 54
click at [887, 498] on button "Next (Step 2 of 6)" at bounding box center [896, 502] width 146 height 30
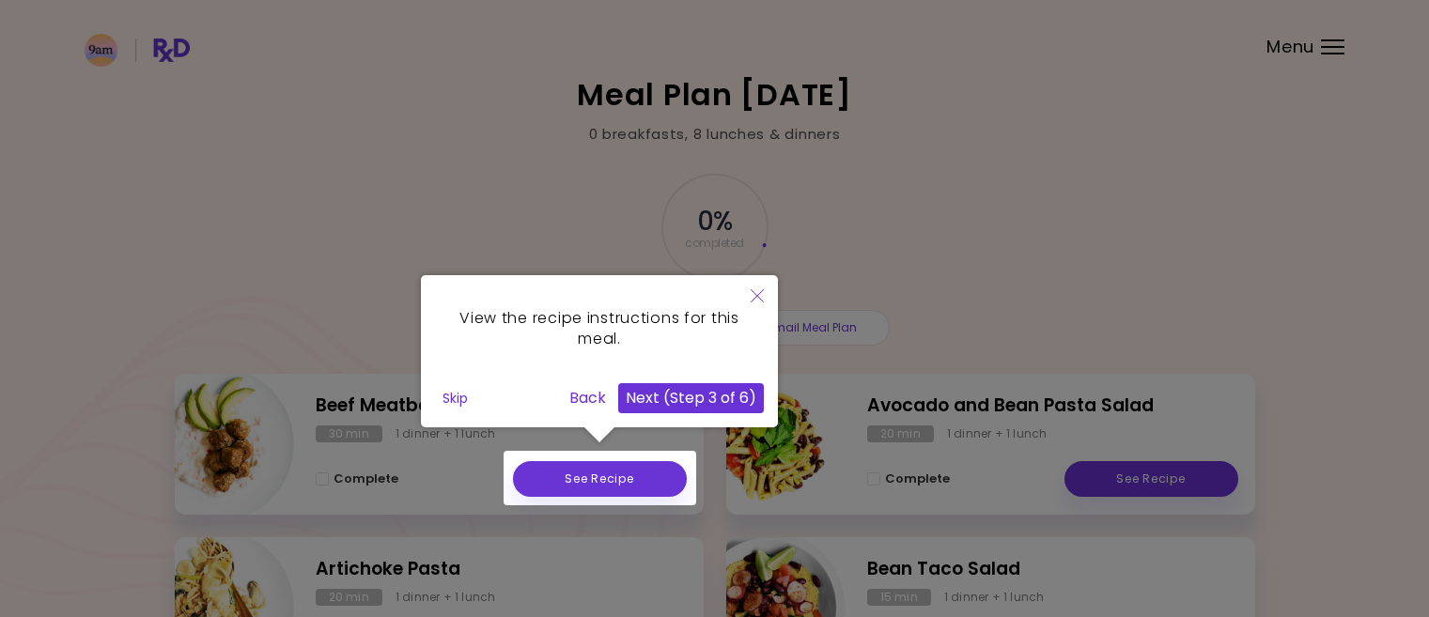
click at [673, 390] on button "Next (Step 3 of 6)" at bounding box center [691, 398] width 146 height 30
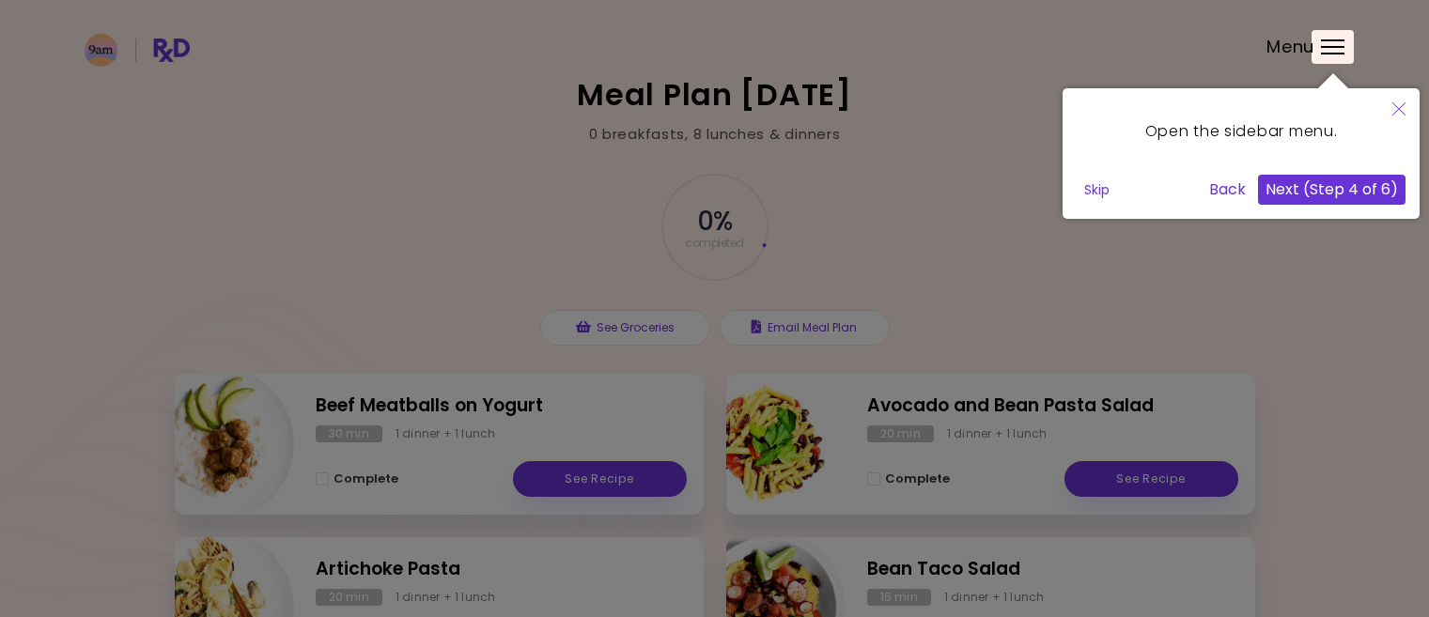
click at [1285, 178] on button "Next (Step 4 of 6)" at bounding box center [1331, 190] width 147 height 30
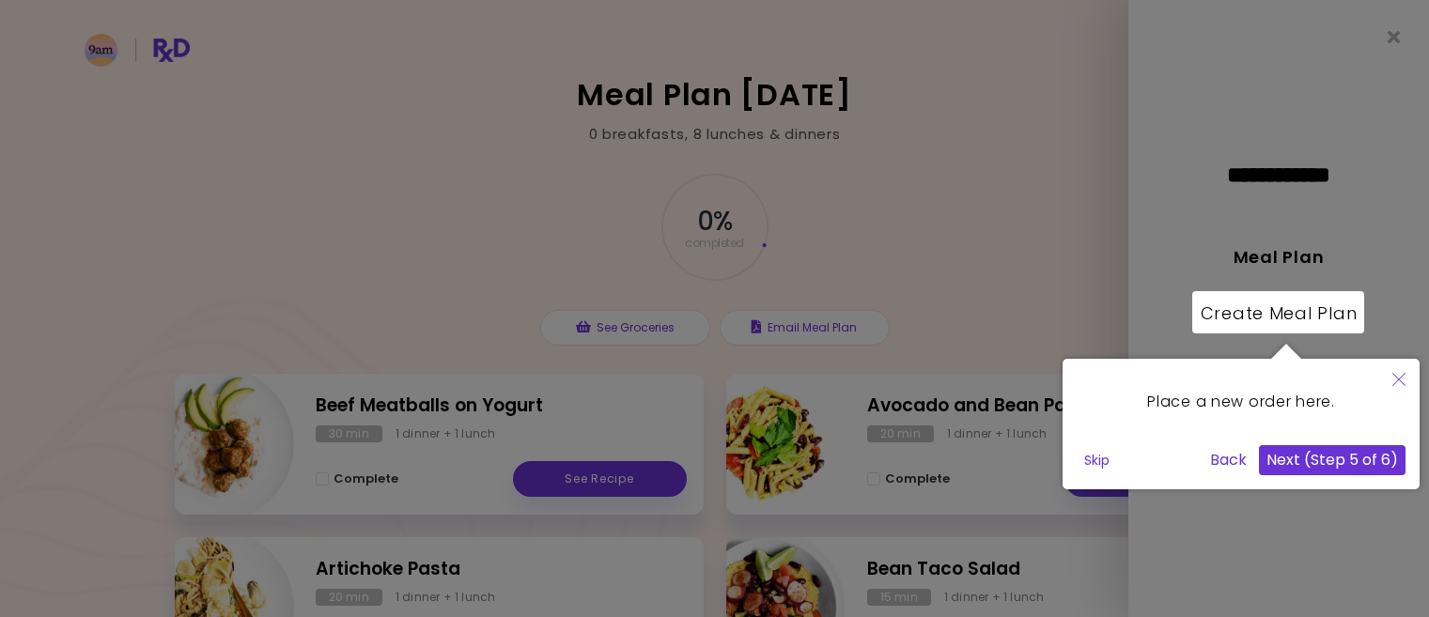
click at [1316, 456] on button "Next (Step 5 of 6)" at bounding box center [1332, 460] width 147 height 30
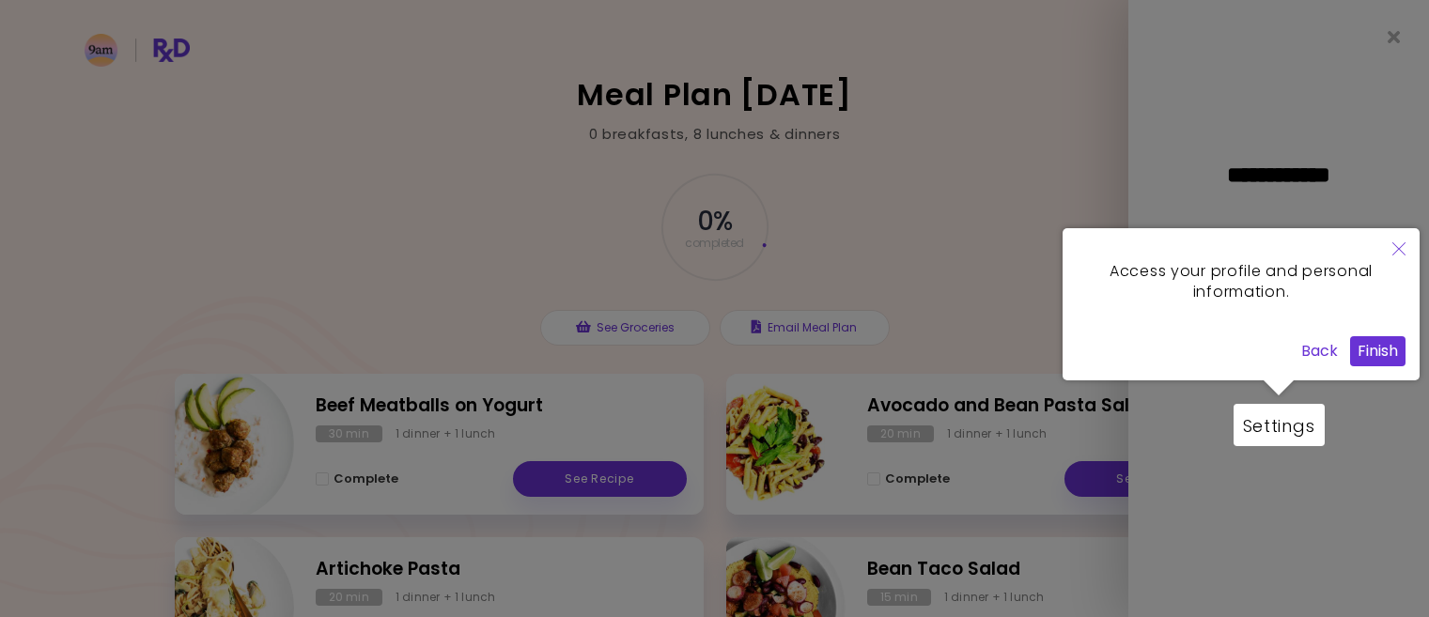
click at [1378, 342] on button "Finish" at bounding box center [1377, 351] width 55 height 30
